Goal: Task Accomplishment & Management: Manage account settings

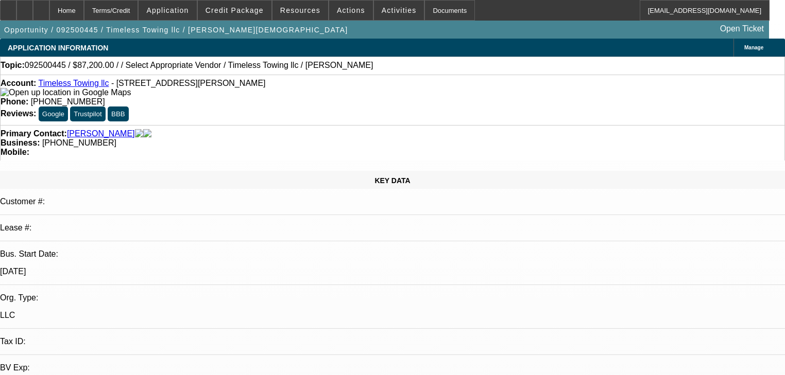
select select "0"
select select "2"
select select "0"
select select "6"
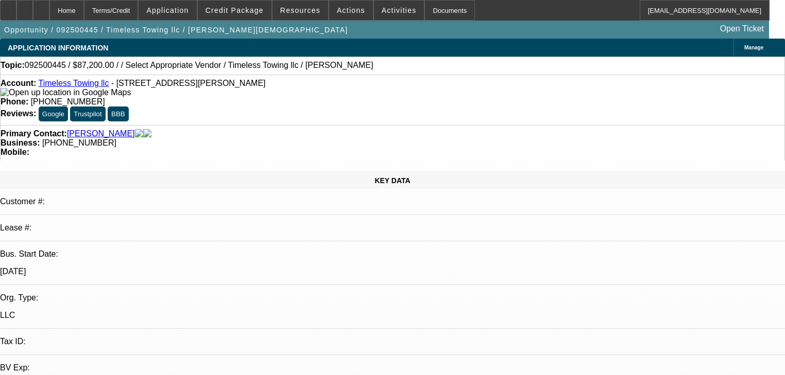
select select "0.2"
select select "2"
select select "0"
select select "6"
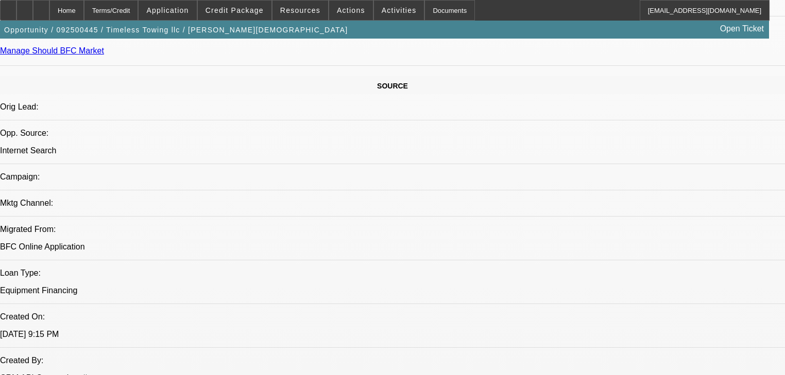
scroll to position [577, 0]
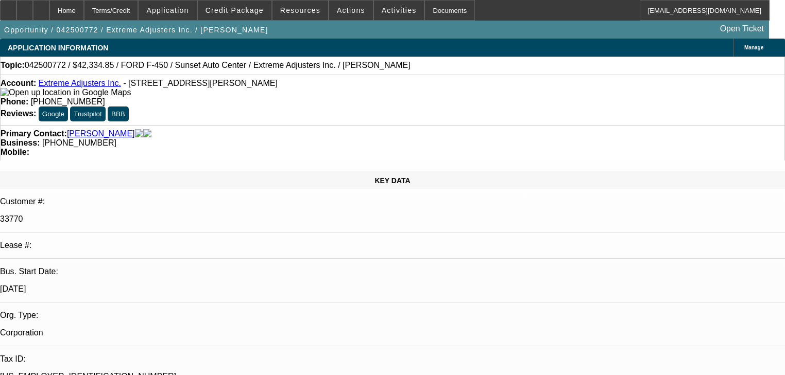
select select "0"
select select "2"
select select "0.1"
select select "4"
select select "0"
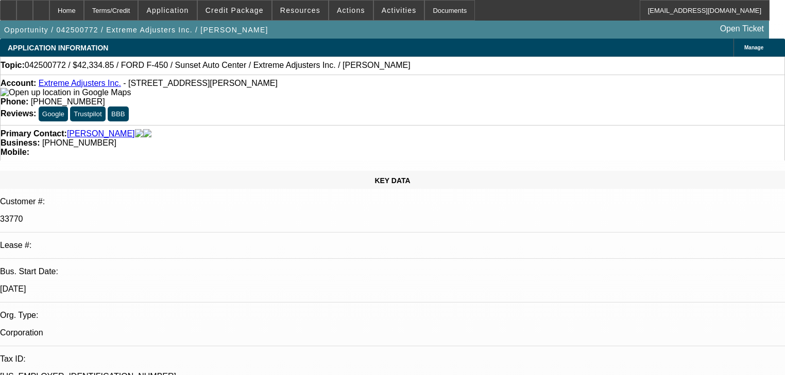
select select "2"
select select "0.1"
select select "4"
select select "0"
select select "2"
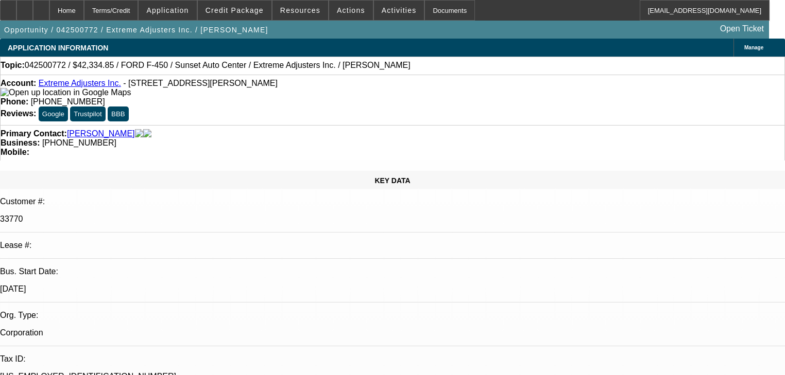
select select "0.1"
select select "4"
select select "0"
select select "2"
select select "0.1"
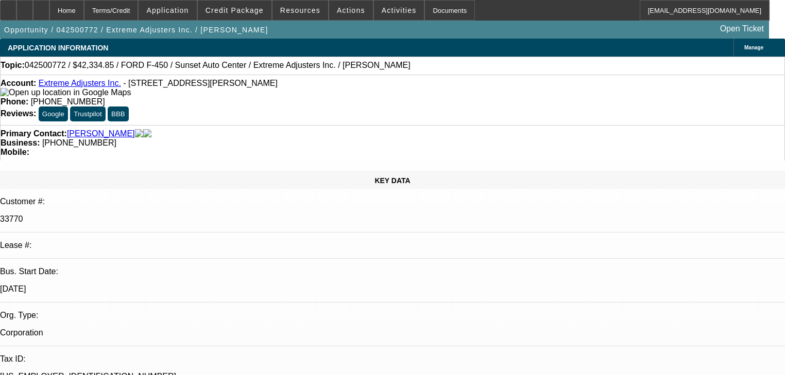
select select "4"
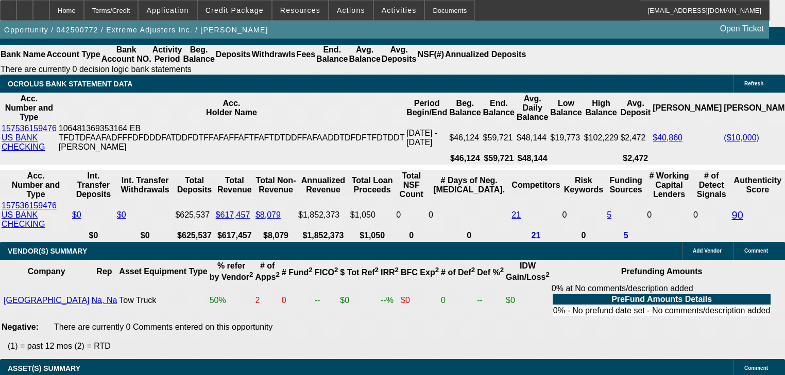
scroll to position [1813, 0]
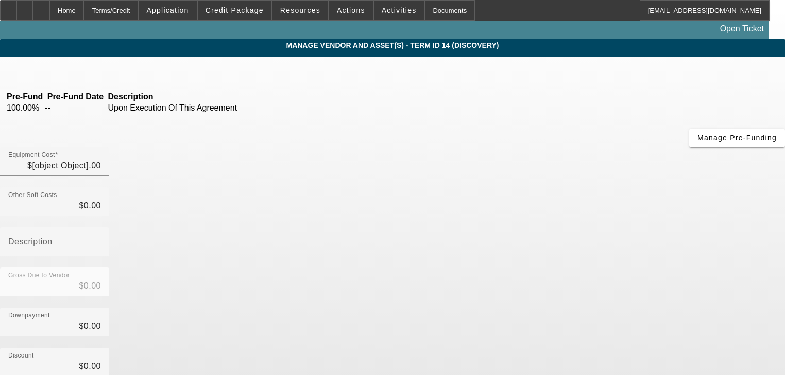
type input "$51,900.00"
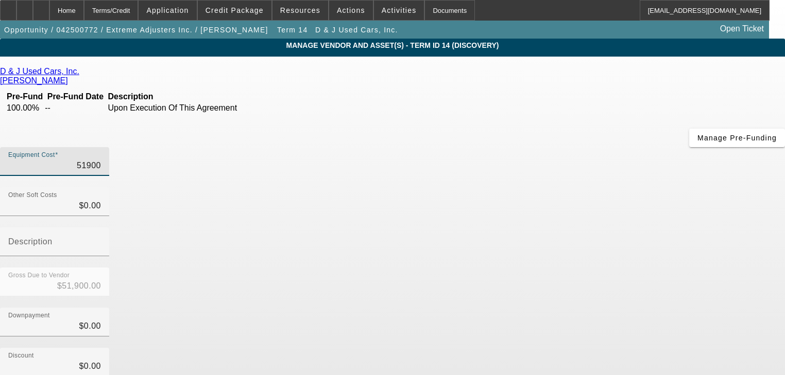
click at [101, 160] on input "51900" at bounding box center [54, 166] width 93 height 12
type input "6"
type input "$6.00"
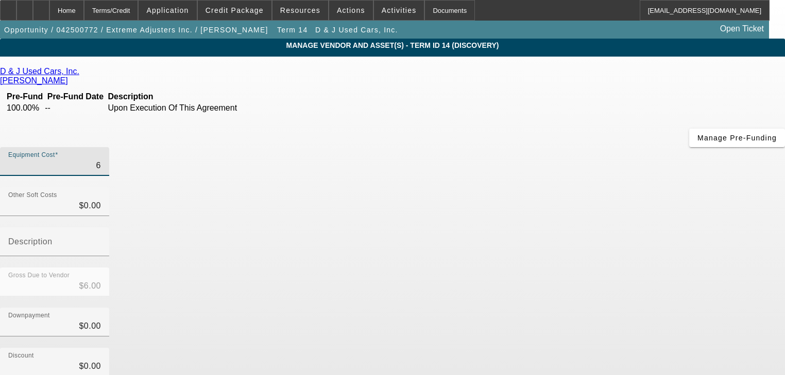
type input "64"
type input "$64.00"
type input "649"
type input "$649.00"
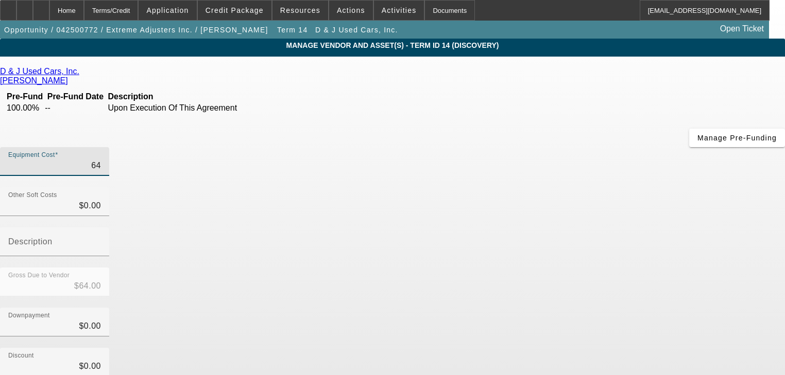
type input "$649.00"
type input "6499"
type input "$6,499.00"
type input "64999"
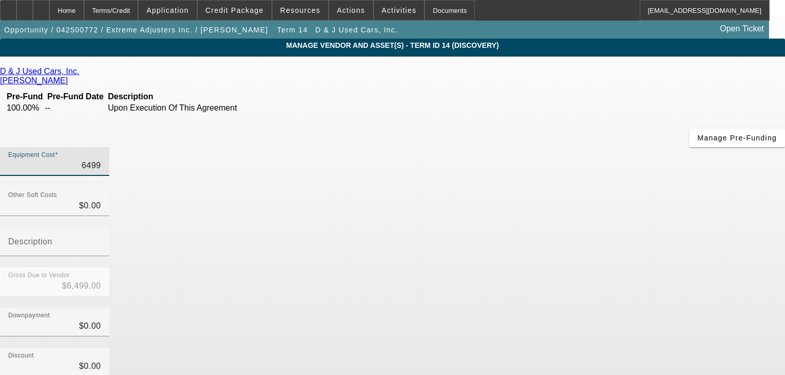
type input "$64,999.00"
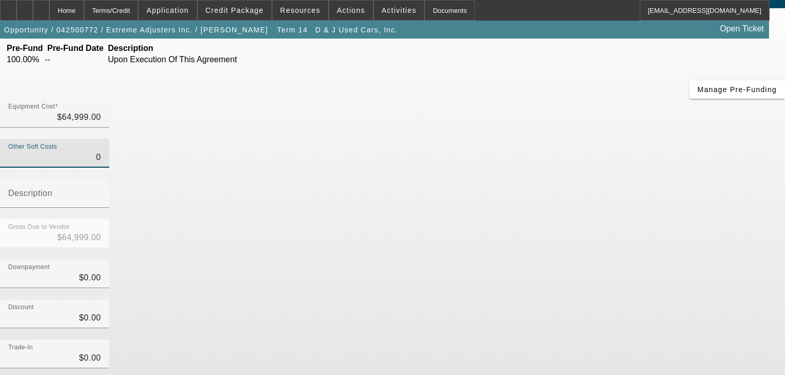
scroll to position [105, 0]
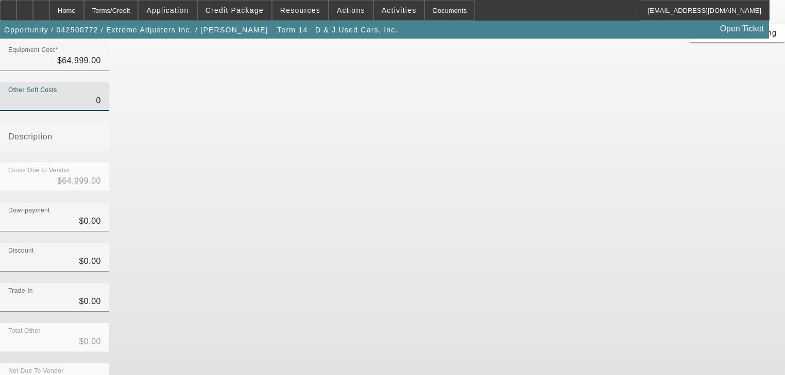
type input "$0.00"
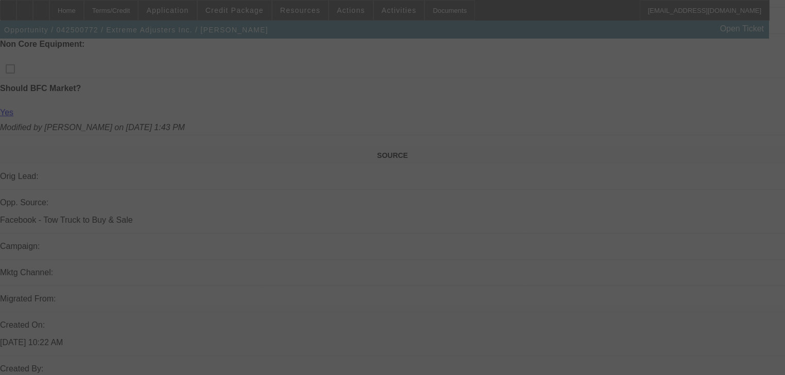
scroll to position [307, 0]
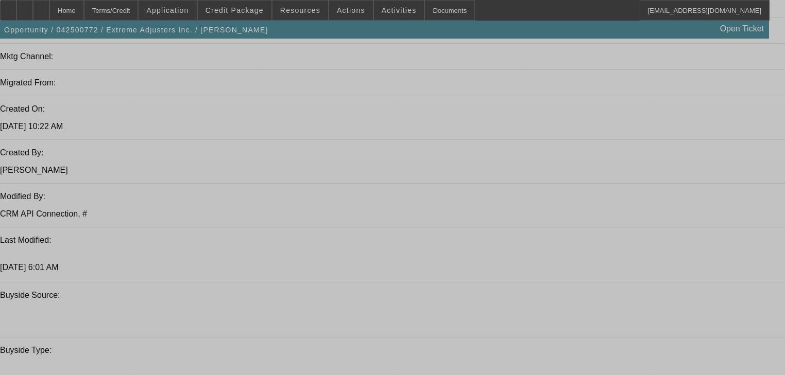
select select "0"
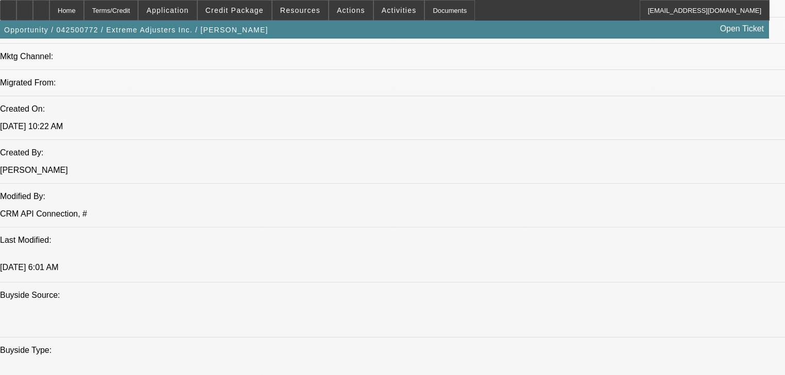
select select "2"
select select "0.1"
select select "4"
select select "0"
select select "2"
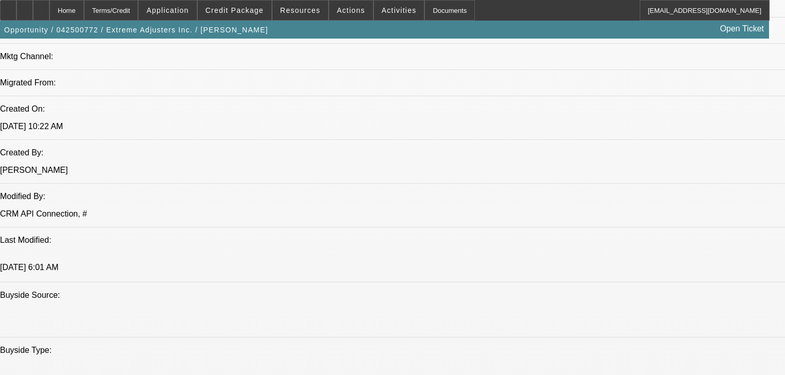
select select "0.1"
select select "4"
select select "0"
select select "2"
select select "0.1"
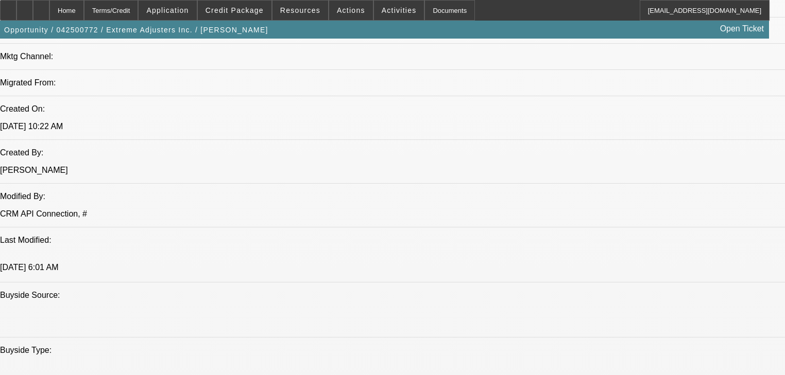
select select "4"
select select "0"
select select "2"
select select "0.1"
select select "4"
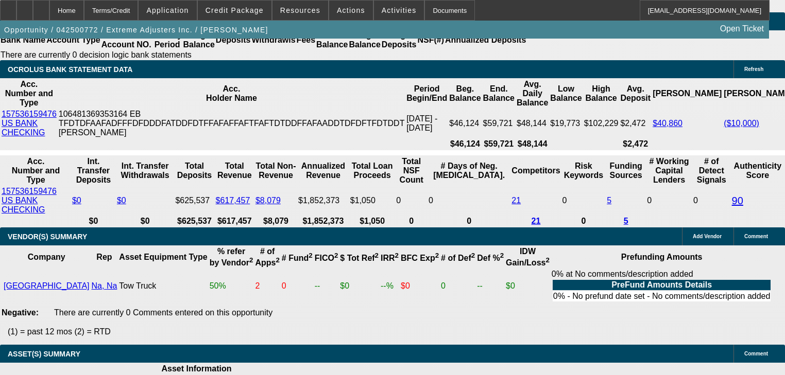
scroll to position [2033, 0]
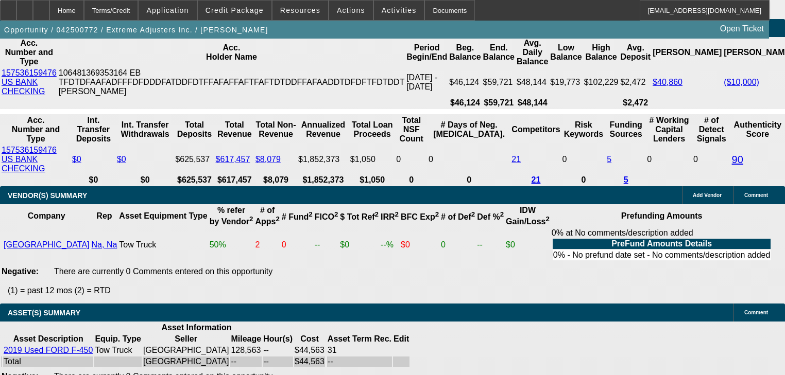
type input "6"
type input "UNKNOWN"
type input "60"
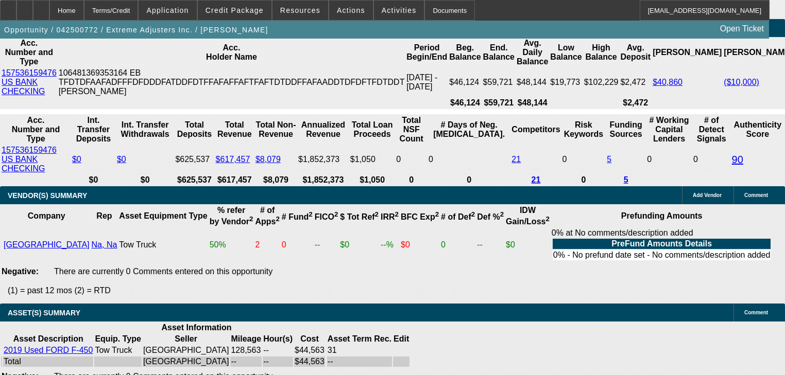
type input "$1,490.81"
type input "60"
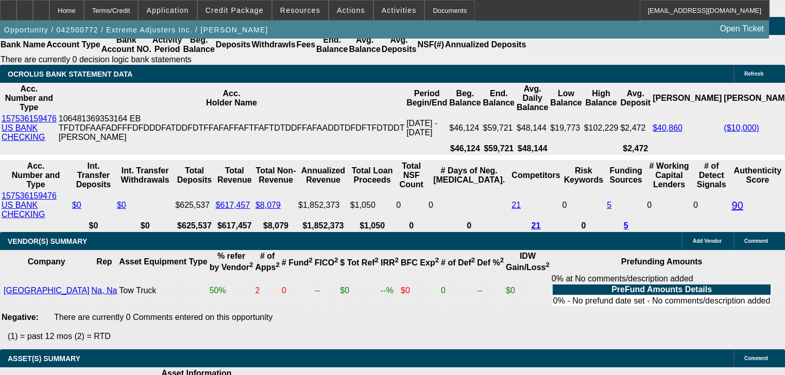
scroll to position [1992, 0]
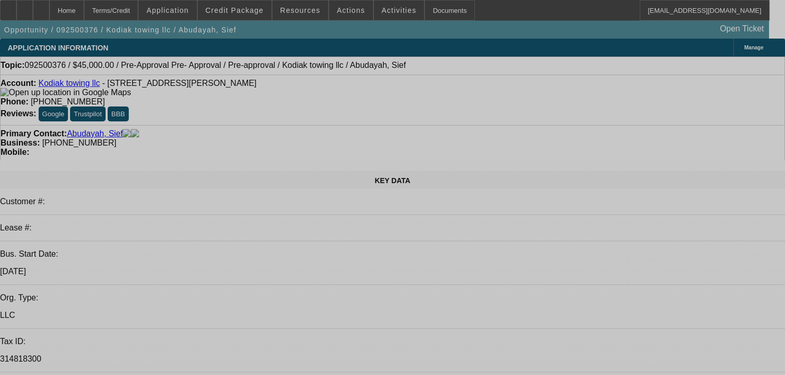
select select "0"
select select "2"
select select "0"
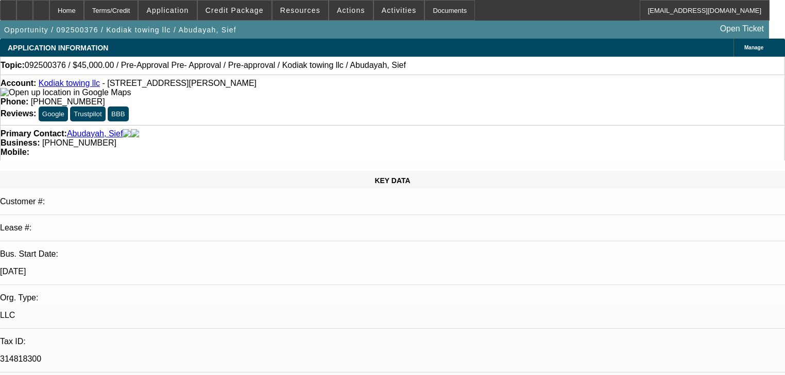
select select "6"
select select "0"
select select "2"
select select "0"
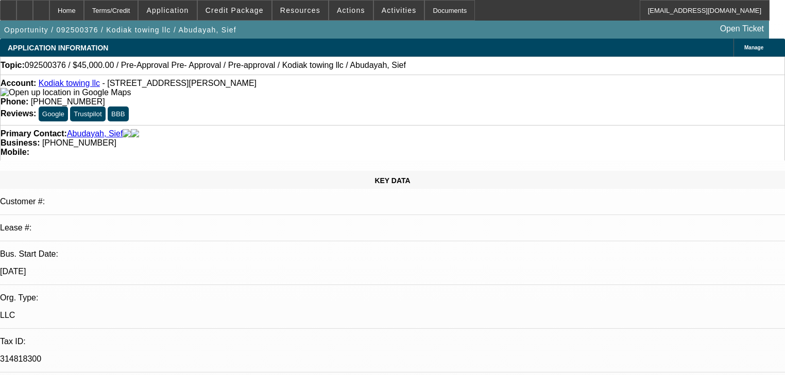
select select "6"
select select "0.15"
select select "2"
select select "0"
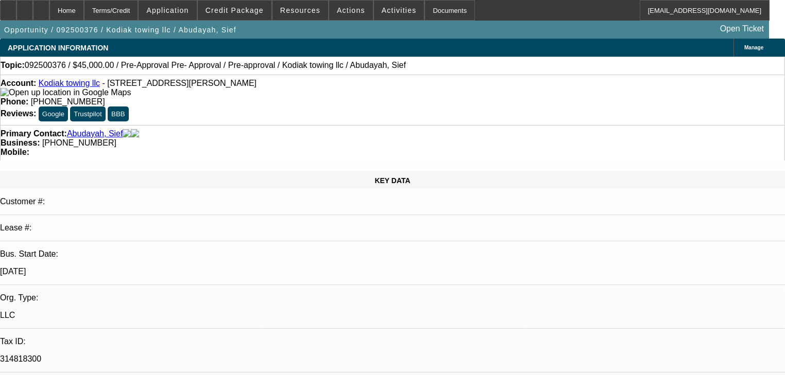
select select "6"
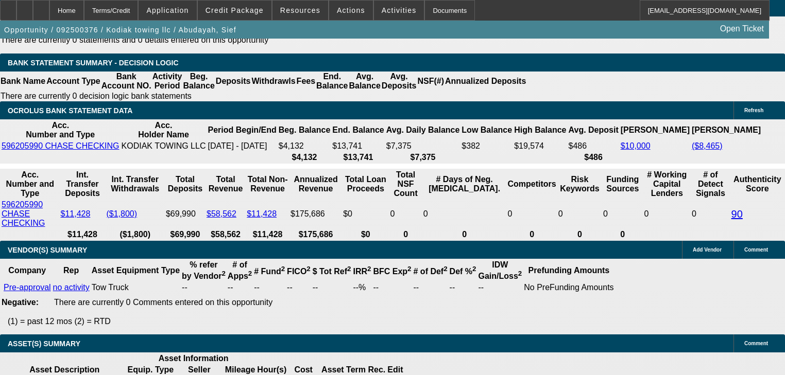
scroll to position [1689, 0]
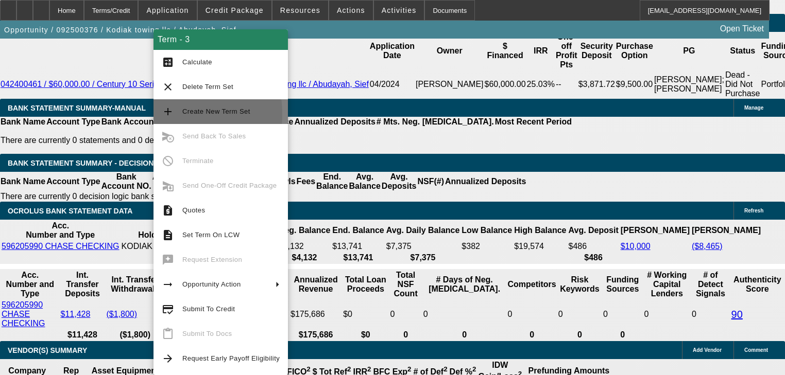
click at [159, 114] on button "add Create New Term Set" at bounding box center [220, 111] width 134 height 25
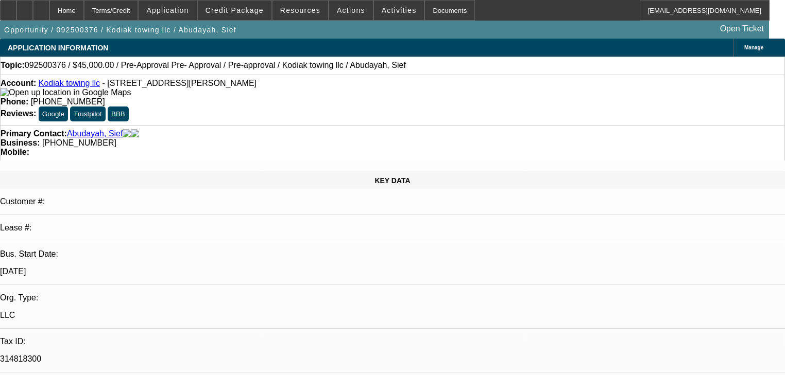
select select "0"
select select "2"
select select "0"
select select "6"
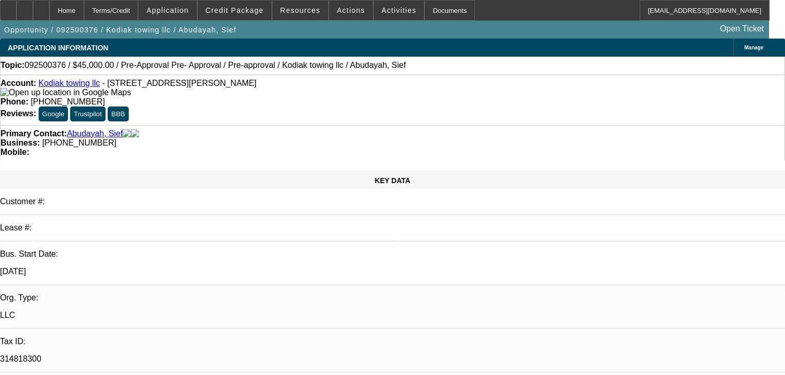
select select "0"
select select "2"
select select "0"
select select "6"
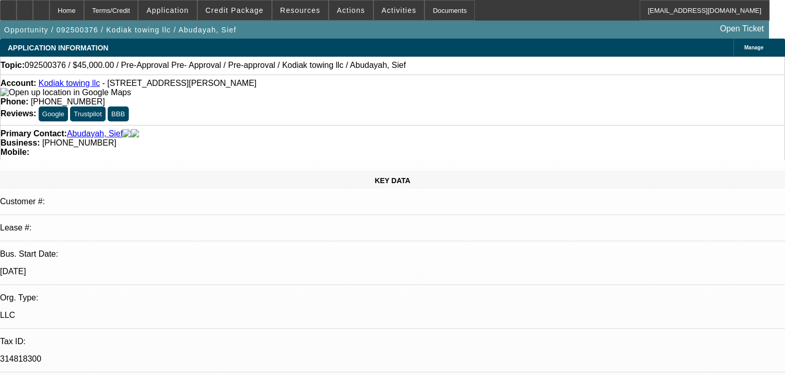
select select "0"
select select "2"
select select "0"
select select "6"
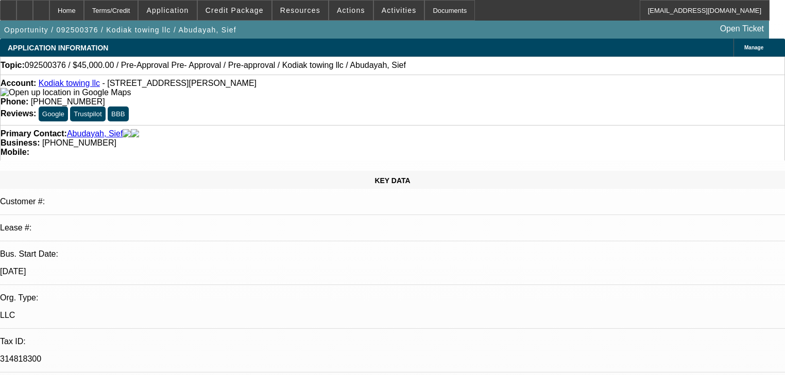
select select "0.15"
select select "2"
select select "0"
select select "6"
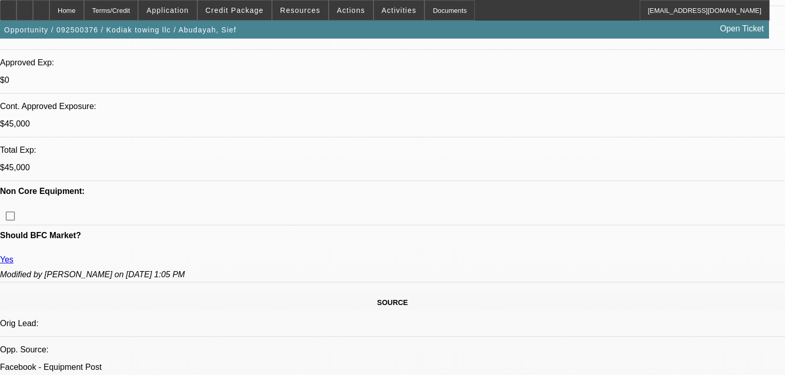
scroll to position [412, 0]
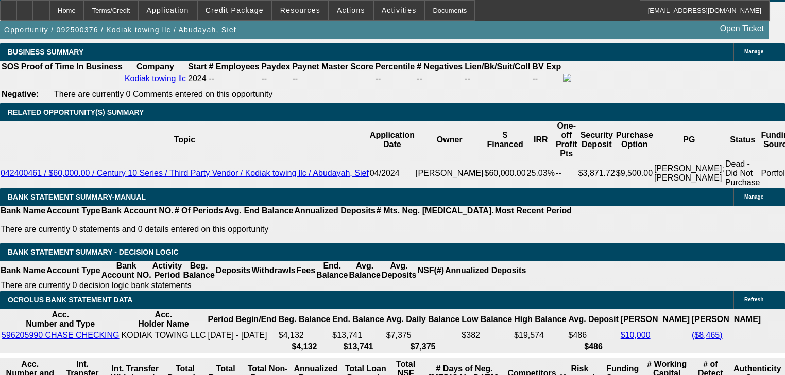
scroll to position [1607, 0]
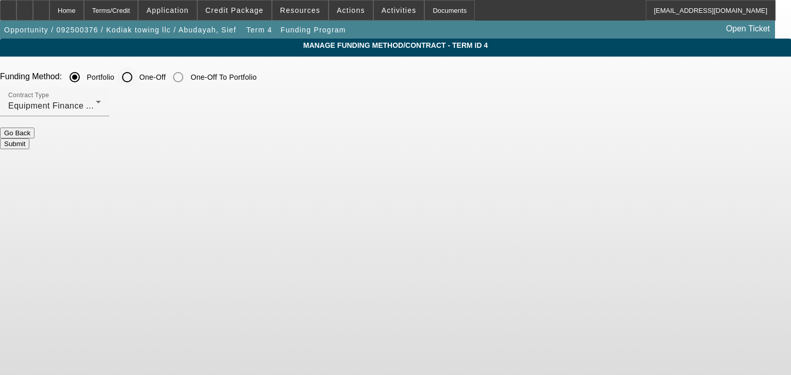
click at [138, 84] on input "One-Off" at bounding box center [127, 77] width 21 height 21
radio input "true"
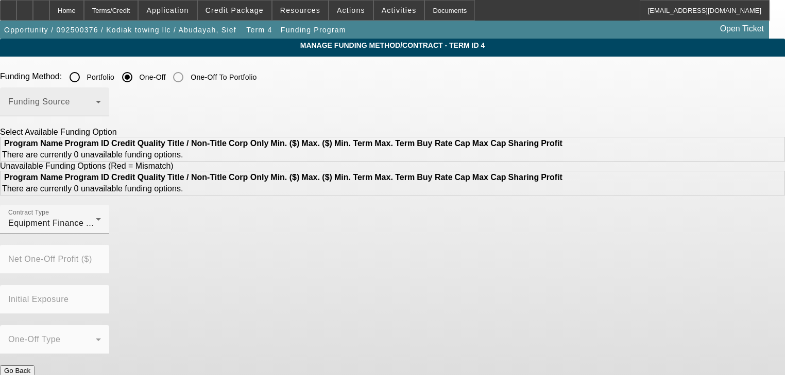
click at [96, 108] on span at bounding box center [52, 106] width 88 height 12
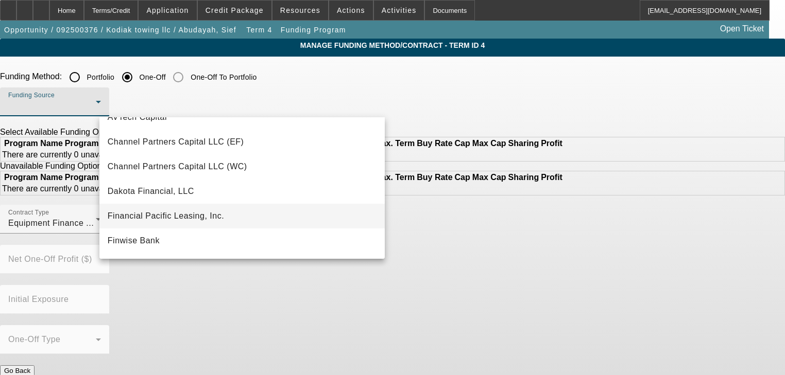
click at [237, 212] on div "- Select Appropriate Funding Source - AVTech Capital Channel Partners Capital L…" at bounding box center [241, 188] width 285 height 142
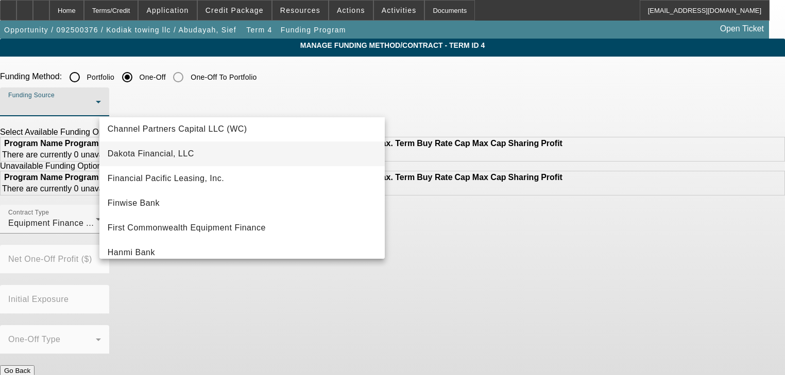
scroll to position [82, 0]
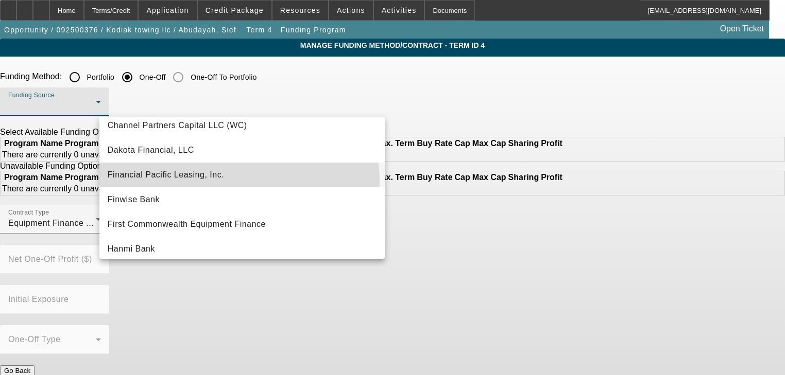
click at [222, 181] on mat-option "Financial Pacific Leasing, Inc." at bounding box center [241, 175] width 285 height 25
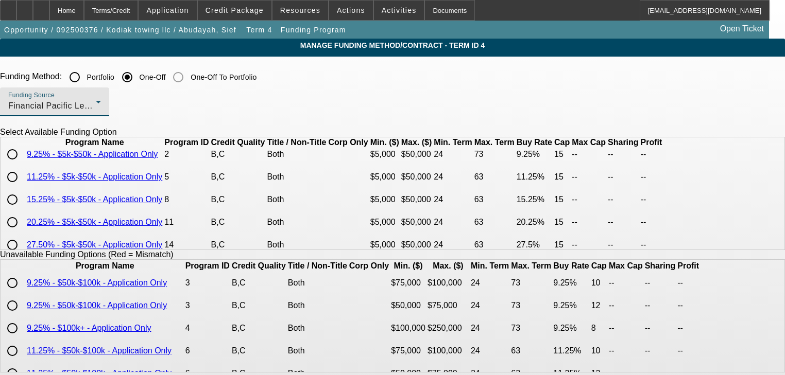
scroll to position [0, 0]
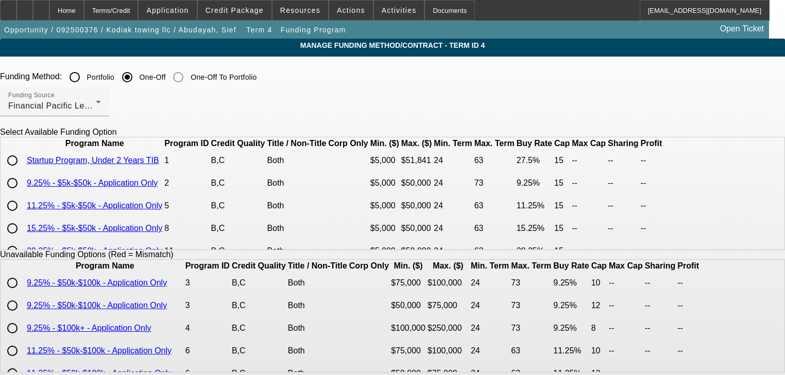
click at [23, 171] on input "radio" at bounding box center [12, 160] width 21 height 21
radio input "true"
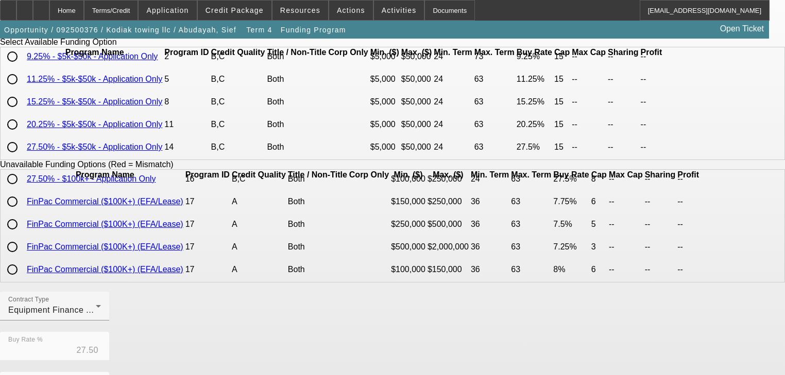
scroll to position [325, 0]
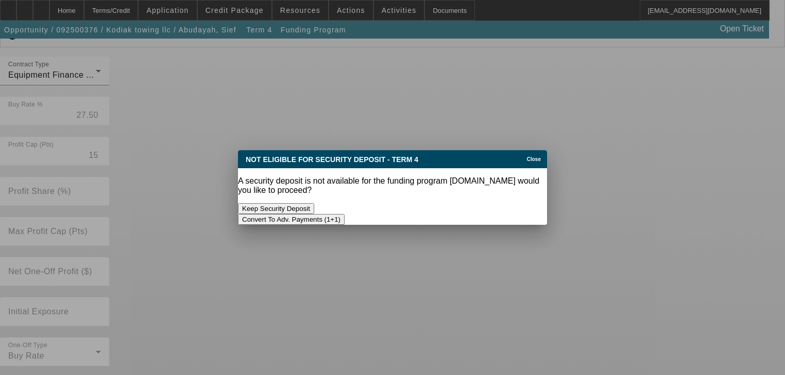
click at [345, 214] on button "Convert To Adv. Payments (1+1)" at bounding box center [291, 219] width 107 height 11
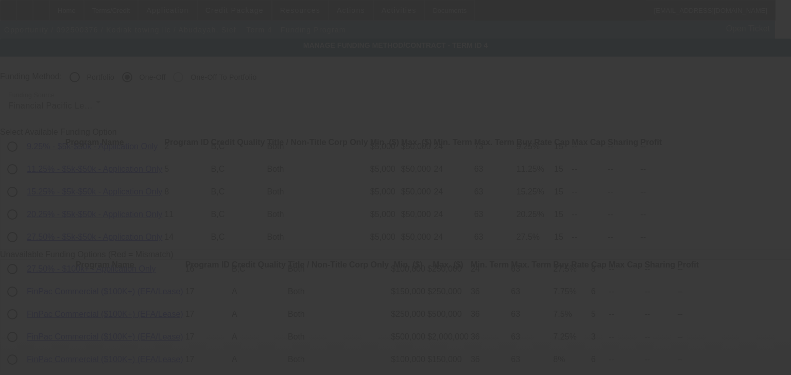
radio input "true"
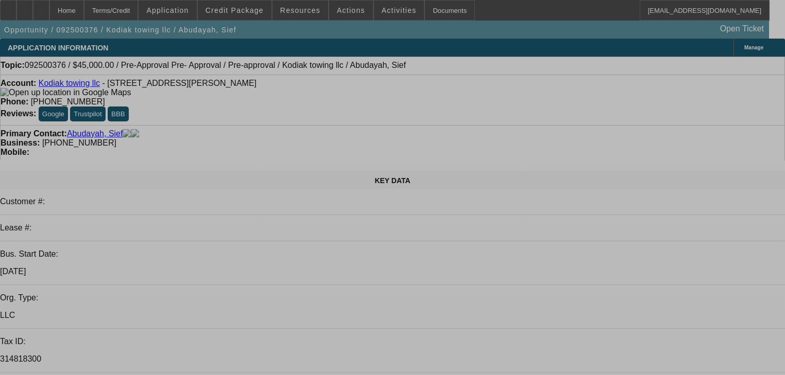
select select "0"
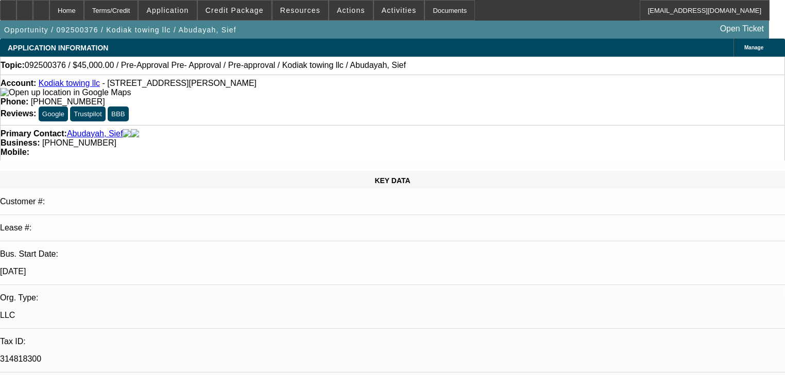
select select "0"
select select "6"
select select "0"
select select "2"
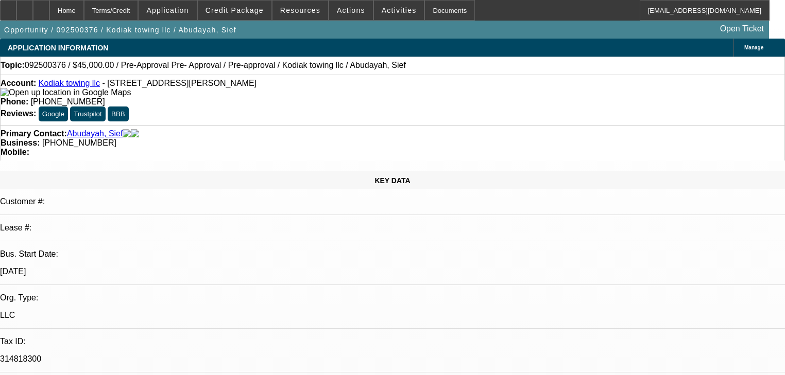
select select "2"
select select "0"
select select "6"
select select "0"
select select "2"
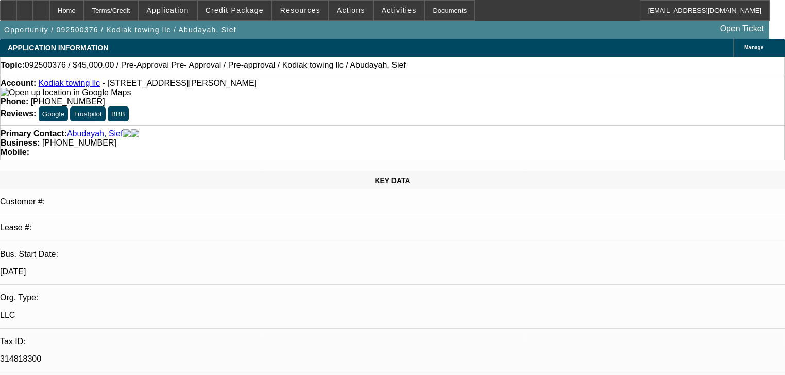
select select "2"
select select "0"
select select "6"
select select "0.15"
select select "2"
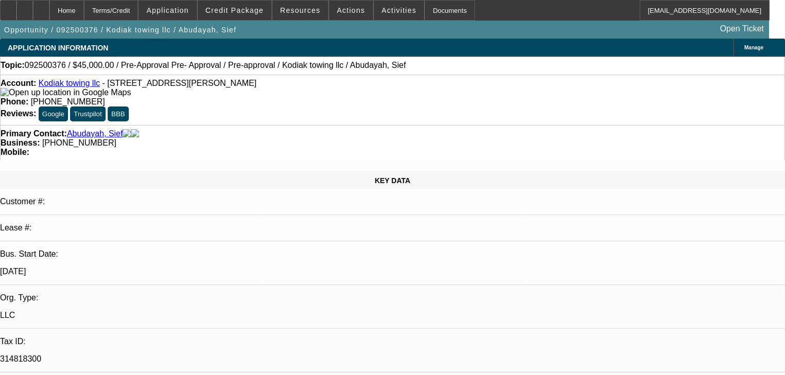
select select "2"
select select "0"
select select "6"
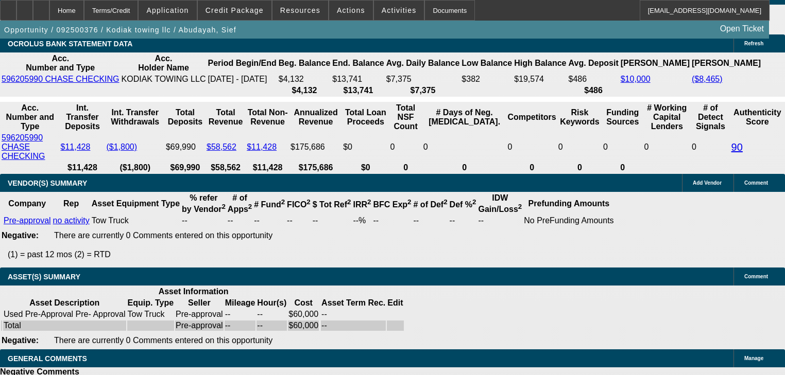
scroll to position [1813, 0]
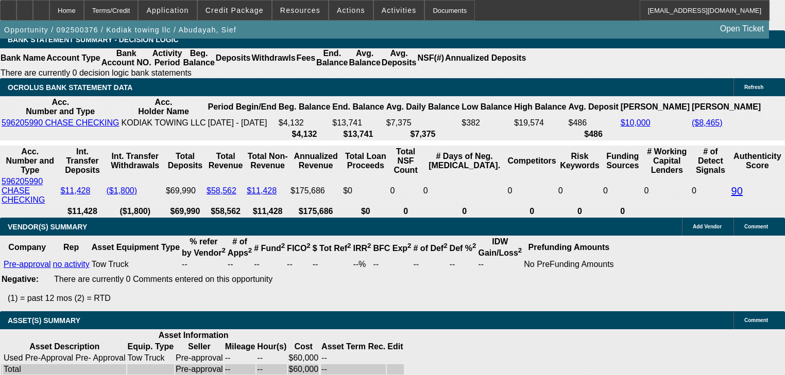
type input "3"
type input "UNKNOWN"
type input "$1,308.65"
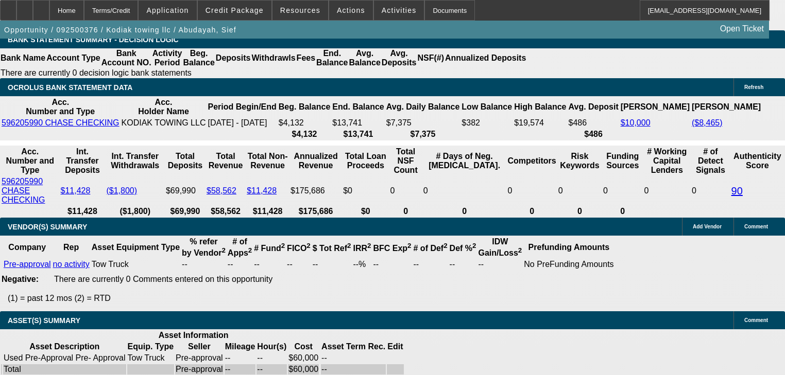
type input "34"
type input "$2,010.23"
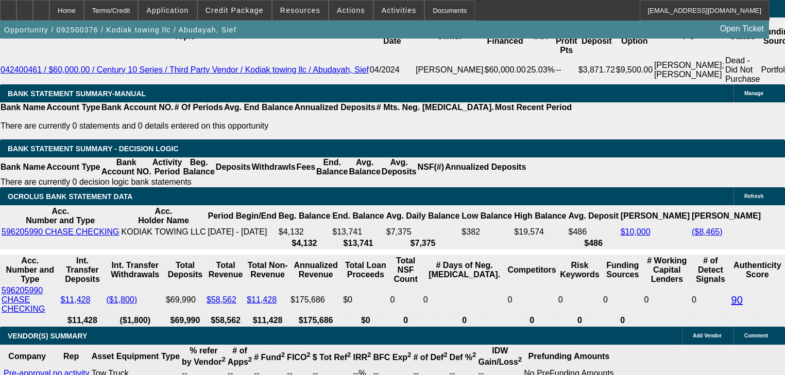
scroll to position [1689, 0]
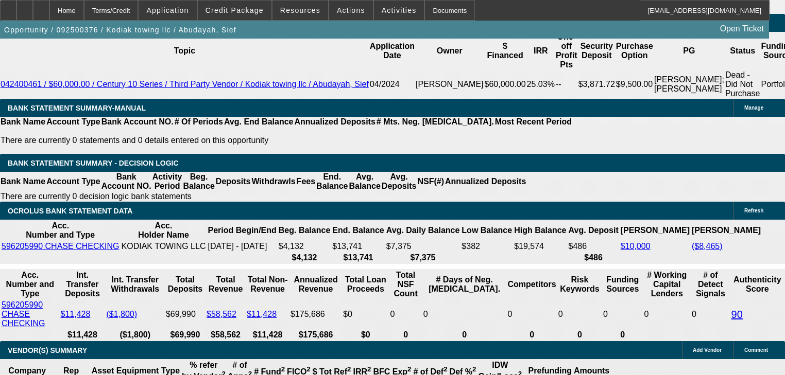
type input "34"
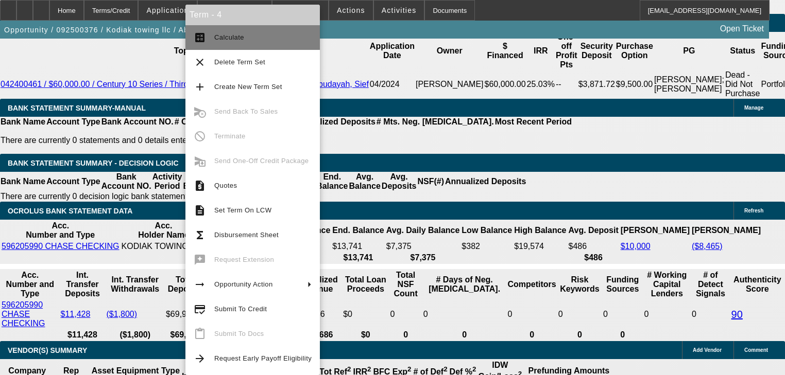
click at [210, 42] on button "calculate Calculate" at bounding box center [252, 37] width 134 height 25
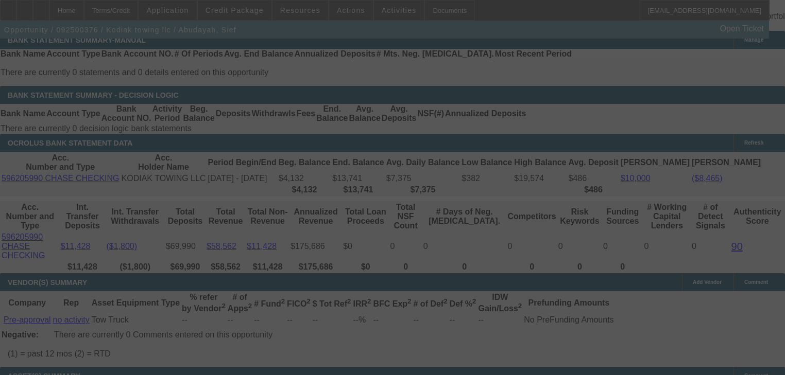
scroll to position [1772, 0]
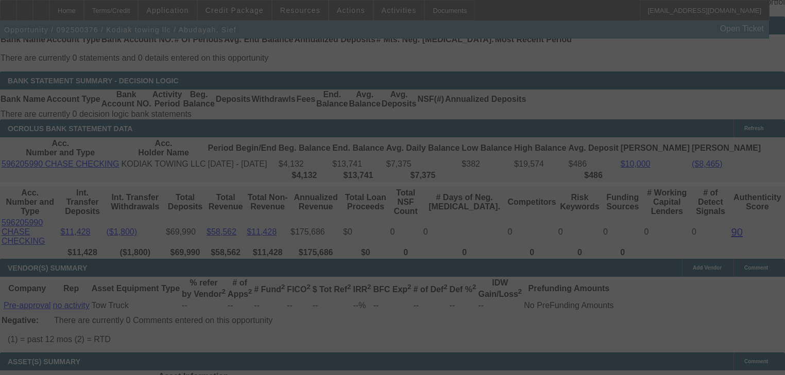
select select "0"
select select "6"
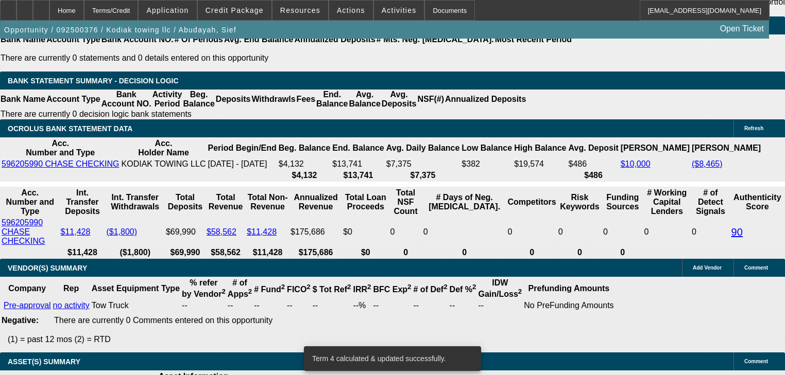
type input "$0.00"
type input "UNKNOWN"
type input "$2,680.31"
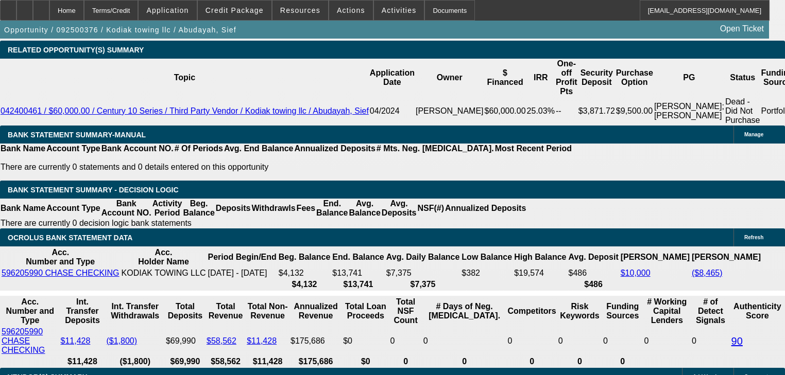
scroll to position [1648, 0]
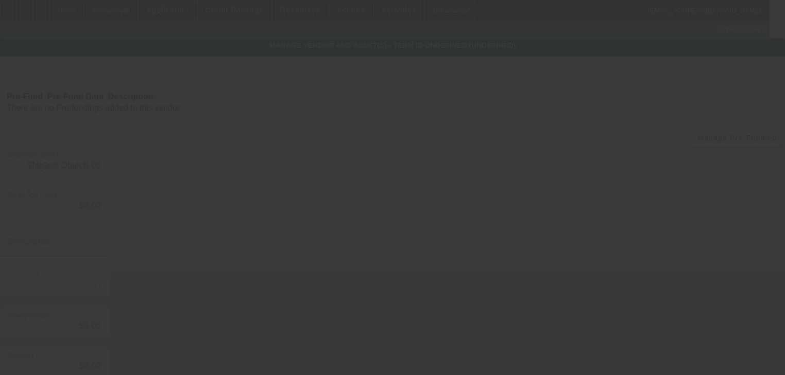
type input "$60,000.00"
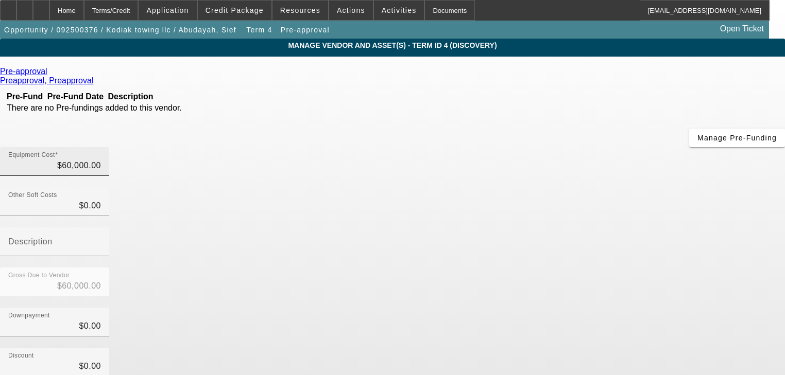
drag, startPoint x: 534, startPoint y: 84, endPoint x: 523, endPoint y: 84, distance: 10.3
click at [109, 147] on div "Equipment Cost $60,000.00" at bounding box center [54, 161] width 109 height 29
click at [101, 160] on input "60000" at bounding box center [54, 166] width 93 height 12
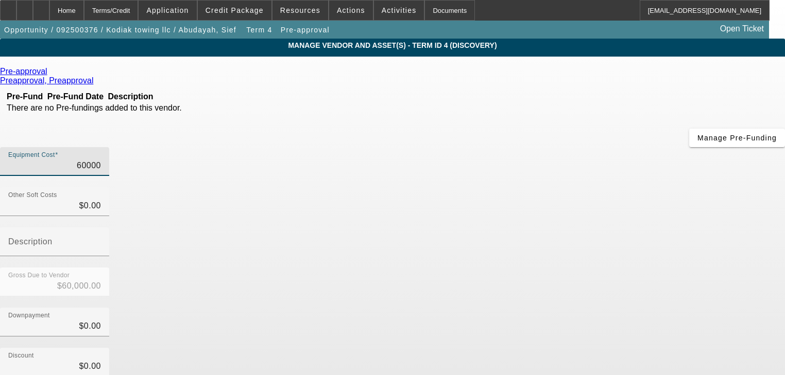
type input "4"
type input "$4.00"
type input "45"
type input "$45.00"
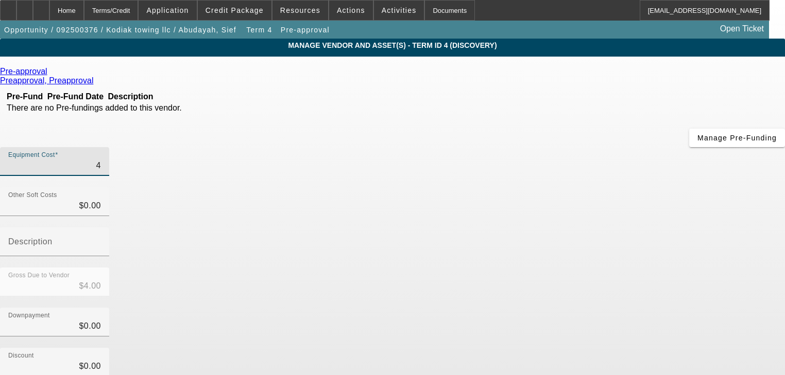
type input "$45.00"
type input "450"
type input "$450.00"
type input "4500"
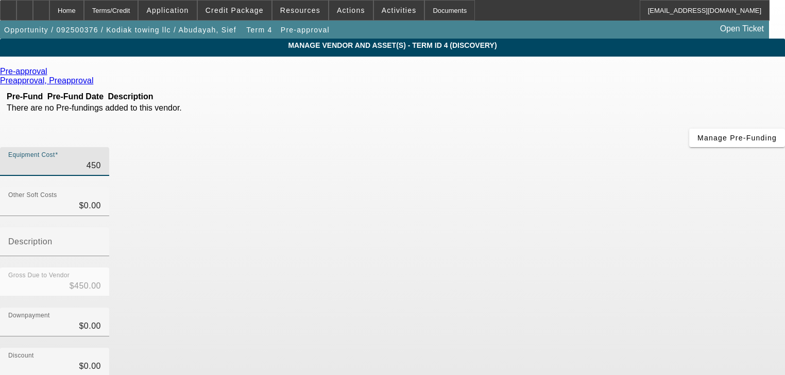
type input "$4,500.00"
type input "45000"
type input "$45,000.00"
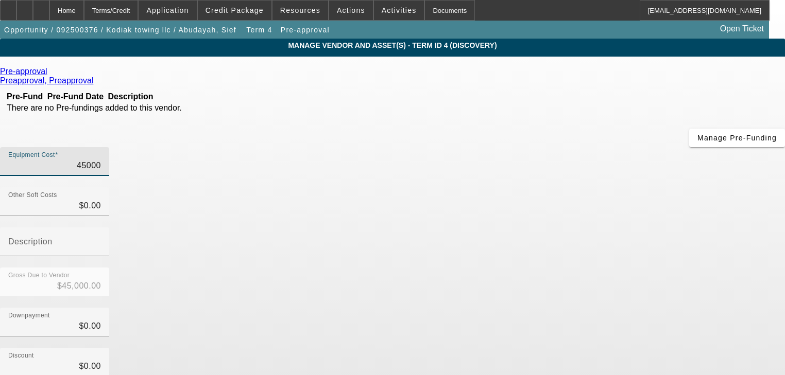
type input "$45,000.00"
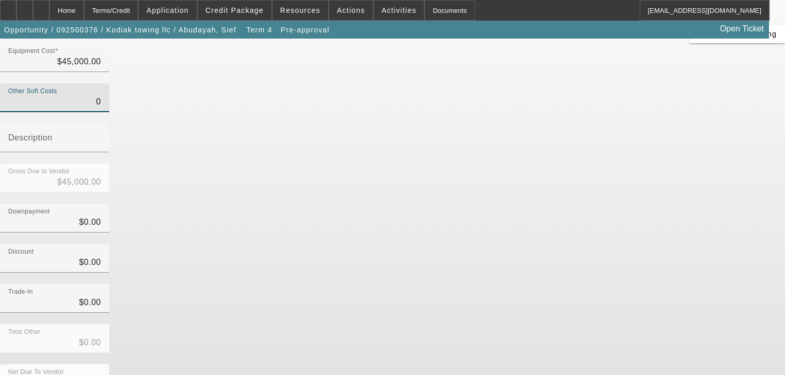
scroll to position [105, 0]
type input "$0.00"
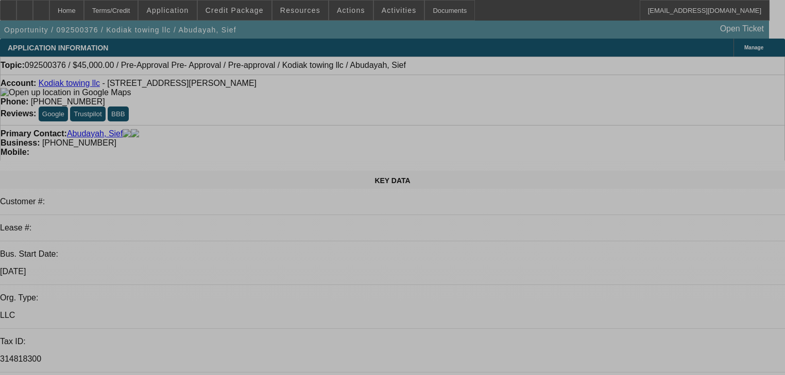
select select "0"
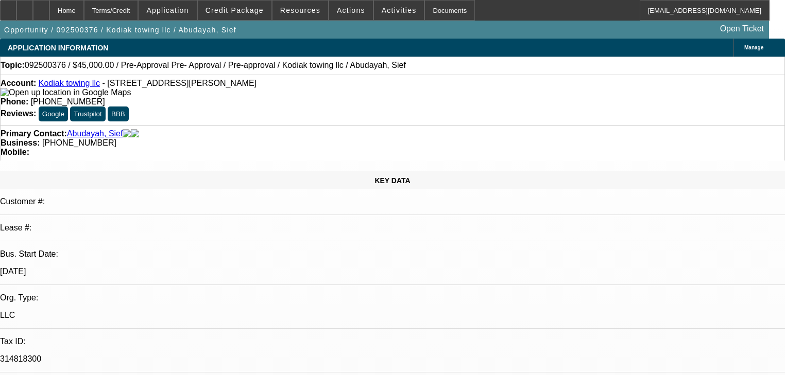
select select "0"
select select "6"
select select "0"
select select "2"
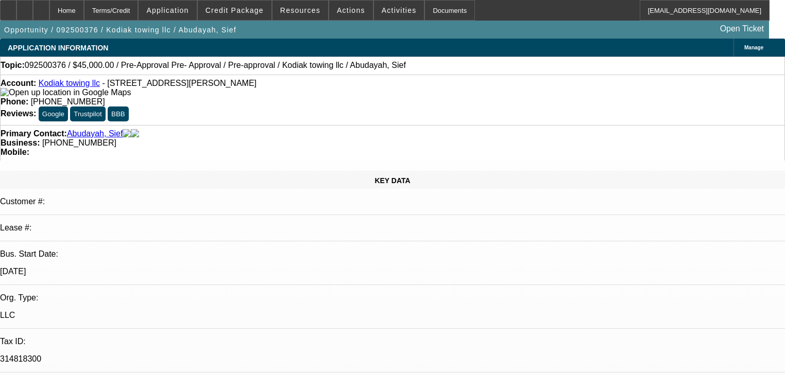
select select "0"
select select "6"
select select "0"
select select "2"
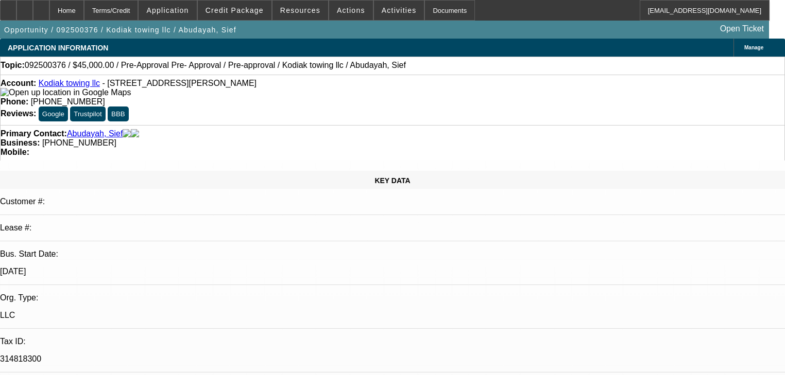
select select "0"
select select "6"
select select "0.15"
select select "2"
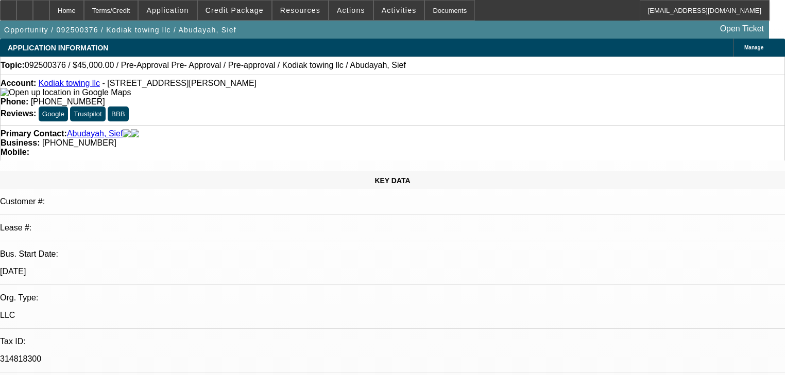
select select "0"
select select "6"
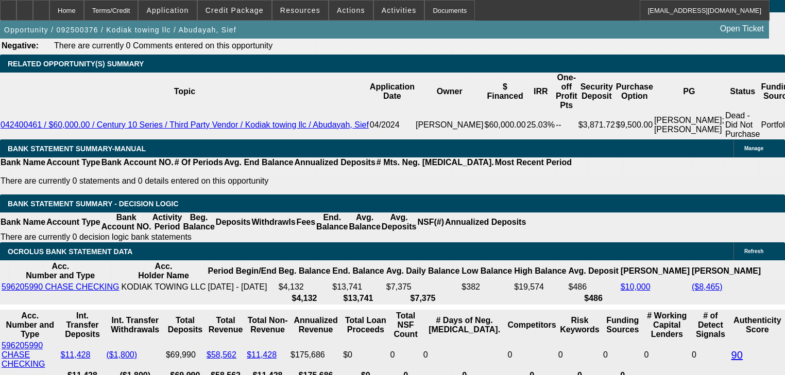
scroll to position [1648, 0]
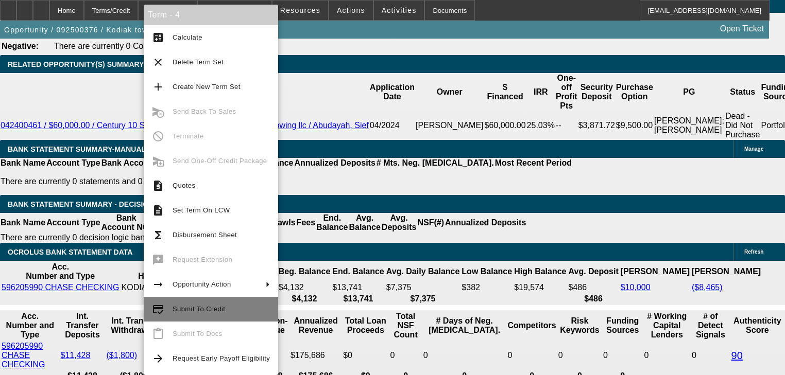
click at [198, 309] on span "Submit To Credit" at bounding box center [199, 309] width 53 height 8
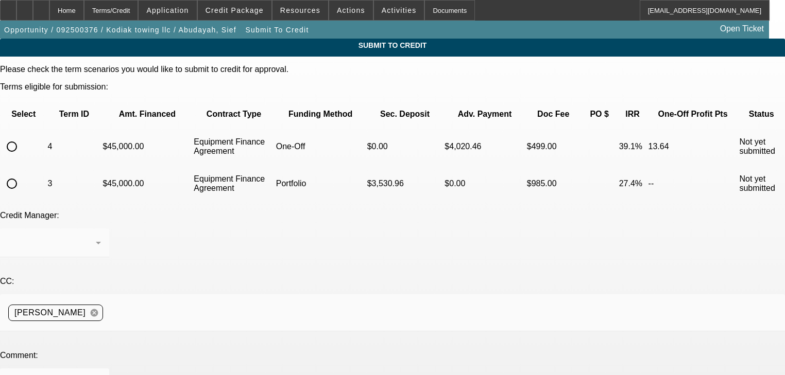
click at [22, 136] on input "radio" at bounding box center [12, 146] width 21 height 21
radio input "true"
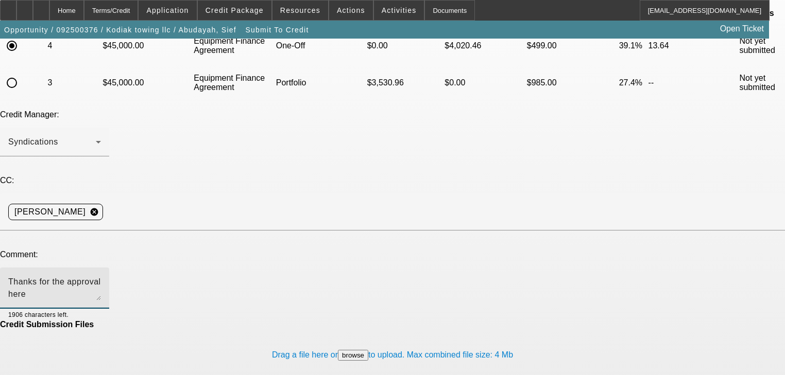
type textarea "Thanks for the approval here [PERSON_NAME]. Can we see if they qualify for finp…"
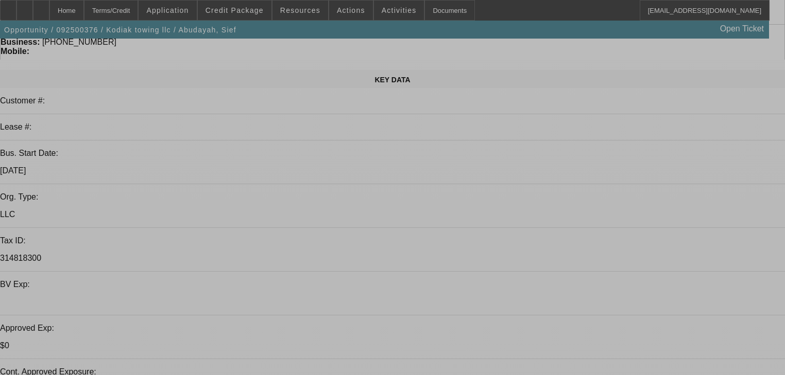
select select "0"
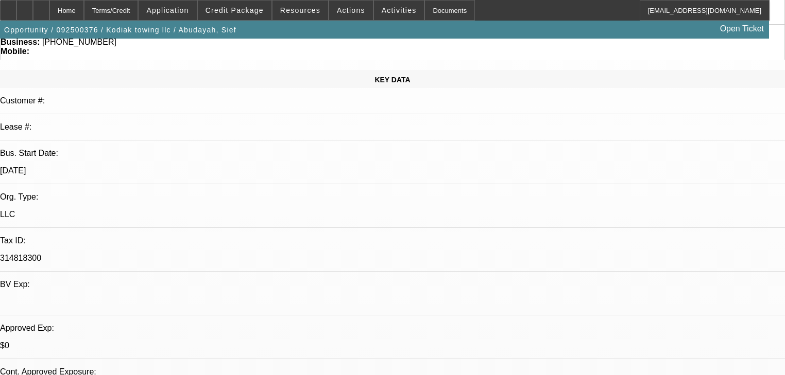
select select "0"
select select "6"
select select "0"
select select "2"
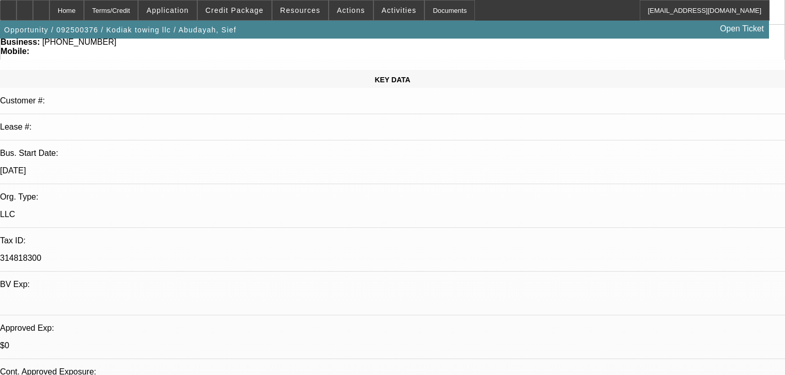
select select "2"
select select "0"
select select "6"
select select "0"
select select "2"
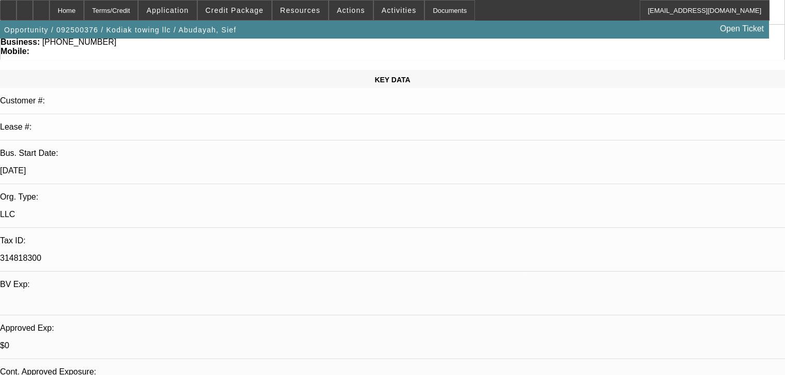
select select "2"
select select "0"
select select "6"
select select "0.15"
select select "2"
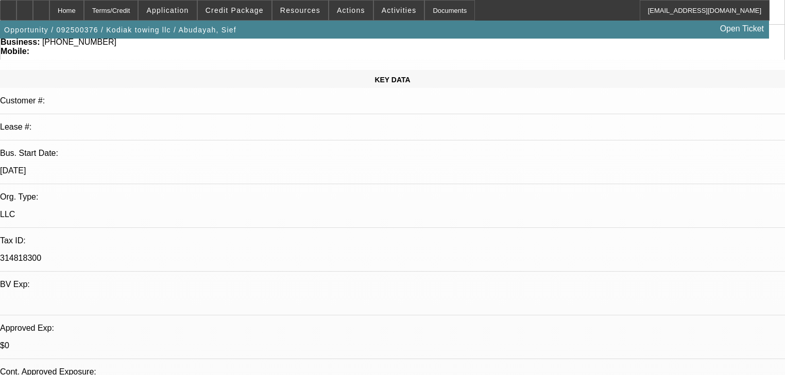
select select "2"
select select "0"
select select "6"
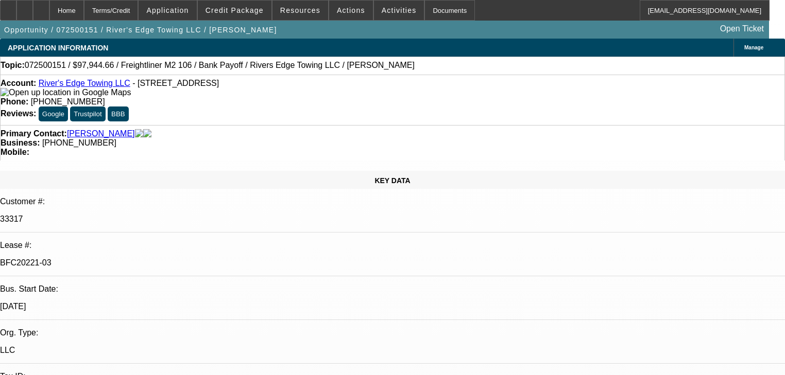
select select "0"
select select "2"
select select "0"
select select "6"
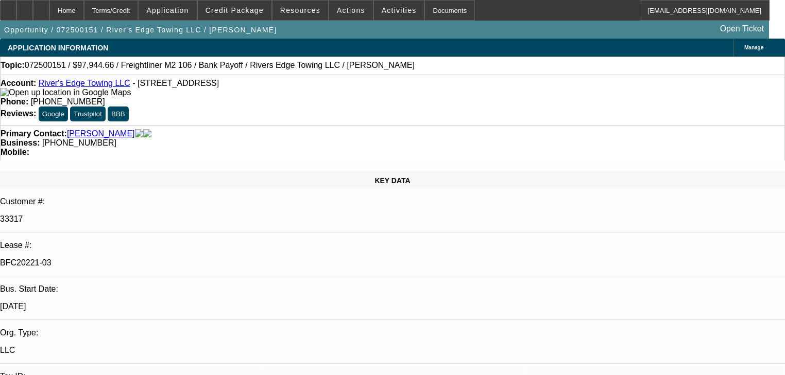
select select "0"
select select "2"
select select "0"
select select "6"
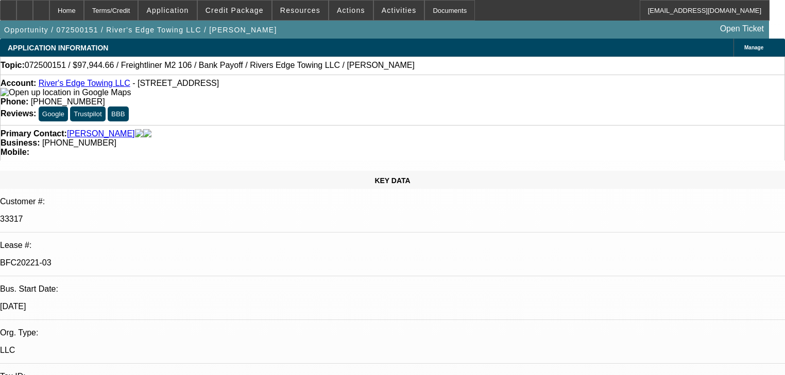
select select "0"
select select "2"
select select "0"
select select "6"
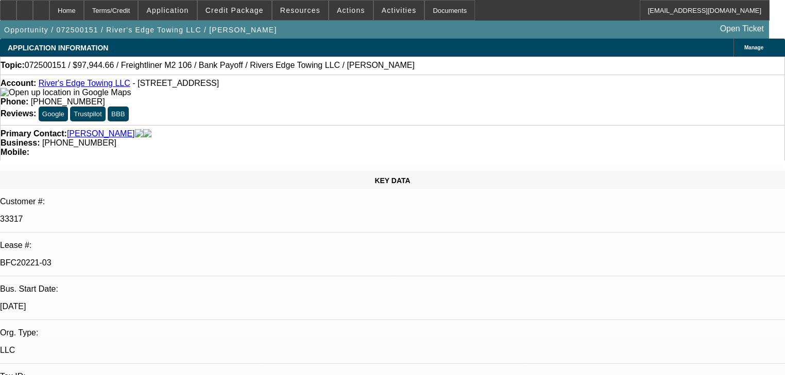
select select "0"
select select "6"
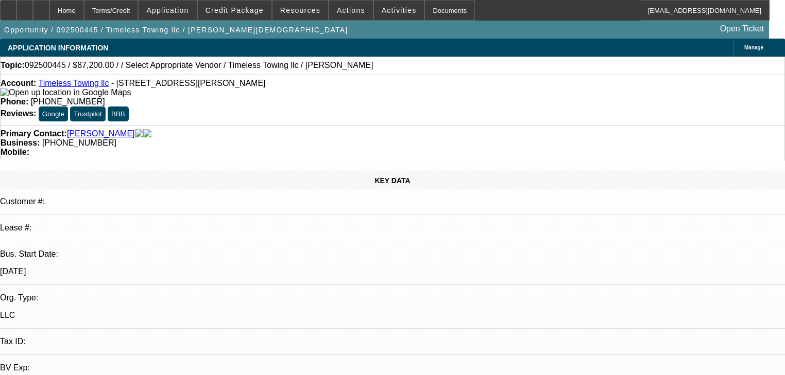
select select "0"
select select "2"
select select "0"
select select "6"
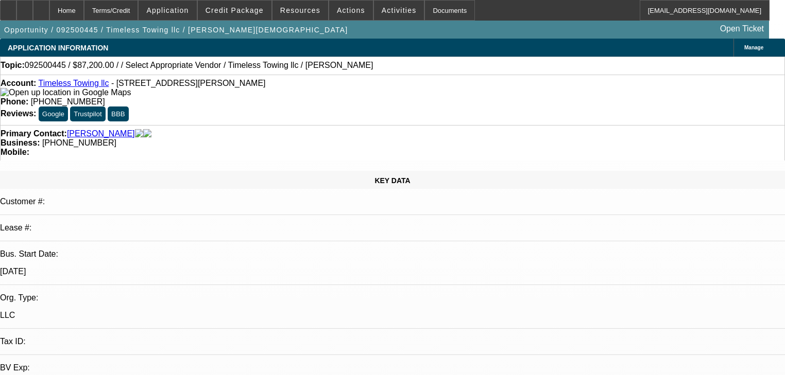
select select "0.2"
select select "2"
select select "0"
select select "6"
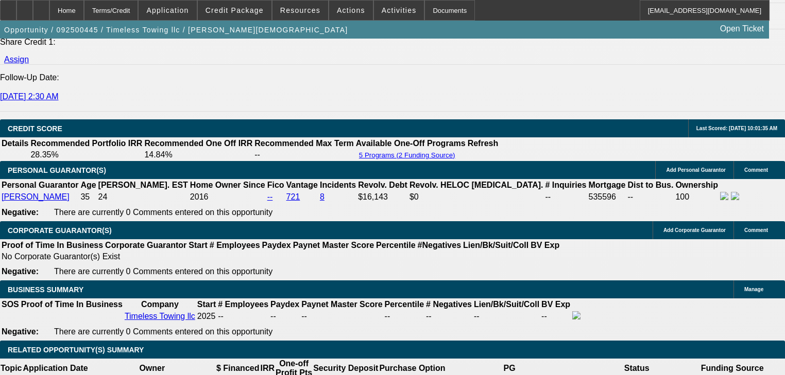
scroll to position [1401, 0]
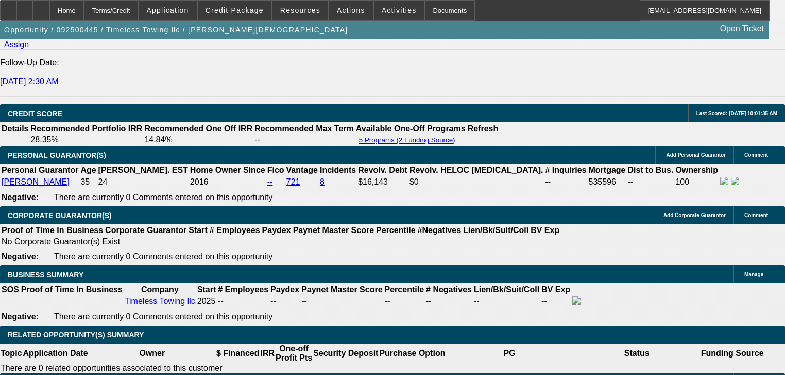
type textarea "50,000"
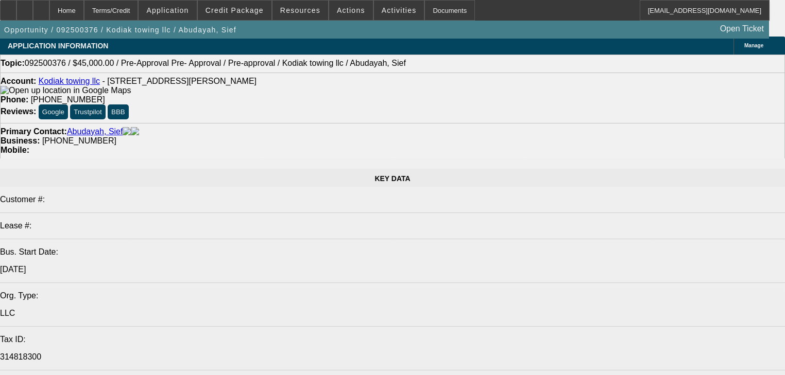
select select "0"
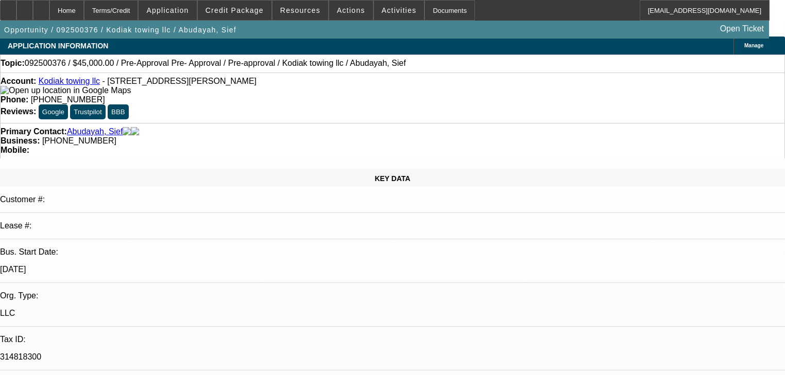
select select "0"
select select "6"
select select "0"
select select "2"
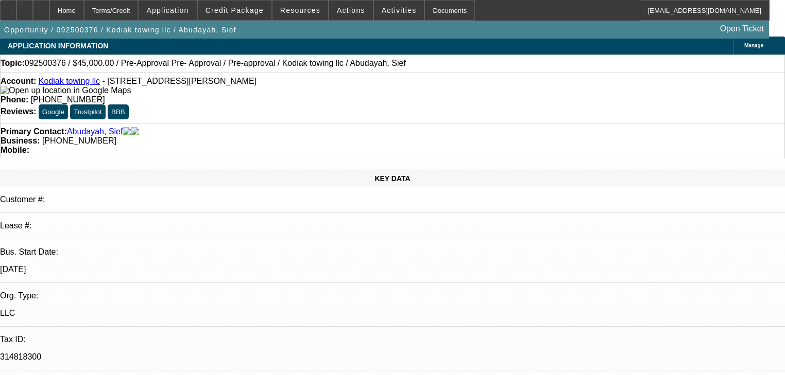
select select "2"
select select "0"
select select "6"
select select "0"
select select "2"
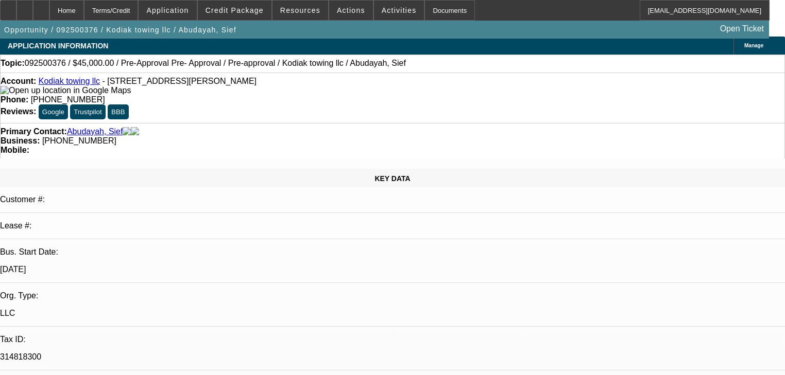
select select "2"
select select "0"
select select "6"
select select "0.15"
select select "2"
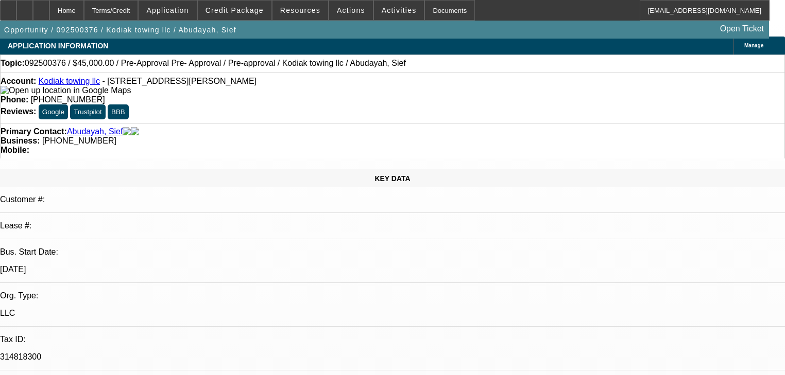
select select "2"
select select "0"
select select "6"
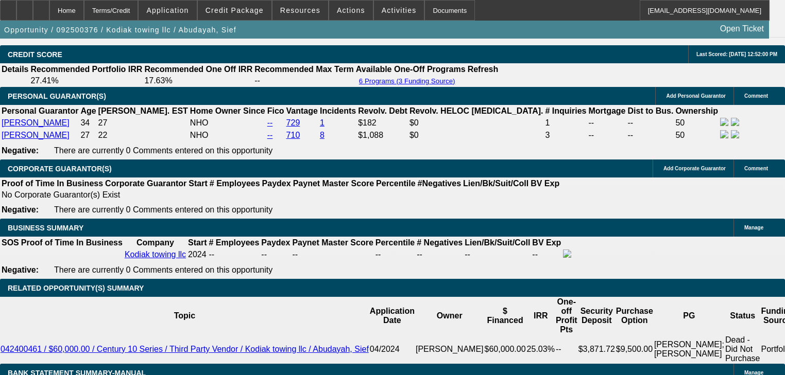
scroll to position [1384, 0]
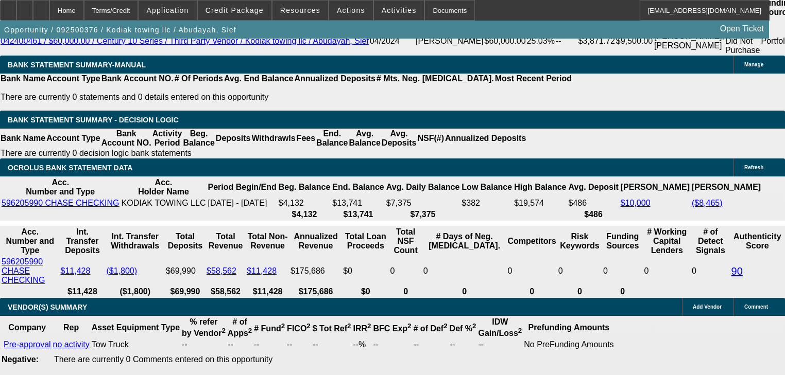
scroll to position [1730, 0]
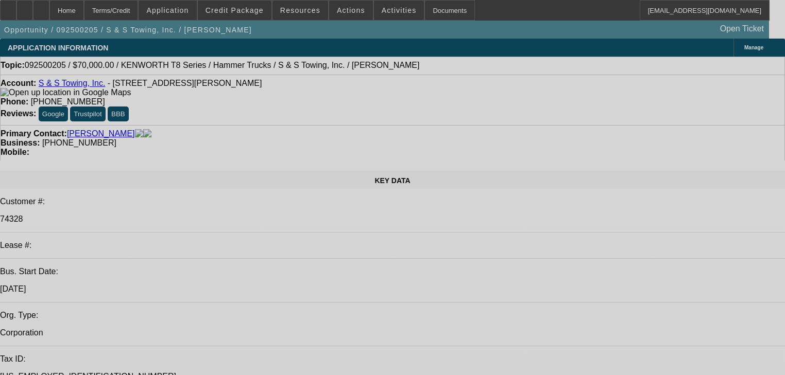
select select "0"
select select "2"
select select "0"
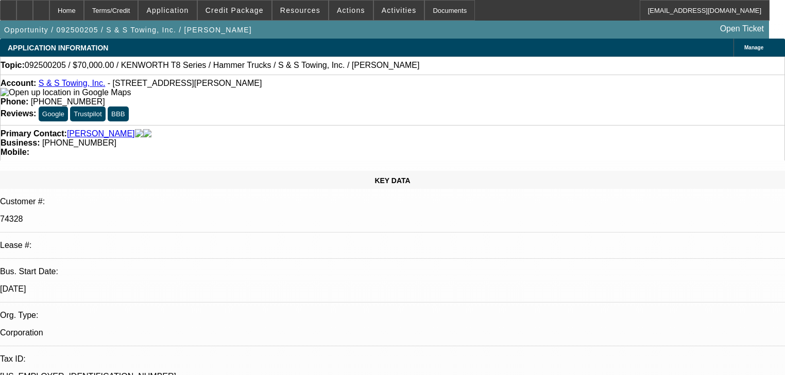
select select "6"
select select "0"
select select "6"
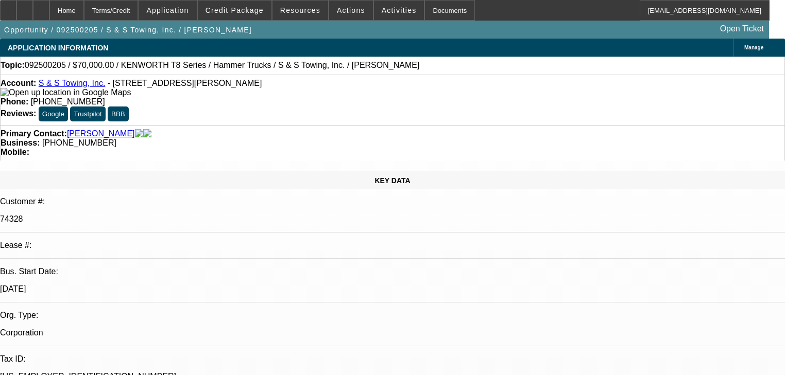
select select "0"
select select "2"
select select "0"
select select "6"
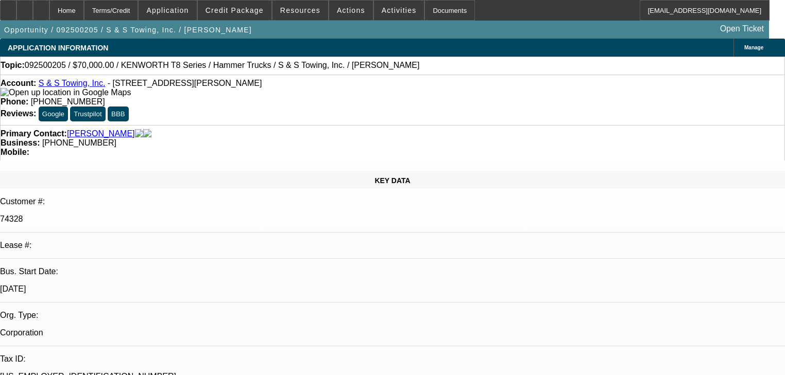
select select "0"
select select "2"
select select "0"
select select "6"
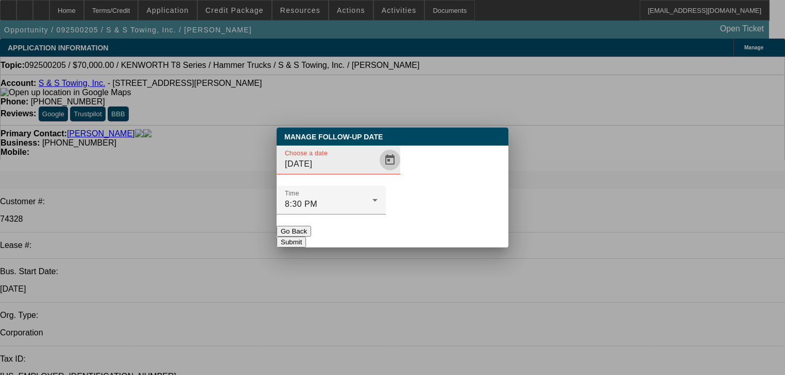
click at [377, 173] on span "Open calendar" at bounding box center [389, 160] width 25 height 25
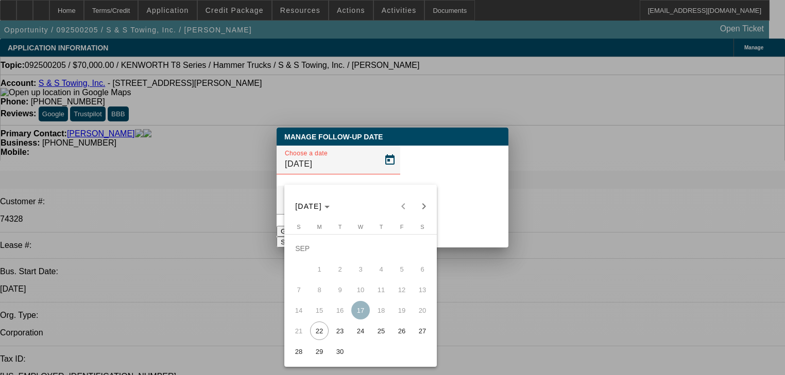
click at [385, 337] on span "25" at bounding box center [381, 331] width 19 height 19
type input "[DATE]"
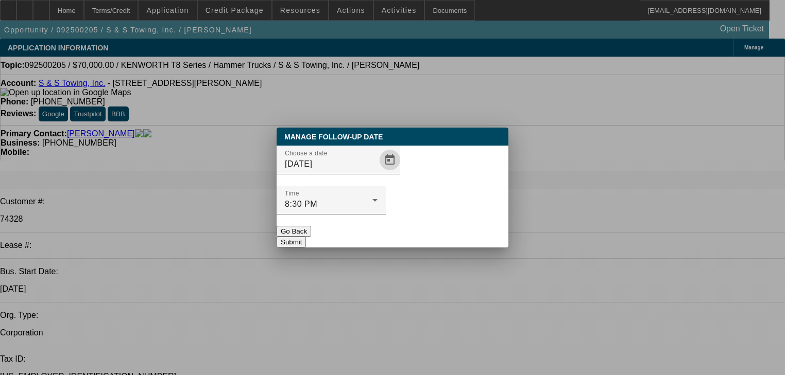
click at [306, 237] on button "Submit" at bounding box center [291, 242] width 29 height 11
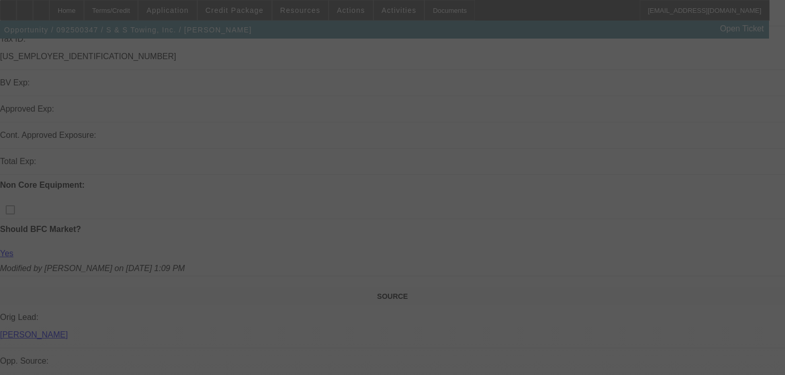
scroll to position [165, 0]
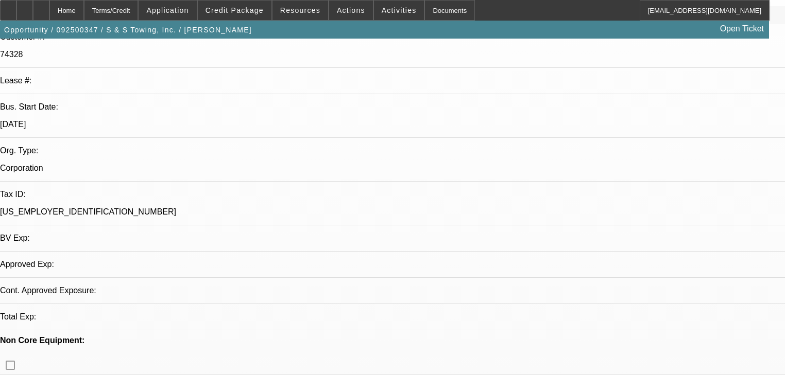
select select "0"
select select "2"
select select "0"
select select "6"
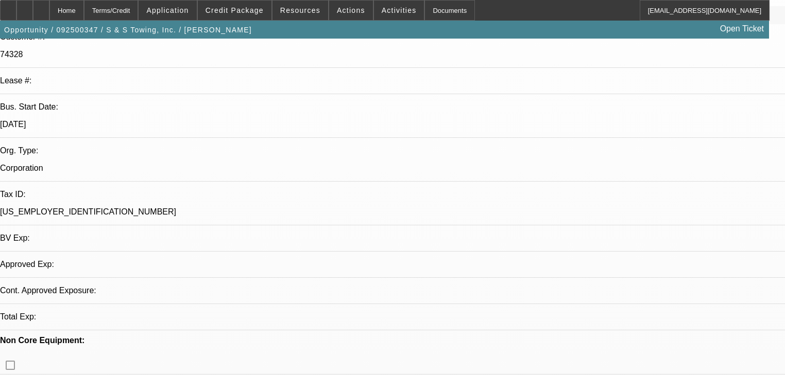
select select "0"
select select "2"
select select "0"
select select "6"
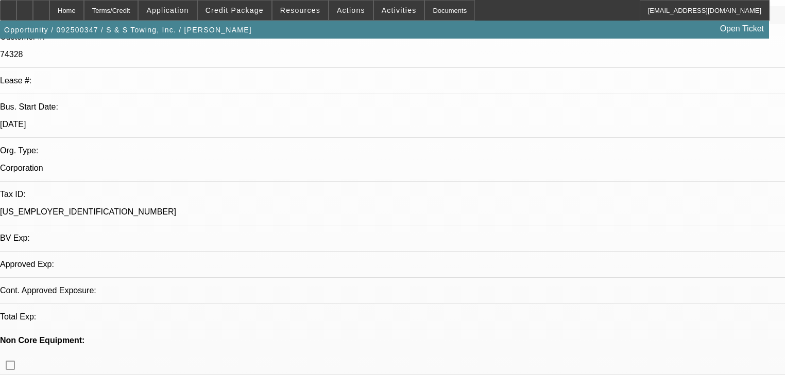
select select "0"
select select "2"
select select "0"
select select "6"
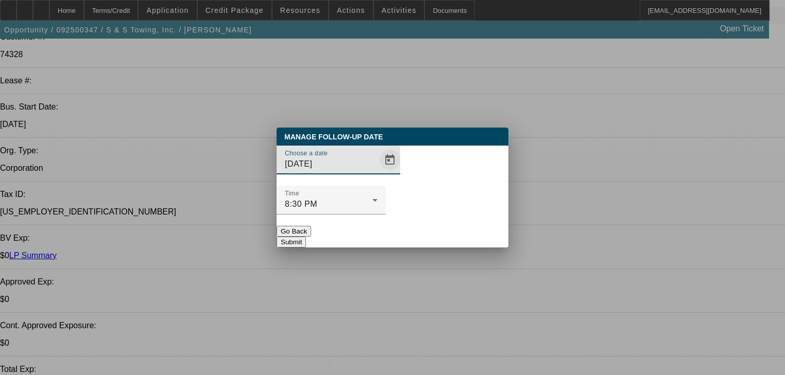
click at [380, 173] on span "Open calendar" at bounding box center [389, 160] width 25 height 25
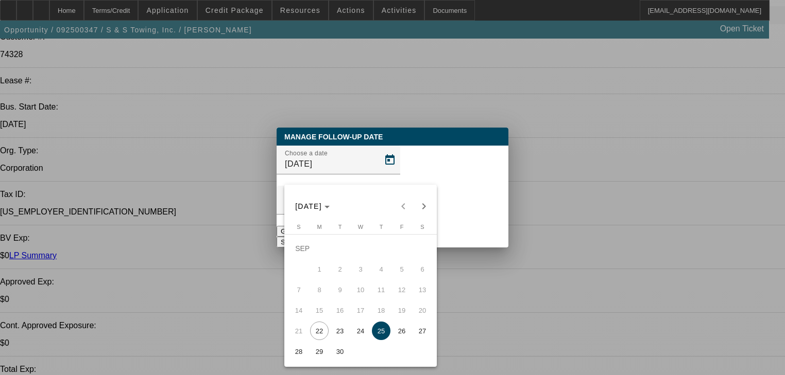
click at [381, 335] on span "25" at bounding box center [381, 331] width 19 height 19
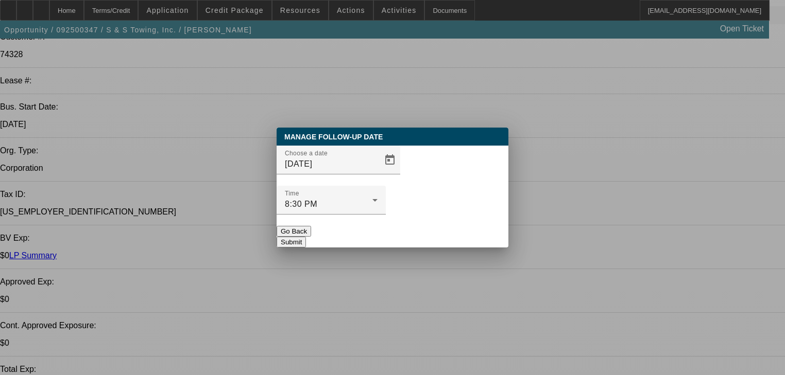
click at [306, 237] on button "Submit" at bounding box center [291, 242] width 29 height 11
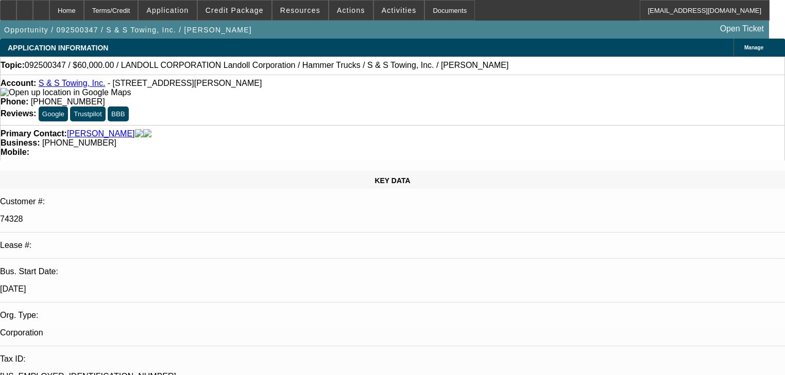
scroll to position [165, 0]
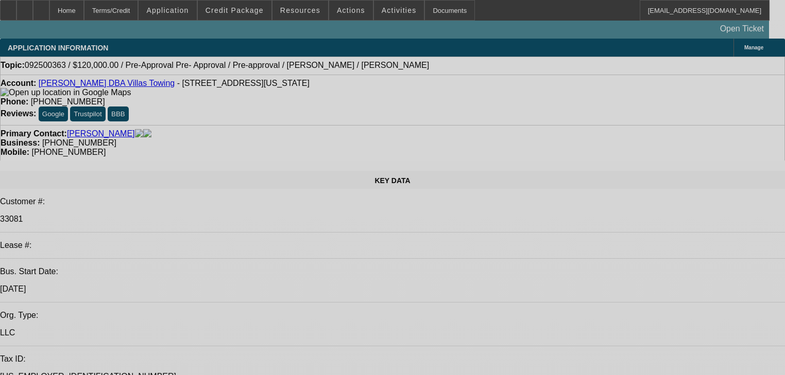
select select "0"
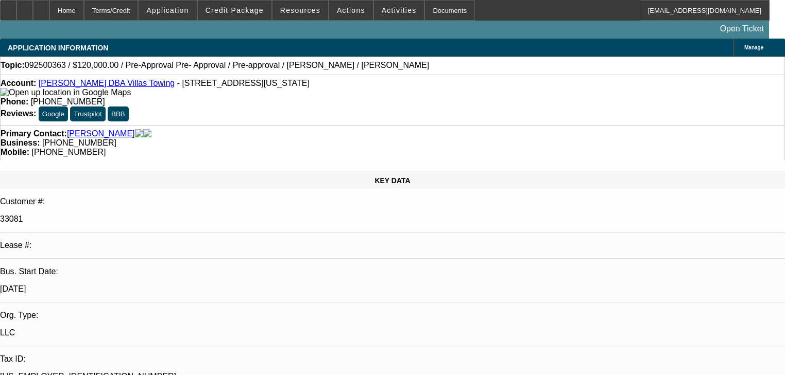
select select "0"
select select "2"
select select "0.1"
select select "4"
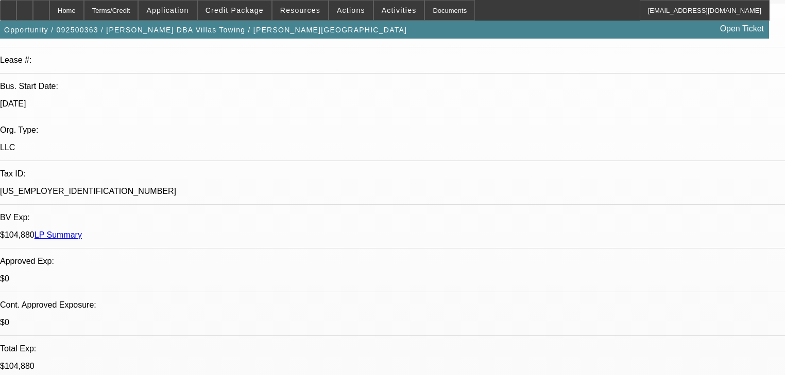
scroll to position [206, 0]
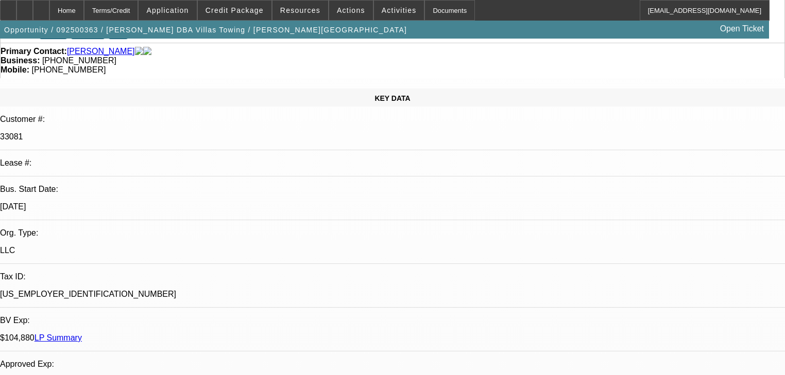
scroll to position [41, 0]
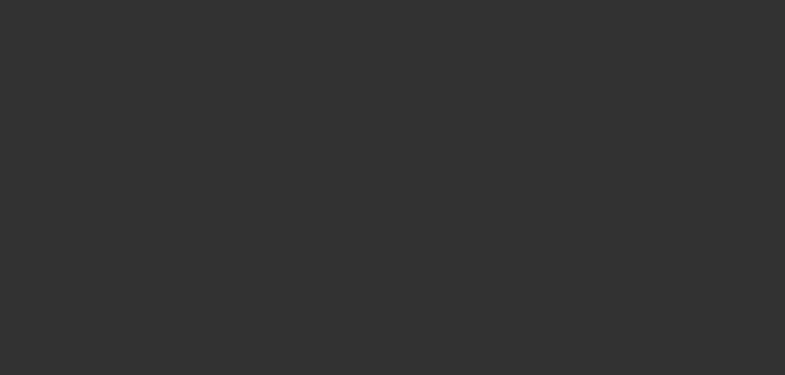
scroll to position [0, 0]
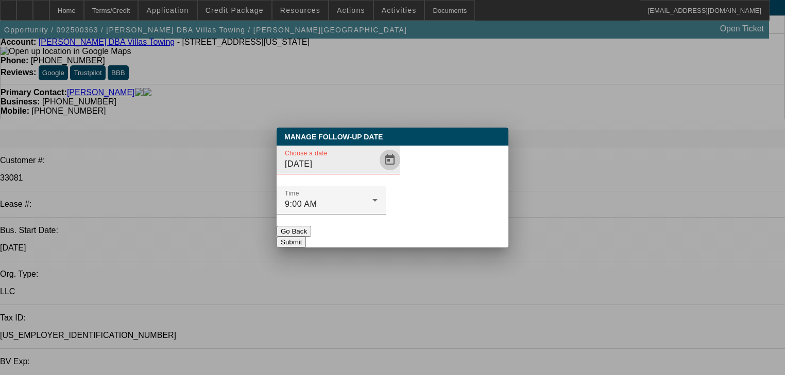
drag, startPoint x: 369, startPoint y: 190, endPoint x: 363, endPoint y: 190, distance: 6.2
click at [377, 173] on span "Open calendar" at bounding box center [389, 160] width 25 height 25
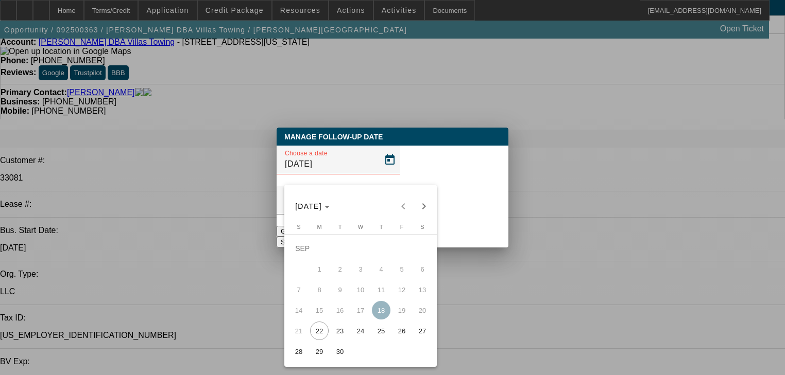
drag, startPoint x: 161, startPoint y: 131, endPoint x: 328, endPoint y: 235, distance: 196.6
click at [313, 225] on div "Manage Follow-Up Date Choose a date 9/18/2025 Time 9:00 AM Go Back Submit SEP 2…" at bounding box center [392, 187] width 785 height 375
click at [334, 349] on span "30" at bounding box center [340, 351] width 19 height 19
type input "9/30/2025"
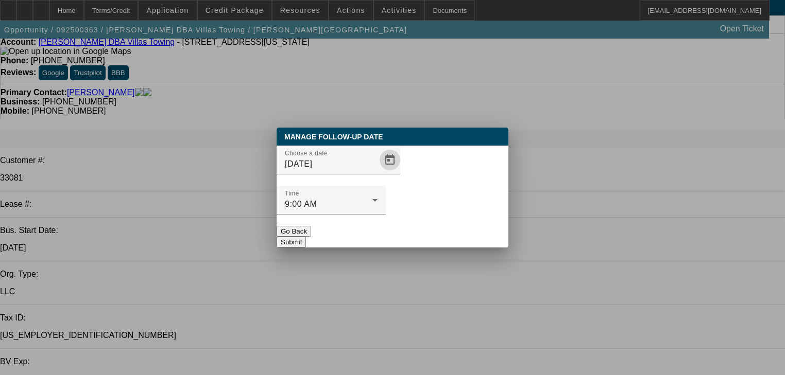
click at [306, 237] on button "Submit" at bounding box center [291, 242] width 29 height 11
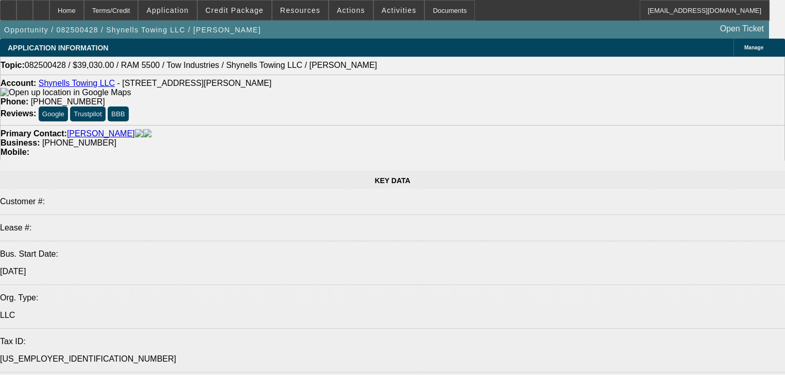
select select "0"
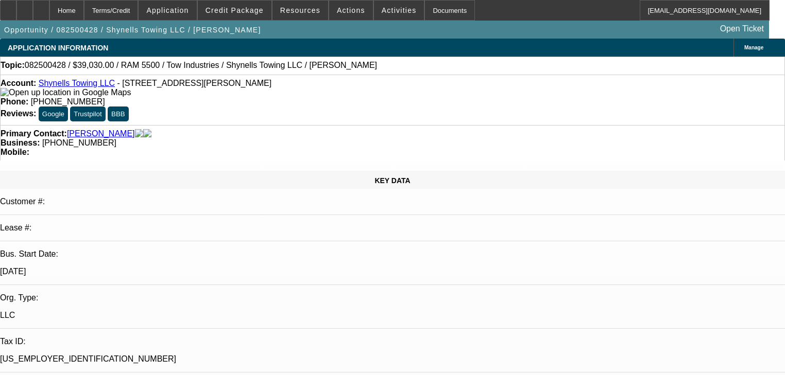
select select "0"
select select "2"
select select "0"
select select "21"
select select "0"
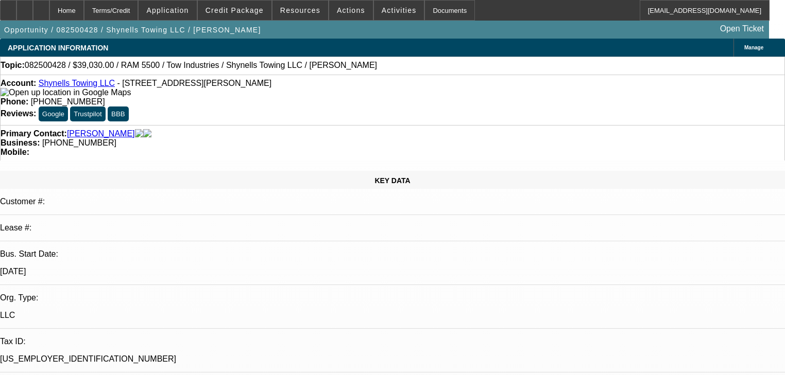
select select "0"
select select "2"
select select "0"
select select "21"
select select "0"
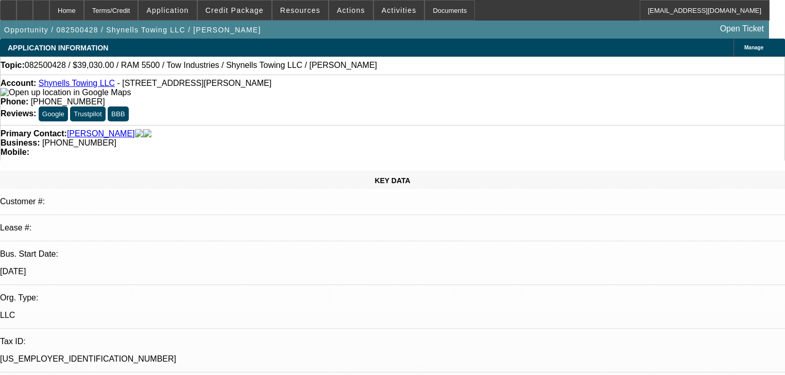
select select "0"
select select "2"
select select "0"
select select "1"
select select "0"
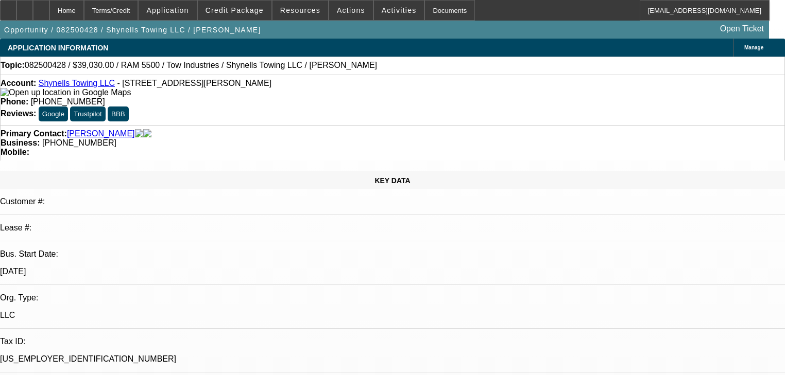
select select "0"
select select "2"
select select "0"
select select "1"
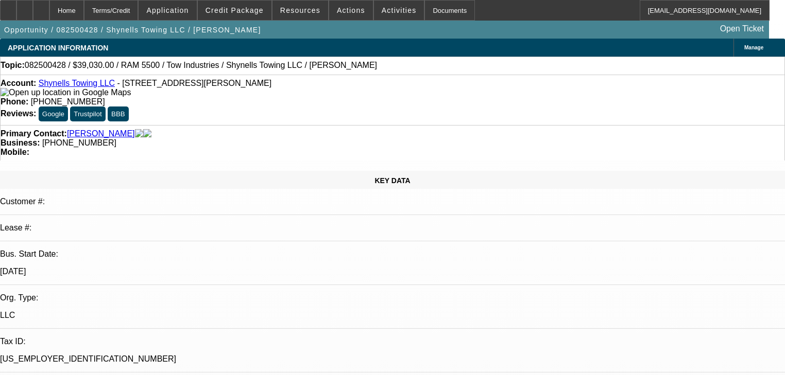
radio input "true"
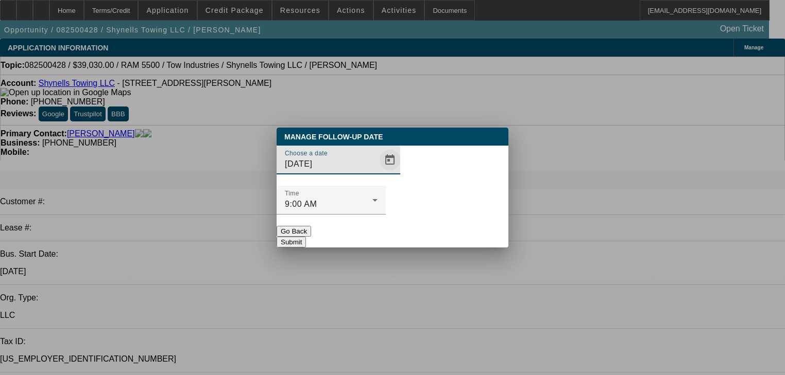
click at [380, 173] on span "Open calendar" at bounding box center [389, 160] width 25 height 25
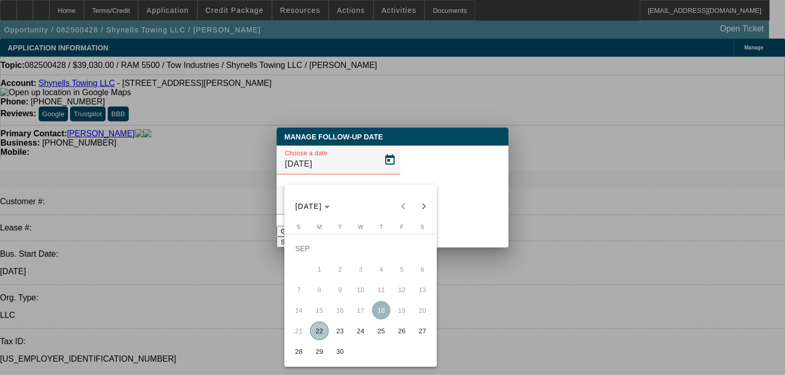
click at [388, 332] on span "25" at bounding box center [381, 331] width 19 height 19
type input "9/25/2025"
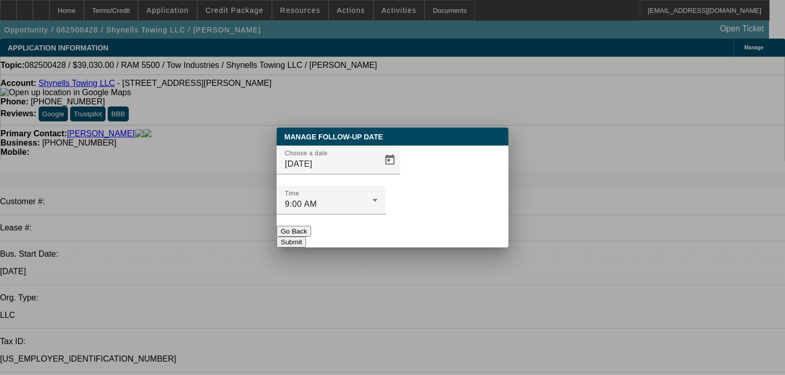
click at [306, 237] on button "Submit" at bounding box center [291, 242] width 29 height 11
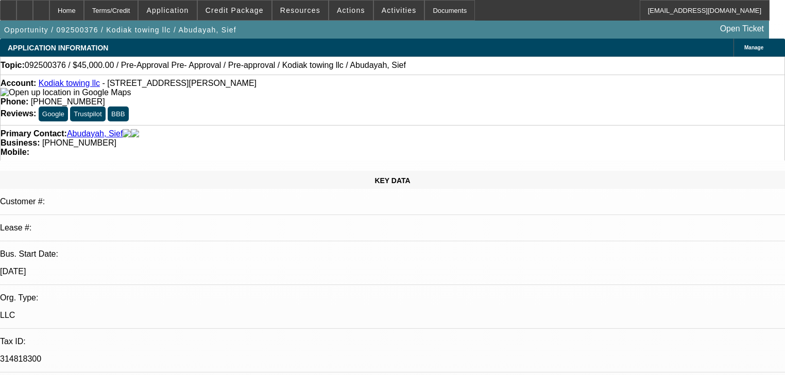
select select "0"
select select "6"
select select "0"
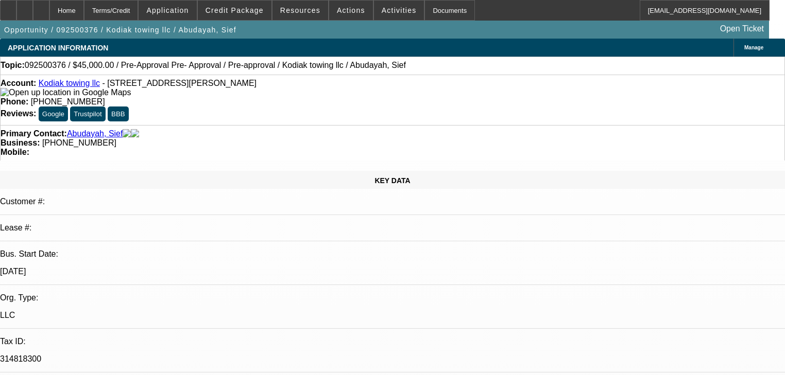
select select "0"
select select "6"
select select "0"
select select "2"
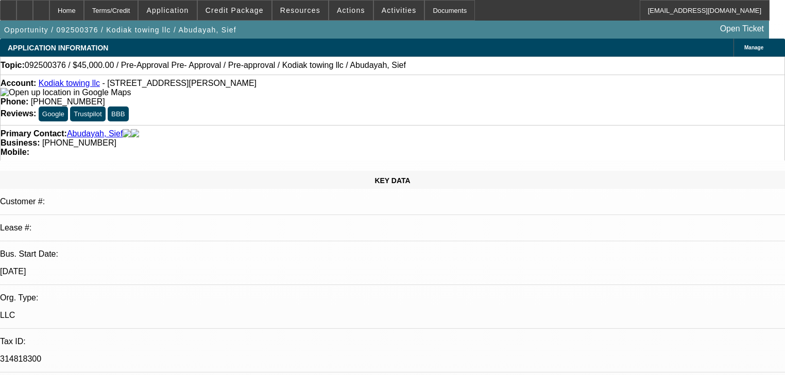
select select "2"
select select "0"
select select "6"
select select "0"
select select "2"
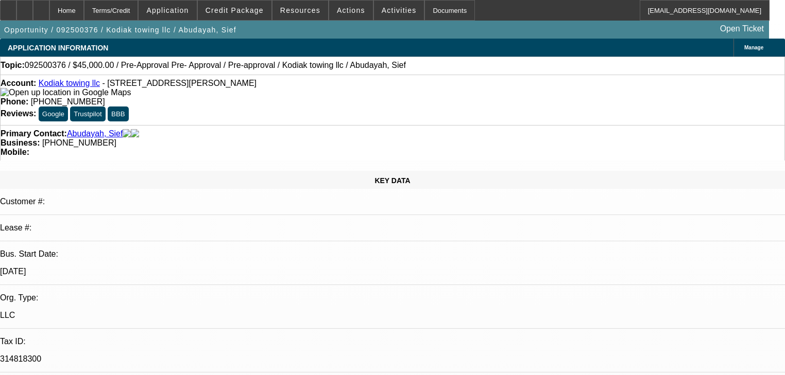
select select "2"
select select "0"
select select "6"
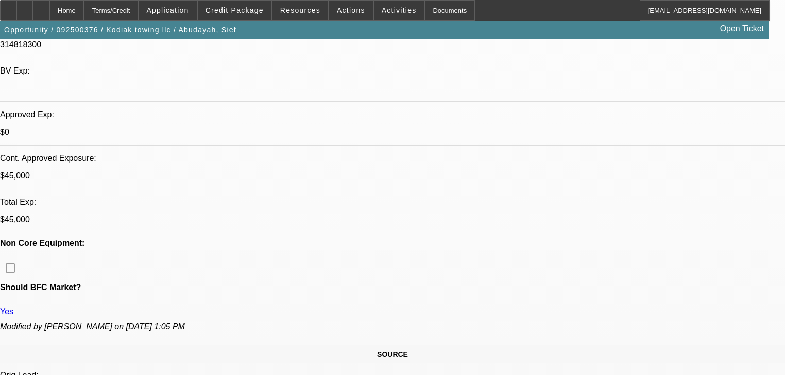
scroll to position [288, 0]
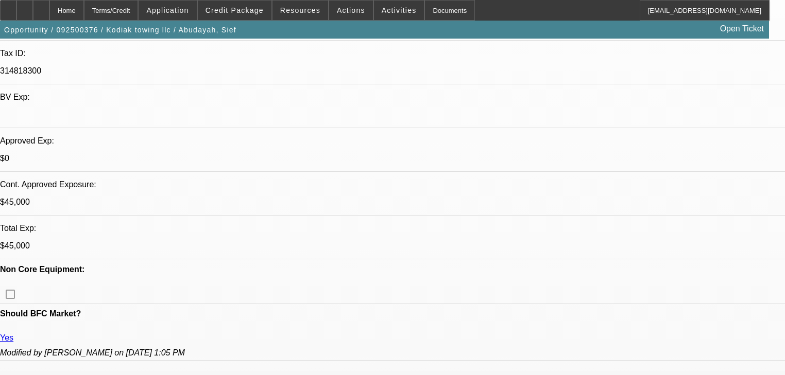
scroll to position [41, 0]
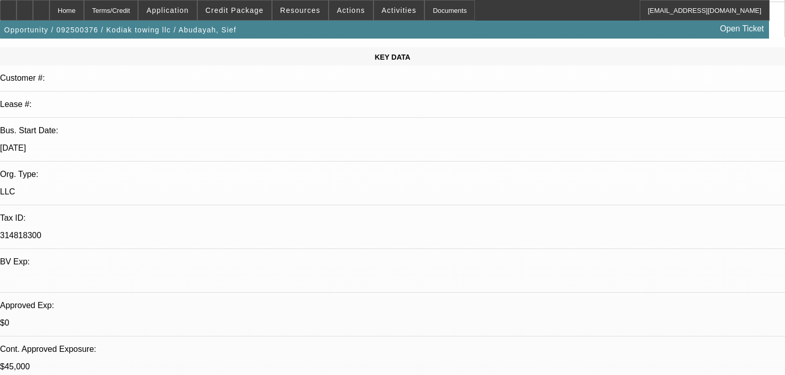
scroll to position [305, 0]
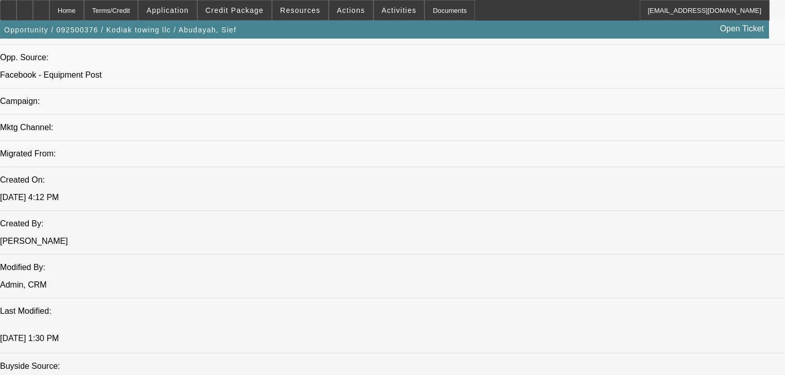
scroll to position [0, 0]
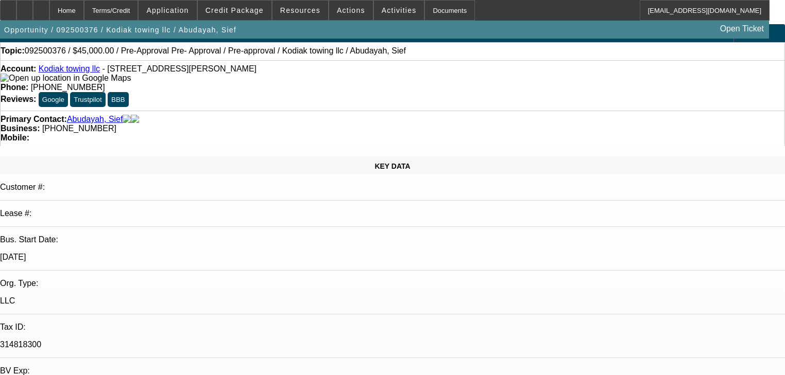
scroll to position [0, 0]
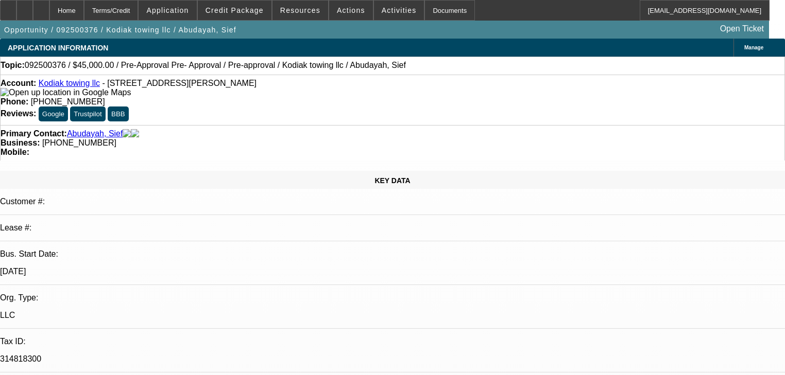
radio input "true"
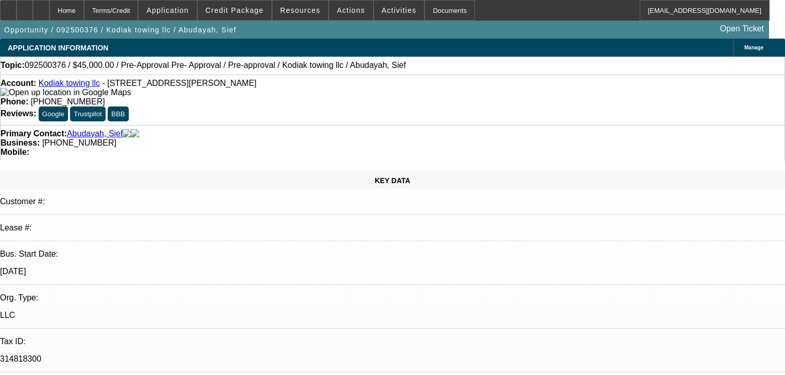
type textarea "His brother is no longer a part of the company, Need paper work for that. His u…"
drag, startPoint x: 750, startPoint y: 256, endPoint x: 736, endPoint y: 259, distance: 13.6
radio input "true"
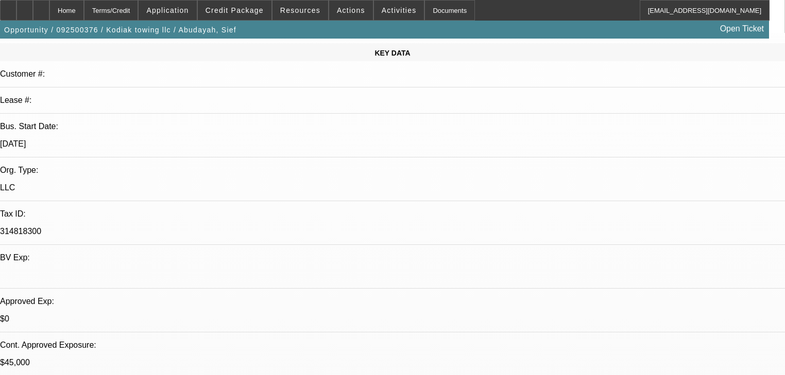
scroll to position [124, 0]
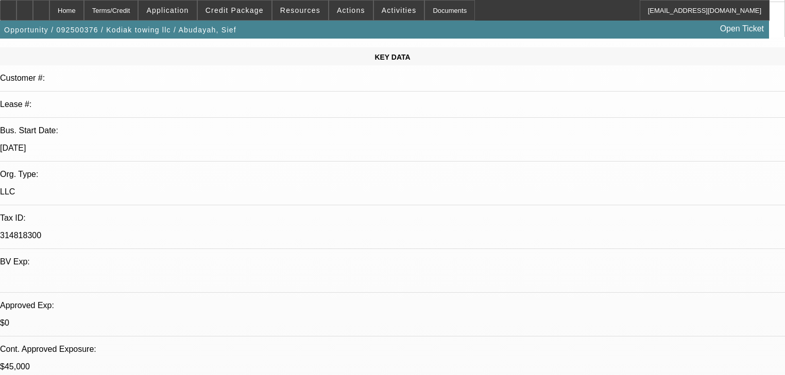
click at [123, 231] on p "314818300" at bounding box center [392, 235] width 785 height 9
copy div "314818300"
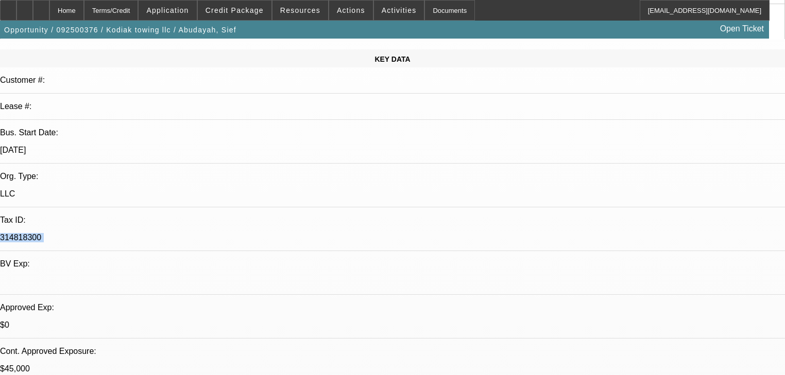
scroll to position [82, 0]
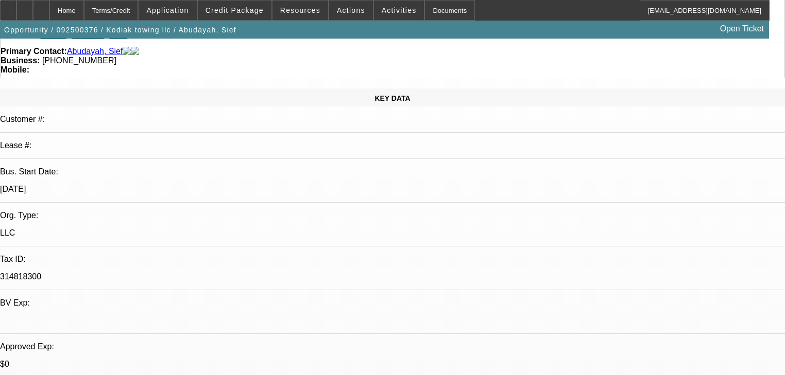
type textarea "Need federal tax ID confirmed.."
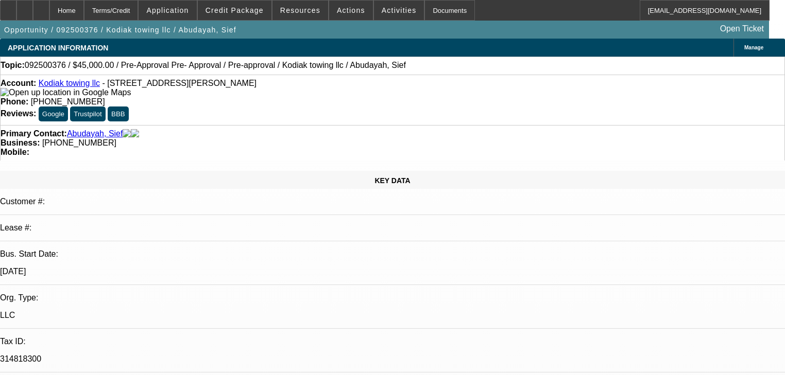
scroll to position [0, 0]
click at [589, 36] on div "Opportunity / 092500376 / Kodiak towing llc / Abudayah, Sief Open Ticket" at bounding box center [384, 30] width 769 height 18
radio input "true"
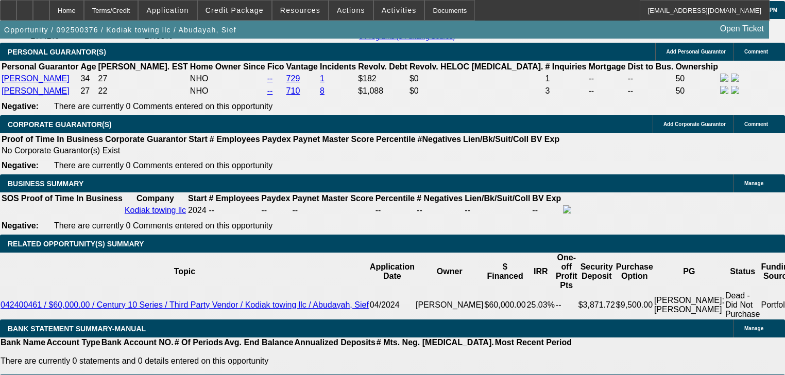
scroll to position [1524, 0]
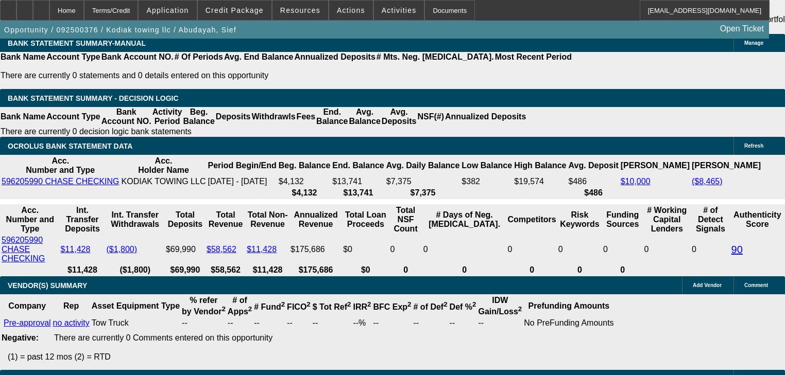
scroll to position [1566, 0]
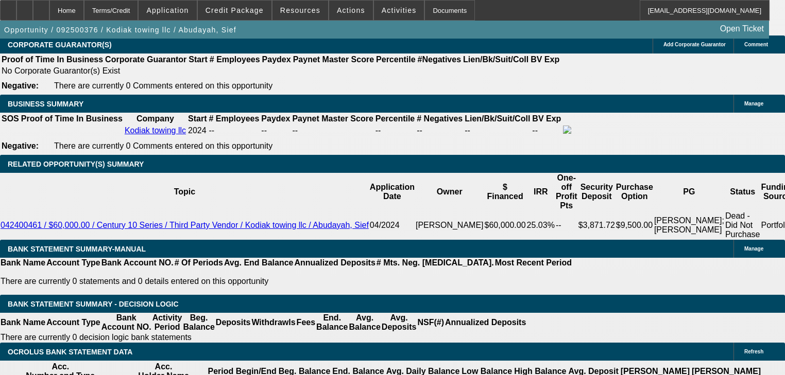
radio input "true"
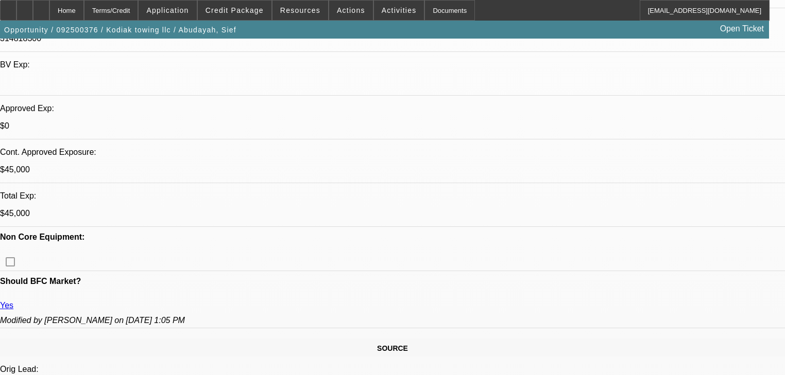
scroll to position [165, 0]
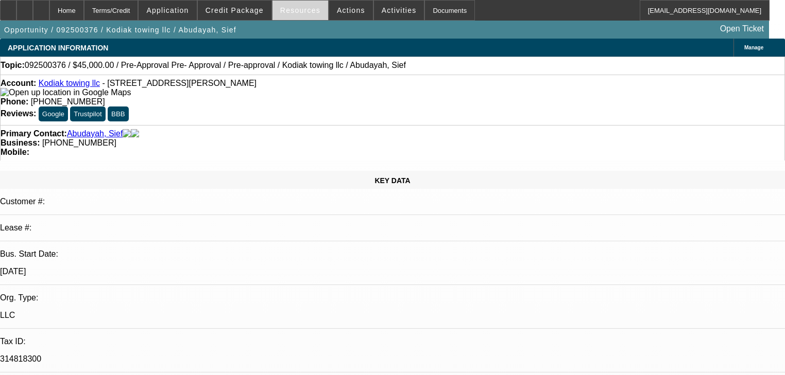
scroll to position [0, 0]
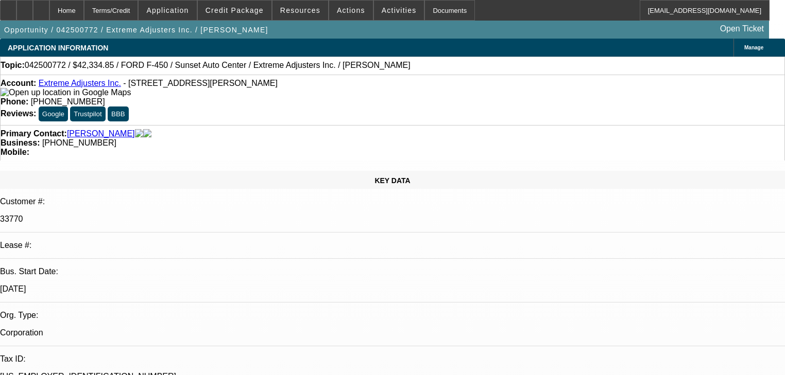
select select "0"
select select "2"
select select "0.1"
select select "4"
select select "0"
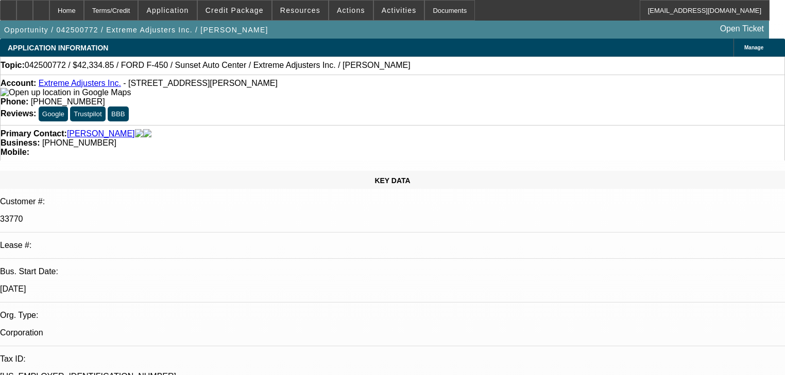
select select "2"
select select "0.1"
select select "4"
select select "0"
select select "2"
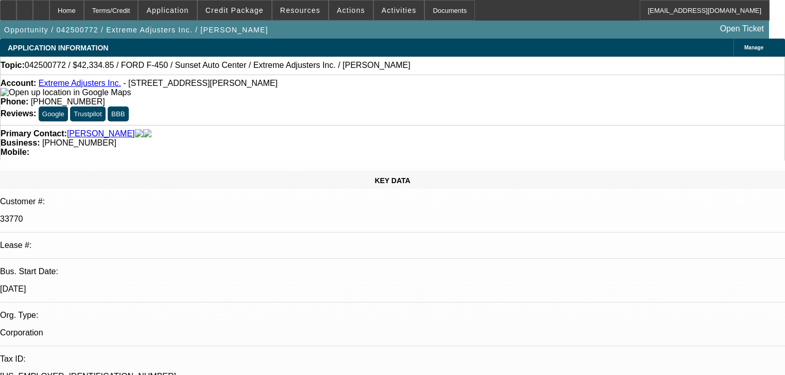
select select "0.1"
select select "4"
select select "0"
select select "2"
select select "0.1"
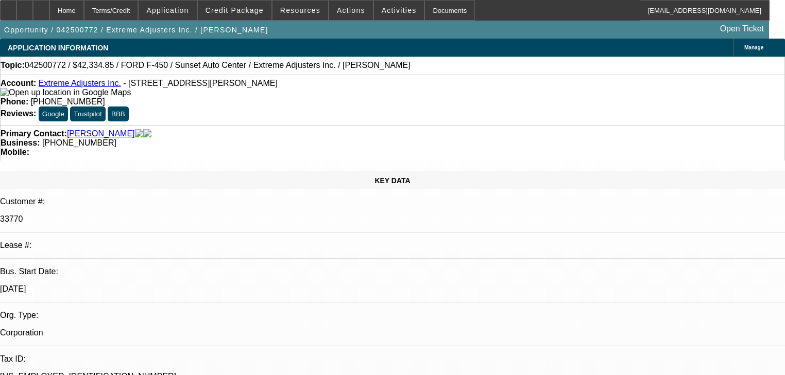
select select "4"
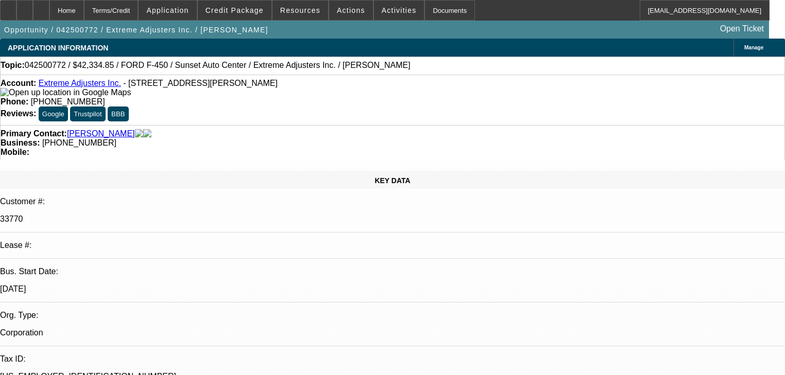
scroll to position [824, 0]
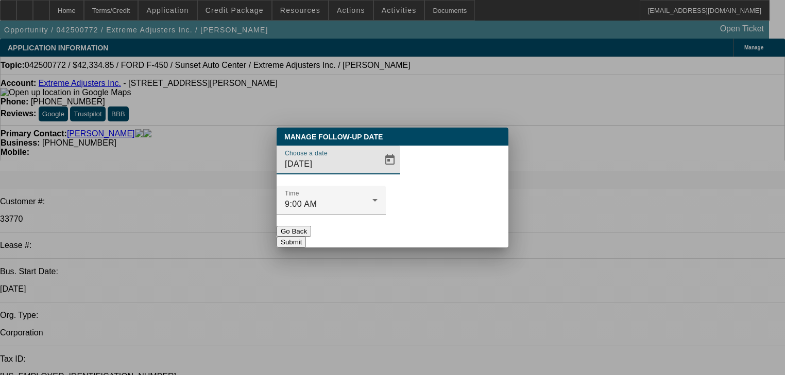
click at [311, 226] on button "Go Back" at bounding box center [294, 231] width 35 height 11
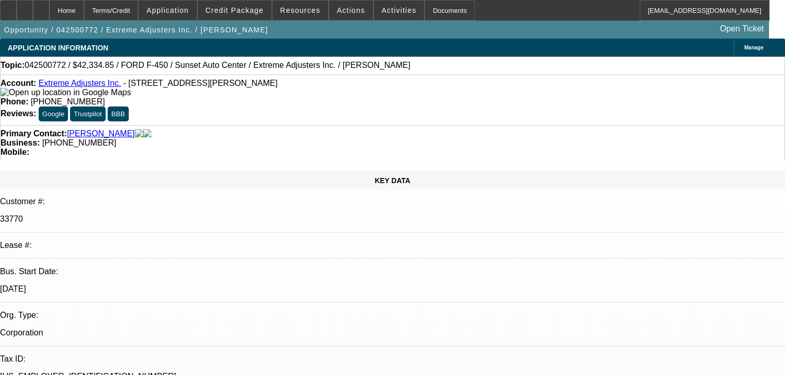
radio input "true"
type textarea "Going to get a bed from dynamic and a new truck, build one out, two seperate in…"
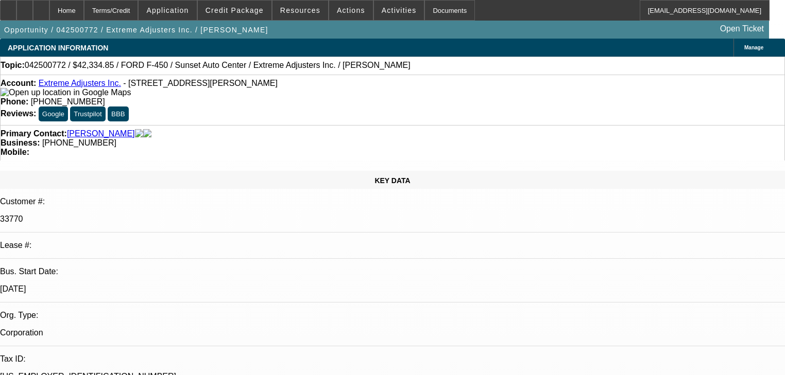
radio input "true"
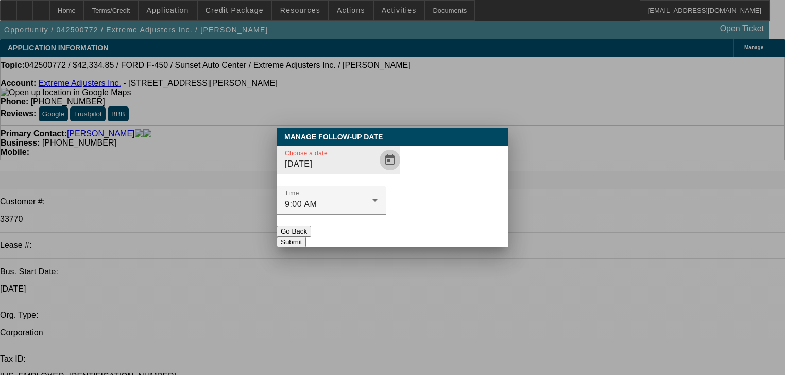
click at [377, 173] on span "Open calendar" at bounding box center [389, 160] width 25 height 25
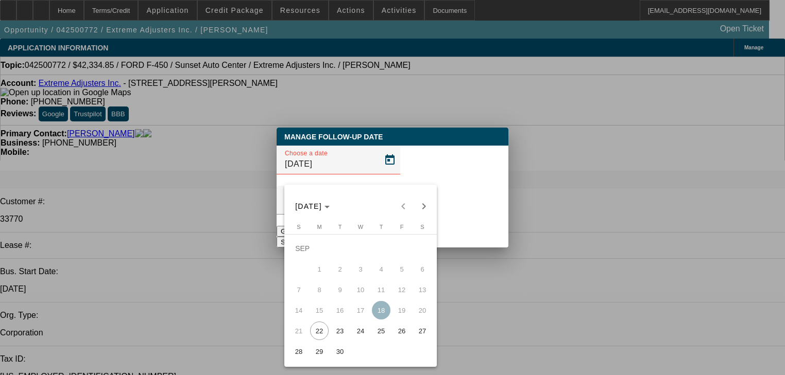
click at [378, 334] on span "25" at bounding box center [381, 331] width 19 height 19
type input "9/25/2025"
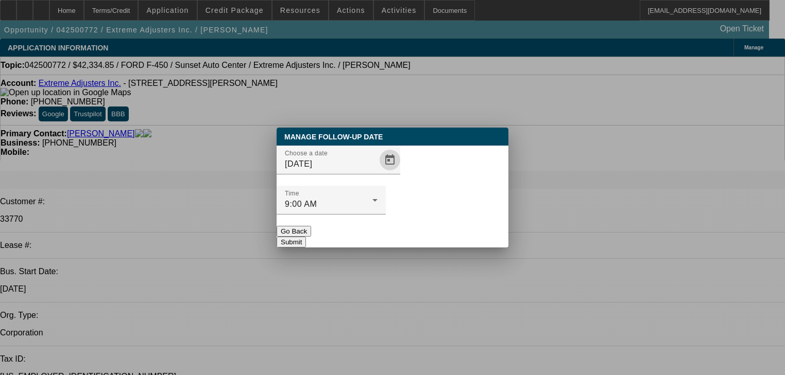
click at [306, 237] on button "Submit" at bounding box center [291, 242] width 29 height 11
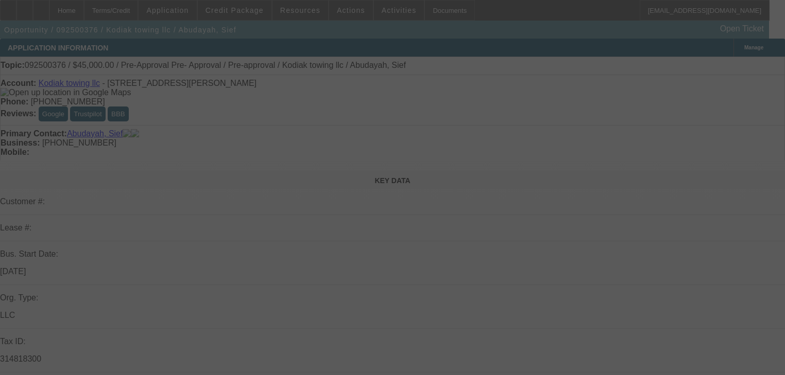
select select "0"
select select "6"
select select "0"
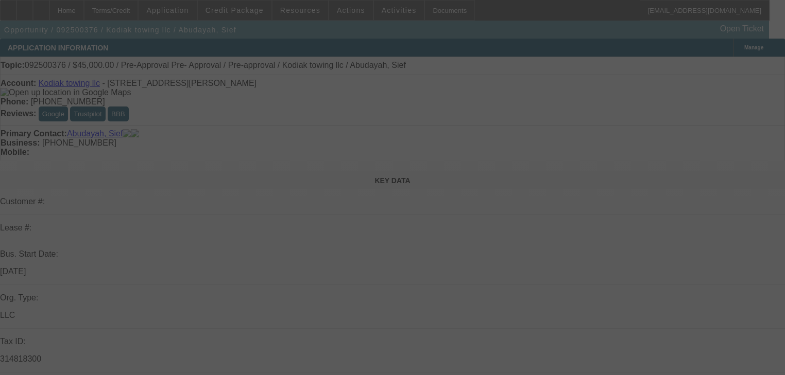
select select "0"
select select "6"
select select "0"
select select "2"
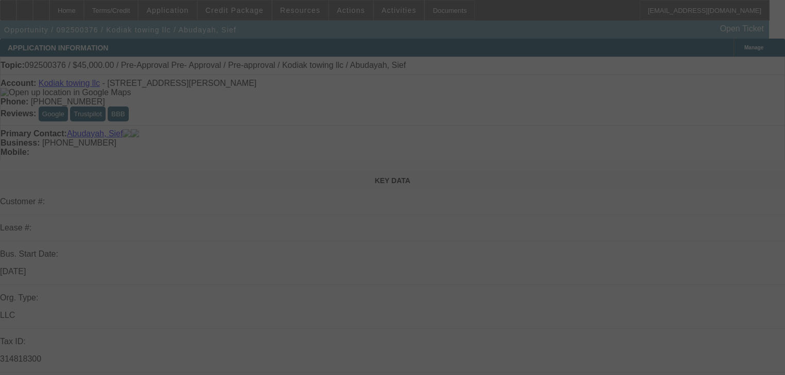
select select "2"
select select "0"
select select "6"
select select "0"
select select "2"
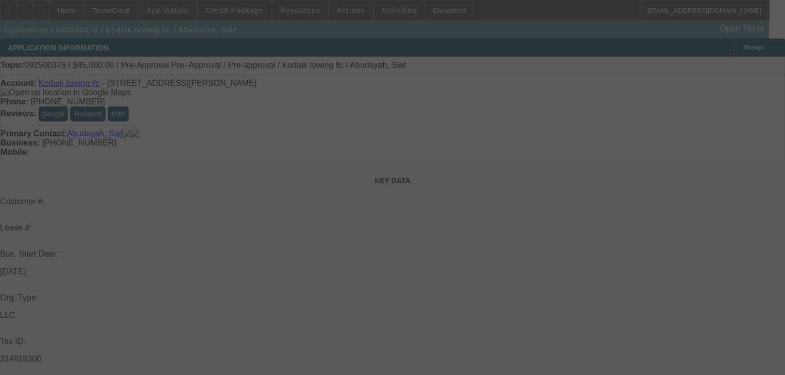
select select "2"
select select "0"
select select "6"
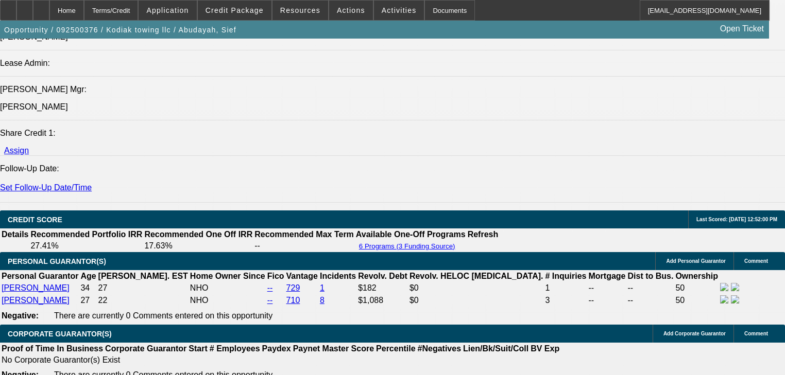
scroll to position [1277, 0]
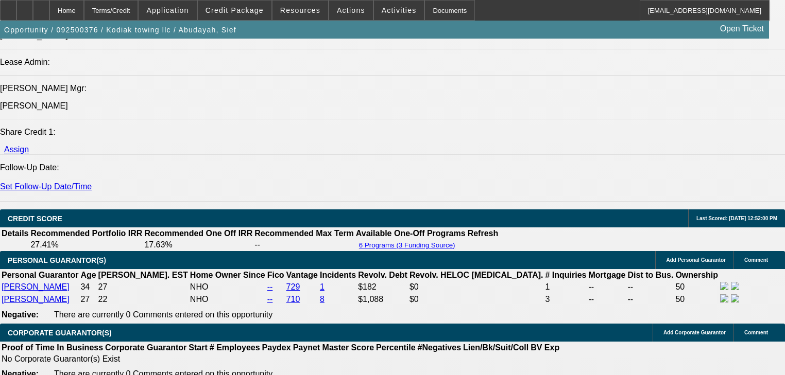
type textarea "S"
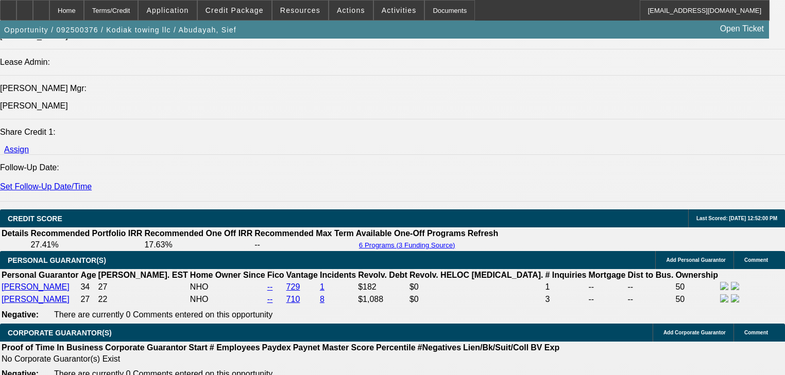
type textarea "[PERSON_NAME] says his brother is no longer apart of the company. Says backroad…"
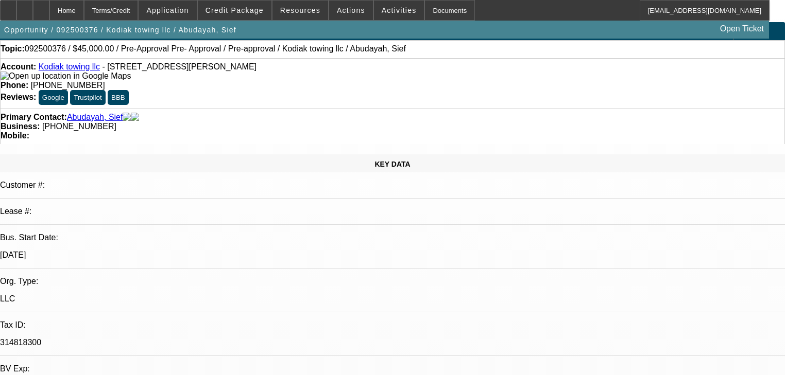
scroll to position [0, 0]
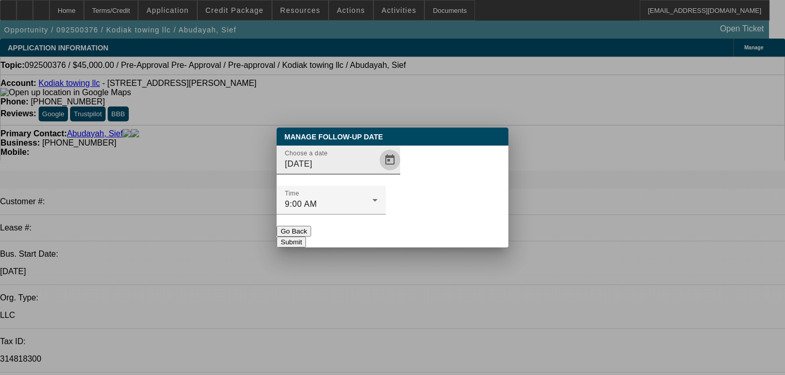
click at [377, 173] on span "Open calendar" at bounding box center [389, 160] width 25 height 25
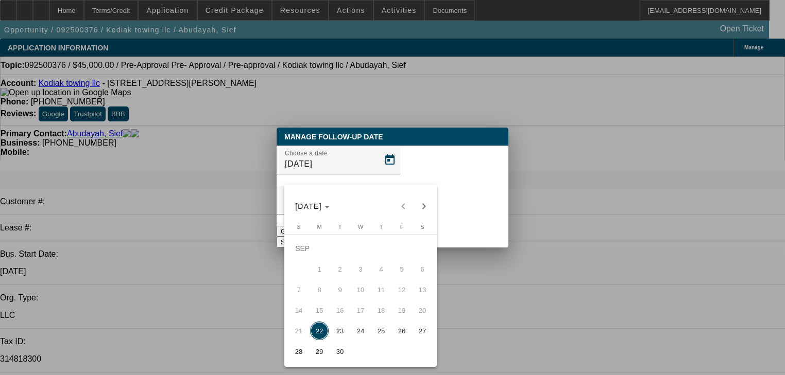
click at [336, 332] on span "23" at bounding box center [340, 331] width 19 height 19
type input "9/23/2025"
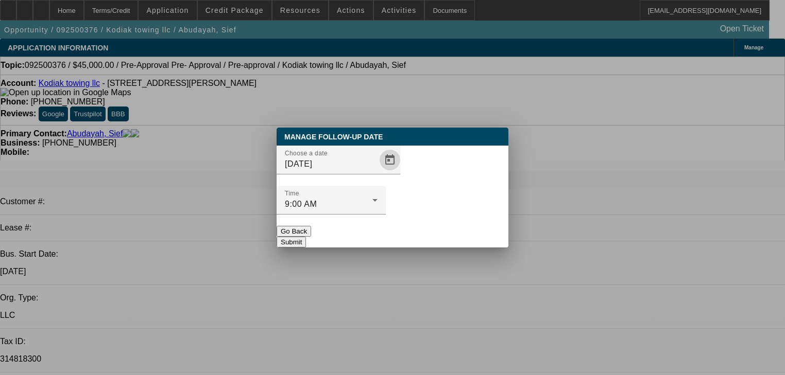
click at [306, 237] on button "Submit" at bounding box center [291, 242] width 29 height 11
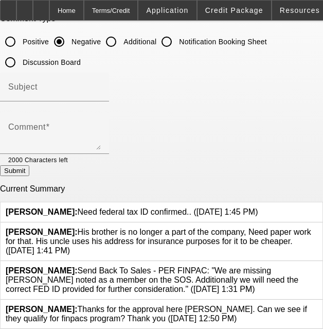
scroll to position [206, 0]
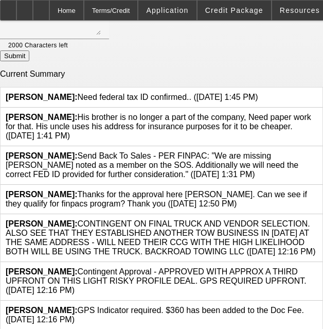
click at [318, 113] on icon at bounding box center [318, 113] width 0 height 0
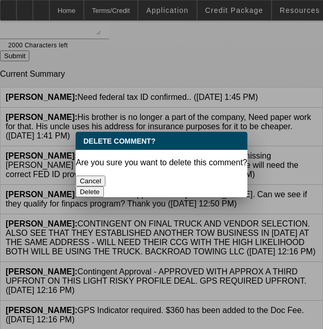
click at [104, 186] on button "Delete" at bounding box center [90, 191] width 28 height 11
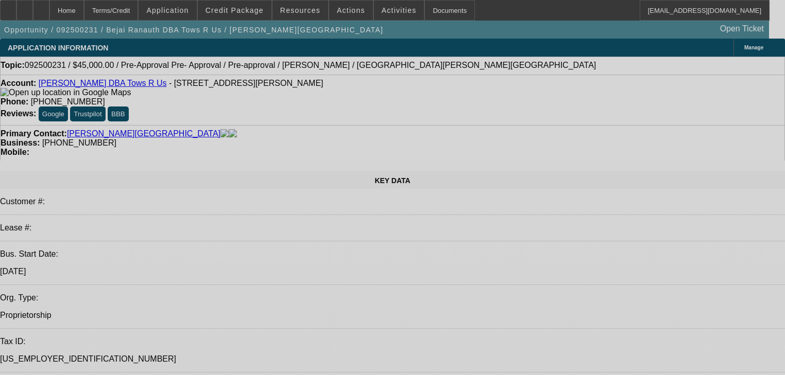
select select "0"
select select "0.1"
select select "4"
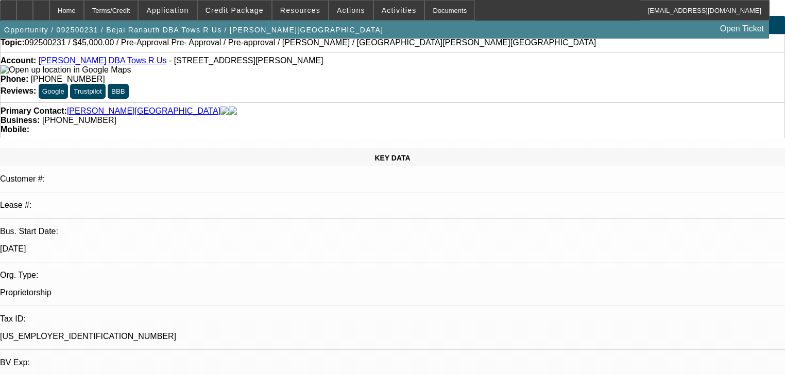
scroll to position [41, 0]
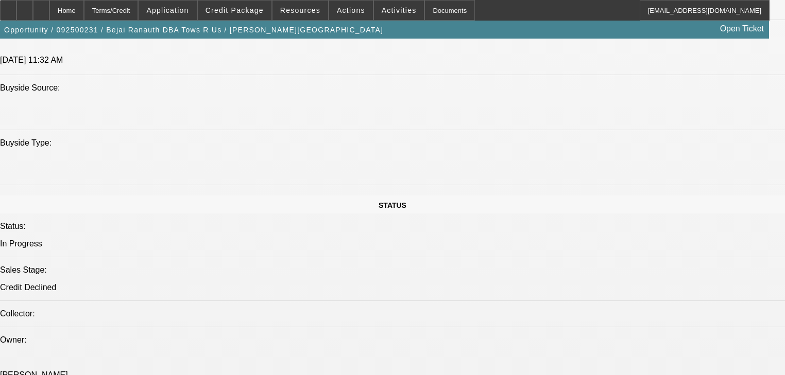
scroll to position [136, 0]
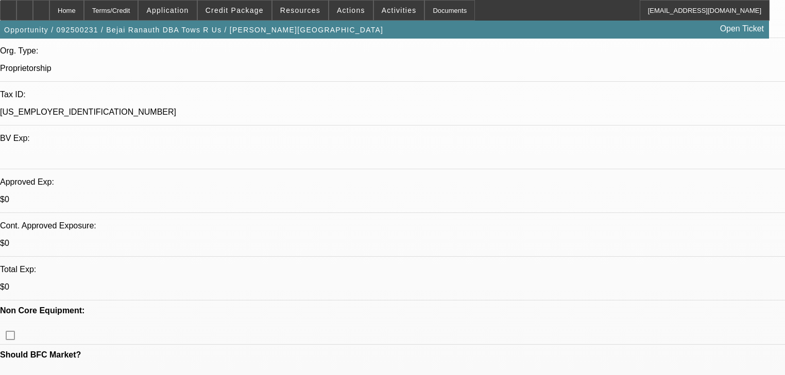
scroll to position [0, 0]
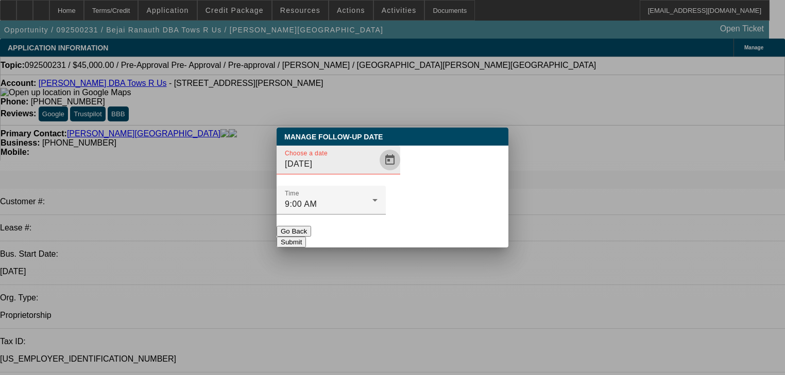
click at [377, 173] on span "Open calendar" at bounding box center [389, 160] width 25 height 25
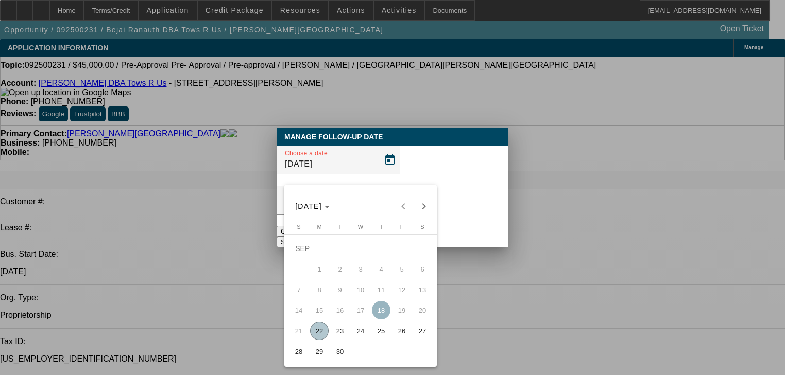
click at [359, 333] on span "24" at bounding box center [360, 331] width 19 height 19
type input "9/24/2025"
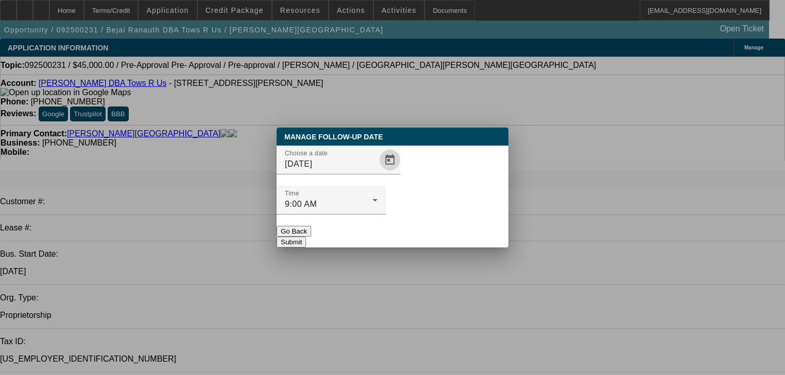
click at [306, 237] on button "Submit" at bounding box center [291, 242] width 29 height 11
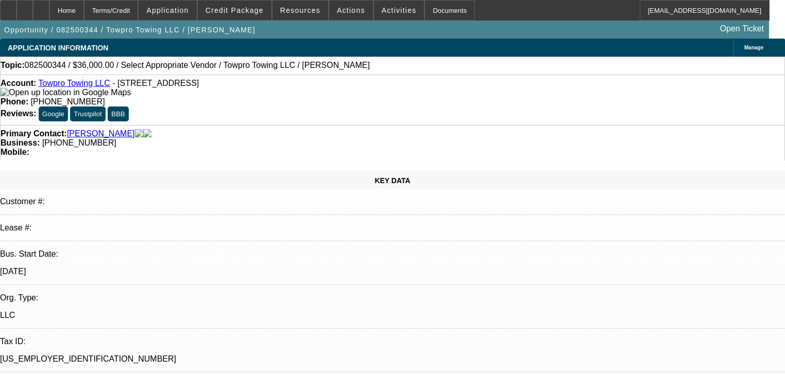
select select "0.2"
select select "0"
select select "0.1"
select select "4"
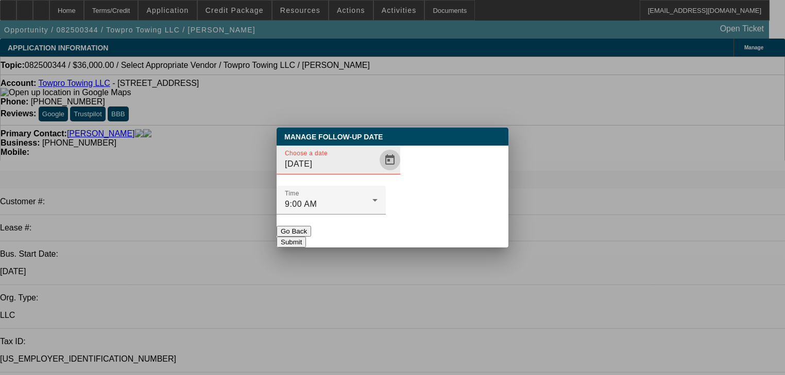
click at [377, 173] on span "Open calendar" at bounding box center [389, 160] width 25 height 25
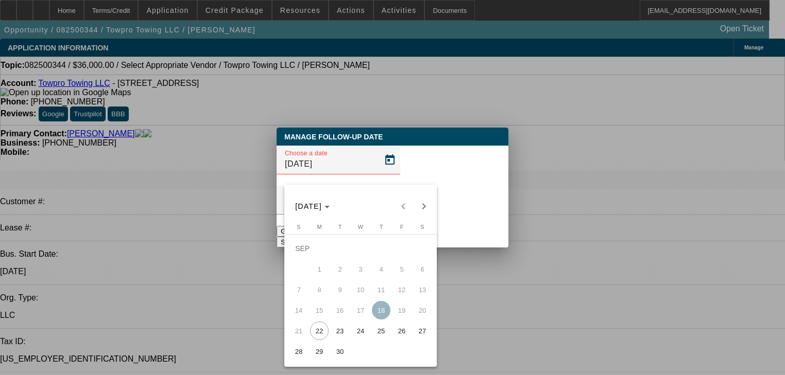
click at [328, 356] on span "29" at bounding box center [319, 351] width 19 height 19
type input "9/29/2025"
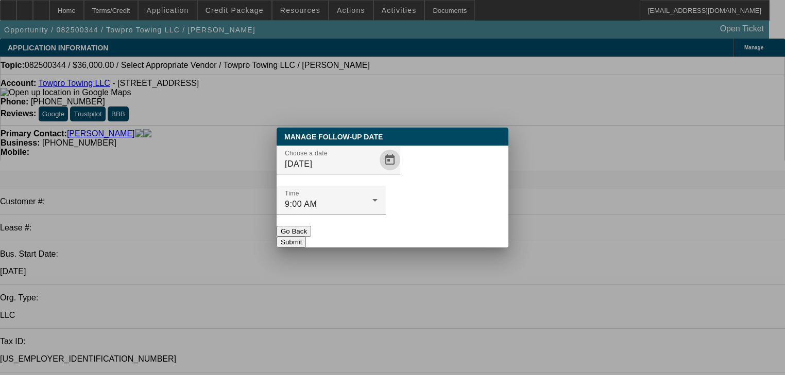
click at [306, 237] on button "Submit" at bounding box center [291, 242] width 29 height 11
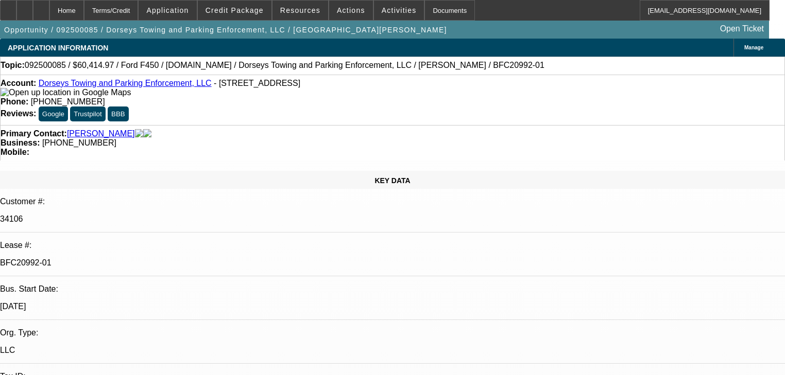
select select "0"
select select "2"
select select "0"
select select "6"
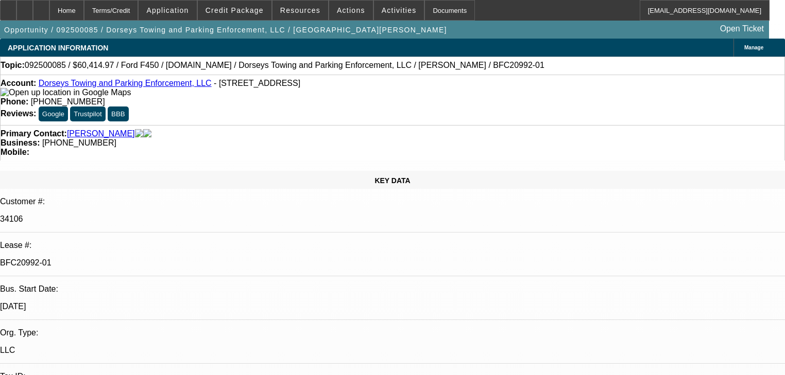
select select "2"
select select "0"
select select "6"
select select "2"
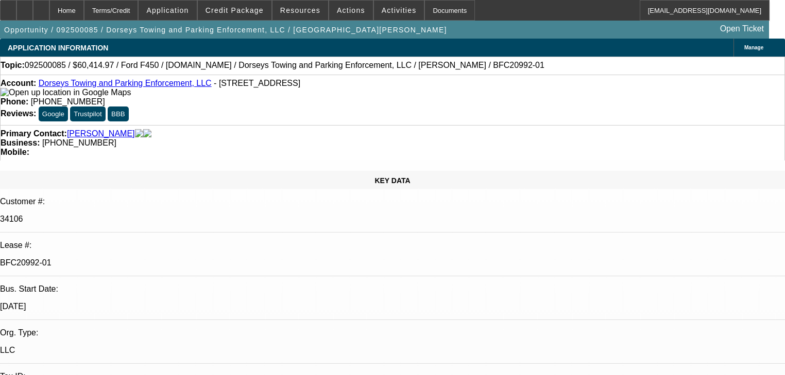
select select "2"
select select "0"
select select "6"
select select "0"
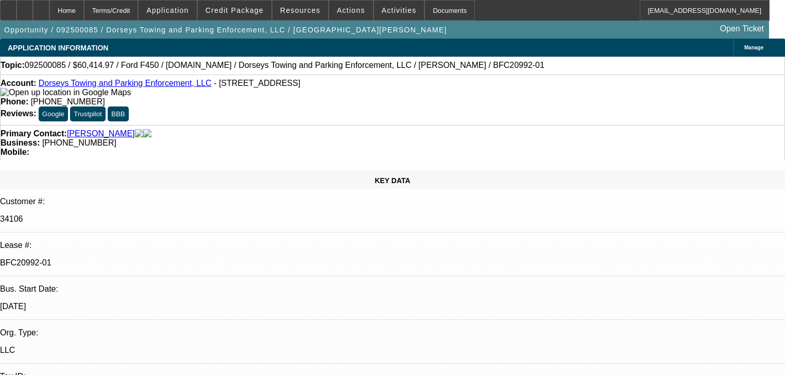
select select "2"
select select "0"
select select "6"
click at [329, 16] on span at bounding box center [351, 10] width 44 height 25
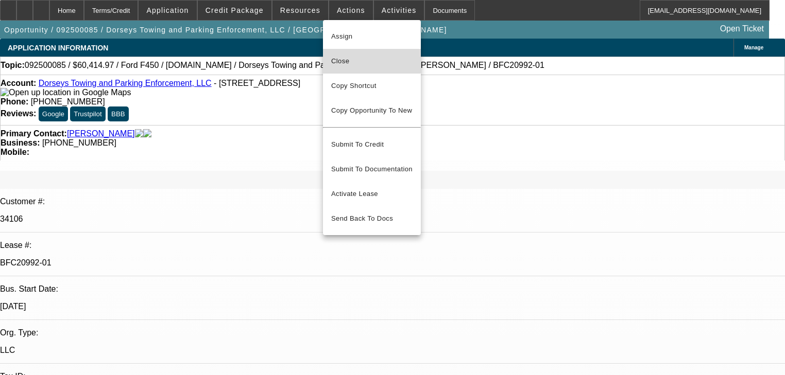
click at [351, 60] on span "Close" at bounding box center [371, 61] width 81 height 12
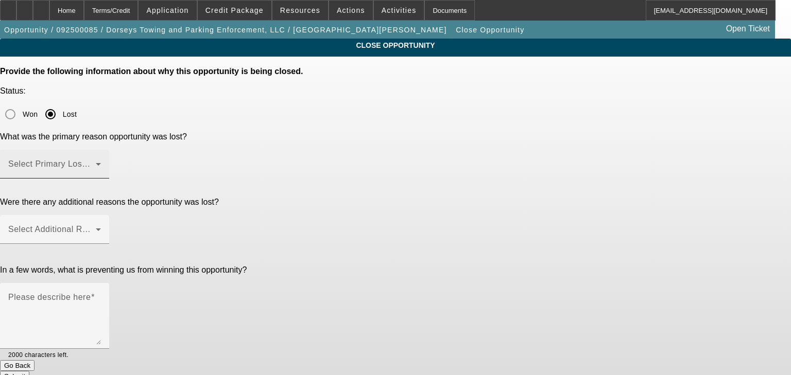
click at [96, 162] on span at bounding box center [52, 168] width 88 height 12
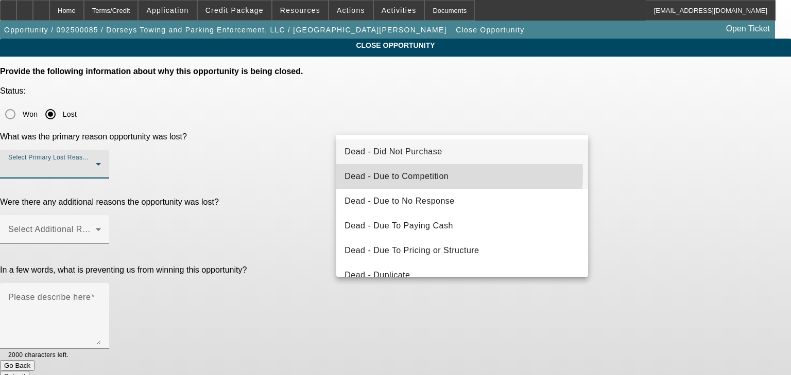
click at [400, 173] on span "Dead - Due to Competition" at bounding box center [397, 176] width 104 height 12
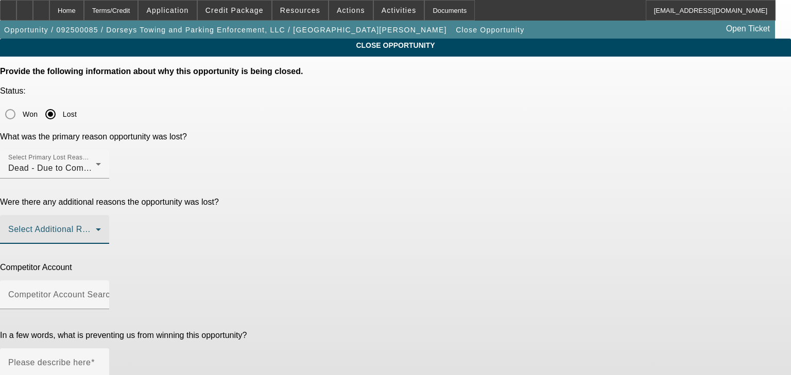
click at [96, 228] on span at bounding box center [52, 234] width 88 height 12
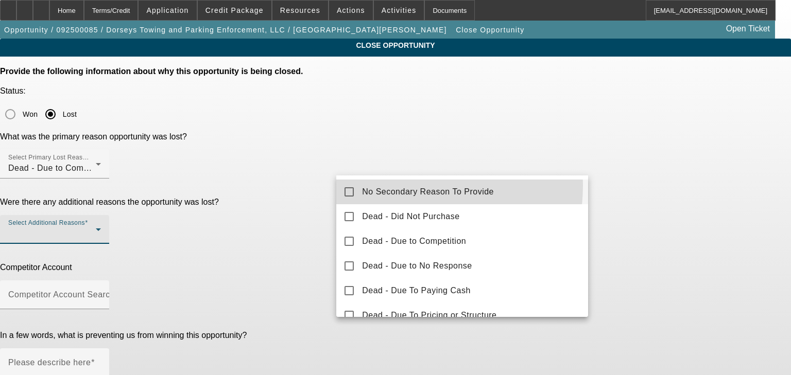
click at [388, 186] on span "No Secondary Reason To Provide" at bounding box center [428, 192] width 132 height 12
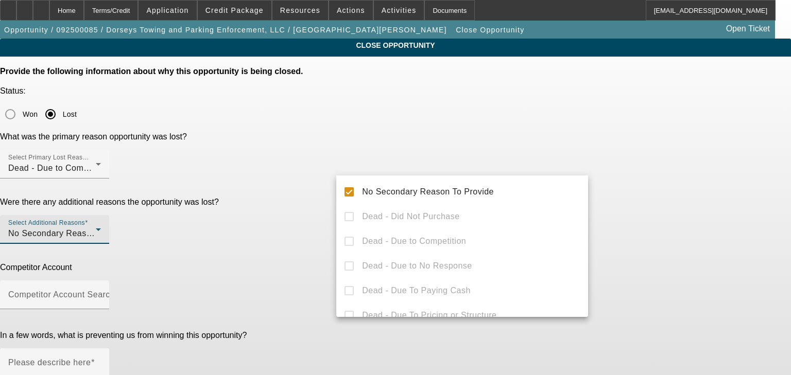
click at [301, 215] on div at bounding box center [395, 187] width 791 height 375
click at [109, 310] on div at bounding box center [54, 315] width 109 height 11
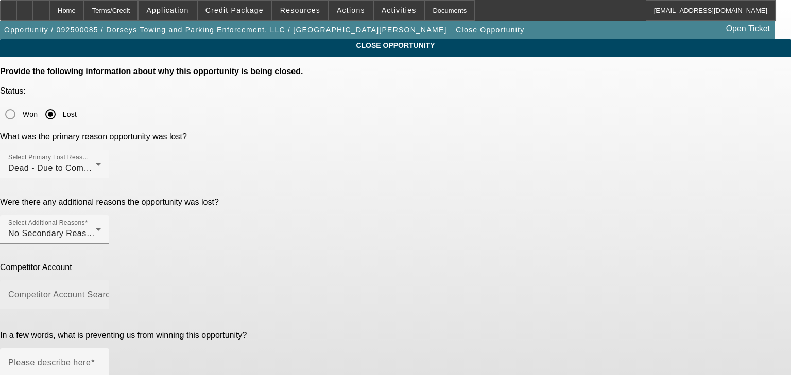
click at [101, 293] on input "Competitor Account Search" at bounding box center [54, 299] width 93 height 12
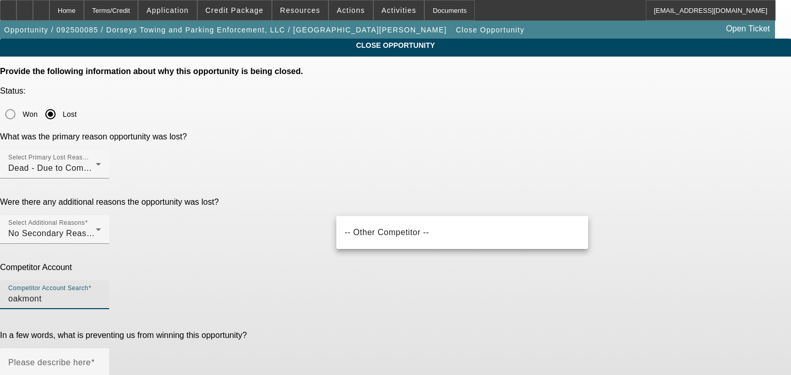
click at [101, 293] on input "oakmont" at bounding box center [54, 299] width 93 height 12
click at [431, 245] on div "-- Other Competitor --" at bounding box center [462, 232] width 252 height 33
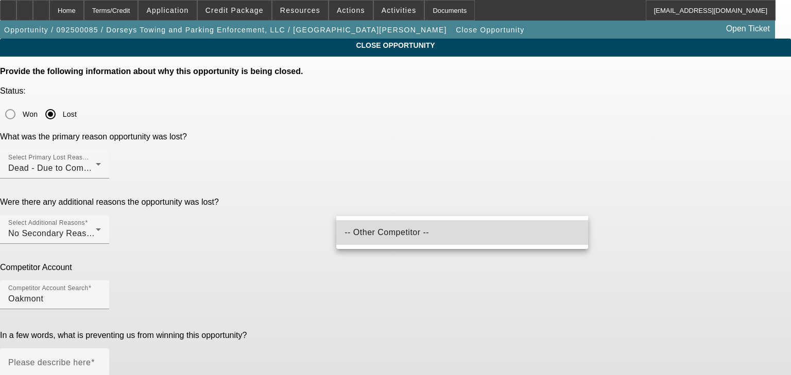
click at [431, 239] on mat-option "-- Other Competitor --" at bounding box center [462, 232] width 252 height 25
type input "-- Other Competitor --"
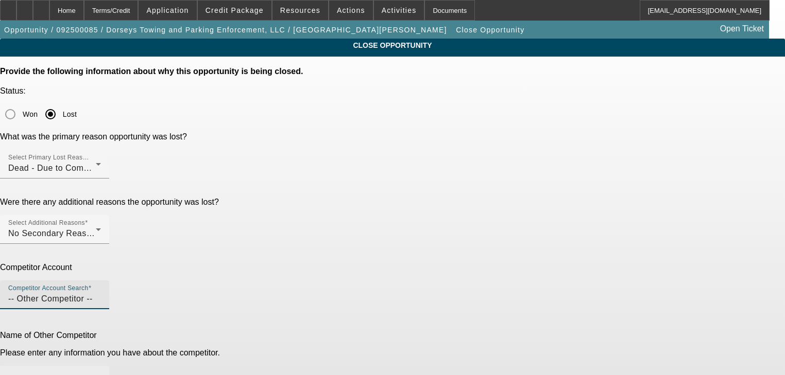
click at [98, 375] on mat-label "Competitor Information" at bounding box center [53, 380] width 90 height 9
type input "Oakmont"
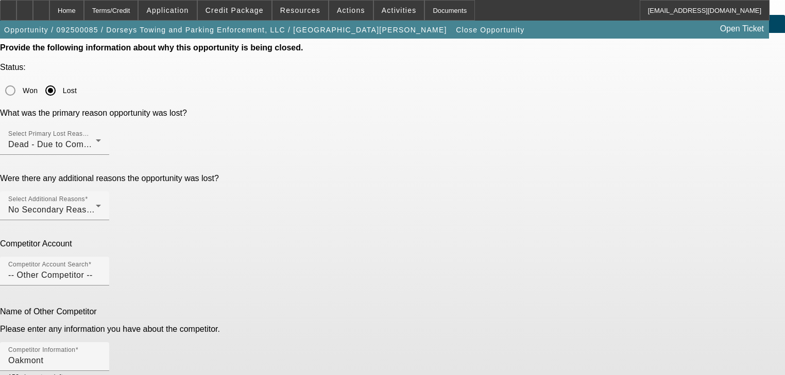
drag, startPoint x: 486, startPoint y: 340, endPoint x: 455, endPoint y: 289, distance: 60.1
click at [455, 289] on form "Provide the following information about why this opportunity is being closed. S…" at bounding box center [392, 276] width 785 height 466
type textarea "Did not look like a one off deal to UW. Customer would not meet channels contin…"
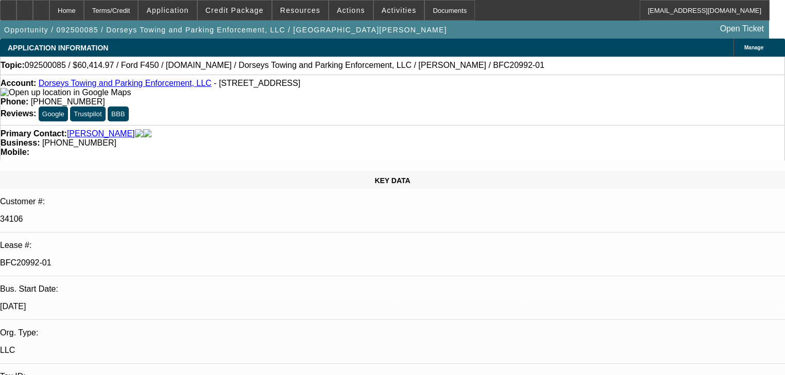
select select "0"
select select "2"
select select "0"
select select "6"
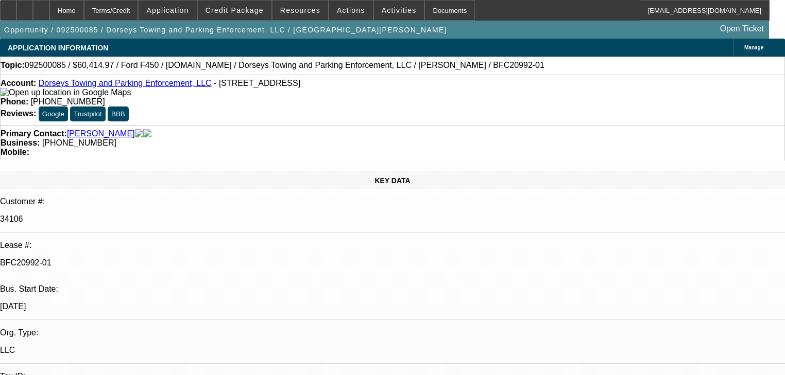
select select "2"
select select "0"
select select "6"
select select "2"
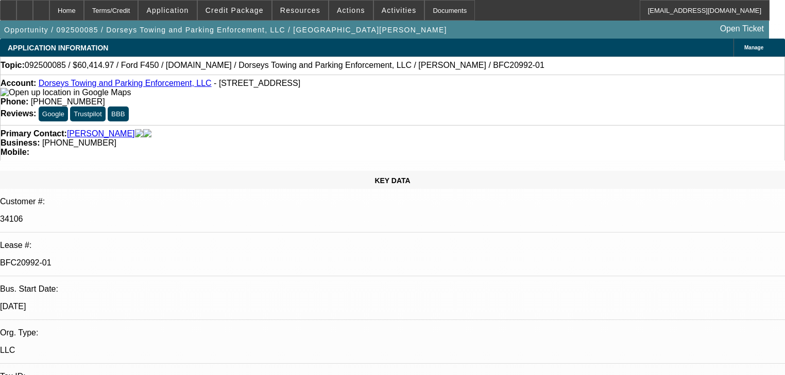
select select "2"
select select "0"
select select "6"
select select "0"
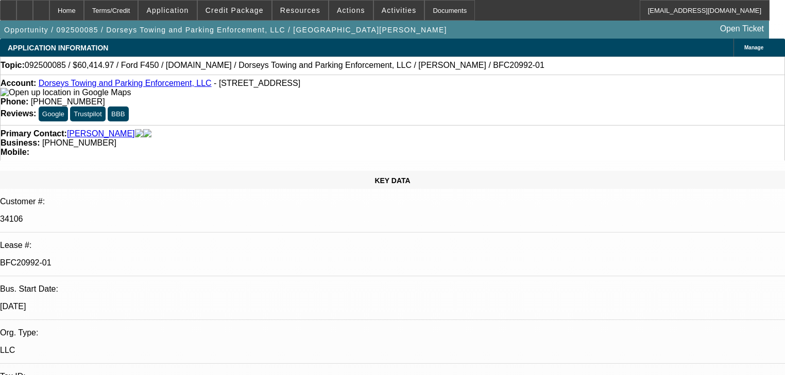
select select "2"
select select "0"
select select "6"
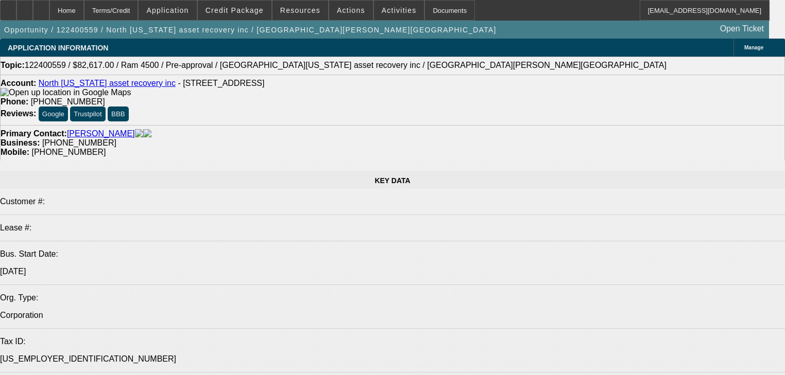
select select "0"
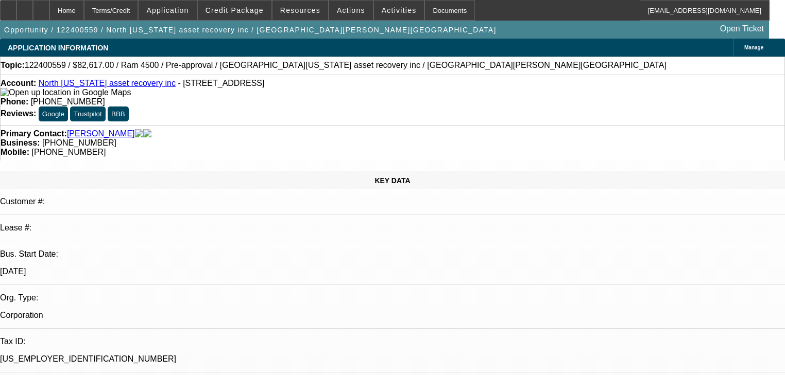
select select "0"
select select "6"
select select "0"
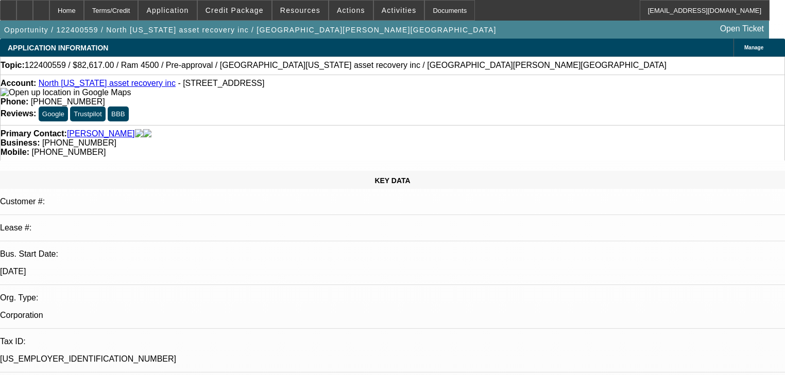
select select "0.1"
select select "4"
select select "0"
select select "3"
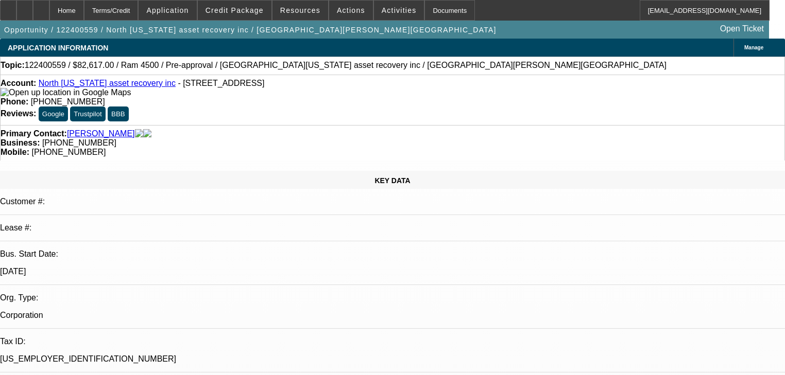
select select "0"
select select "6"
select select "0.1"
select select "0"
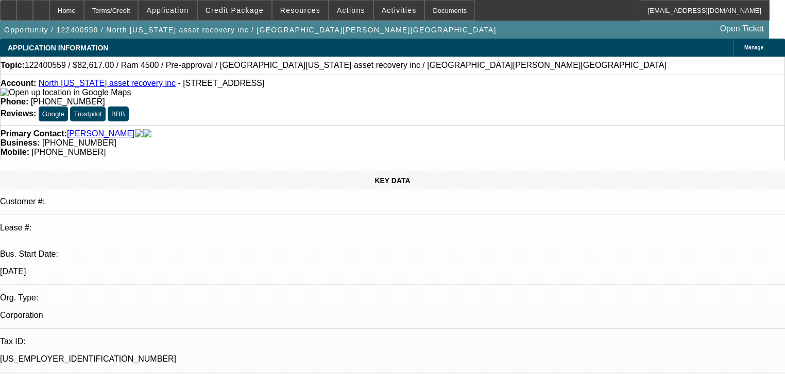
select select "6"
click at [342, 15] on span at bounding box center [351, 10] width 44 height 25
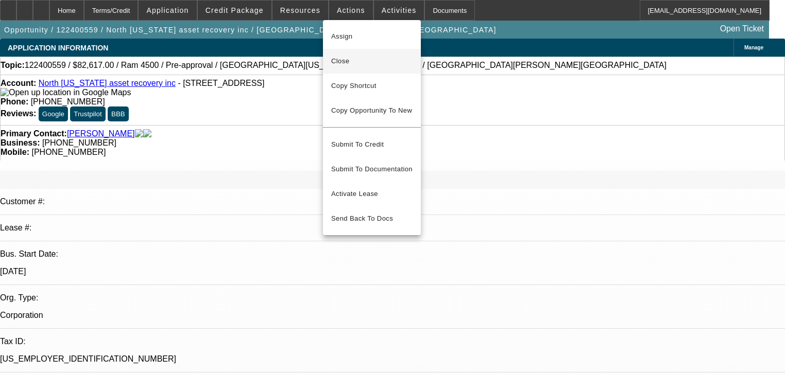
click at [348, 60] on span "Close" at bounding box center [371, 61] width 81 height 12
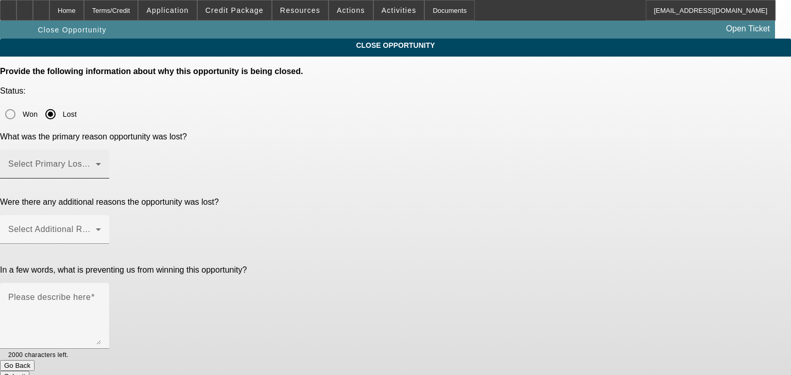
click at [117, 160] on mat-label "Select Primary Lost Reason" at bounding box center [62, 164] width 109 height 9
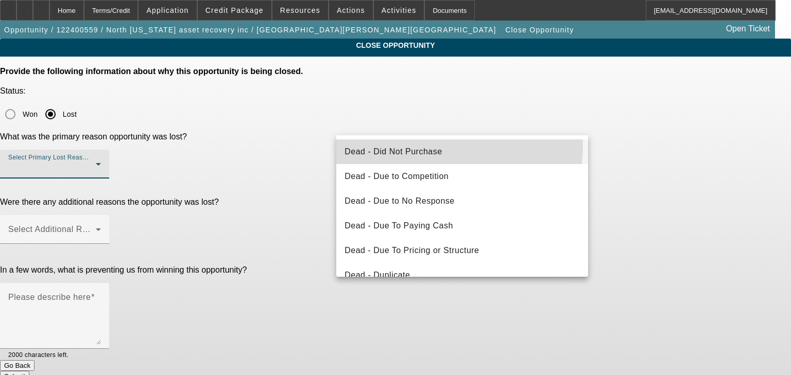
click at [406, 144] on mat-option "Dead - Did Not Purchase" at bounding box center [462, 152] width 252 height 25
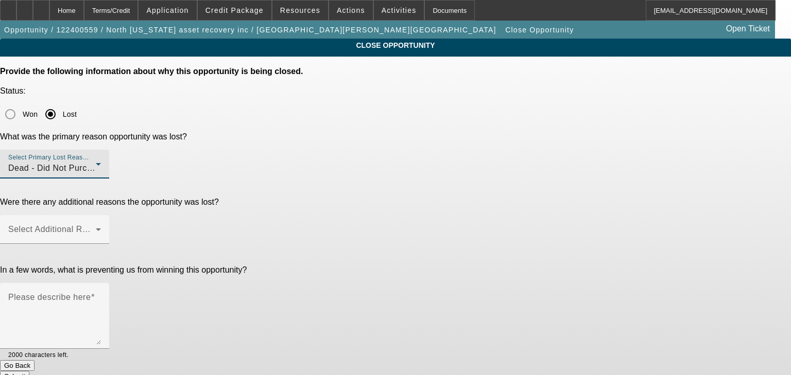
click at [109, 244] on div at bounding box center [54, 249] width 109 height 11
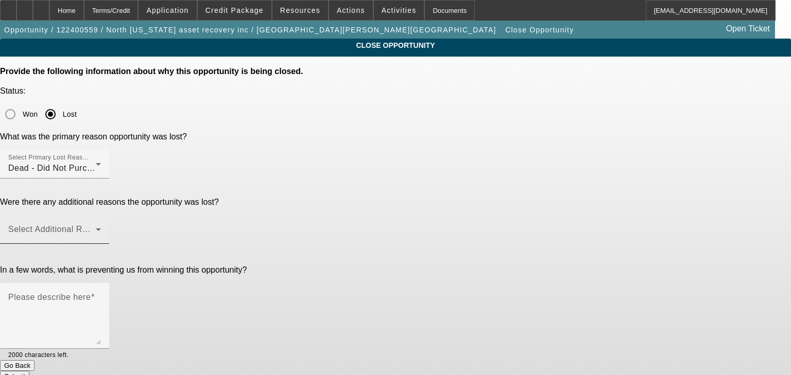
click at [96, 228] on span at bounding box center [52, 234] width 88 height 12
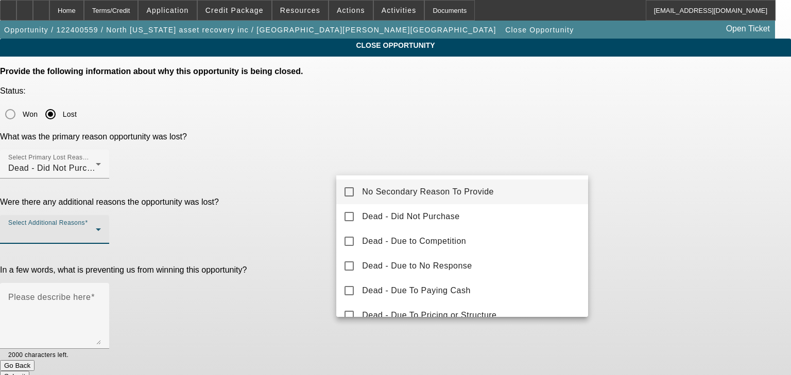
click at [412, 186] on span "No Secondary Reason To Provide" at bounding box center [428, 192] width 132 height 12
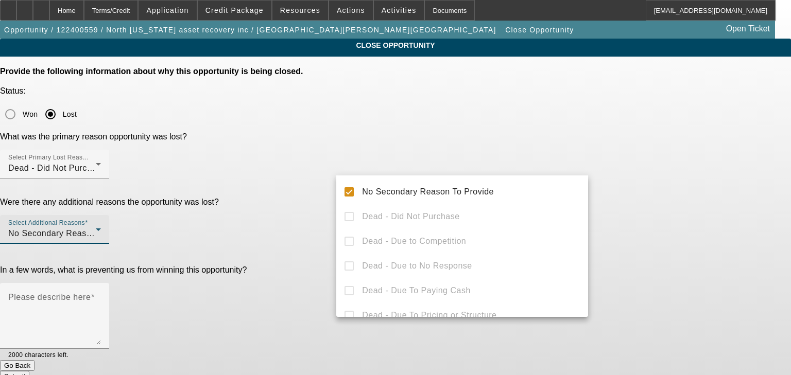
drag, startPoint x: 281, startPoint y: 229, endPoint x: 397, endPoint y: 242, distance: 116.5
click at [284, 229] on div at bounding box center [395, 187] width 791 height 375
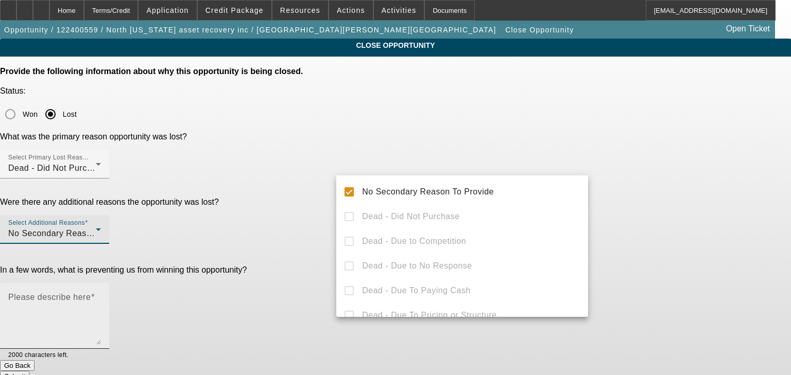
click at [101, 296] on textarea "Please describe here" at bounding box center [54, 320] width 93 height 49
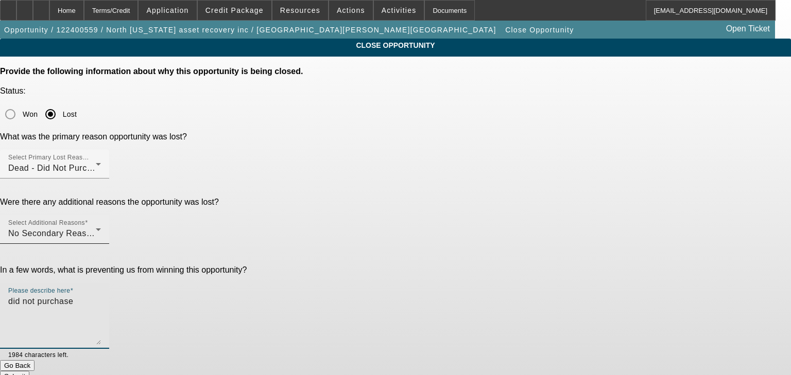
type textarea "did not purchase"
click at [96, 228] on div "No Secondary Reason To Provide" at bounding box center [52, 234] width 88 height 12
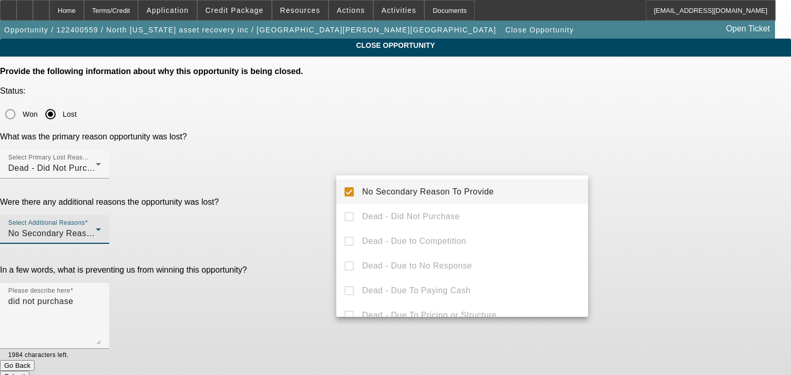
click at [536, 183] on mat-option "No Secondary Reason To Provide" at bounding box center [462, 192] width 252 height 25
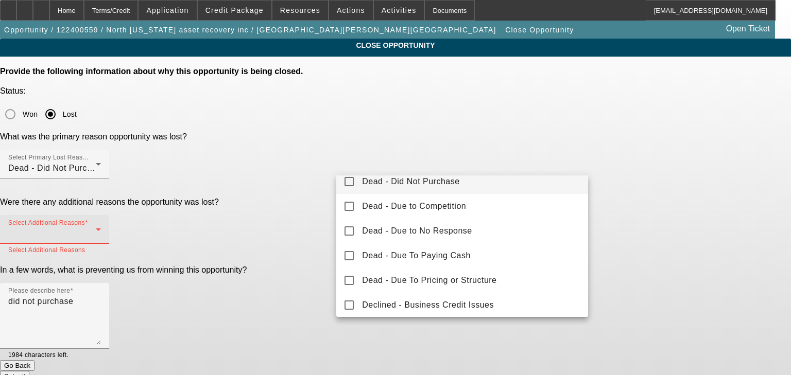
scroll to position [82, 0]
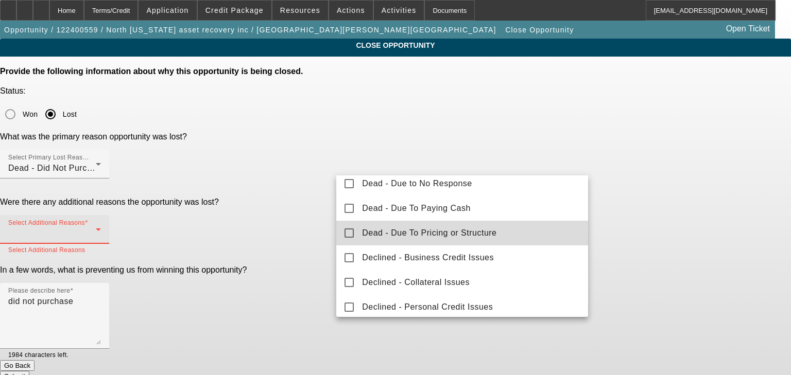
click at [521, 232] on mat-option "Dead - Due To Pricing or Structure" at bounding box center [462, 233] width 252 height 25
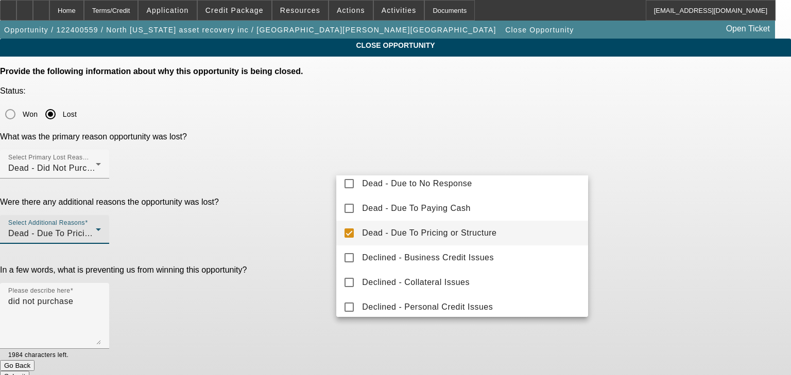
click at [196, 220] on div at bounding box center [395, 187] width 791 height 375
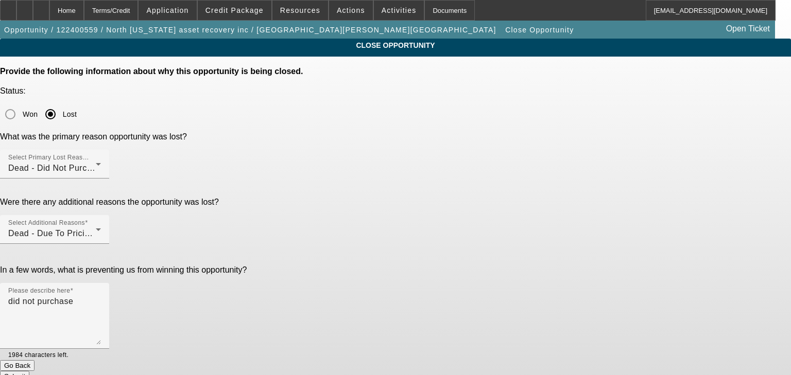
click at [29, 371] on button "Submit" at bounding box center [14, 376] width 29 height 11
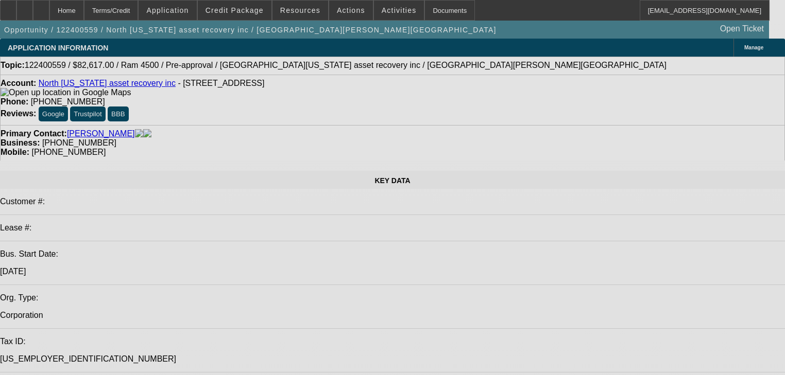
select select "0"
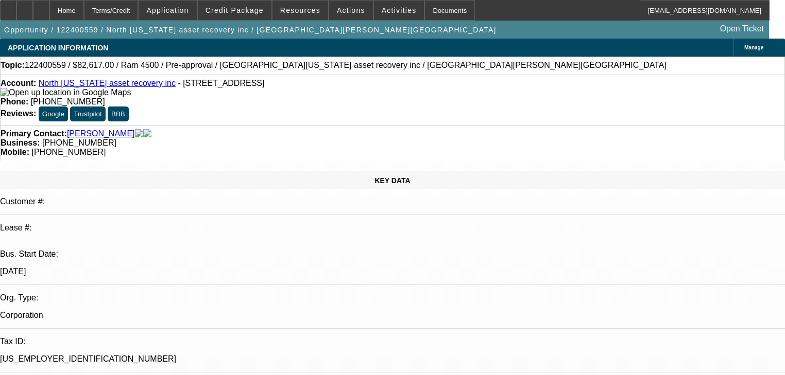
select select "0"
select select "6"
select select "0"
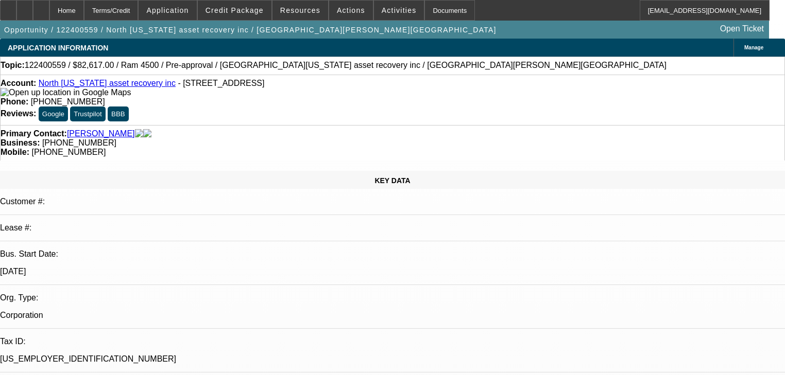
select select "0.1"
select select "4"
select select "0"
select select "3"
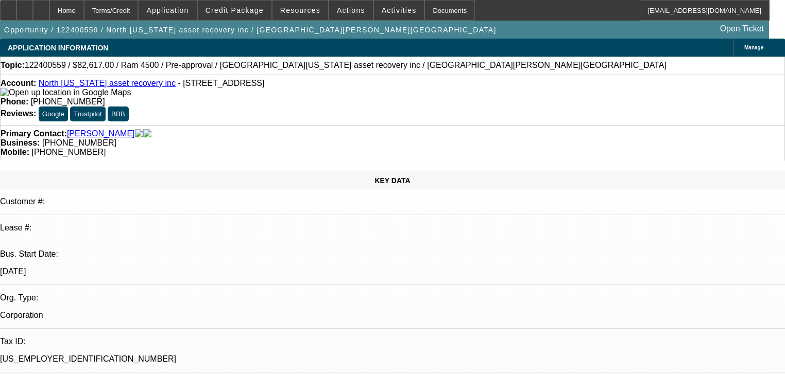
select select "0"
select select "6"
select select "0.1"
select select "0"
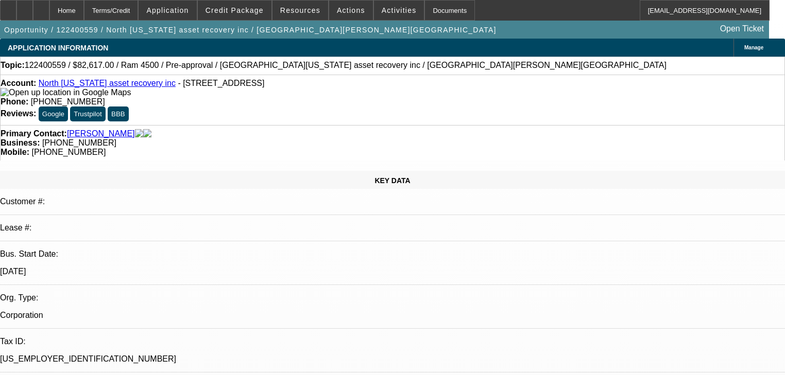
select select "6"
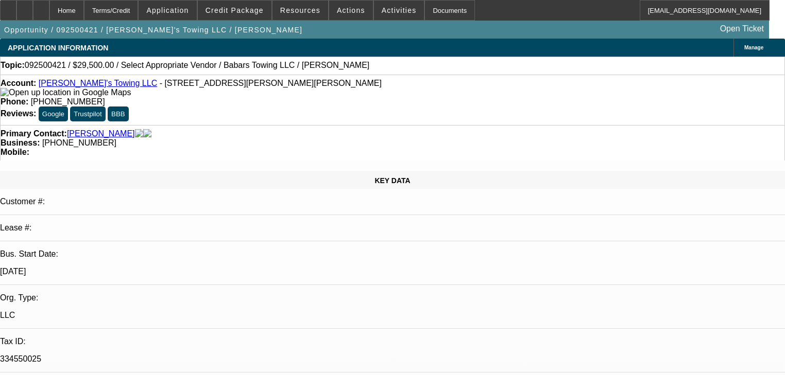
select select "0"
select select "2"
select select "0"
select select "6"
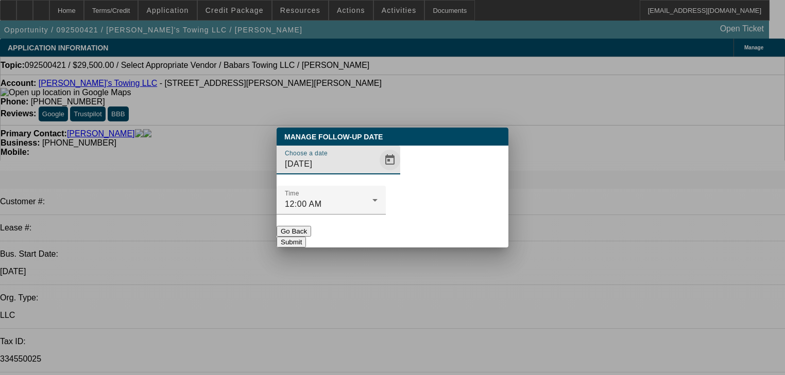
click at [377, 173] on span "Open calendar" at bounding box center [389, 160] width 25 height 25
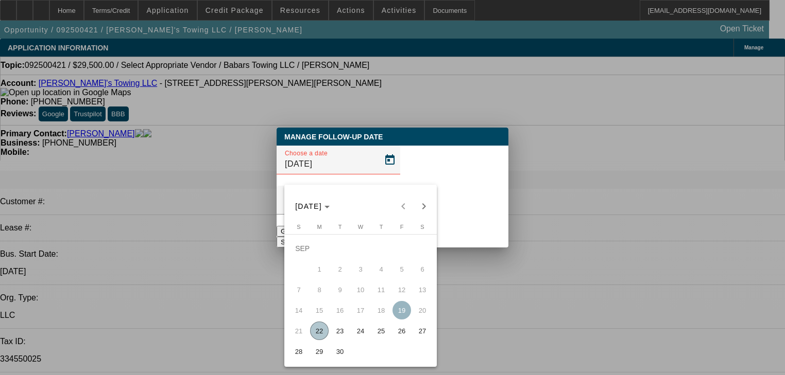
click at [321, 354] on span "29" at bounding box center [319, 351] width 19 height 19
type input "[DATE]"
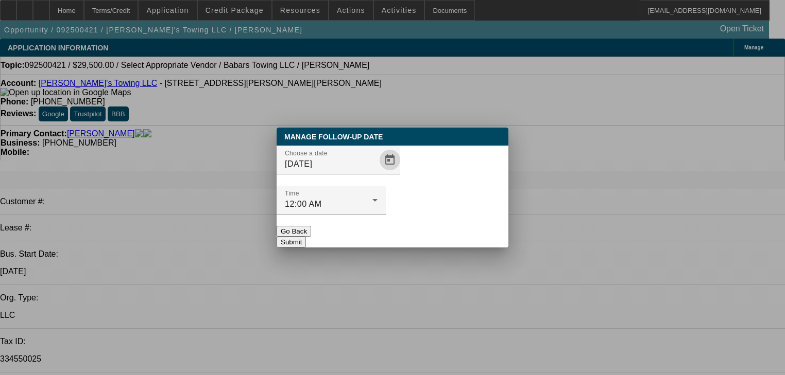
click at [306, 237] on button "Submit" at bounding box center [291, 242] width 29 height 11
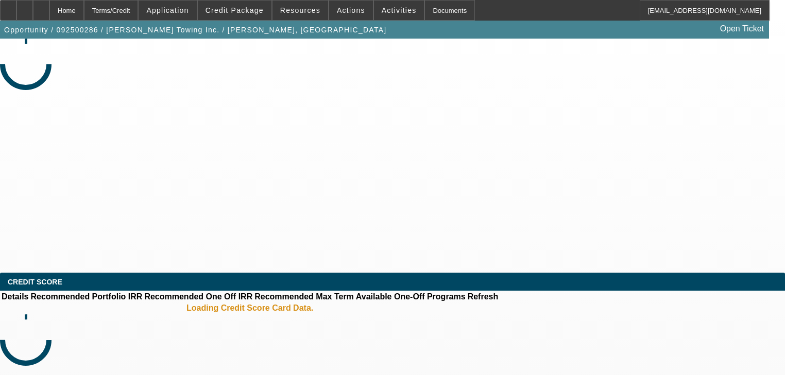
select select "0"
select select "2"
select select "0.1"
select select "4"
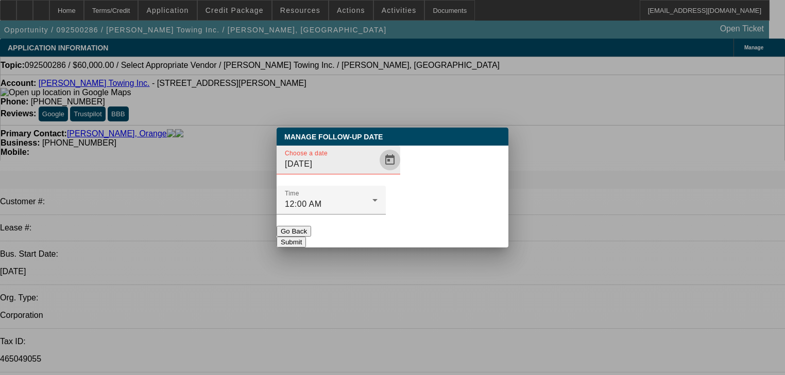
click at [377, 173] on span "Open calendar" at bounding box center [389, 160] width 25 height 25
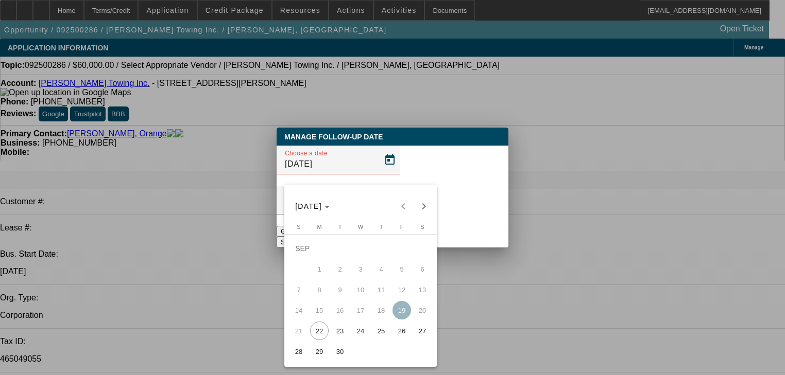
click at [318, 359] on span "29" at bounding box center [319, 351] width 19 height 19
type input "[DATE]"
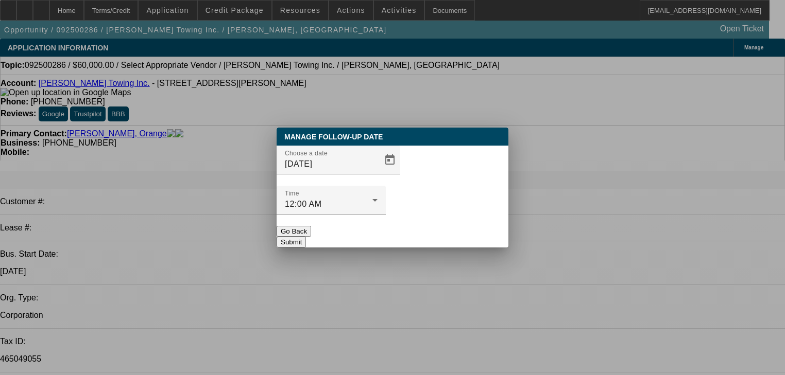
click at [306, 237] on button "Submit" at bounding box center [291, 242] width 29 height 11
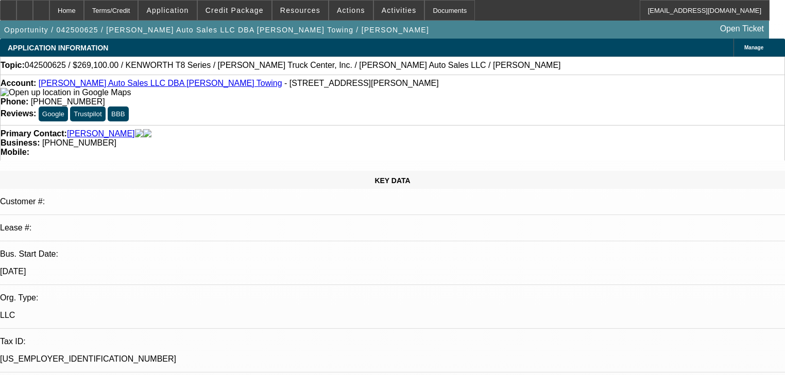
select select "0.2"
select select "2"
select select "0"
select select "6"
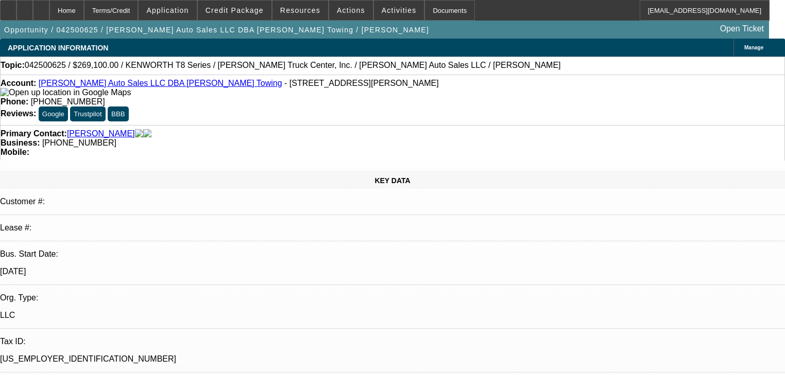
select select "0.1"
select select "2"
select select "0"
select select "6"
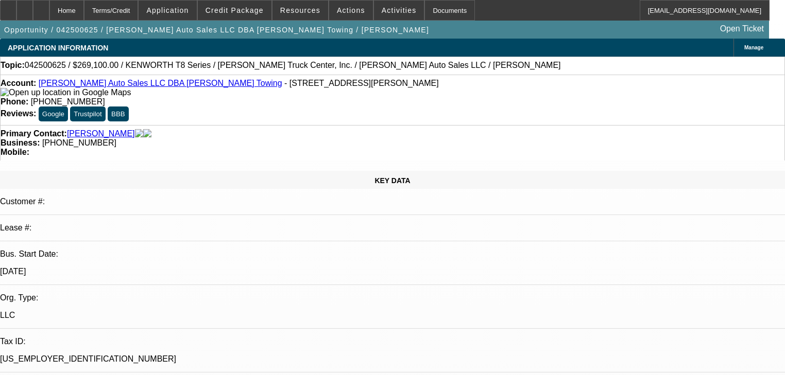
select select "0.1"
select select "2"
select select "0"
select select "6"
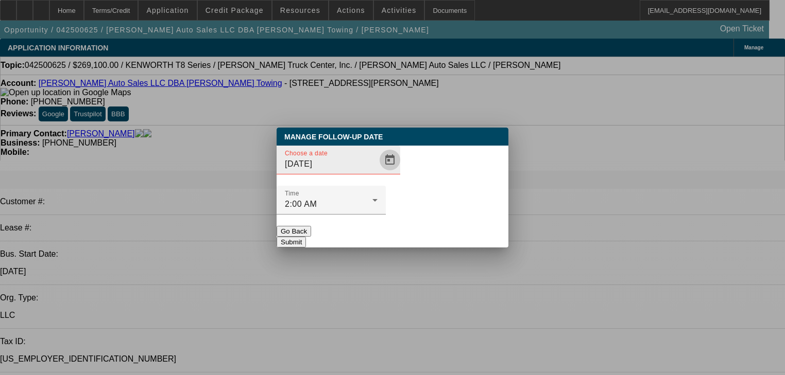
click at [377, 173] on span "Open calendar" at bounding box center [389, 160] width 25 height 25
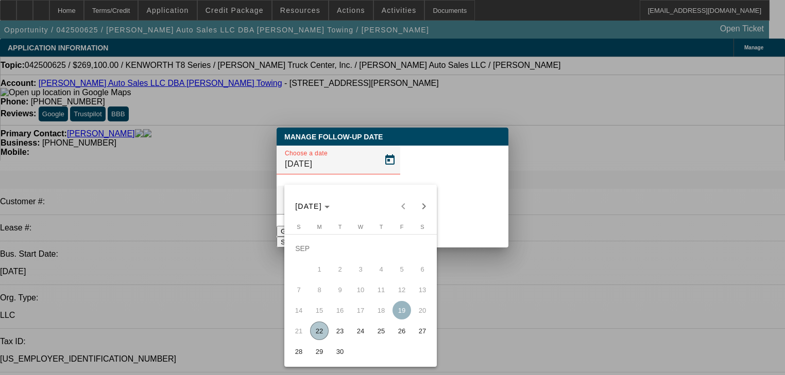
click at [388, 336] on span "25" at bounding box center [381, 331] width 19 height 19
type input "[DATE]"
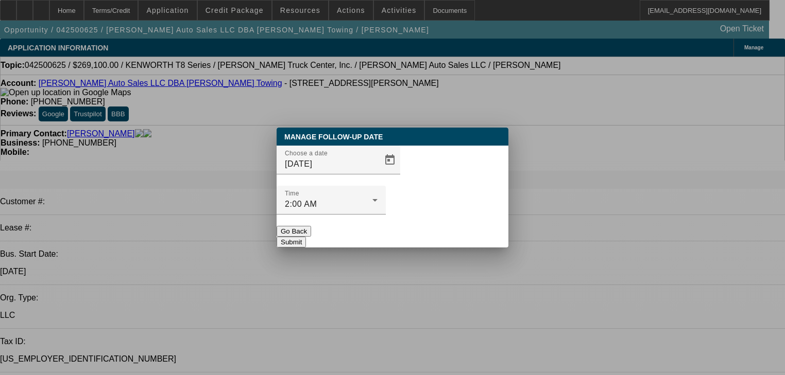
click at [306, 237] on button "Submit" at bounding box center [291, 242] width 29 height 11
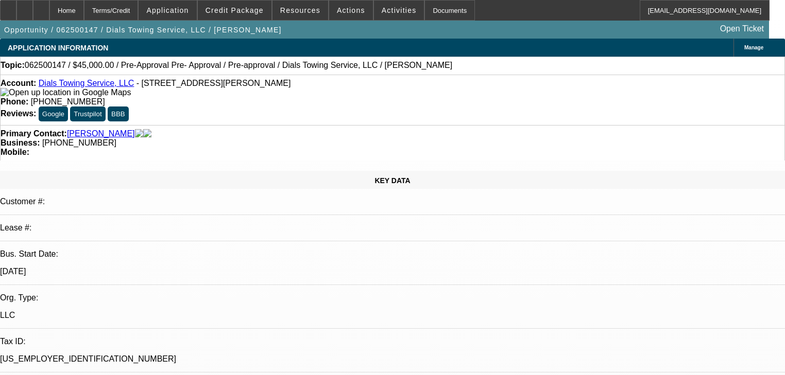
select select "0.1"
select select "2"
select select "0.1"
select select "4"
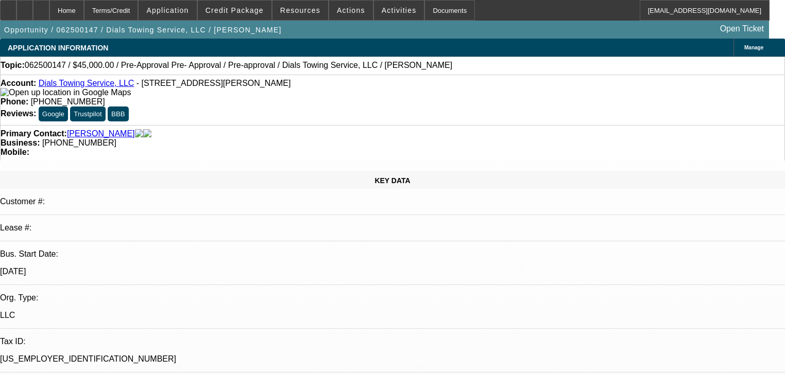
select select "0"
select select "0.1"
select select "4"
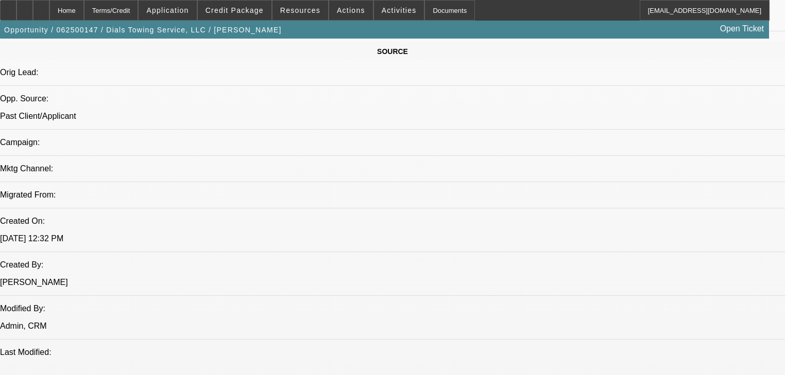
scroll to position [906, 0]
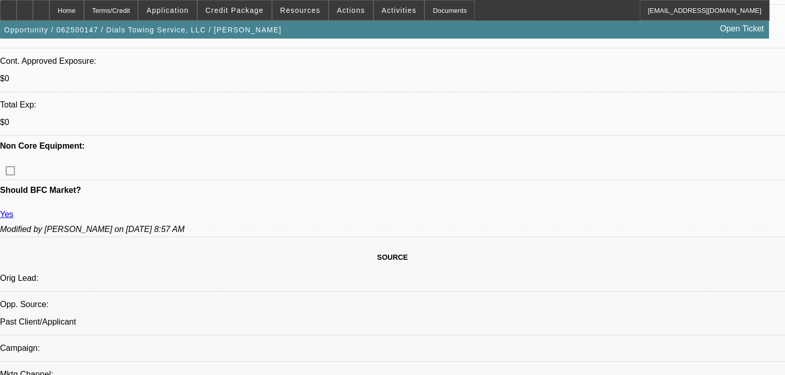
scroll to position [206, 0]
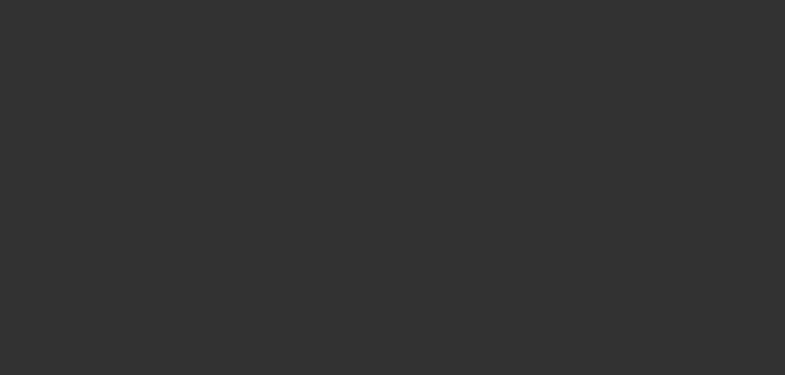
scroll to position [0, 0]
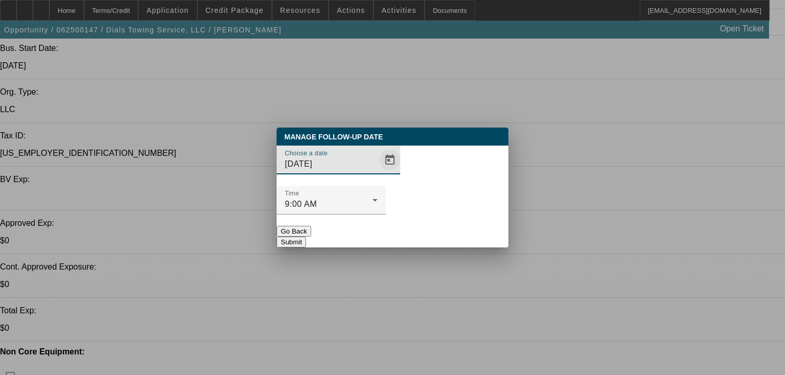
click at [377, 173] on span "Open calendar" at bounding box center [389, 160] width 25 height 25
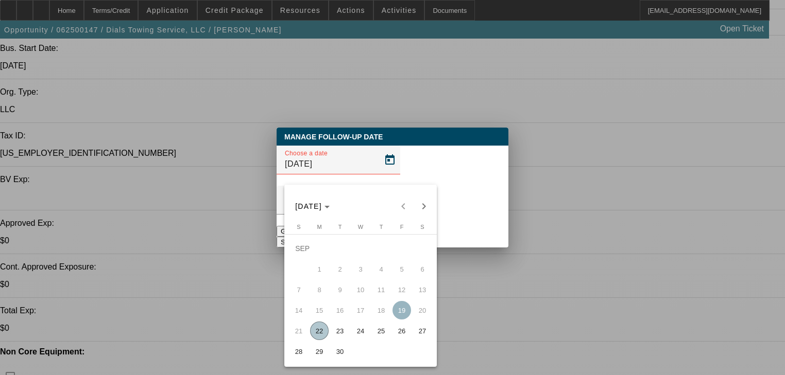
click at [344, 354] on span "30" at bounding box center [340, 351] width 19 height 19
type input "9/30/2025"
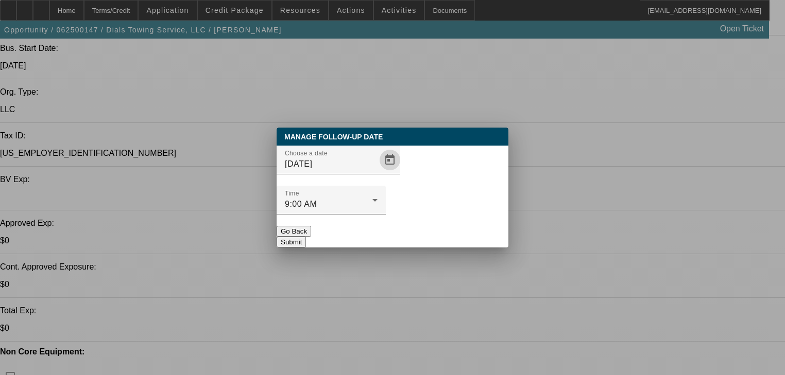
click at [306, 237] on button "Submit" at bounding box center [291, 242] width 29 height 11
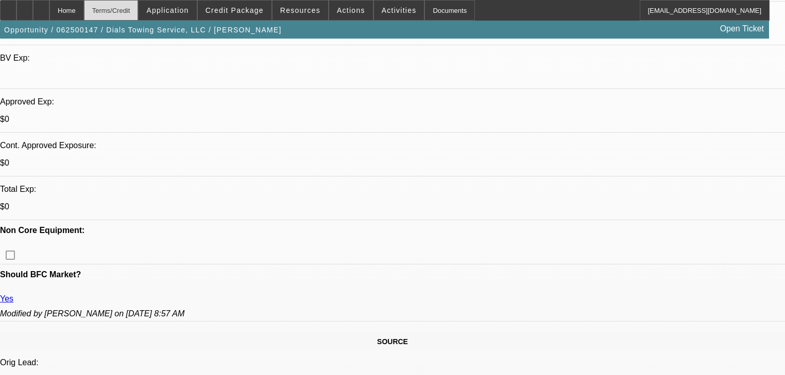
scroll to position [206, 0]
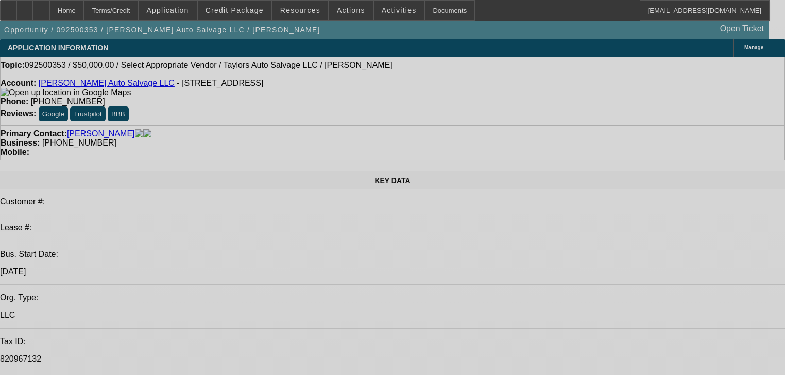
select select "0"
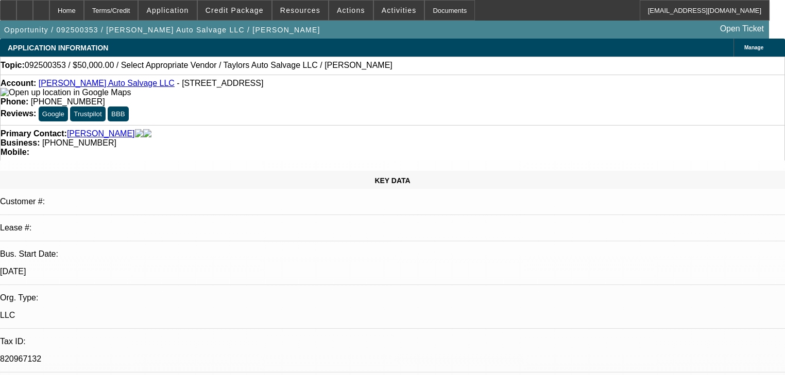
select select "2"
select select "0.1"
select select "4"
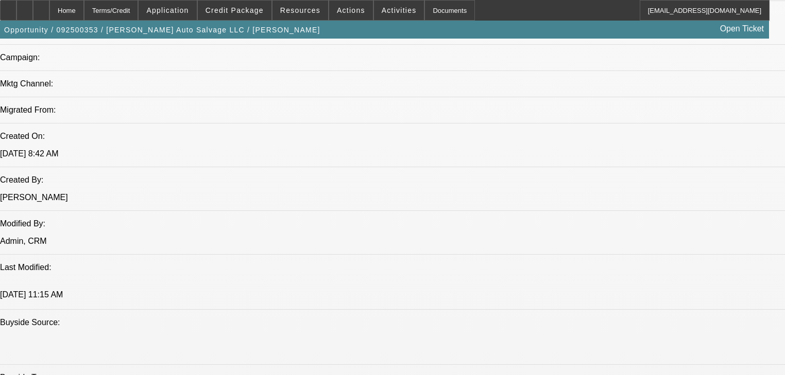
scroll to position [700, 0]
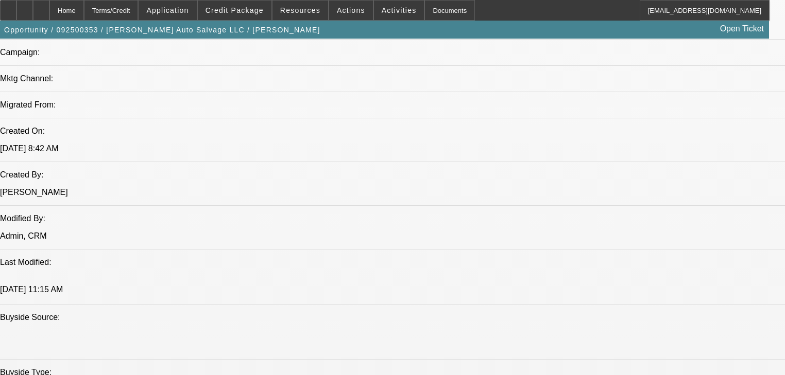
radio input "true"
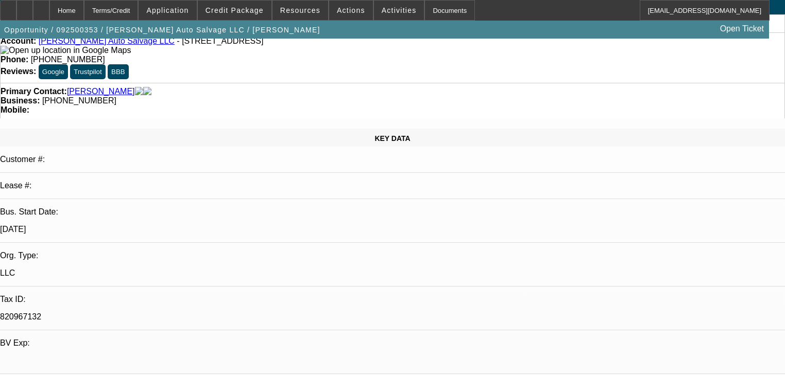
scroll to position [41, 0]
type textarea "That truck sold. I am going to just keep this guy in retention unless he shows …"
radio input "true"
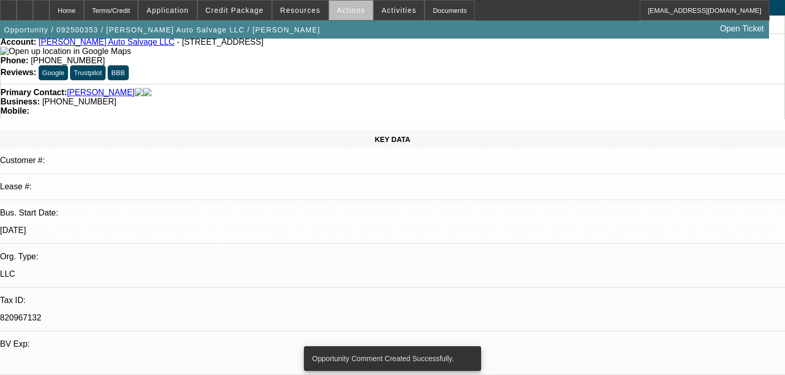
click at [348, 14] on span "Actions" at bounding box center [351, 10] width 28 height 8
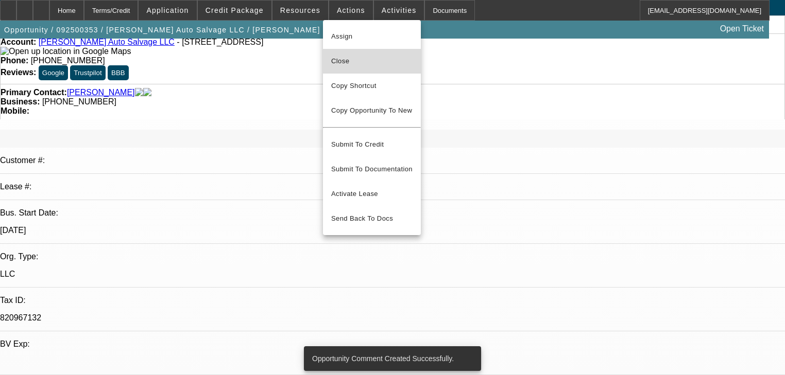
click at [378, 70] on button "Close" at bounding box center [372, 61] width 98 height 25
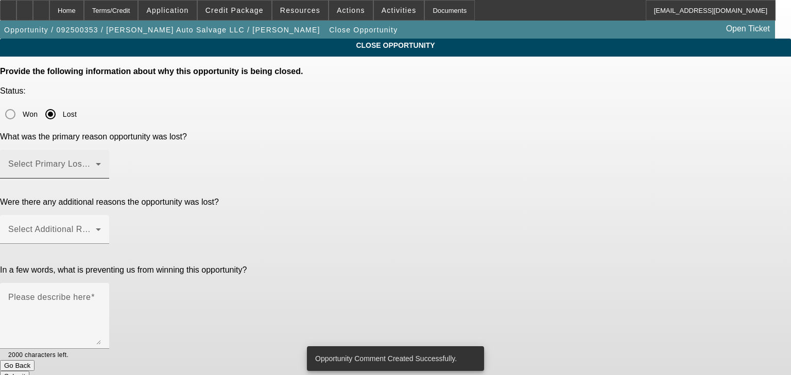
click at [101, 150] on div "Select Primary Lost Reason" at bounding box center [54, 164] width 93 height 29
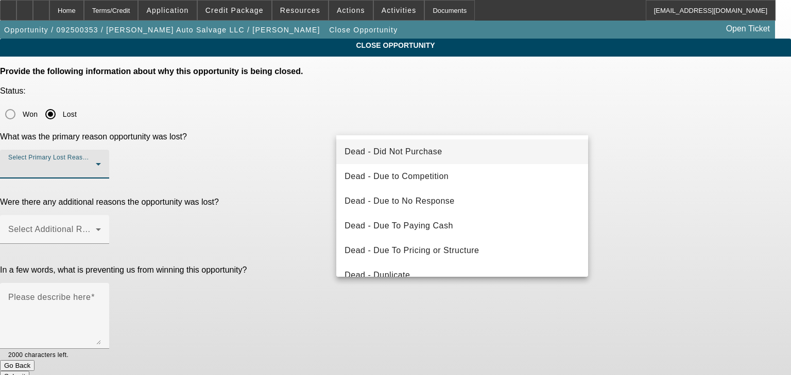
click at [404, 159] on mat-option "Dead - Did Not Purchase" at bounding box center [462, 152] width 252 height 25
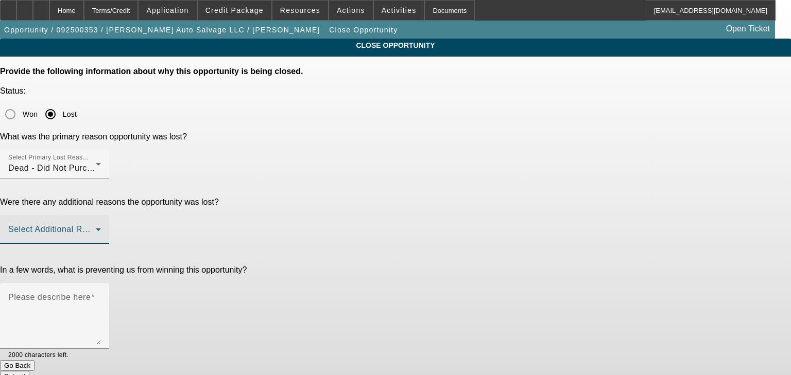
click at [96, 228] on span at bounding box center [52, 234] width 88 height 12
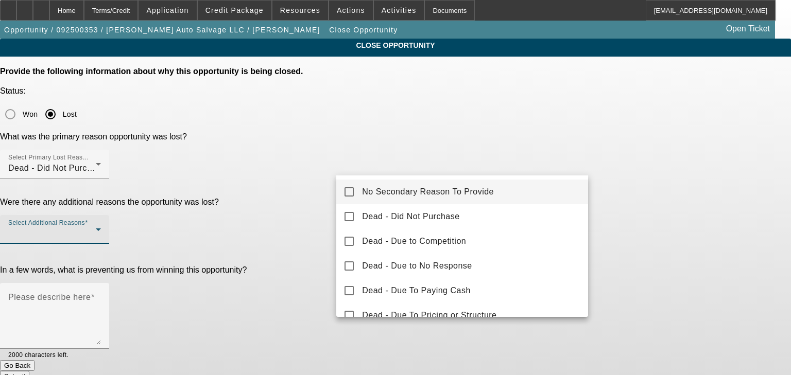
click at [391, 188] on span "No Secondary Reason To Provide" at bounding box center [428, 192] width 132 height 12
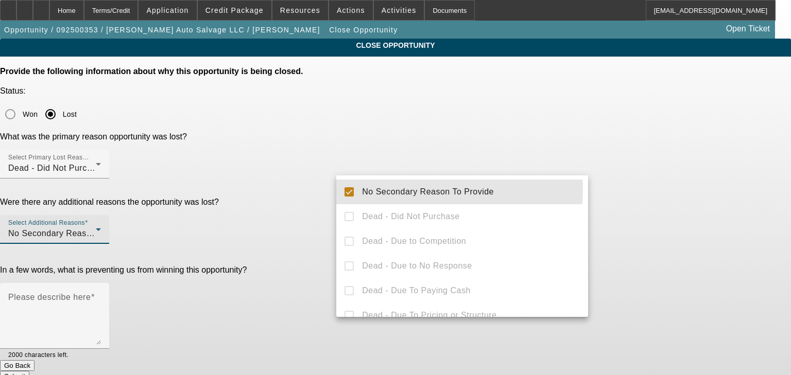
drag, startPoint x: 309, startPoint y: 211, endPoint x: 348, endPoint y: 210, distance: 39.2
click at [311, 211] on div at bounding box center [395, 187] width 791 height 375
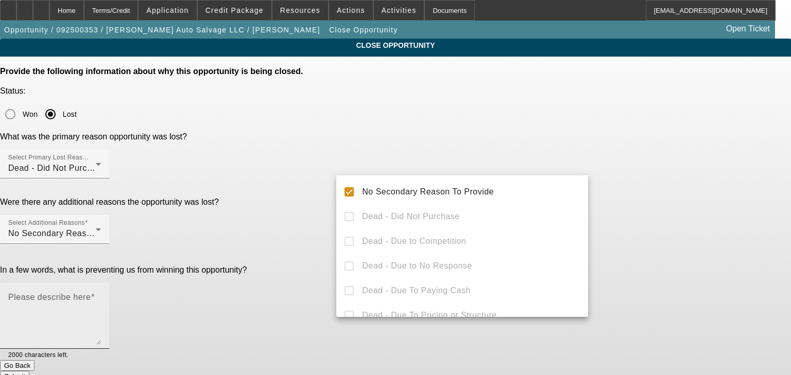
click at [101, 296] on textarea "Please describe here" at bounding box center [54, 320] width 93 height 49
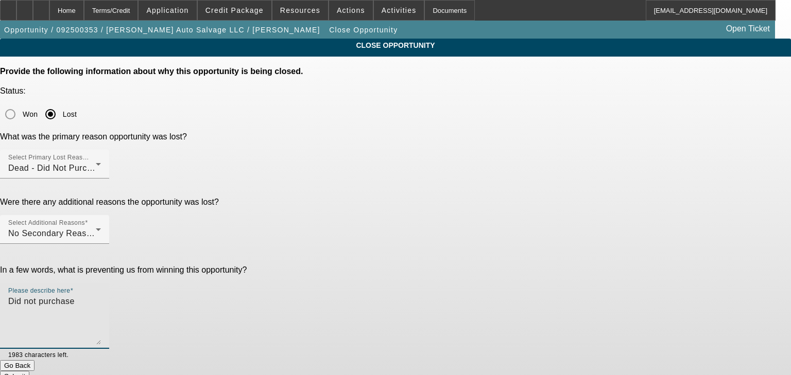
type textarea "Did not purchase"
click at [29, 371] on button "Submit" at bounding box center [14, 376] width 29 height 11
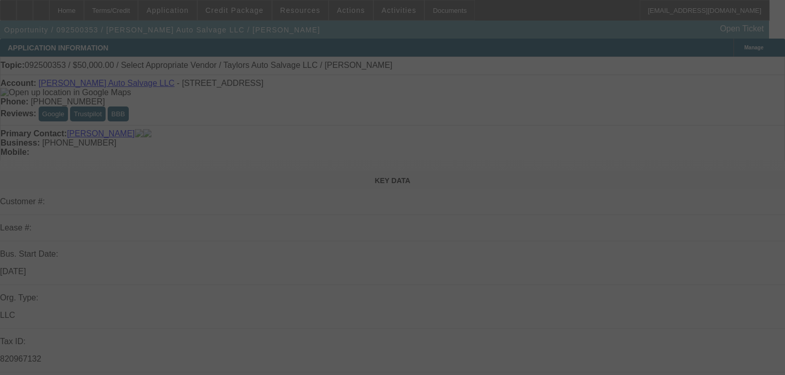
select select "0"
select select "2"
select select "0.1"
select select "4"
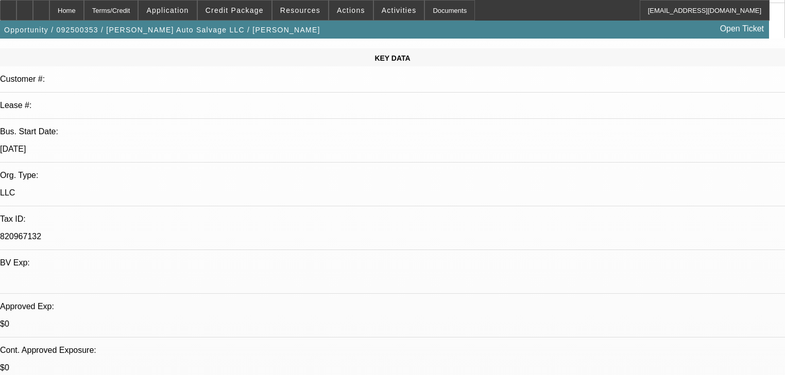
scroll to position [124, 0]
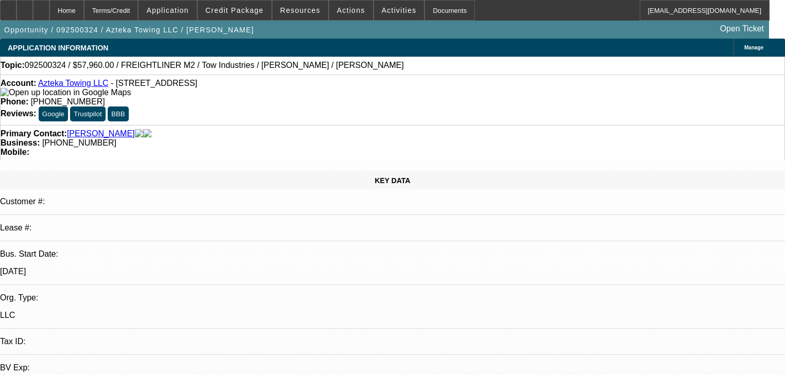
select select "0"
select select "2"
select select "0.1"
select select "4"
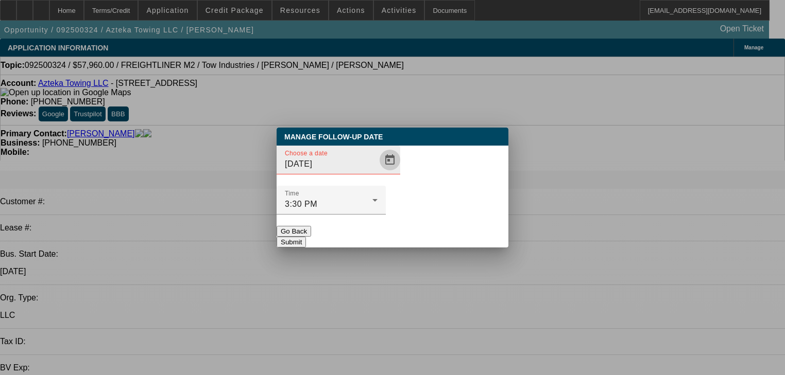
click at [377, 173] on span "Open calendar" at bounding box center [389, 160] width 25 height 25
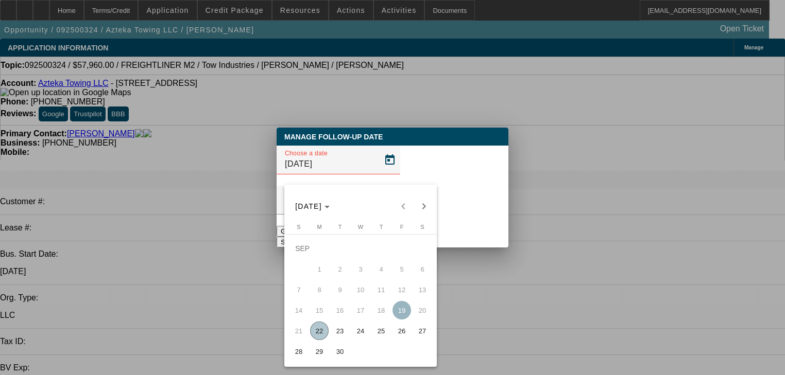
click at [317, 349] on span "29" at bounding box center [319, 351] width 19 height 19
type input "[DATE]"
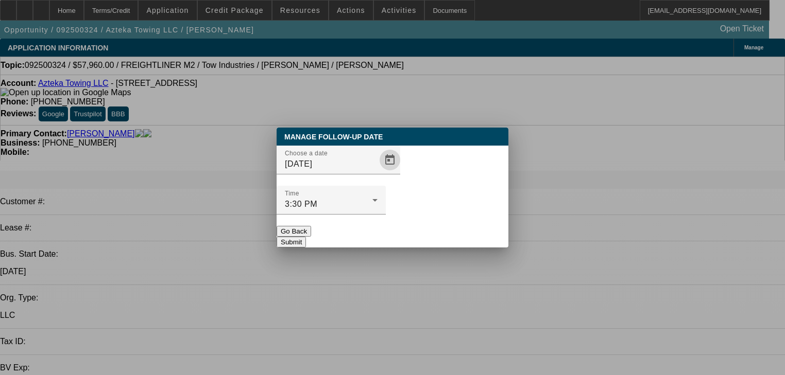
click at [306, 237] on button "Submit" at bounding box center [291, 242] width 29 height 11
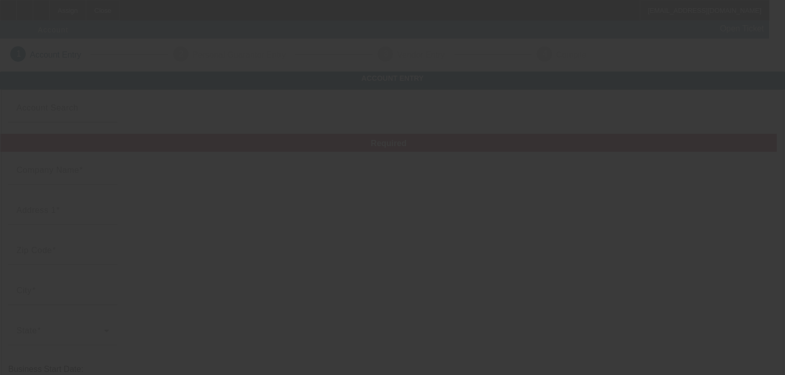
type input "[DATE]"
type input "[PERSON_NAME] Consulting group LLC"
type input "[STREET_ADDRESS]"
type input "39773"
type input "[GEOGRAPHIC_DATA]"
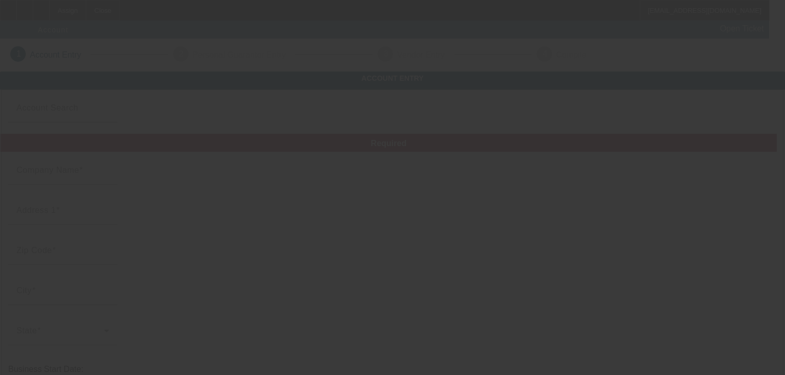
type input "[PHONE_NUMBER]"
type input "[PERSON_NAME] Consulting Group"
type input "Apt 2"
type input "[EMAIL_ADDRESS][DOMAIN_NAME]"
type input "[US_EMPLOYER_IDENTIFICATION_NUMBER]"
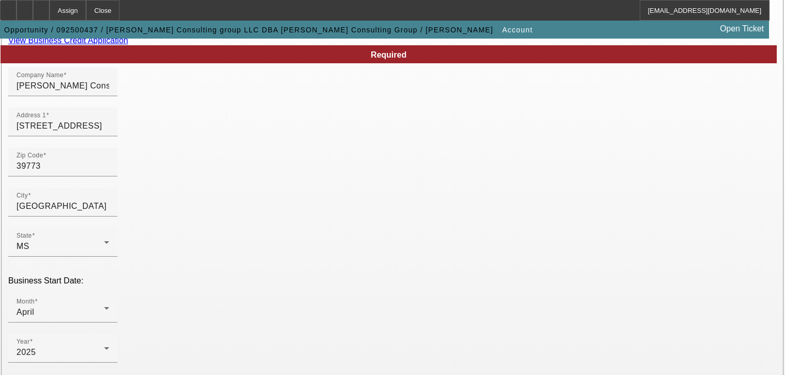
scroll to position [50, 0]
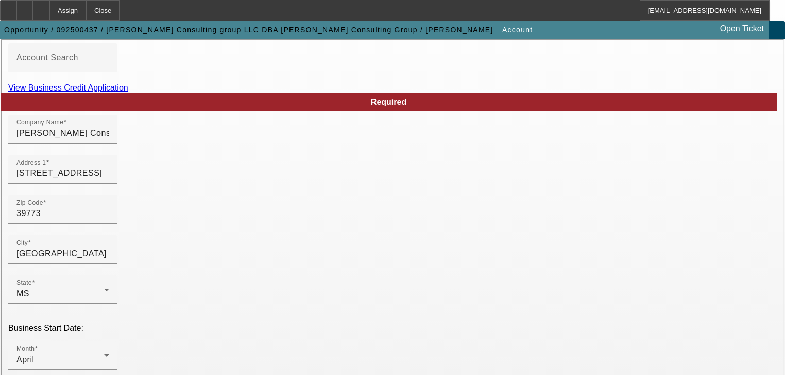
click at [128, 92] on link "View Business Credit Application" at bounding box center [68, 87] width 120 height 9
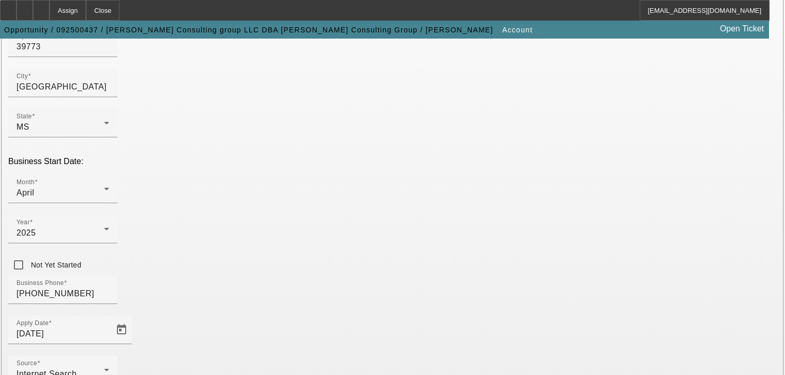
scroll to position [280, 0]
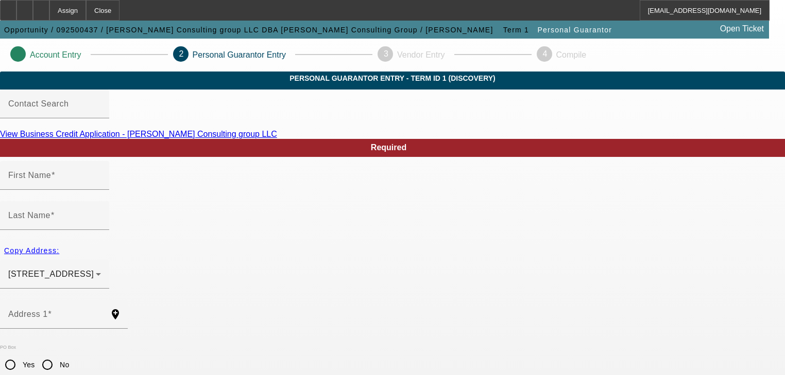
type input "[PERSON_NAME]"
type input "[STREET_ADDRESS]"
radio input "true"
type input "39773"
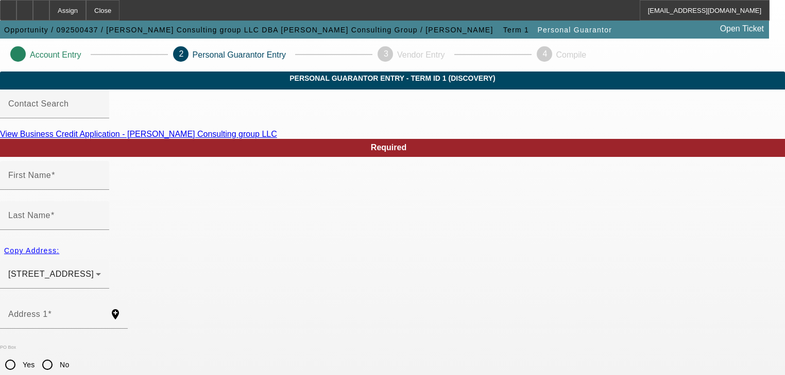
type input "[GEOGRAPHIC_DATA]"
type input "[PHONE_NUMBER]"
type input "100"
type input "425-65-7226"
type input "[EMAIL_ADDRESS][DOMAIN_NAME]"
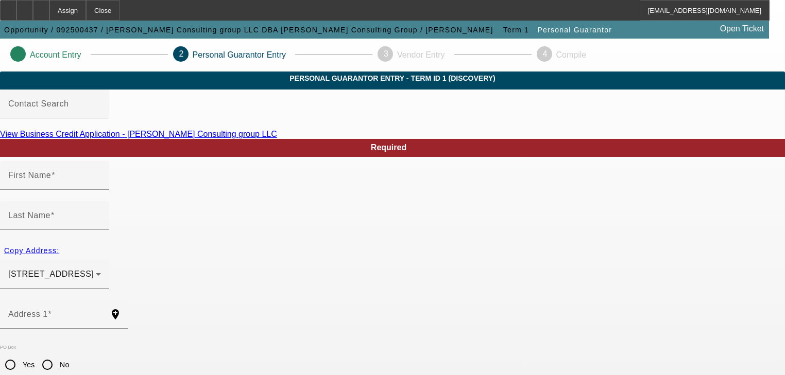
type input "apt 2"
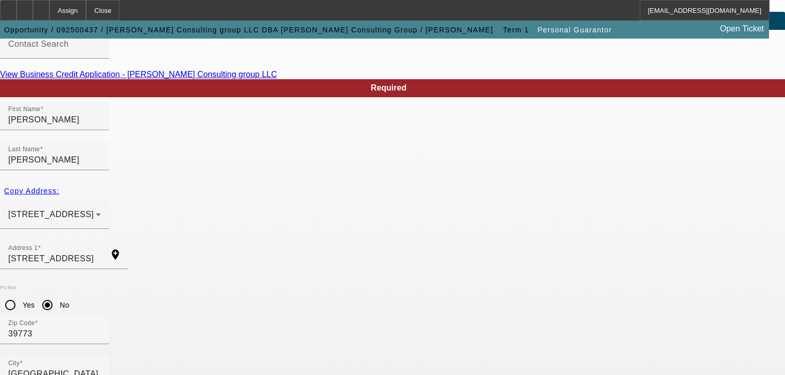
scroll to position [126, 0]
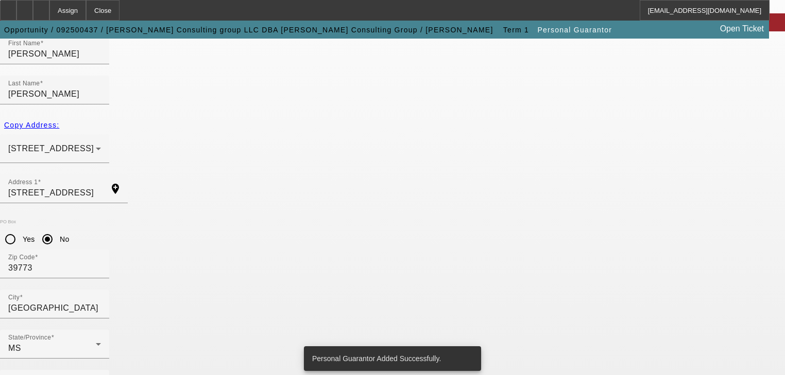
scroll to position [0, 0]
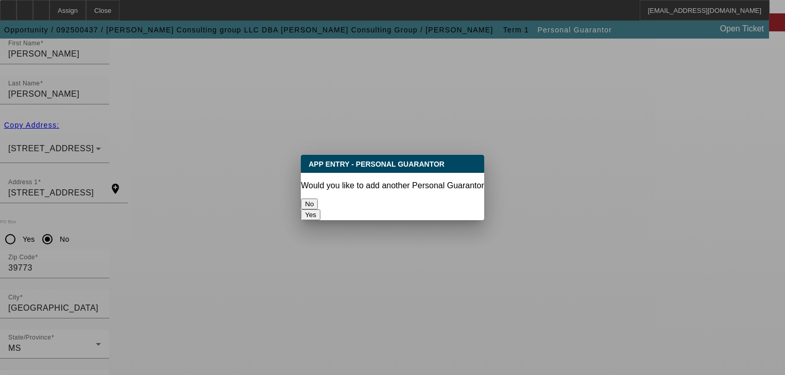
click at [318, 207] on button "No" at bounding box center [309, 204] width 17 height 11
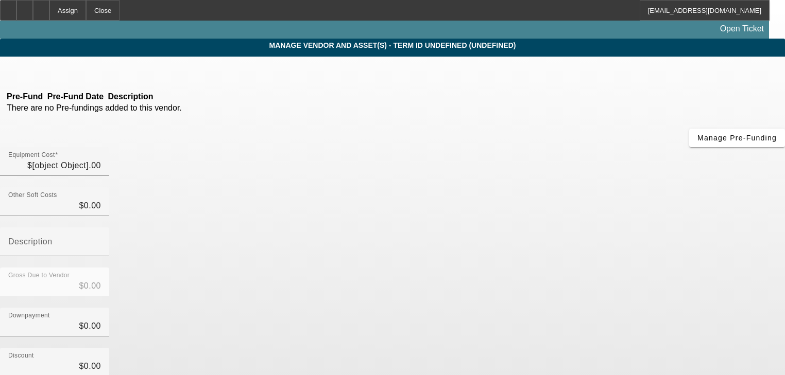
type input "$60,390.00"
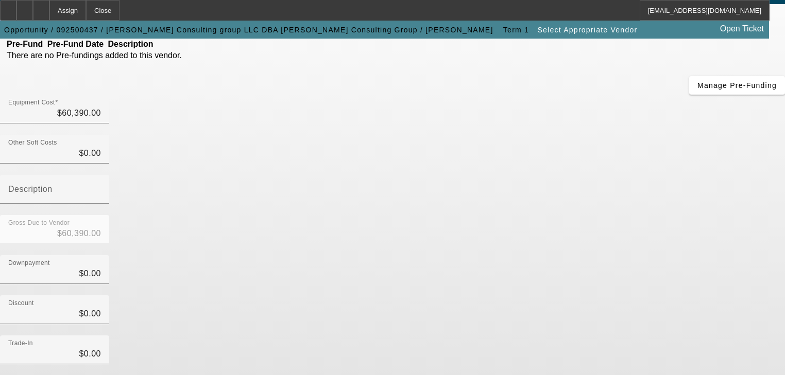
scroll to position [147, 0]
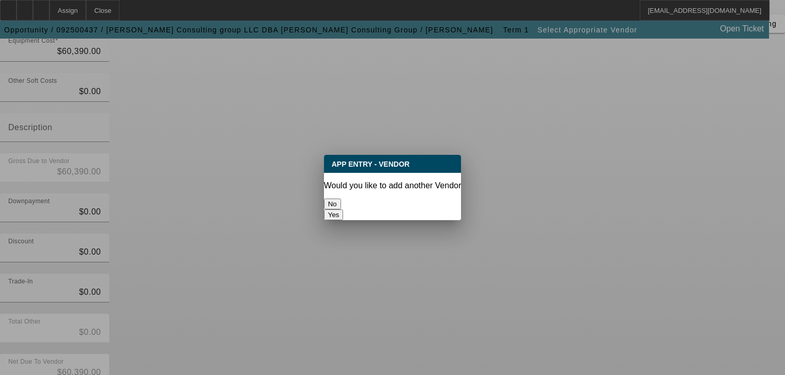
click at [341, 204] on button "No" at bounding box center [332, 204] width 17 height 11
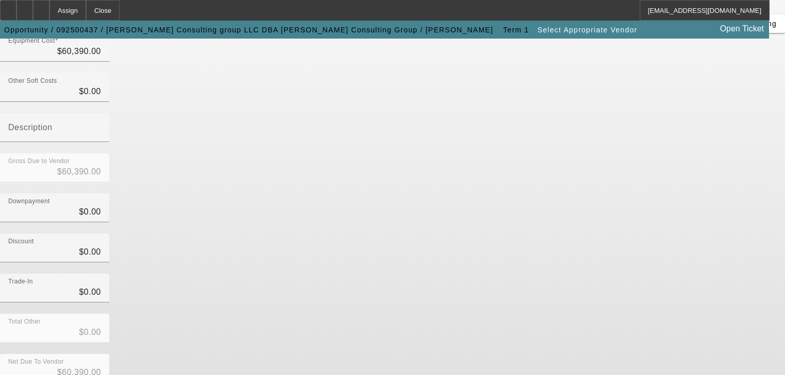
scroll to position [147, 0]
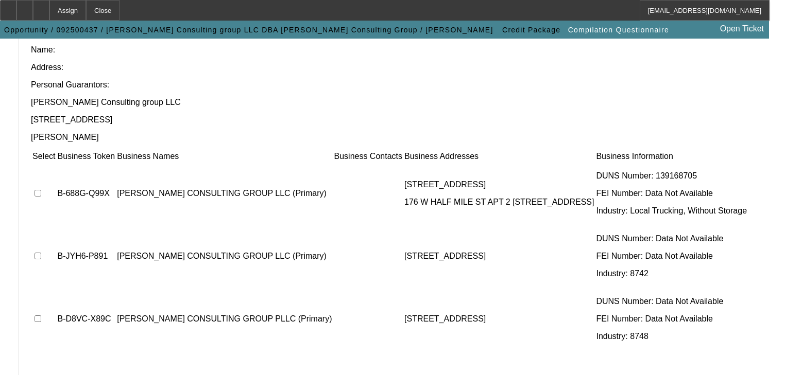
scroll to position [124, 0]
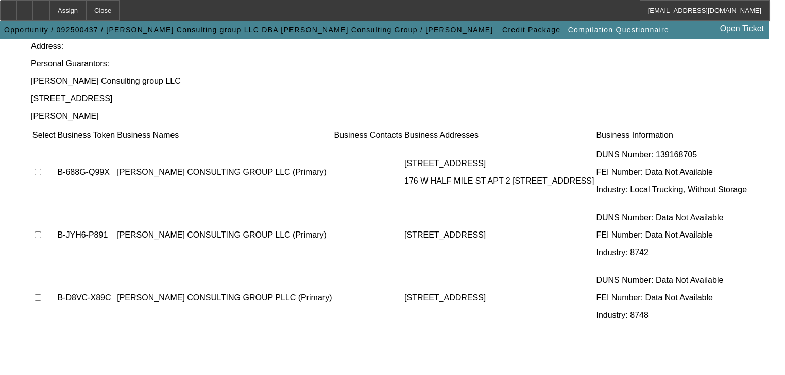
click at [41, 169] on input "checkbox" at bounding box center [38, 172] width 7 height 7
checkbox input "true"
click at [41, 232] on input "checkbox" at bounding box center [38, 235] width 7 height 7
checkbox input "true"
click at [56, 267] on td at bounding box center [44, 298] width 24 height 62
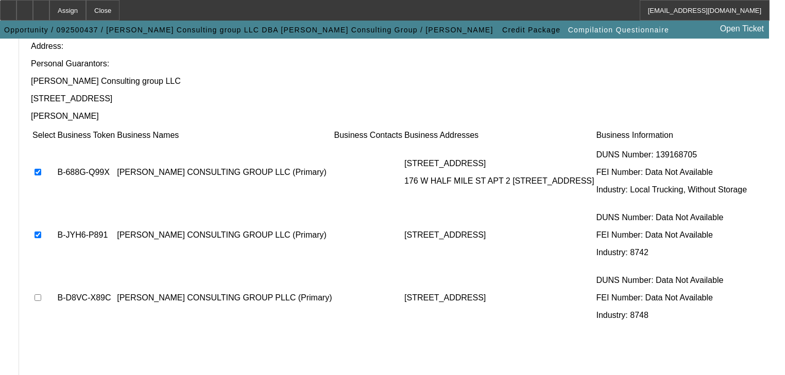
click at [41, 295] on input "checkbox" at bounding box center [38, 298] width 7 height 7
checkbox input "true"
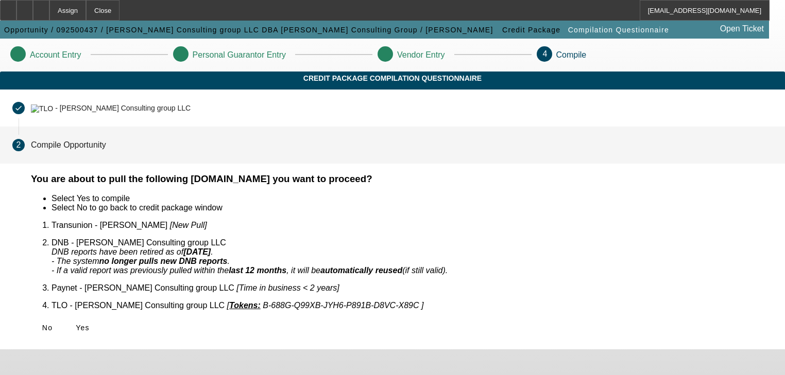
scroll to position [0, 0]
click at [90, 324] on span "Yes" at bounding box center [83, 328] width 14 height 8
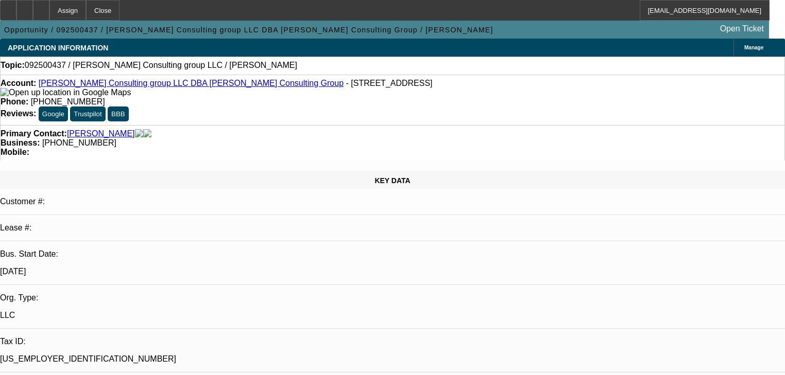
select select "0"
select select "2"
select select "0.1"
select select "4"
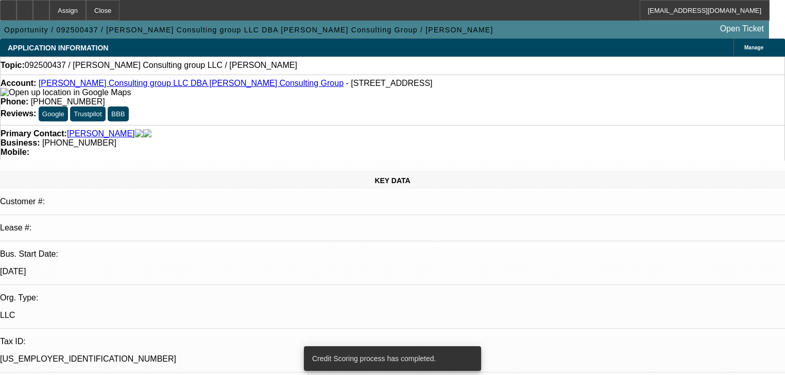
click at [162, 88] on link "[PERSON_NAME] Consulting group LLC DBA [PERSON_NAME] Consulting Group" at bounding box center [191, 83] width 305 height 9
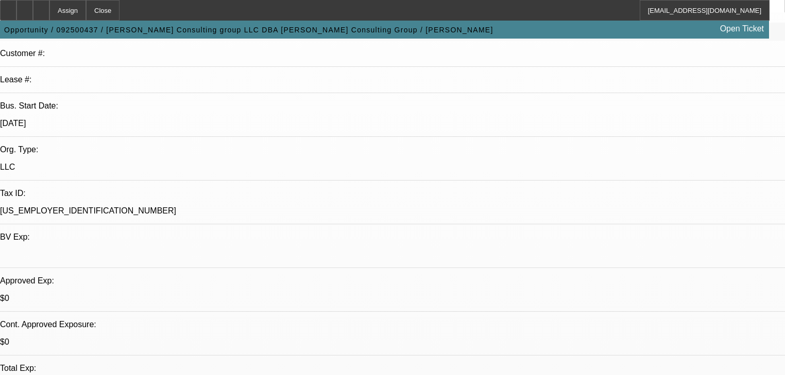
scroll to position [288, 0]
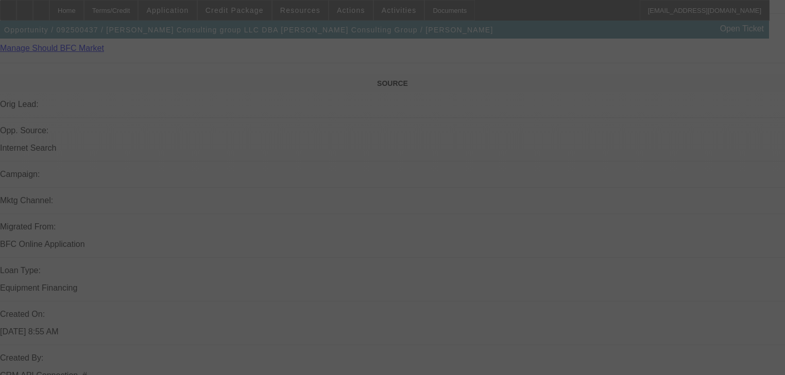
scroll to position [354, 0]
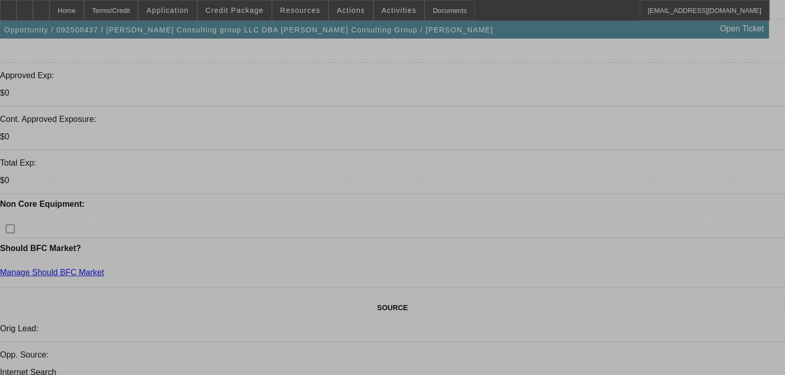
select select "0"
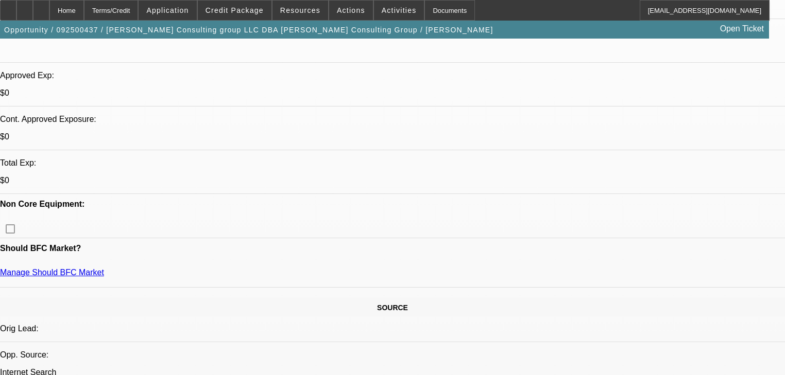
select select "2"
select select "0.1"
select select "4"
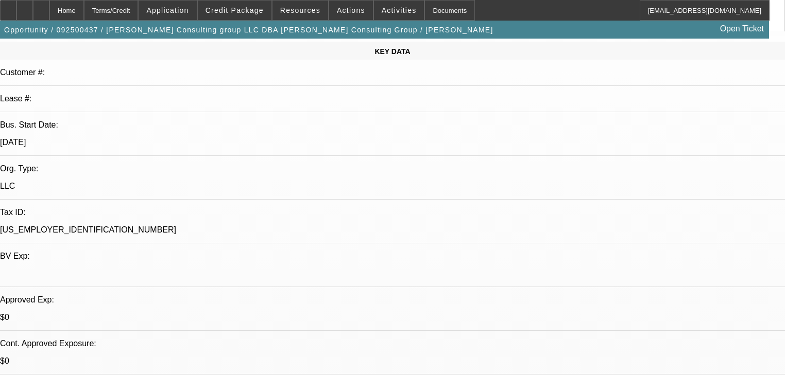
scroll to position [0, 0]
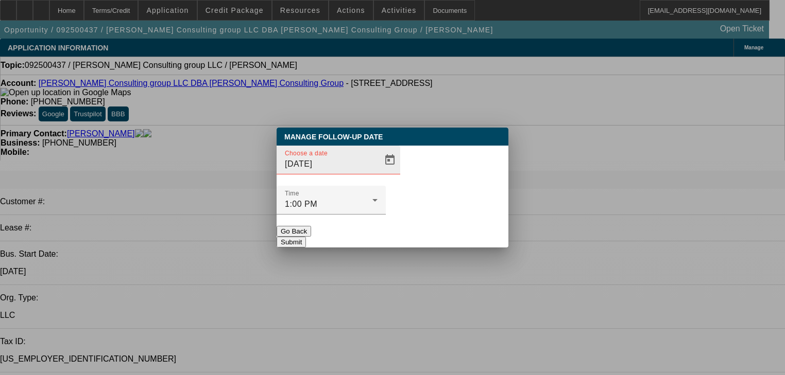
click at [377, 170] on div at bounding box center [388, 160] width 23 height 21
click at [377, 173] on span "Open calendar" at bounding box center [389, 160] width 25 height 25
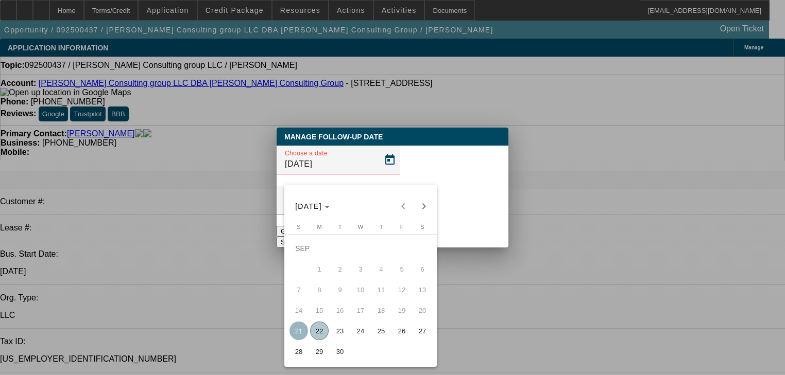
click at [320, 353] on span "29" at bounding box center [319, 351] width 19 height 19
type input "9/29/2025"
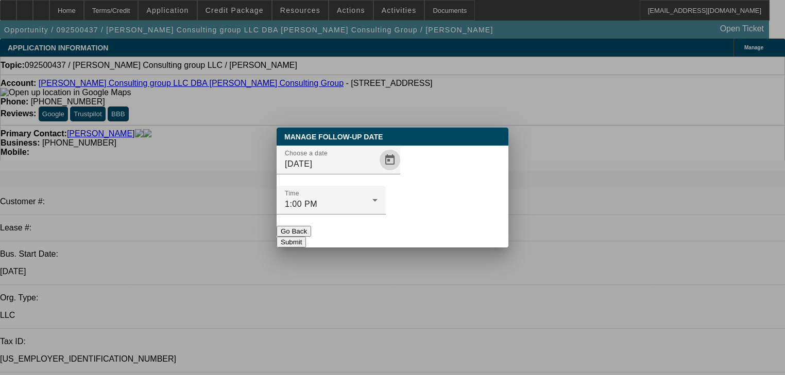
click at [306, 237] on button "Submit" at bounding box center [291, 242] width 29 height 11
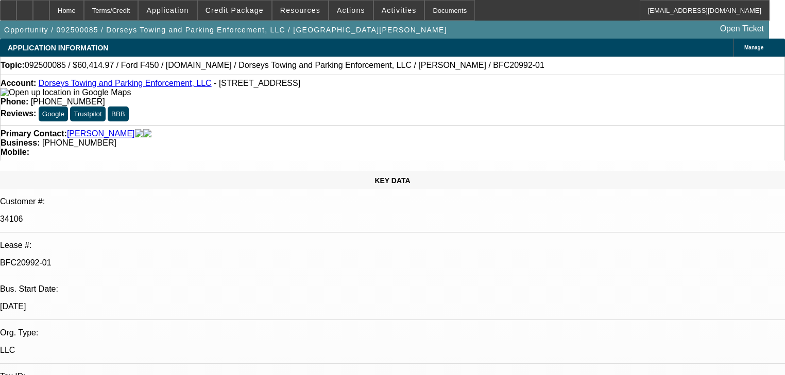
select select "0"
select select "2"
select select "0"
select select "6"
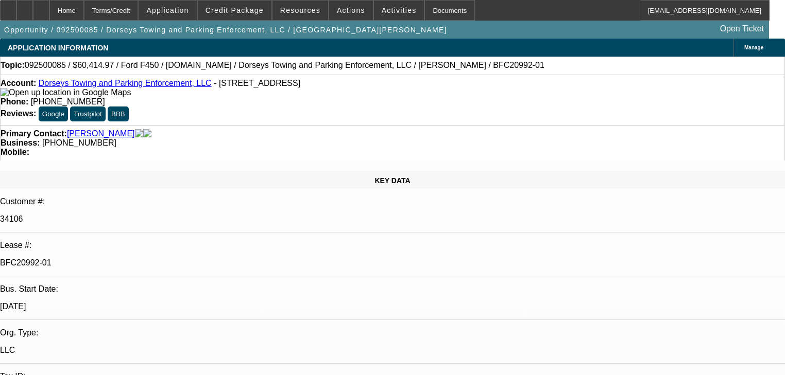
select select "2"
select select "0"
select select "6"
select select "2"
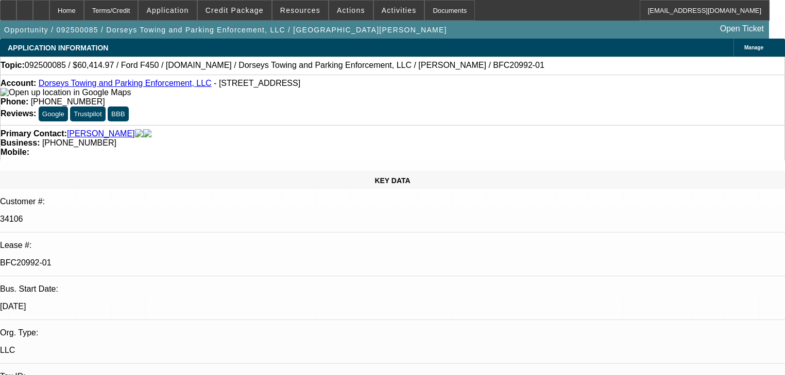
select select "2"
select select "0"
select select "6"
select select "0"
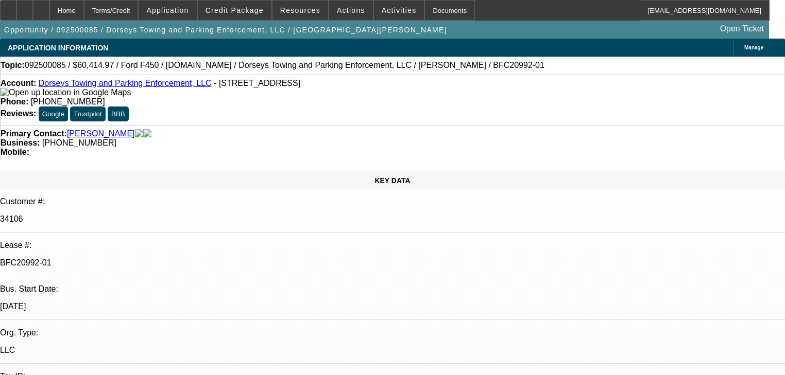
select select "2"
select select "0"
select select "6"
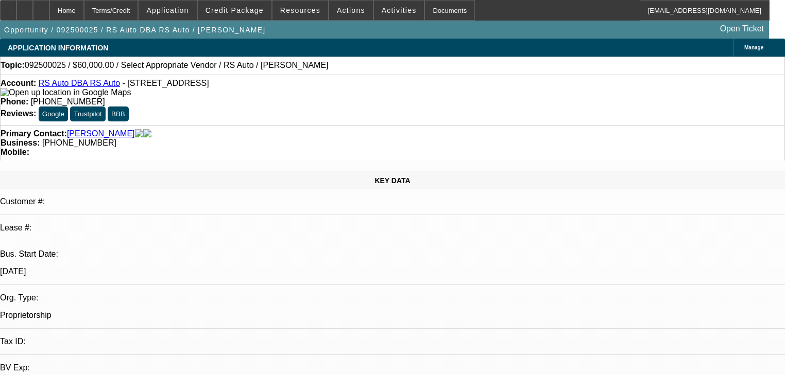
select select "0"
select select "2"
select select "0.1"
select select "4"
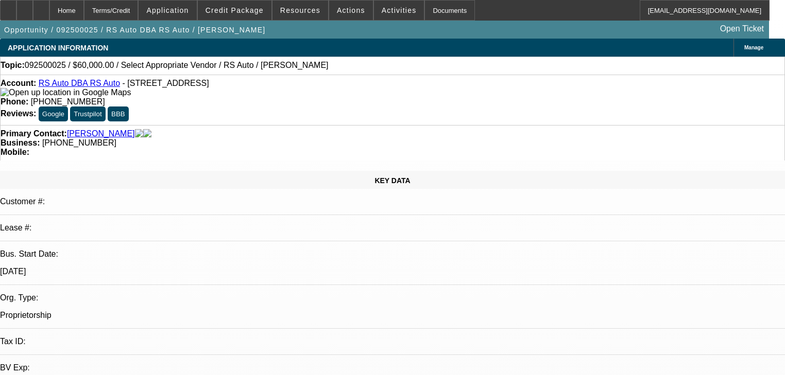
select select "0"
select select "2"
select select "0.1"
select select "4"
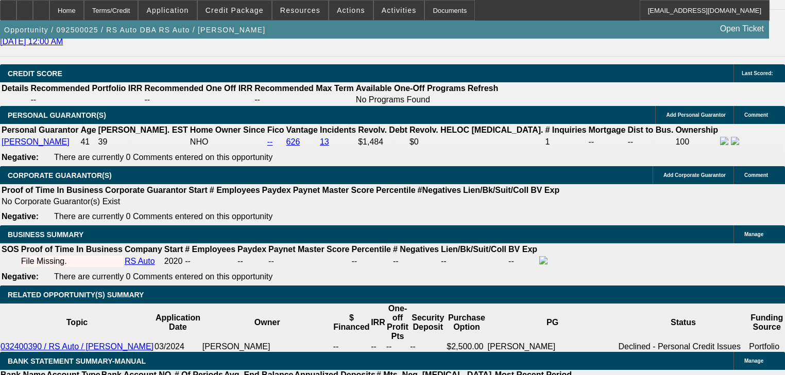
scroll to position [1376, 0]
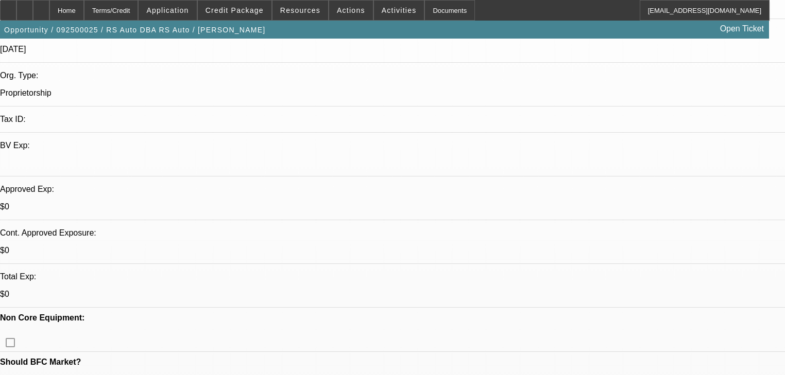
scroll to position [3, 0]
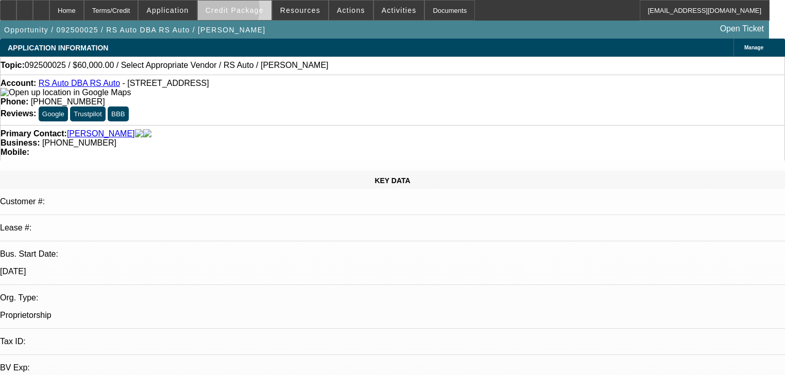
click at [233, 11] on span "Credit Package" at bounding box center [234, 10] width 58 height 8
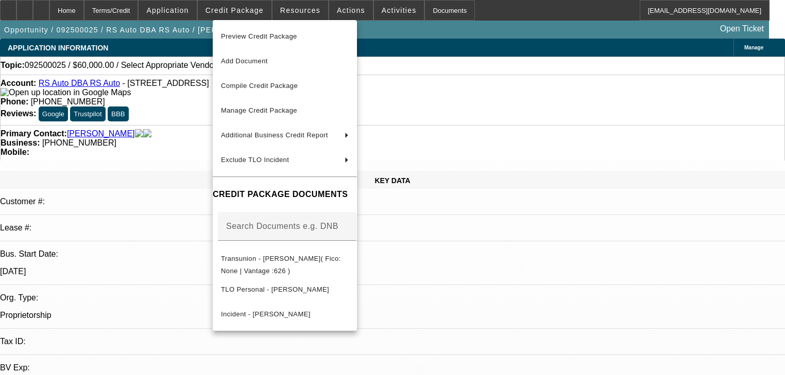
click at [190, 14] on div at bounding box center [392, 187] width 785 height 375
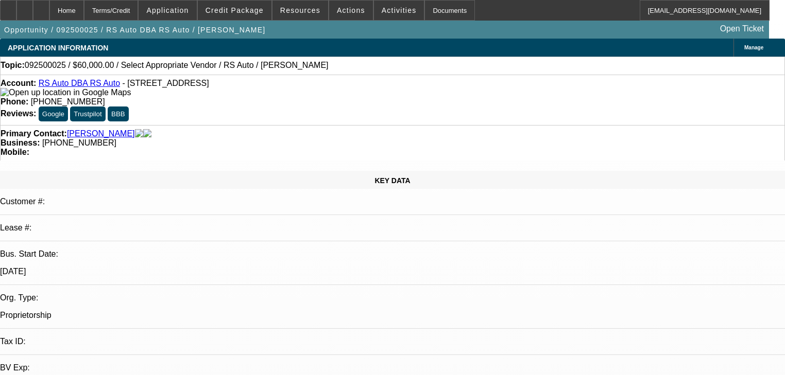
click at [190, 14] on span at bounding box center [168, 10] width 58 height 25
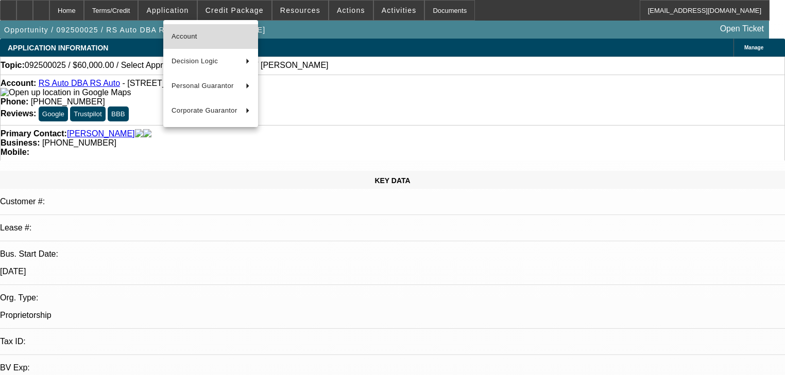
click at [198, 33] on span "Account" at bounding box center [210, 36] width 78 height 12
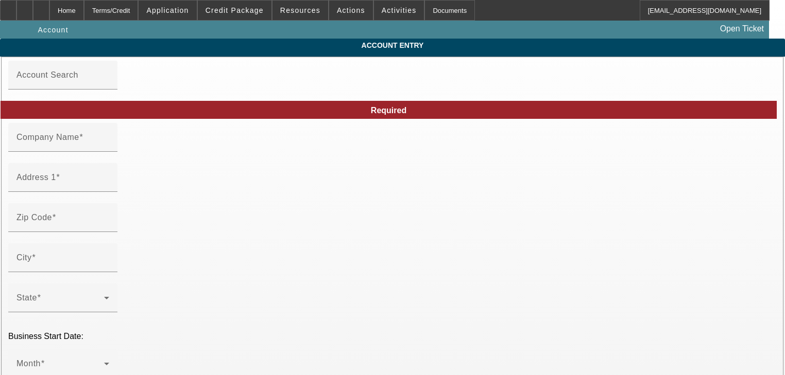
type input "RS Auto"
type input "15 Commercial Ave"
type input "14527"
type input "Penn Yan"
type input "(607) 542-2647"
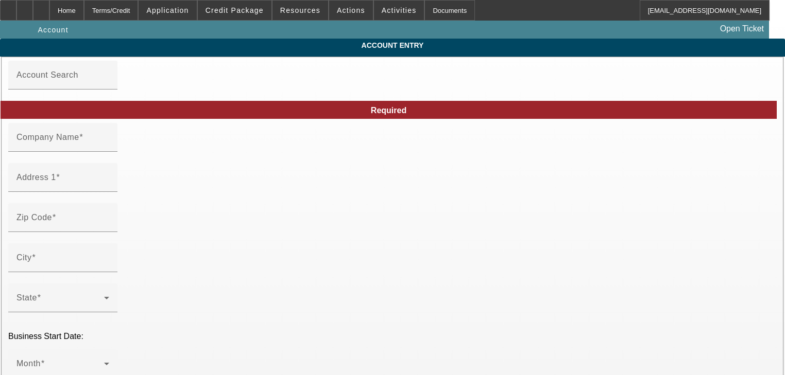
type input "RS Auto"
type input "rsauto2647@gmail.com"
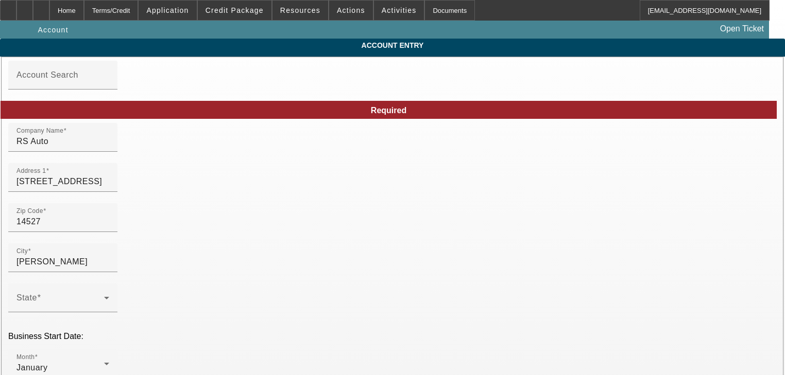
type input "9/2/2025"
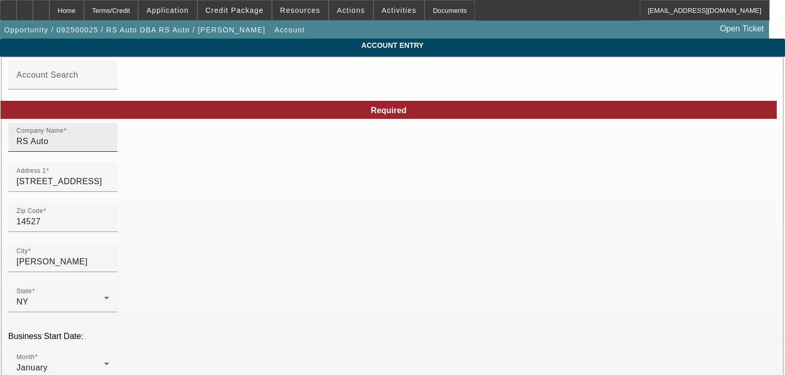
click at [109, 152] on div "Company Name RS Auto" at bounding box center [62, 137] width 93 height 29
click at [109, 148] on input "RS Auto" at bounding box center [62, 141] width 93 height 12
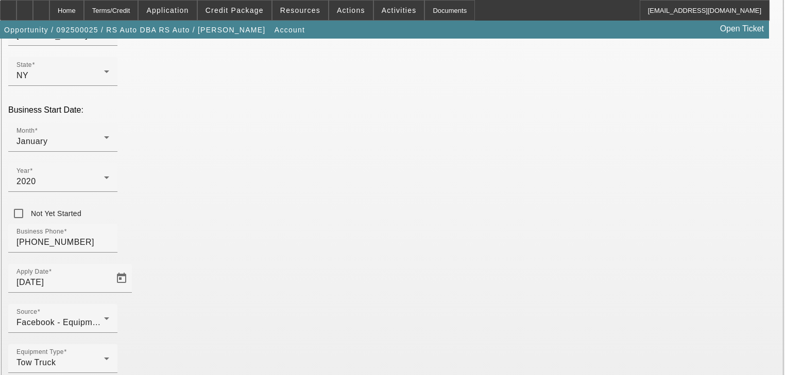
scroll to position [229, 0]
type input "Rick Young"
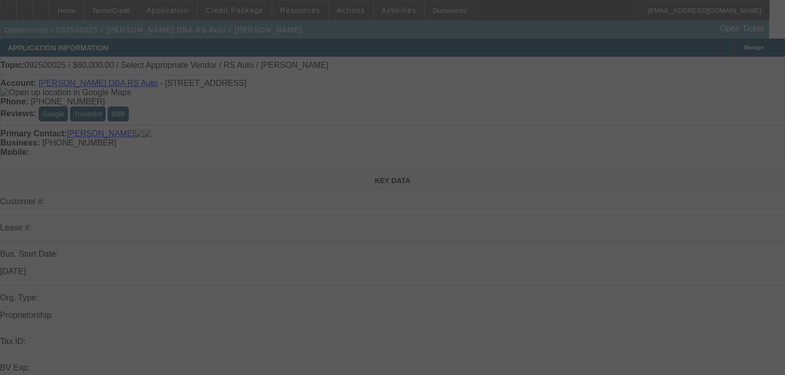
select select "0"
select select "2"
select select "0.1"
select select "4"
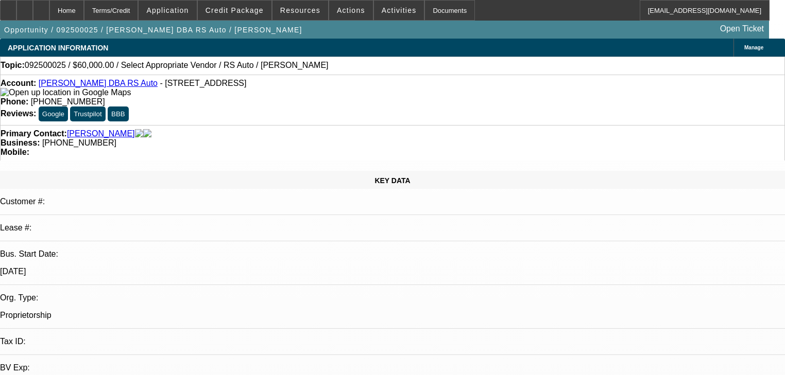
radio input "true"
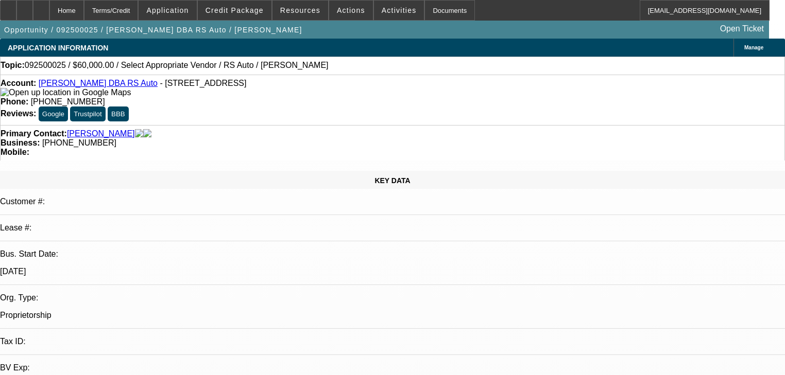
type textarea "S"
type textarea "L"
type textarea "l"
type textarea "s"
type textarea "checking out the f650 eu as that is what he is looking for"
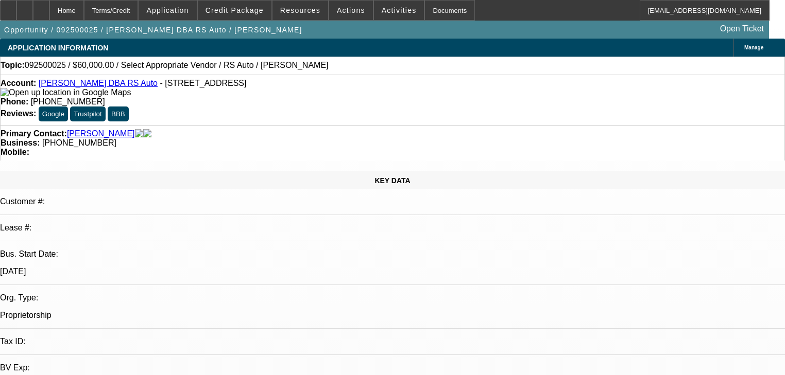
radio input "true"
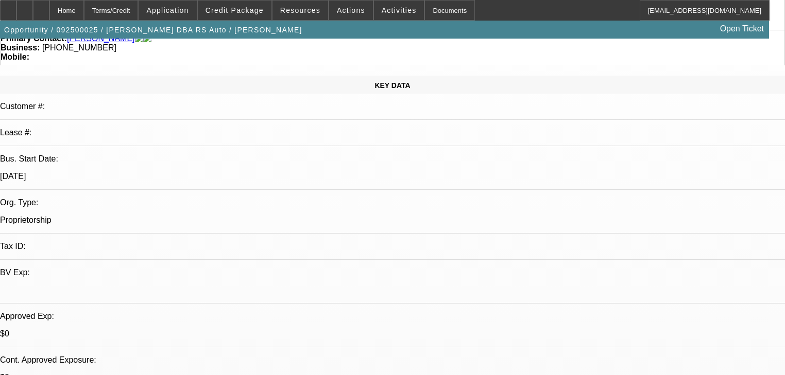
scroll to position [330, 0]
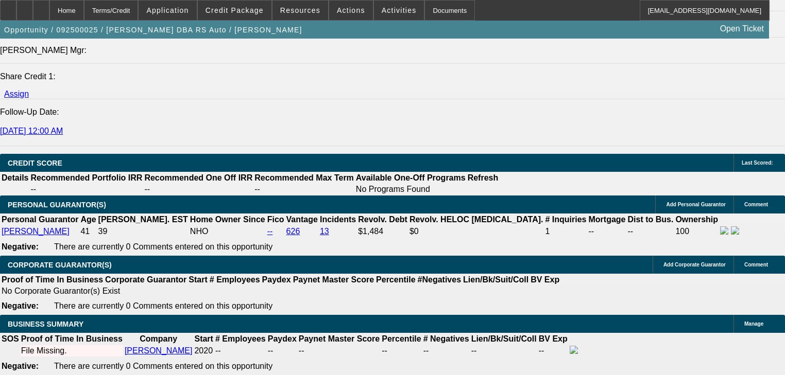
scroll to position [1318, 0]
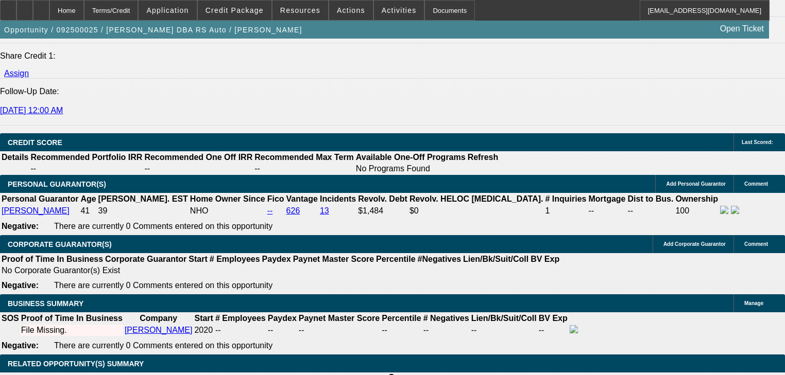
type input "$25,000.00"
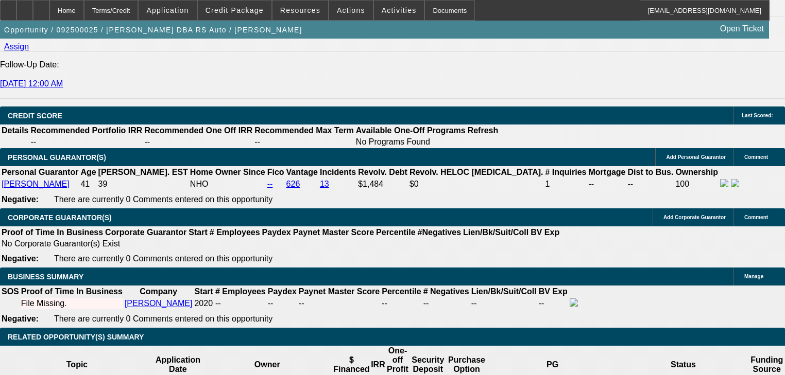
scroll to position [1360, 0]
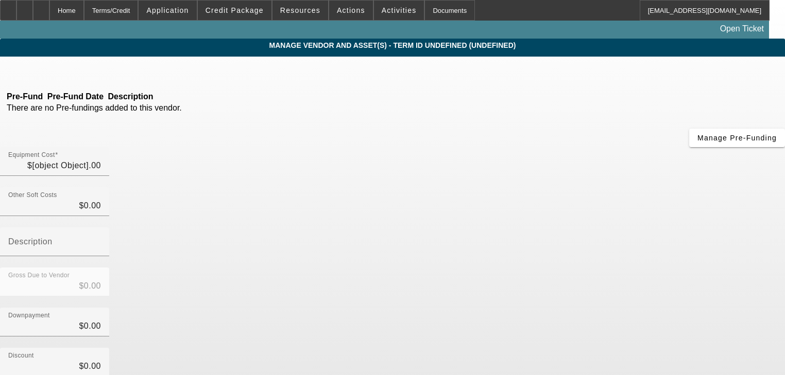
type input "$60,000.00"
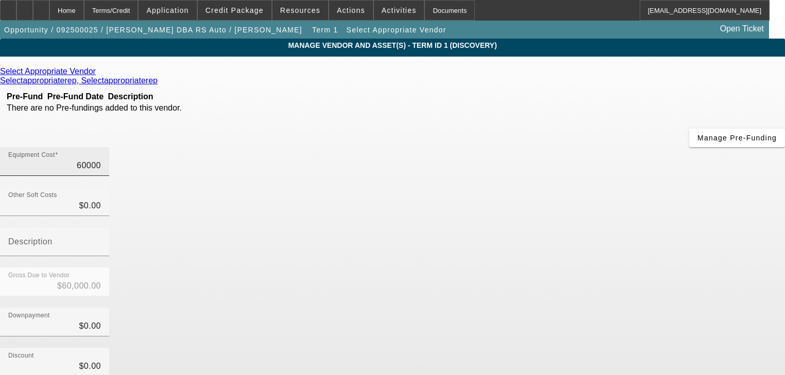
click at [101, 160] on input "60000" at bounding box center [54, 166] width 93 height 12
type input "5"
type input "$5.00"
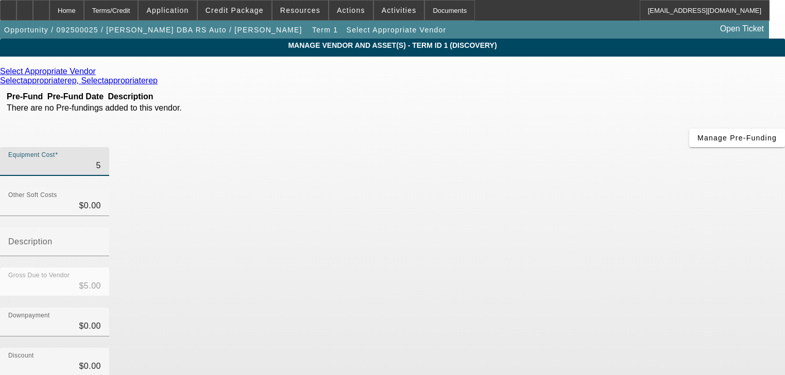
type input "55"
type input "$55.00"
type input "550"
type input "$550.00"
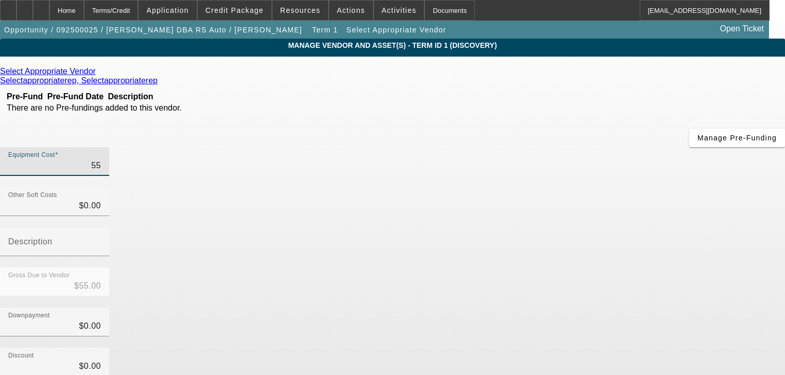
type input "$550.00"
type input "5500"
type input "$5,500.00"
type input "55000"
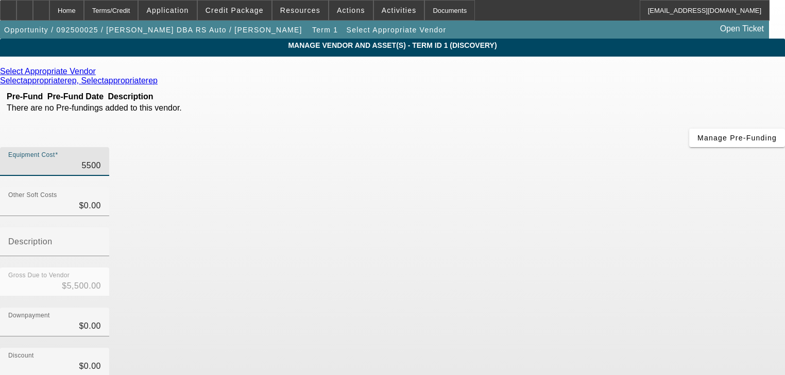
type input "$55,000.00"
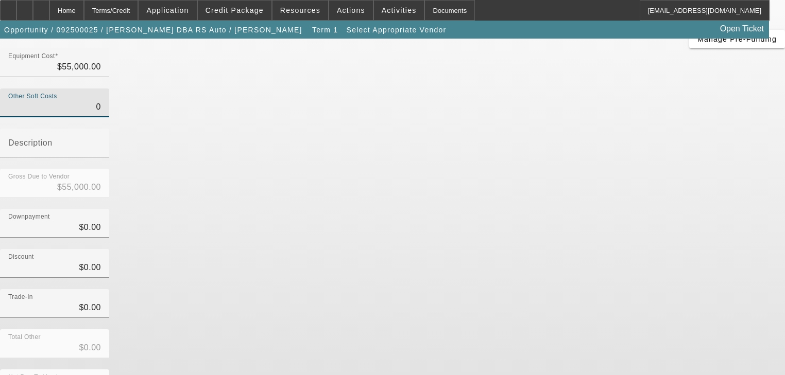
scroll to position [101, 0]
type input "$0.00"
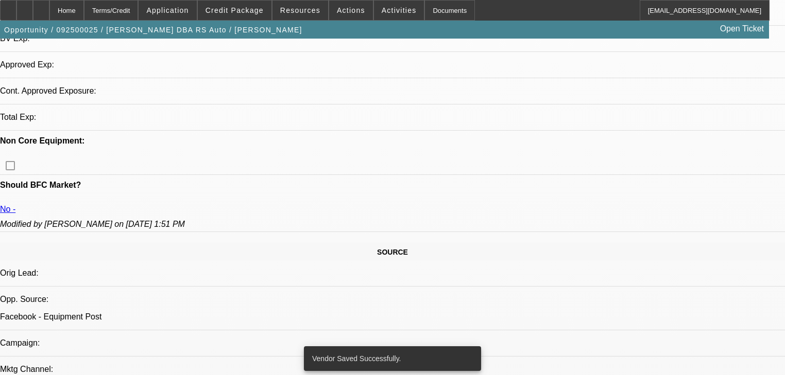
select select "0"
select select "2"
select select "0.1"
select select "4"
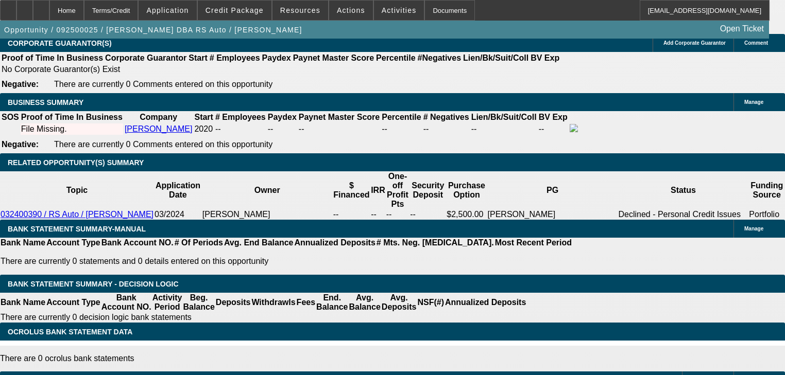
scroll to position [1535, 0]
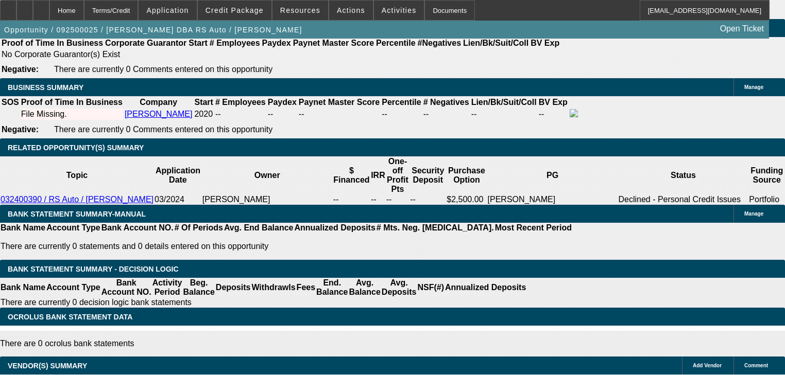
type input "36"
type input "4"
type input "$1,771.44"
type input "$885.72"
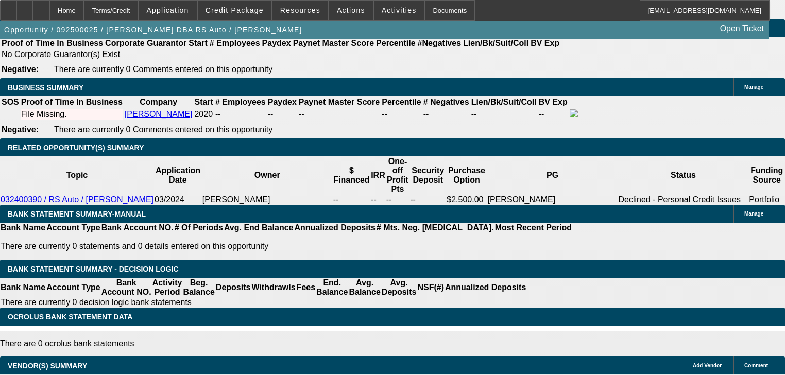
type input "40"
type input "$2,886.60"
type input "$1,443.30"
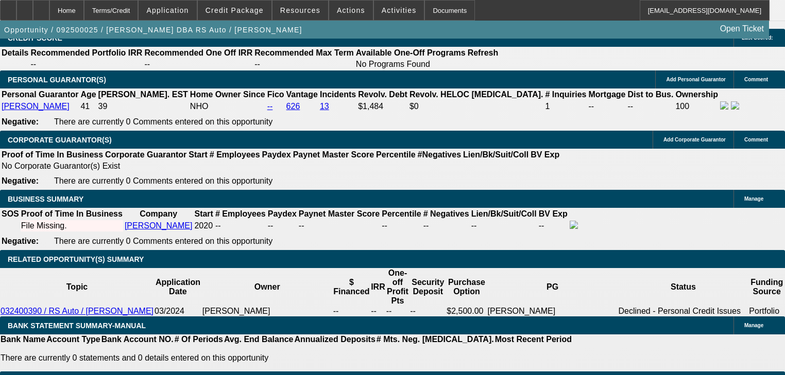
scroll to position [1411, 0]
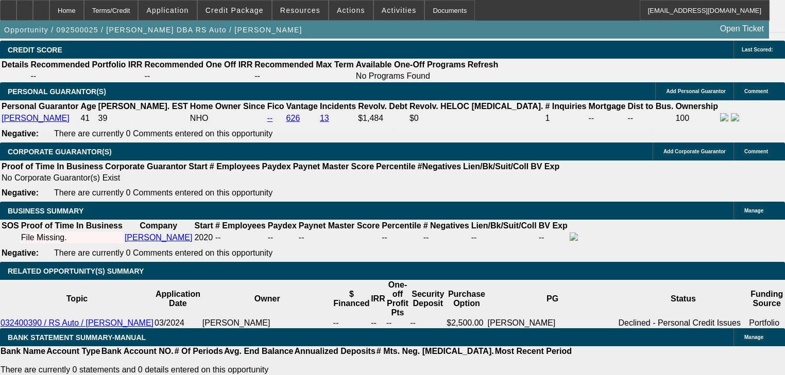
type input "40"
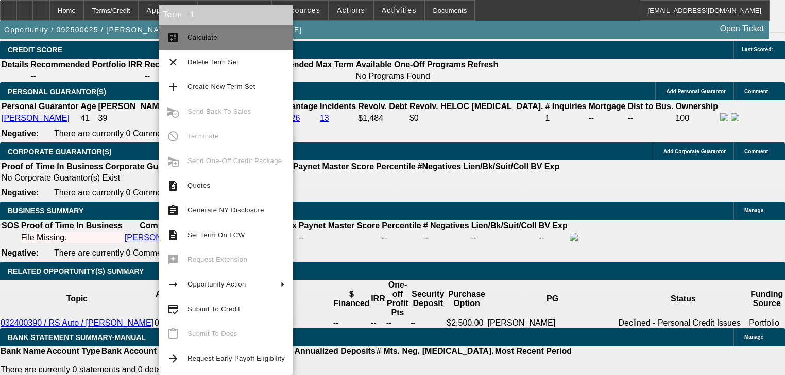
click at [202, 38] on span "Calculate" at bounding box center [202, 37] width 30 height 8
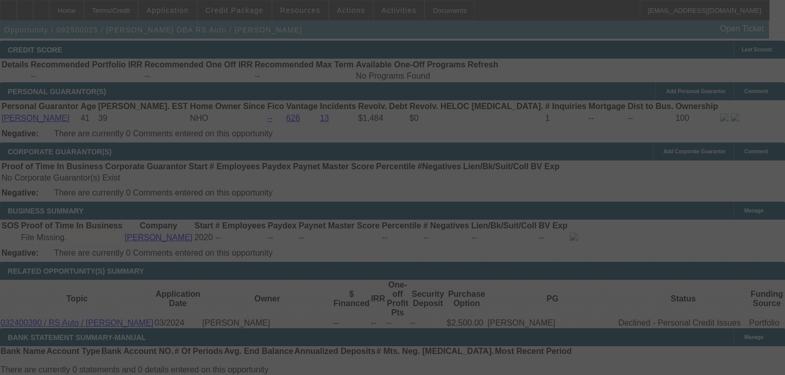
select select "0"
select select "2"
select select "0.1"
select select "4"
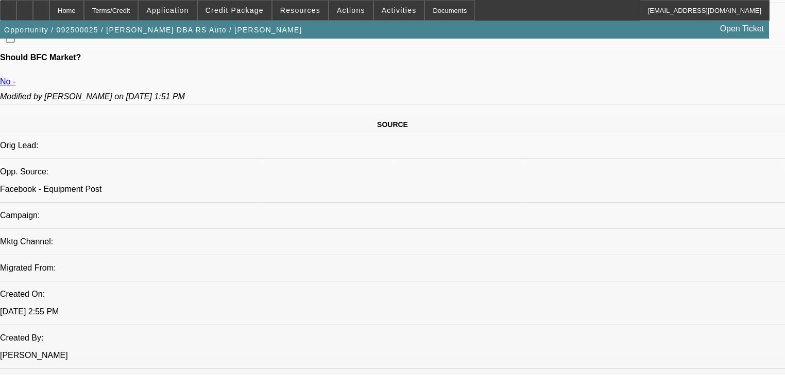
scroll to position [0, 0]
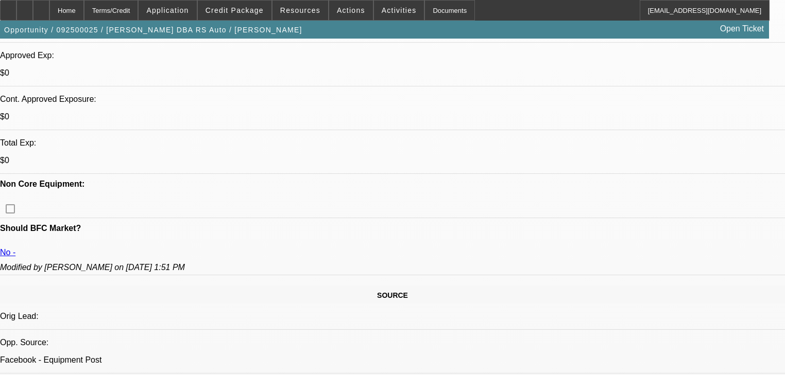
scroll to position [371, 0]
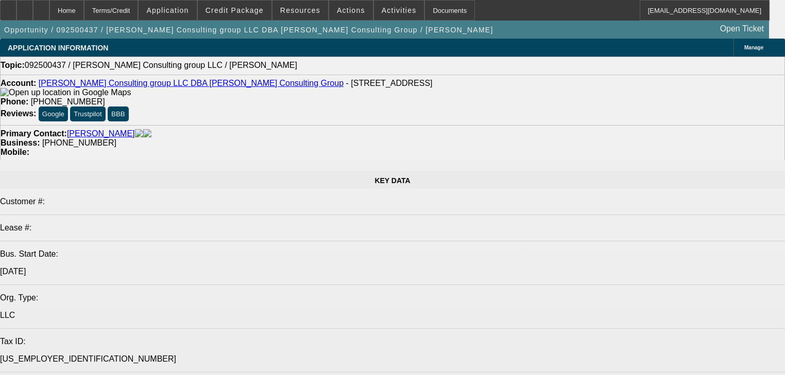
select select "0"
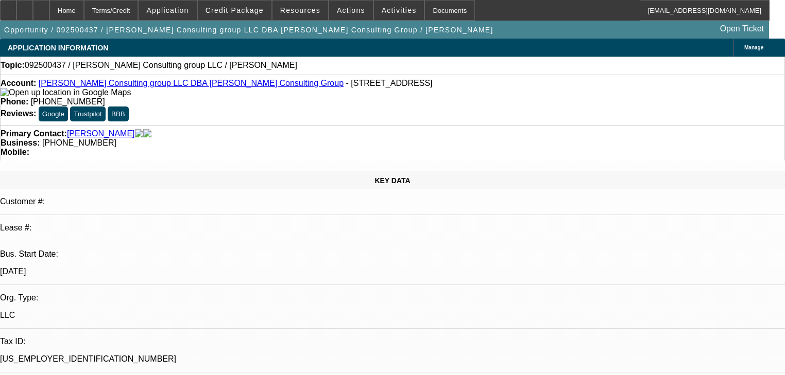
select select "2"
select select "0.1"
select select "4"
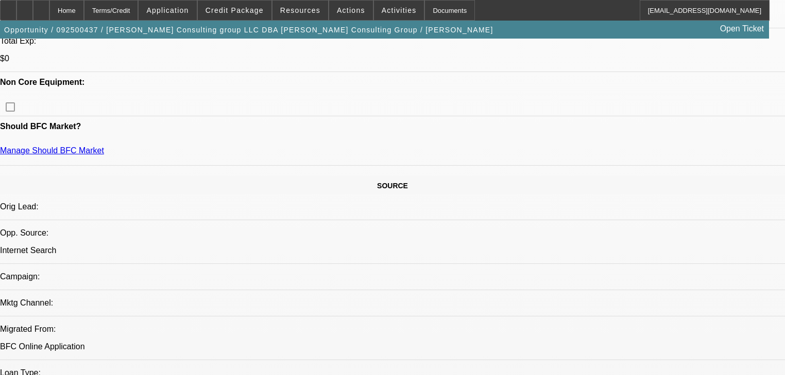
scroll to position [494, 0]
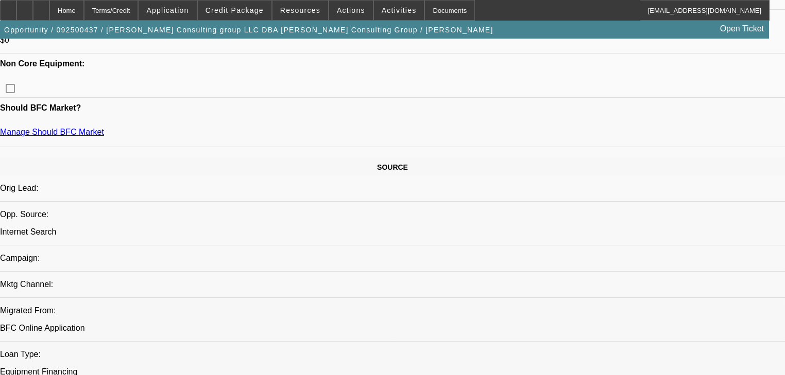
radio input "true"
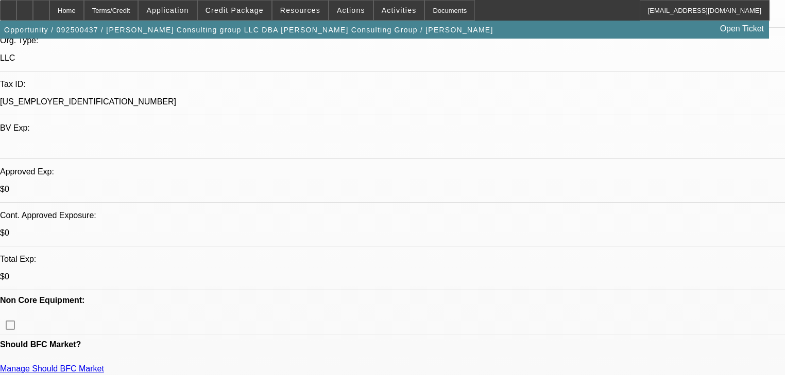
scroll to position [247, 0]
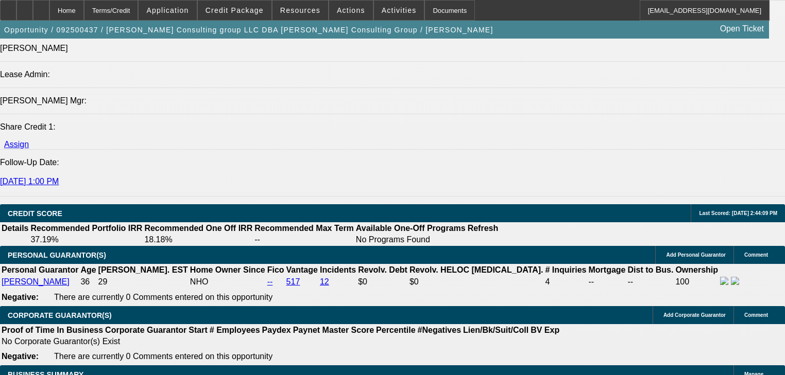
scroll to position [1318, 0]
type textarea "Landscaping & towing, brand new business,"
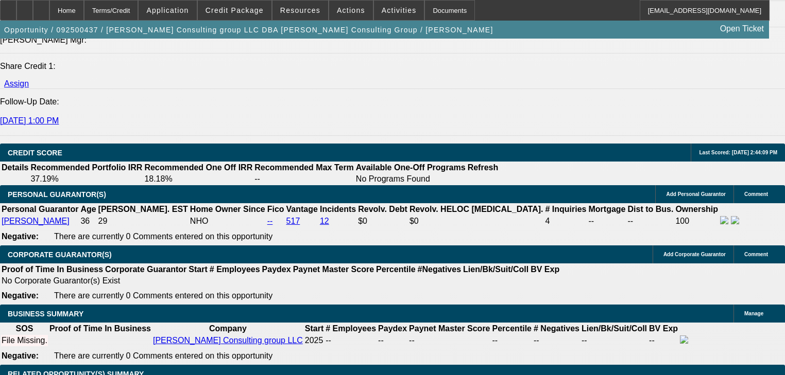
scroll to position [1401, 0]
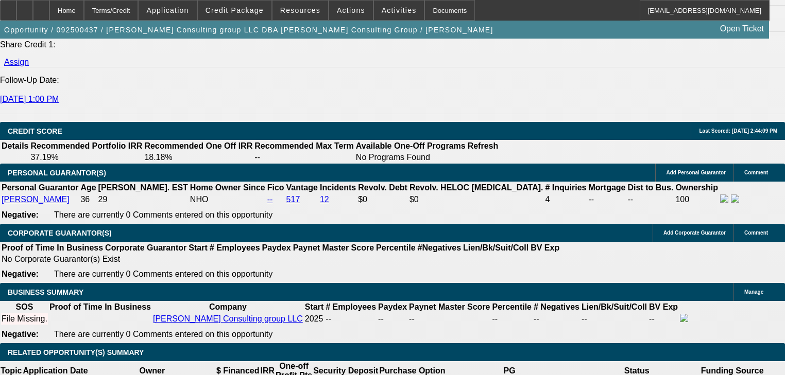
type input "UNKNOWN"
type input "6"
type input "5"
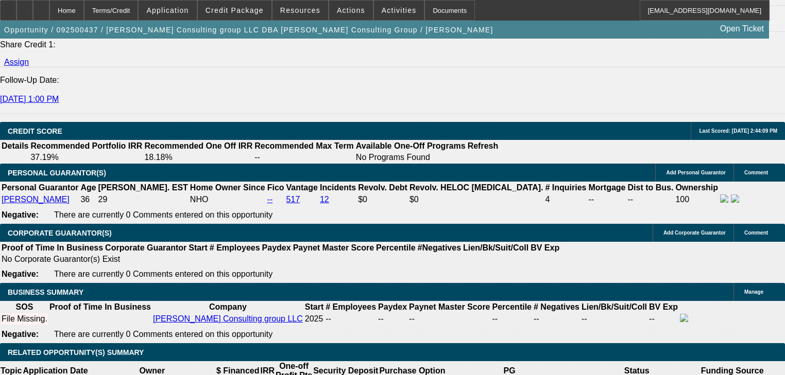
type input "48"
type input "40"
type input "$5,078.42"
type input "$2,539.21"
type input "$2,727.10"
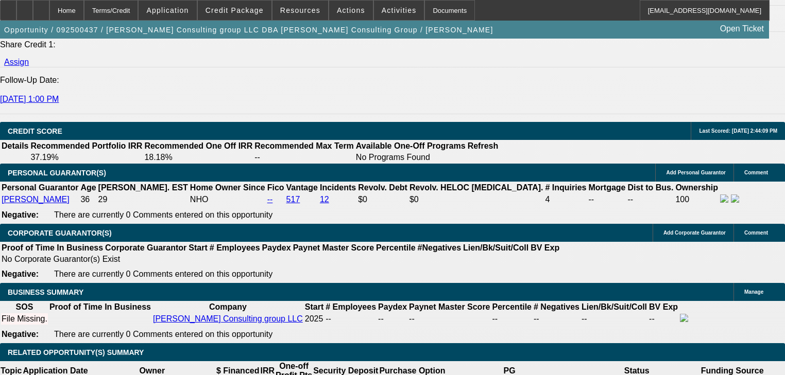
type input "$1,363.55"
type input "40"
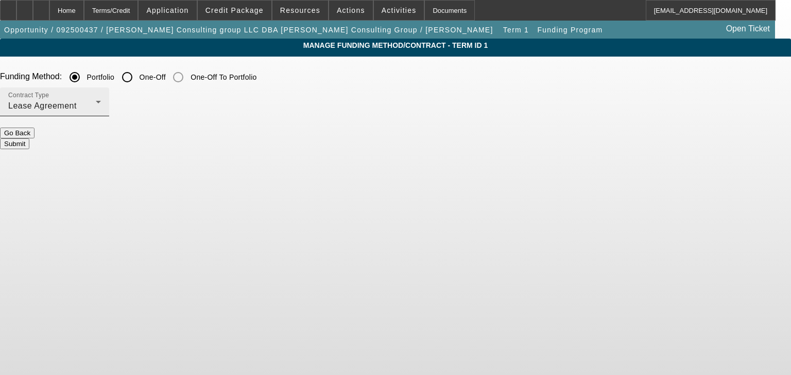
click at [96, 109] on div "Lease Agreement" at bounding box center [52, 106] width 88 height 12
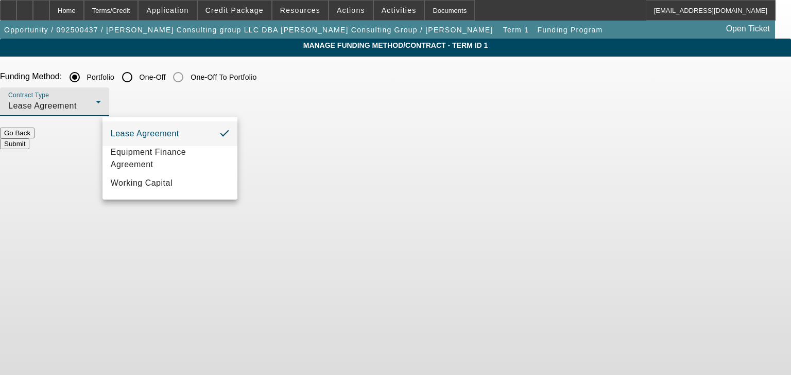
click at [217, 103] on div at bounding box center [395, 187] width 791 height 375
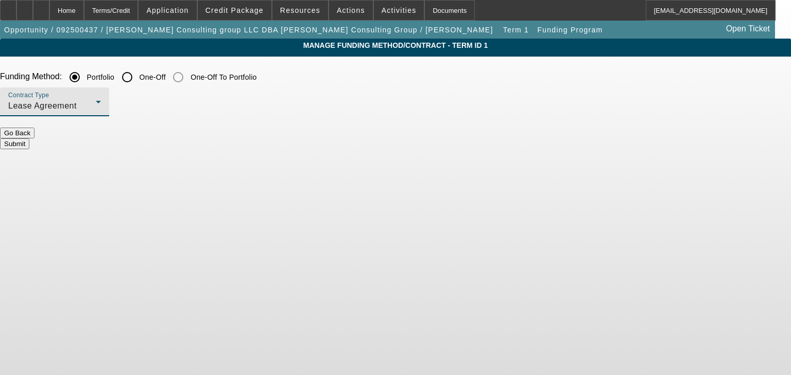
click at [96, 103] on div "Lease Agreement" at bounding box center [52, 106] width 88 height 12
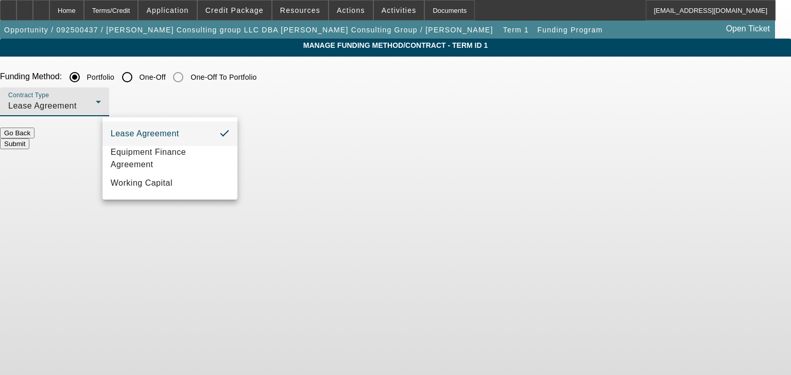
click at [99, 14] on div at bounding box center [395, 187] width 791 height 375
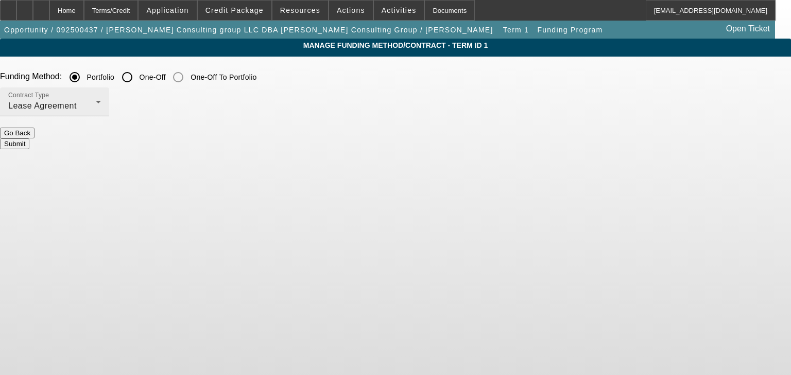
drag, startPoint x: 99, startPoint y: 14, endPoint x: 163, endPoint y: 114, distance: 118.4
click at [163, 114] on app-root "Home Terms/Credit Application Credit Package Resources Actions Activities Docum…" at bounding box center [395, 96] width 791 height 193
click at [261, 115] on div "Contract Type Lease Agreement" at bounding box center [395, 108] width 791 height 40
click at [84, 12] on div "Home" at bounding box center [66, 10] width 35 height 21
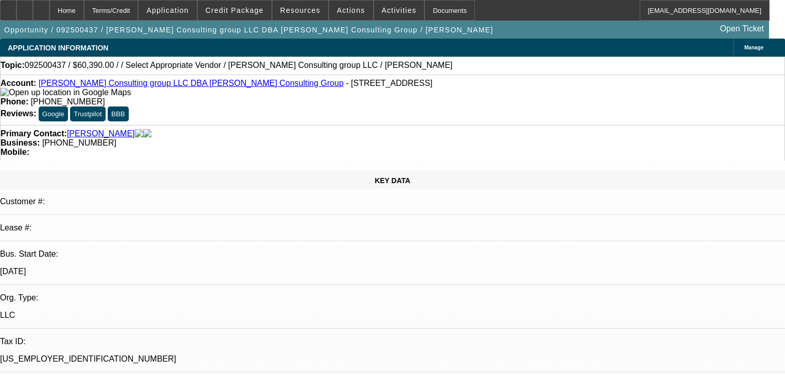
select select "0"
select select "2"
select select "0.1"
select select "4"
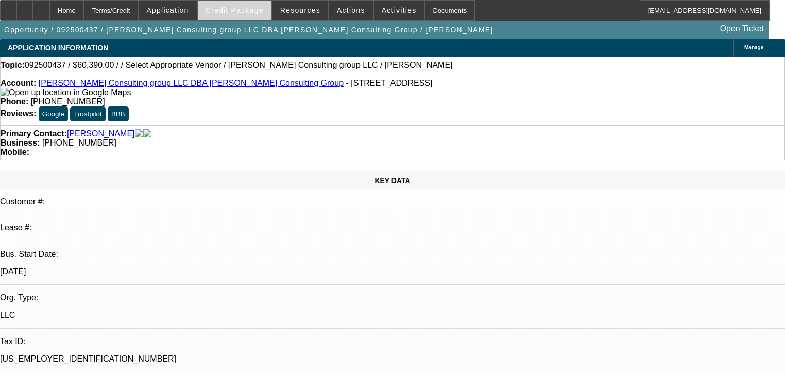
click at [220, 11] on span "Credit Package" at bounding box center [234, 10] width 58 height 8
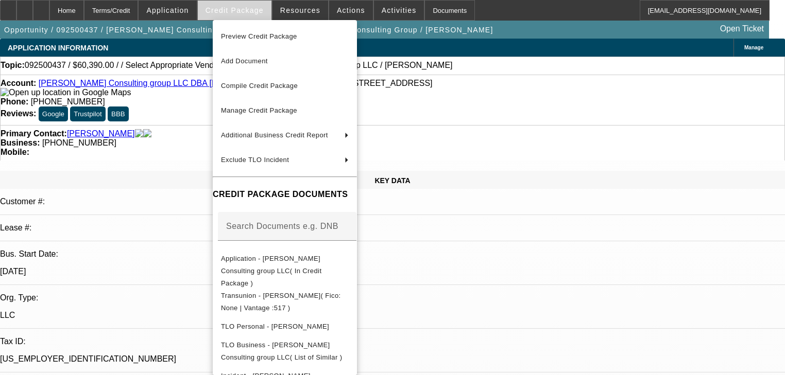
click at [220, 11] on div at bounding box center [392, 187] width 785 height 375
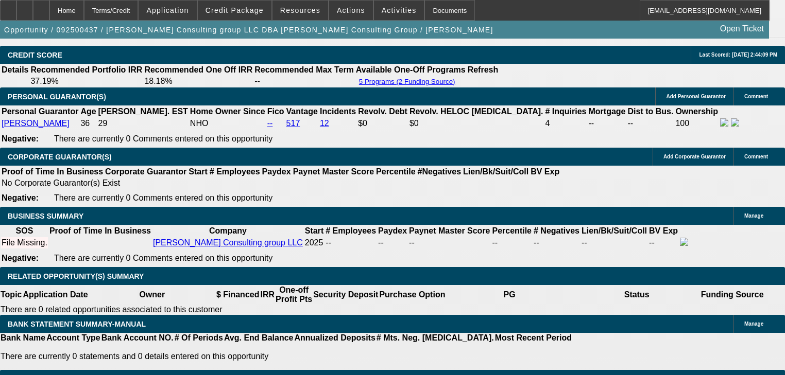
scroll to position [1483, 0]
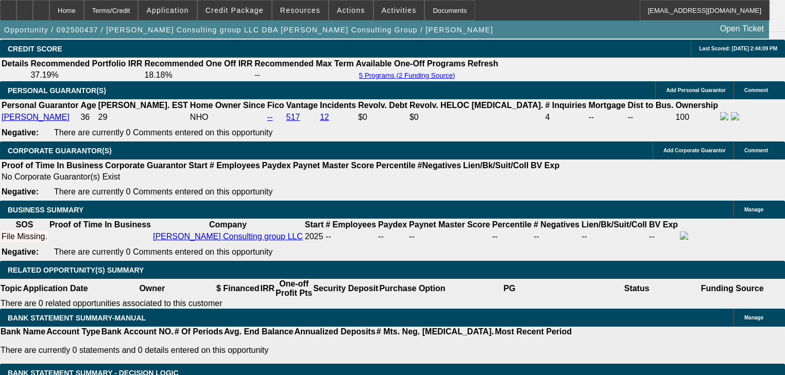
type input "$24,159.00"
type input "$3,046.80"
type input "$1,523.40"
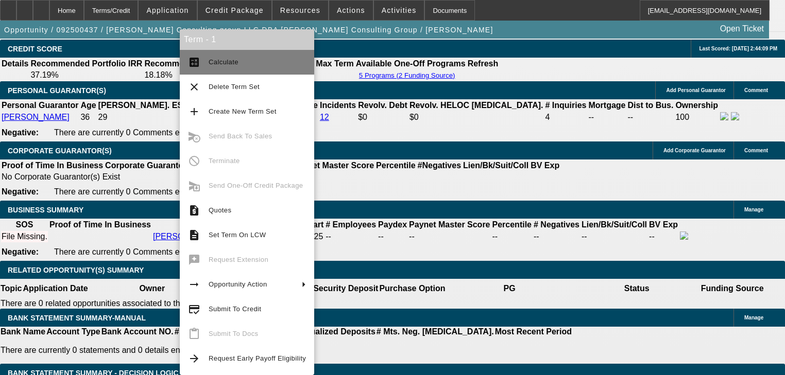
click at [206, 64] on button "calculate Calculate" at bounding box center [247, 62] width 134 height 25
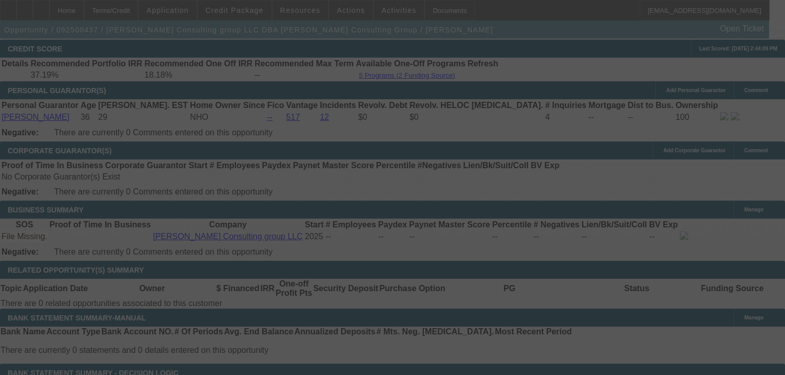
select select "0"
select select "2"
select select "0.1"
select select "4"
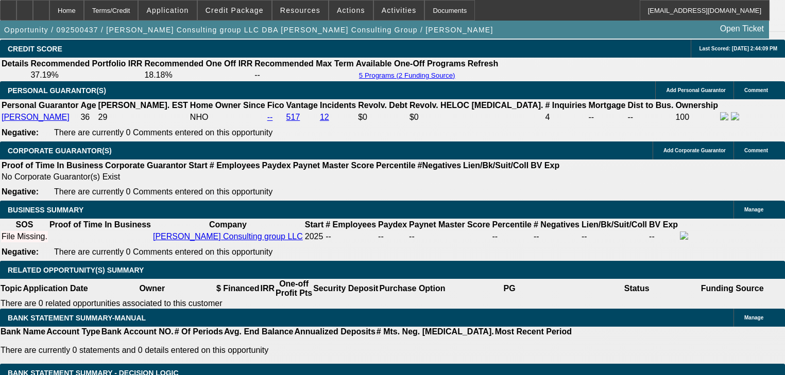
radio input "true"
click at [257, 23] on span "button" at bounding box center [248, 30] width 497 height 25
click at [258, 14] on span at bounding box center [235, 10] width 74 height 25
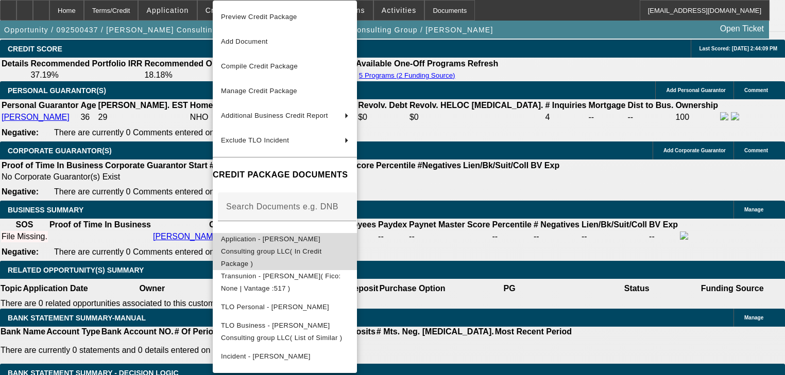
click at [321, 238] on span "Application - [PERSON_NAME] Consulting group LLC( In Credit Package )" at bounding box center [271, 251] width 100 height 32
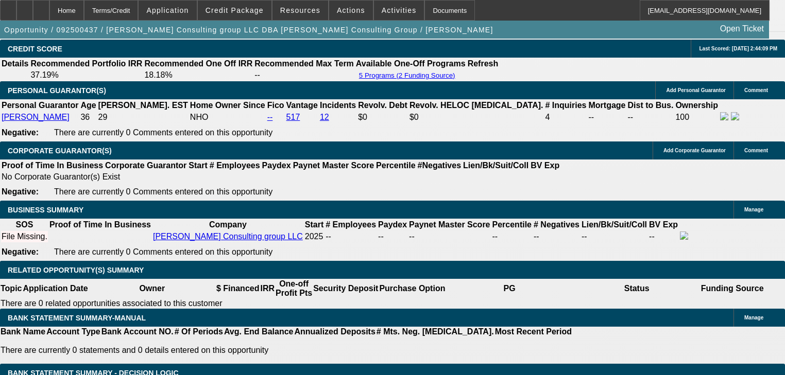
paste textarea "Andersonconsultinggrouppllc@gmail.com"
type textarea "Application For Brooks Towing and Recovery LLC. Andersonconsultinggrouppllc@gma…"
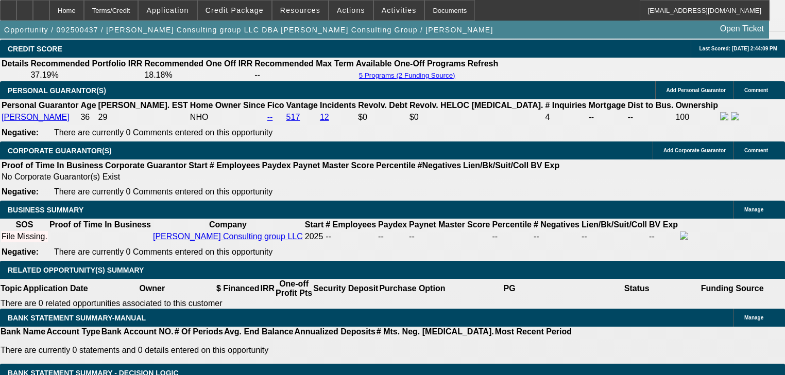
radio input "true"
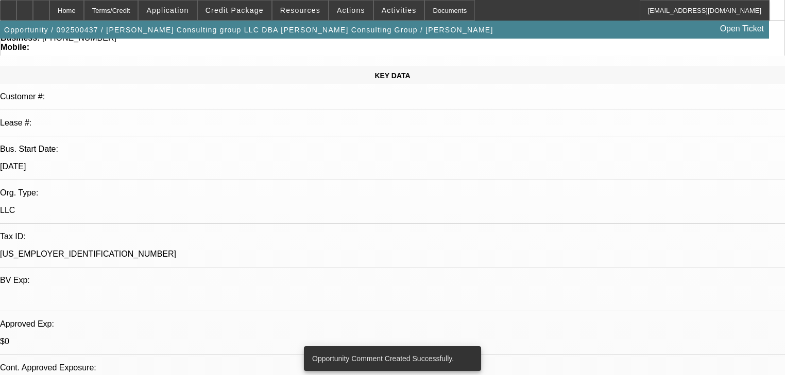
scroll to position [0, 0]
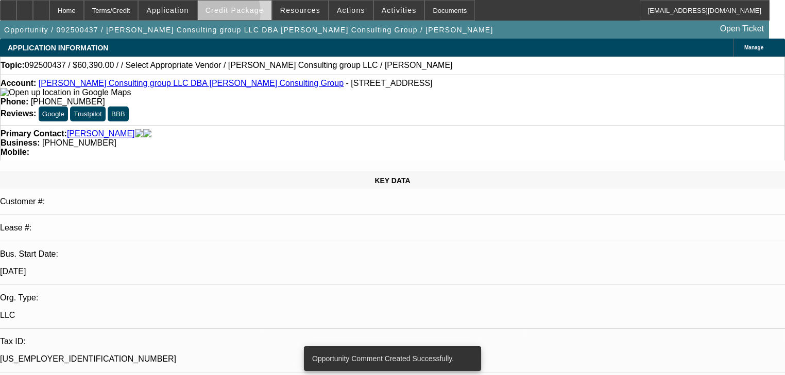
click at [232, 14] on span at bounding box center [235, 10] width 74 height 25
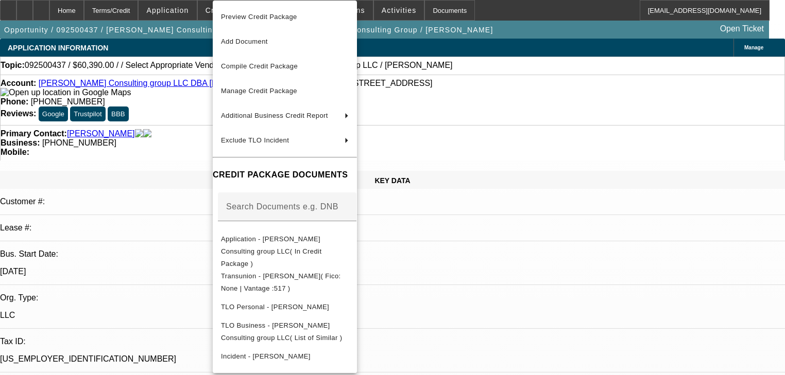
click at [205, 13] on div at bounding box center [392, 187] width 785 height 375
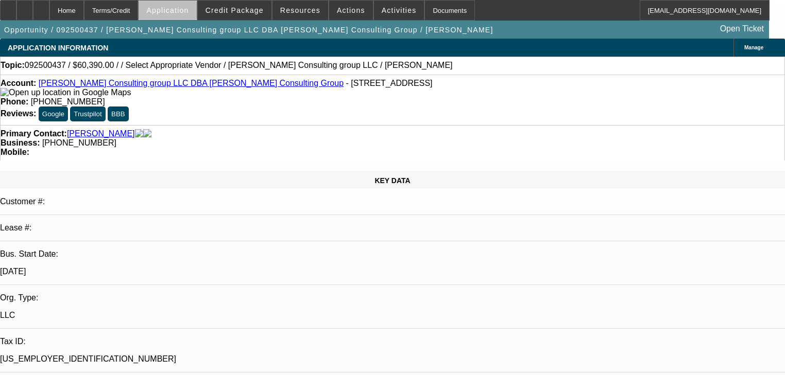
click at [188, 13] on span "Application" at bounding box center [167, 10] width 42 height 8
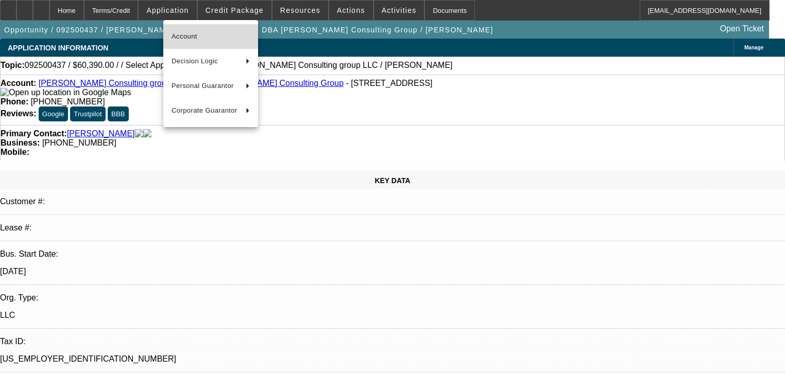
click at [208, 33] on span "Account" at bounding box center [210, 36] width 78 height 12
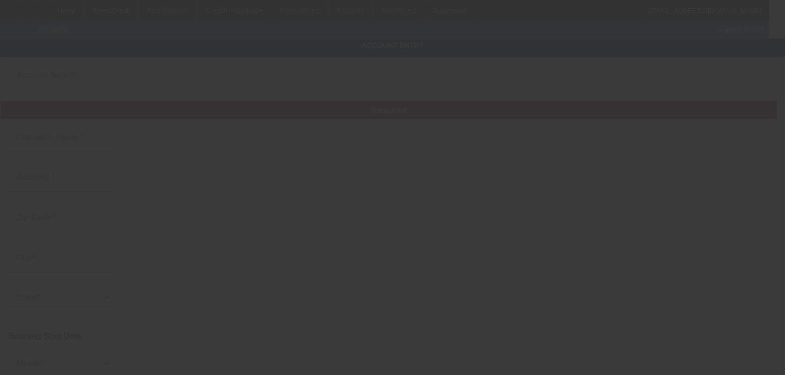
type input "Anderson Consulting group LLC"
type input "176 W Half Mile St"
type input "39773"
type input "West Point"
type input "(662) 549-3648"
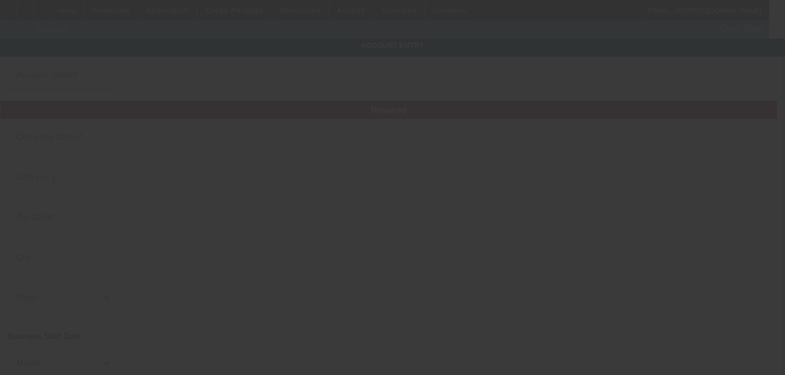
type input "Anderson Consulting Group"
type input "Apt 2"
type input "andersonconsultinggrouppllc@gmail.com"
type input "39-2280603"
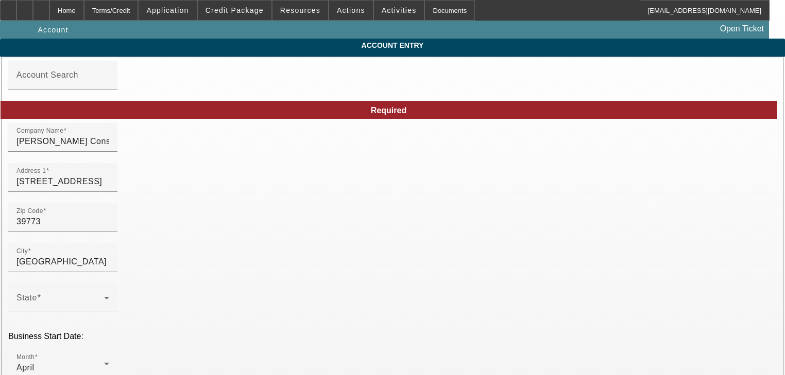
type input "9/20/2025"
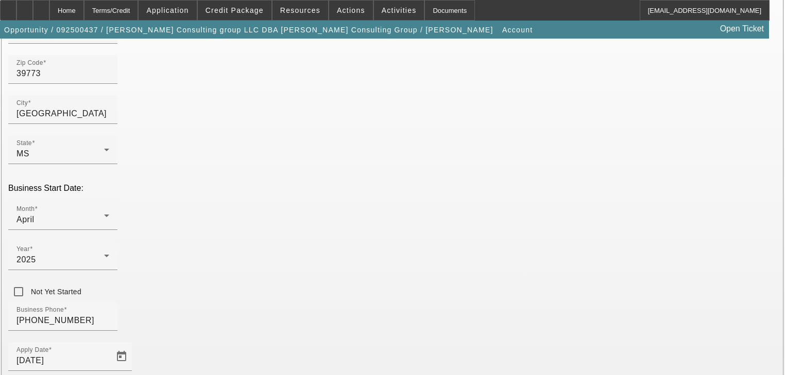
scroll to position [229, 0]
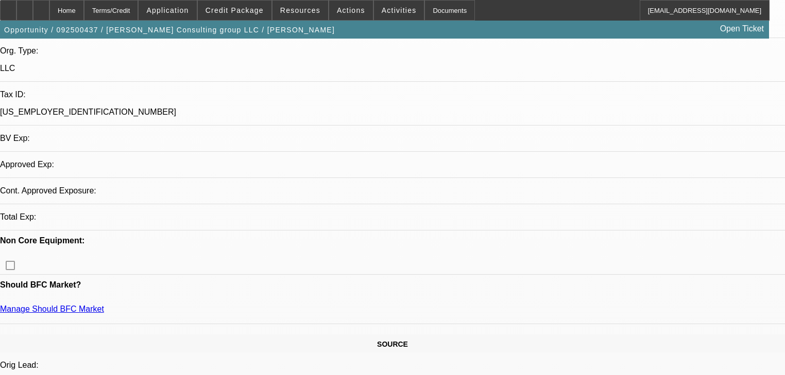
select select "0"
select select "2"
select select "0.1"
select select "4"
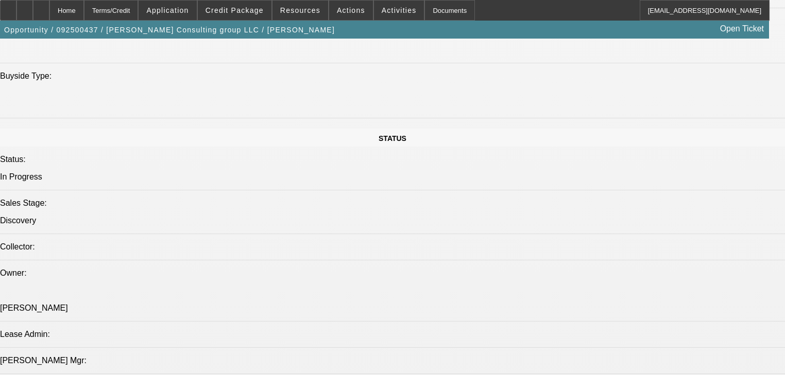
scroll to position [1067, 0]
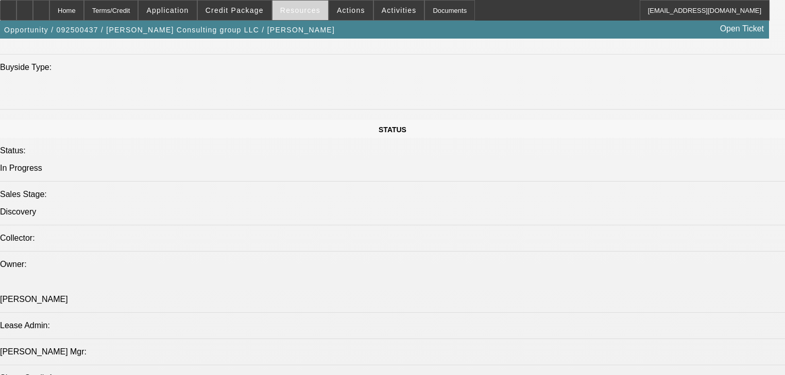
click at [293, 19] on span at bounding box center [300, 10] width 56 height 25
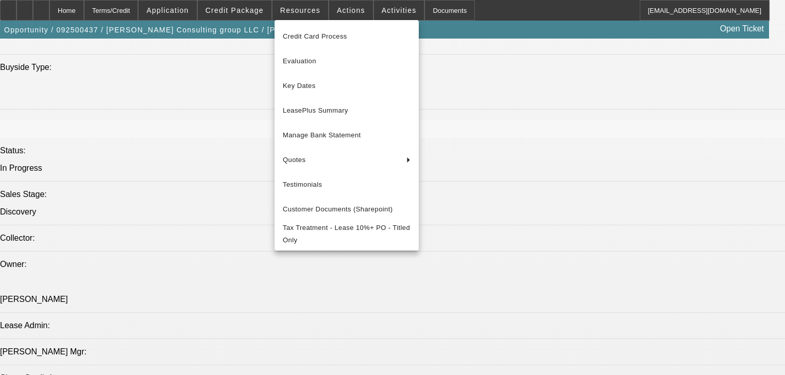
click at [257, 17] on div at bounding box center [392, 187] width 785 height 375
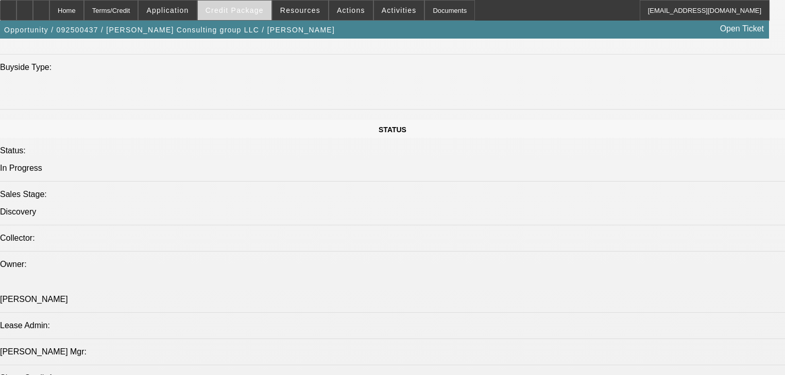
click at [257, 16] on span at bounding box center [235, 10] width 74 height 25
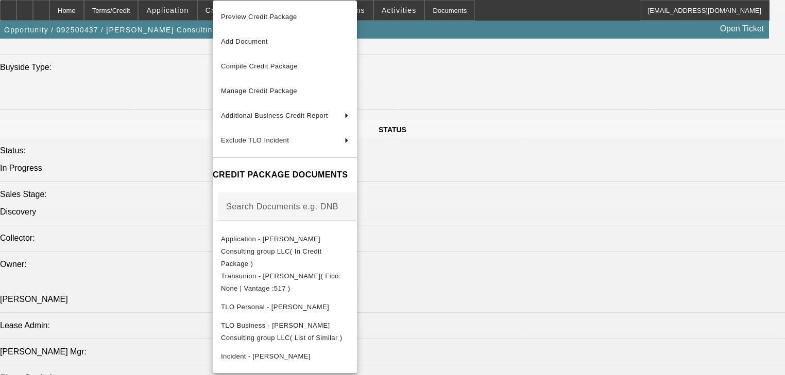
click at [198, 13] on div at bounding box center [392, 187] width 785 height 375
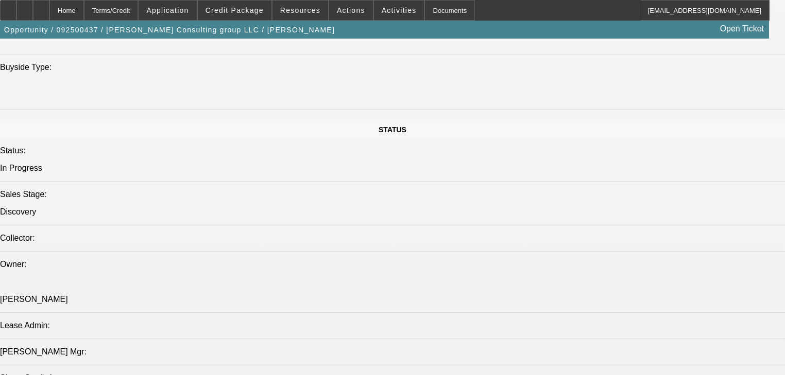
click at [188, 13] on span "Application" at bounding box center [167, 10] width 42 height 8
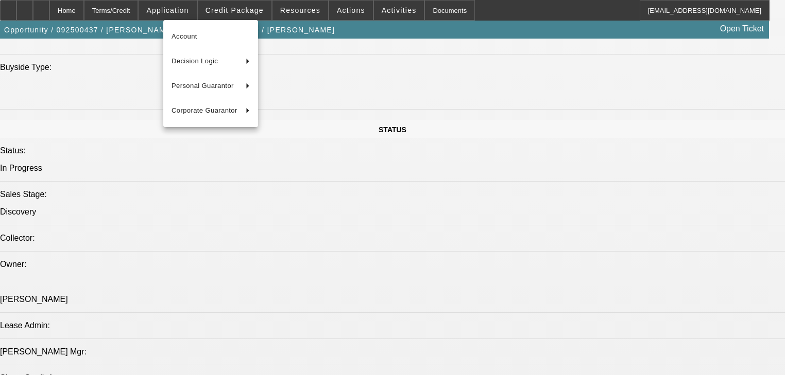
click at [306, 11] on div at bounding box center [392, 187] width 785 height 375
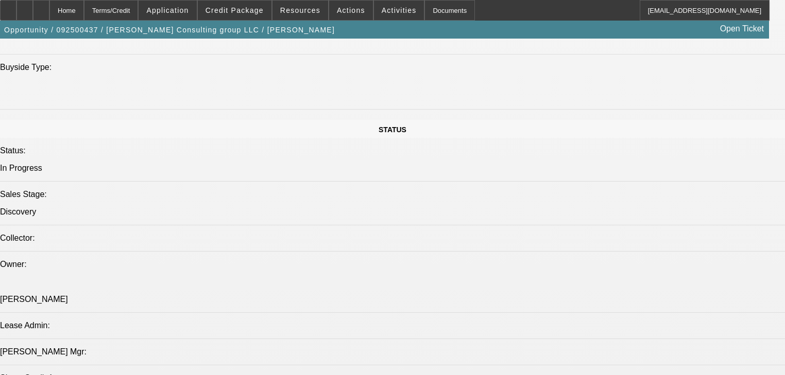
click at [306, 11] on span "Resources" at bounding box center [300, 10] width 40 height 8
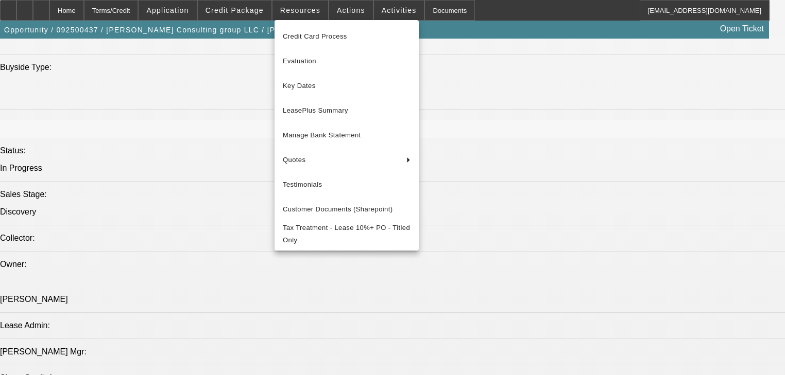
drag, startPoint x: 360, startPoint y: 13, endPoint x: 334, endPoint y: 12, distance: 26.3
click at [360, 13] on div at bounding box center [392, 187] width 785 height 375
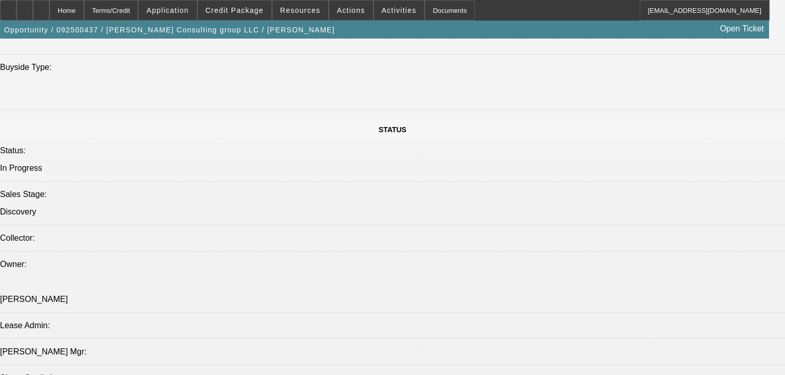
click at [337, 12] on span "Actions" at bounding box center [351, 10] width 28 height 8
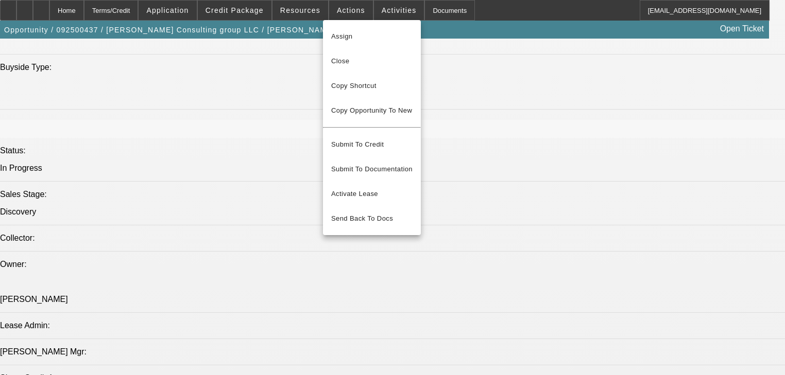
click at [381, 12] on div at bounding box center [392, 187] width 785 height 375
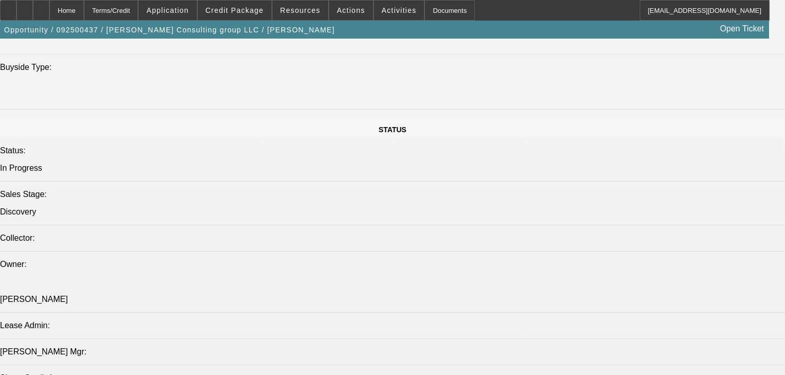
click at [382, 12] on span "Activities" at bounding box center [399, 10] width 35 height 8
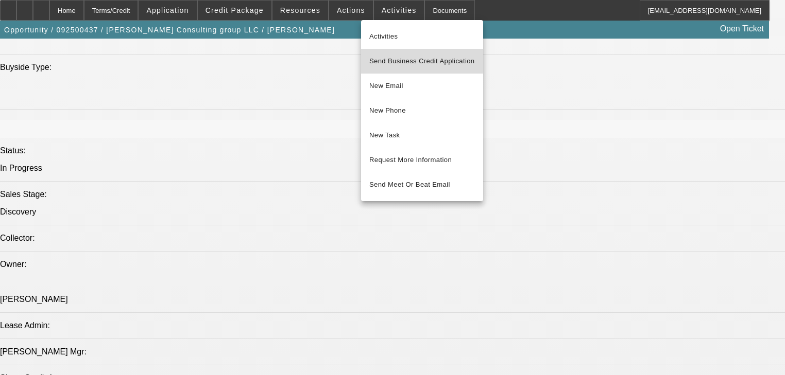
click at [381, 58] on span "Send Business Credit Application" at bounding box center [422, 61] width 106 height 12
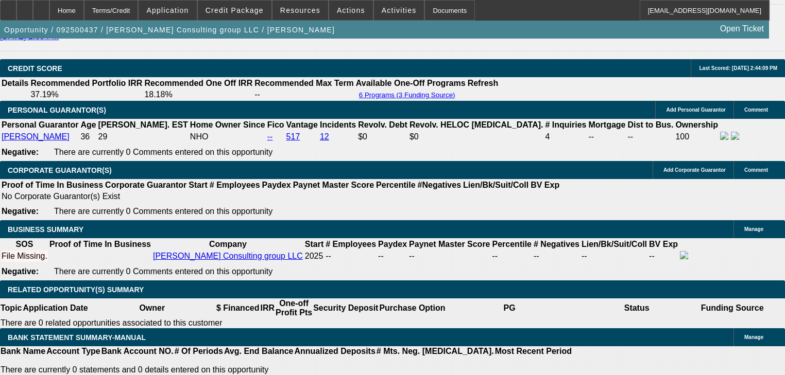
scroll to position [1397, 0]
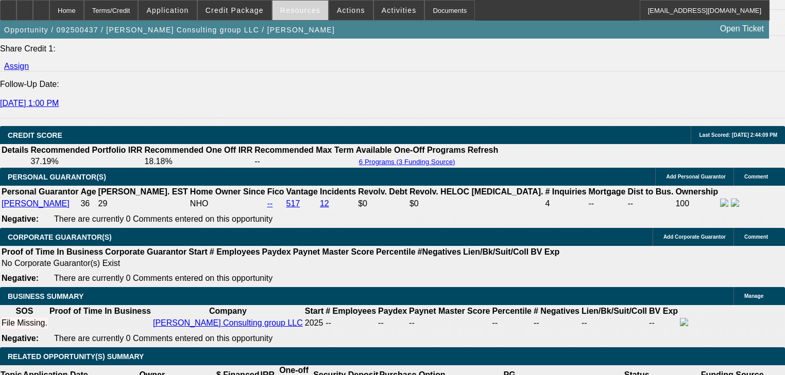
click at [317, 13] on span at bounding box center [300, 10] width 56 height 25
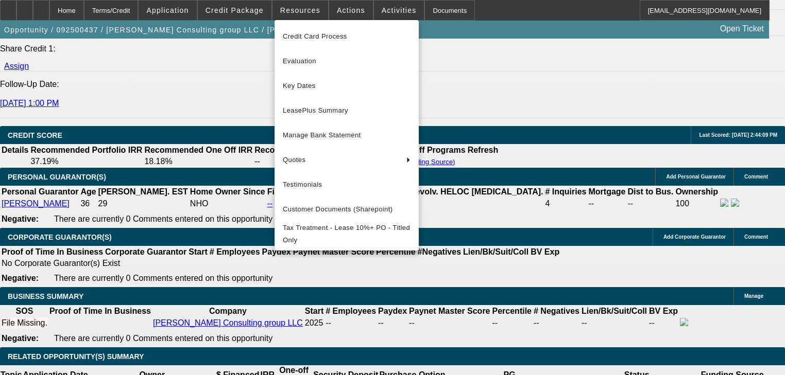
click at [336, 10] on div at bounding box center [392, 187] width 785 height 375
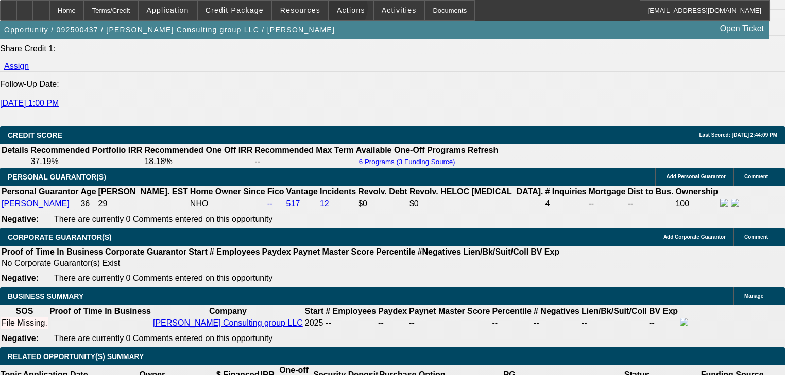
click at [337, 10] on span "Actions" at bounding box center [351, 10] width 28 height 8
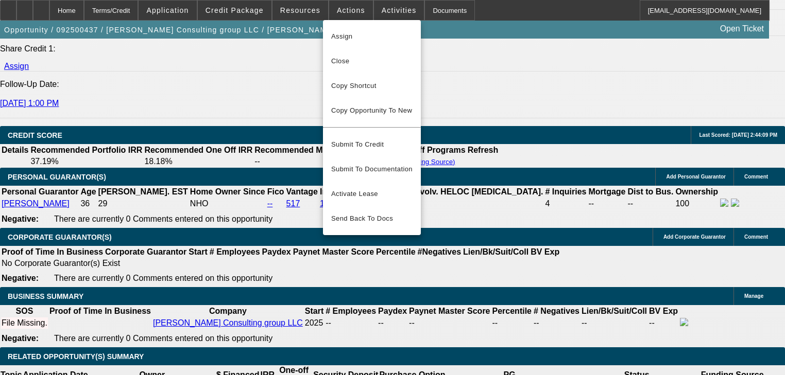
click at [375, 6] on div at bounding box center [392, 187] width 785 height 375
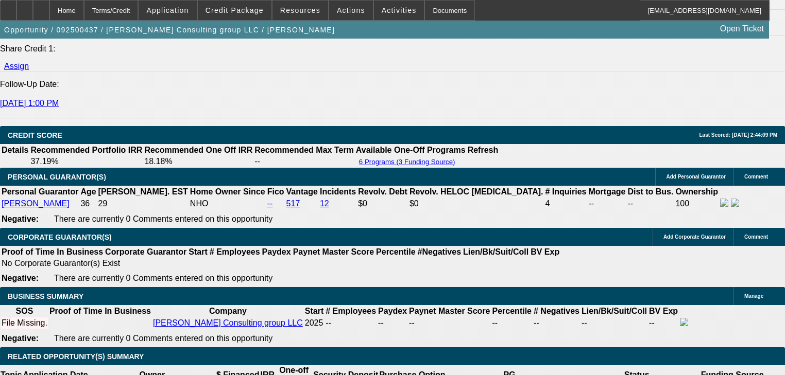
click at [382, 6] on span "Activities" at bounding box center [399, 10] width 35 height 8
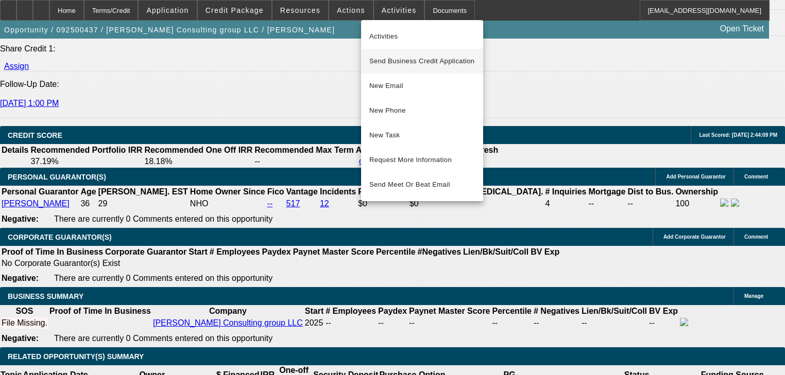
click at [391, 57] on span "Send Business Credit Application" at bounding box center [422, 61] width 106 height 12
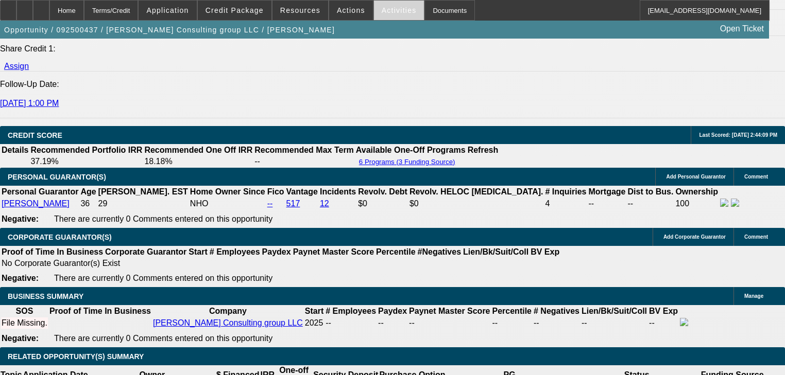
click at [382, 12] on span "Activities" at bounding box center [399, 10] width 35 height 8
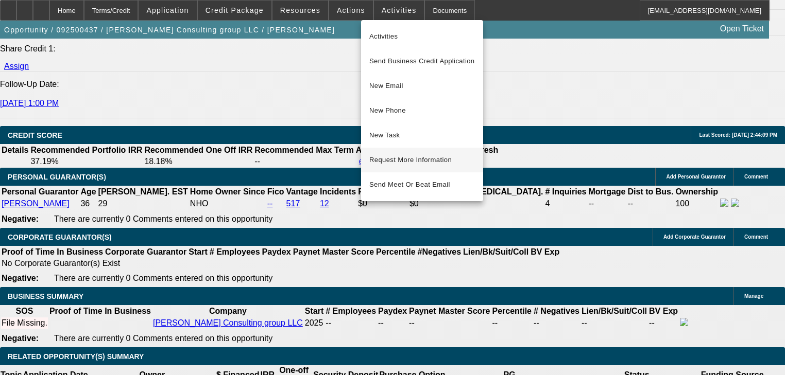
click at [391, 157] on span "Request More Information" at bounding box center [422, 160] width 106 height 12
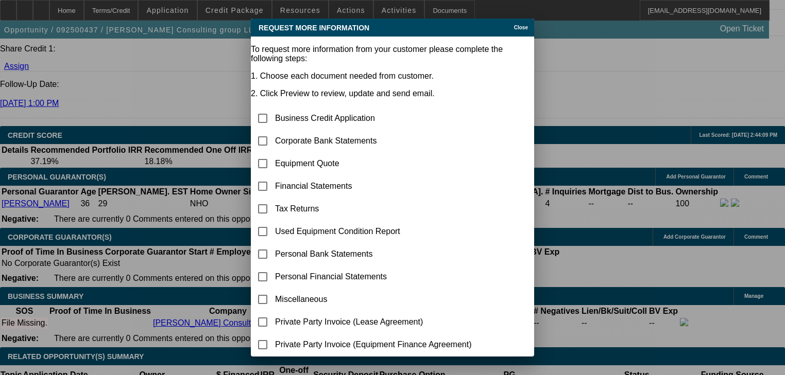
scroll to position [0, 0]
click at [273, 131] on input "checkbox" at bounding box center [262, 141] width 21 height 21
checkbox input "true"
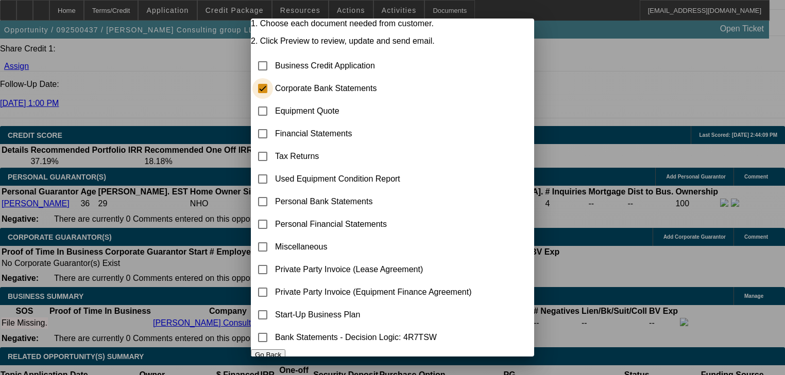
scroll to position [85, 0]
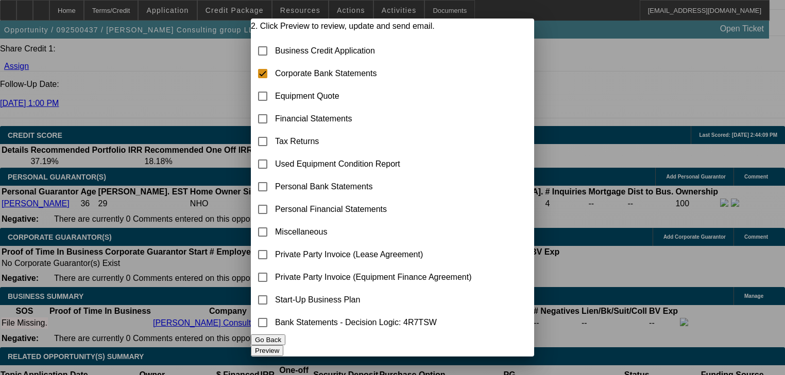
click at [283, 346] on button "Preview" at bounding box center [267, 351] width 32 height 11
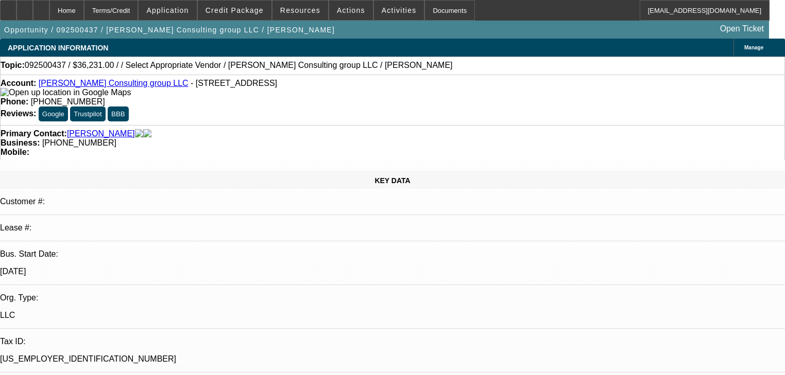
scroll to position [1397, 0]
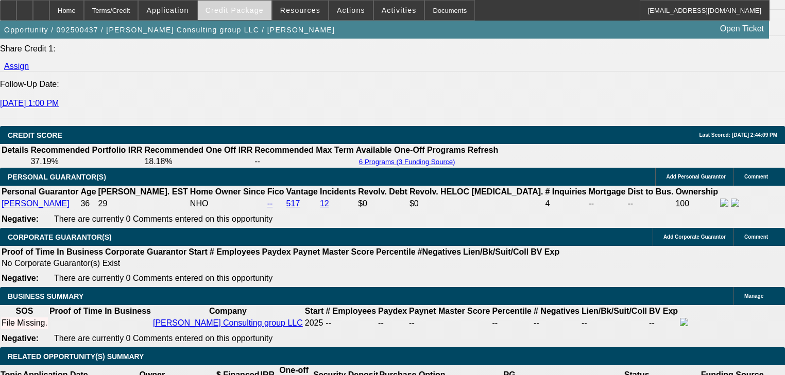
click at [239, 8] on span "Credit Package" at bounding box center [234, 10] width 58 height 8
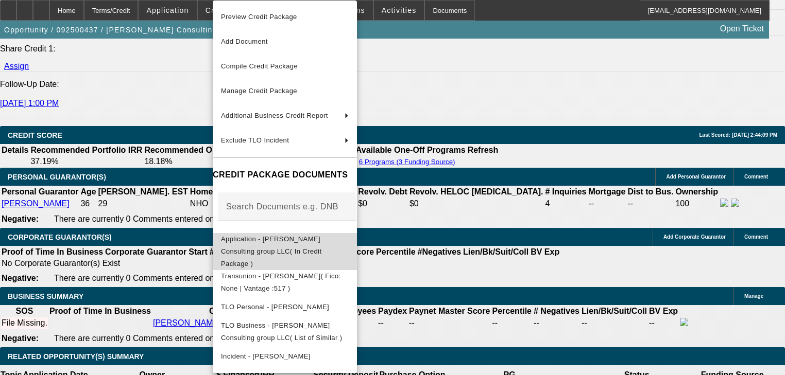
click at [277, 241] on span "Application - Anderson Consulting group LLC( In Credit Package )" at bounding box center [271, 251] width 100 height 32
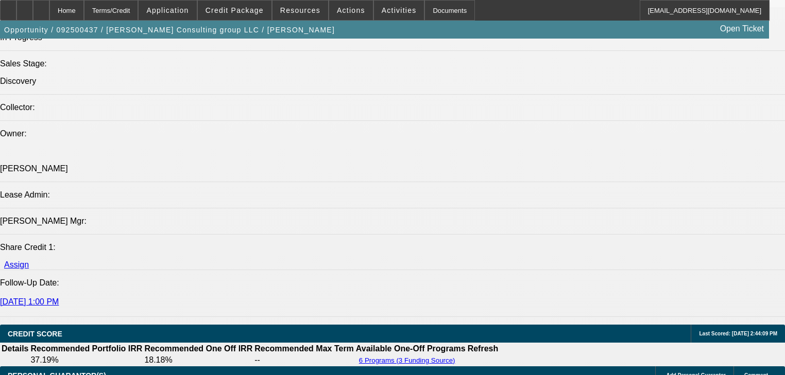
scroll to position [1191, 0]
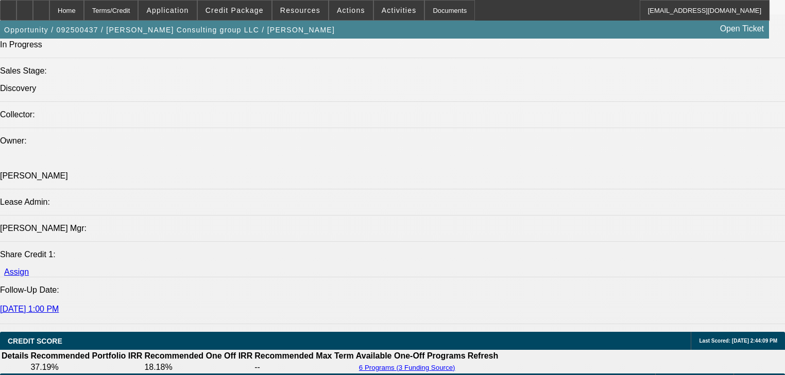
radio input "true"
type textarea "Chevy, dakota, new , quoted."
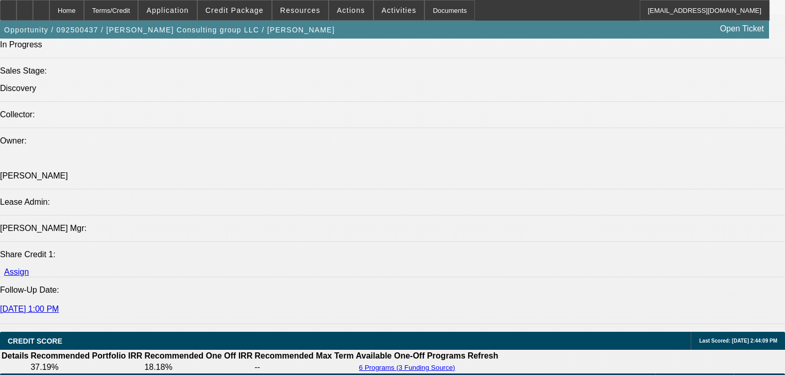
radio input "true"
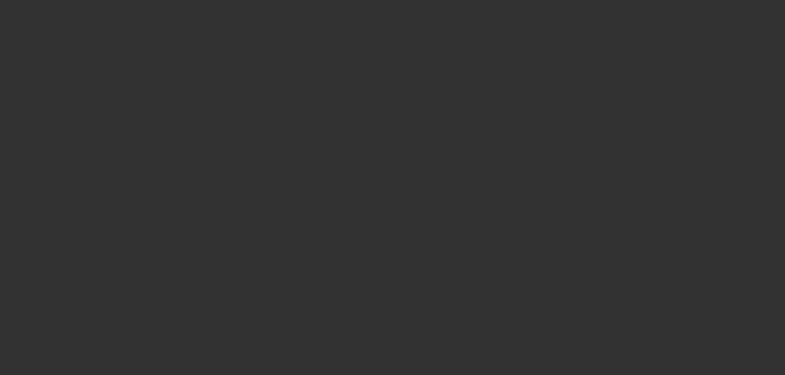
click at [729, 249] on div at bounding box center [392, 187] width 785 height 375
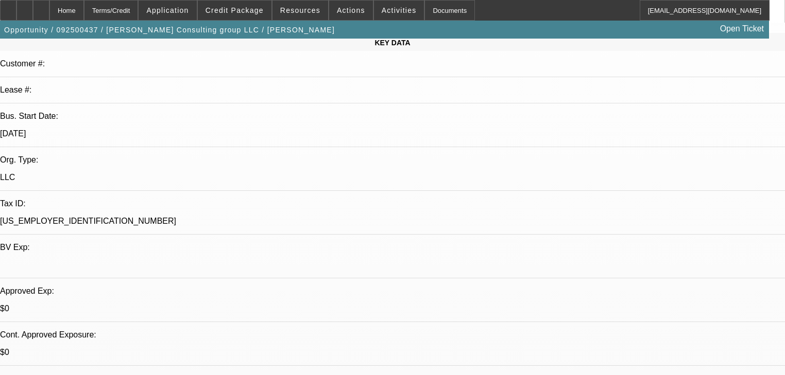
scroll to position [119, 0]
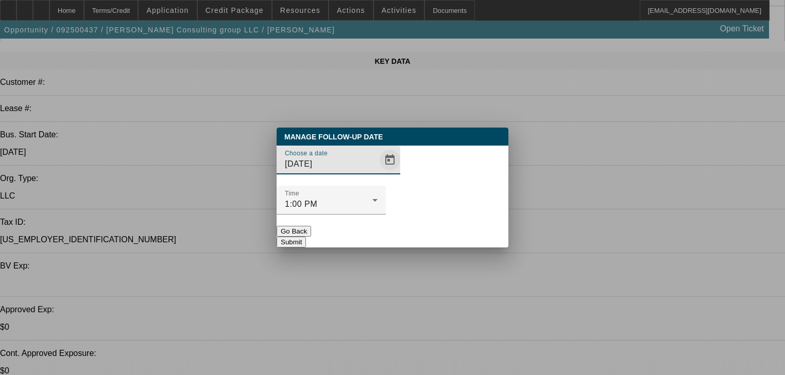
click at [377, 173] on span "Open calendar" at bounding box center [389, 160] width 25 height 25
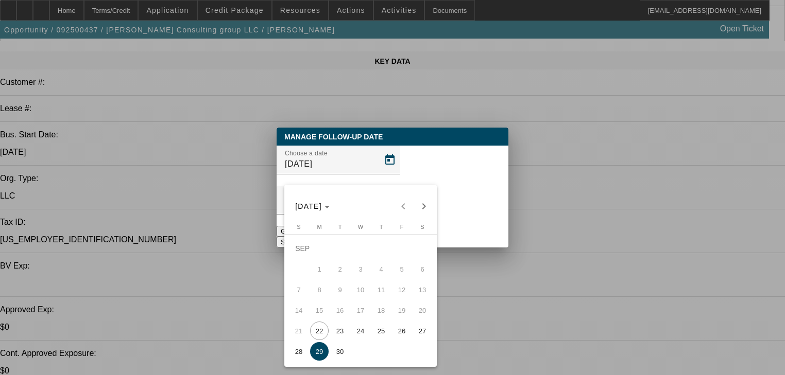
click at [325, 353] on span "29" at bounding box center [319, 351] width 19 height 19
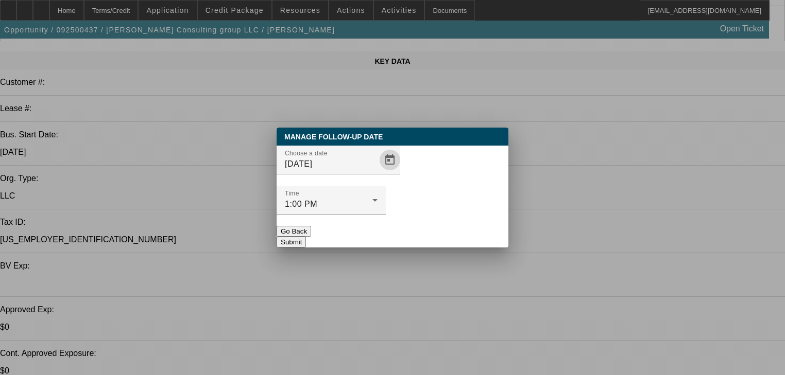
click at [306, 237] on button "Submit" at bounding box center [291, 242] width 29 height 11
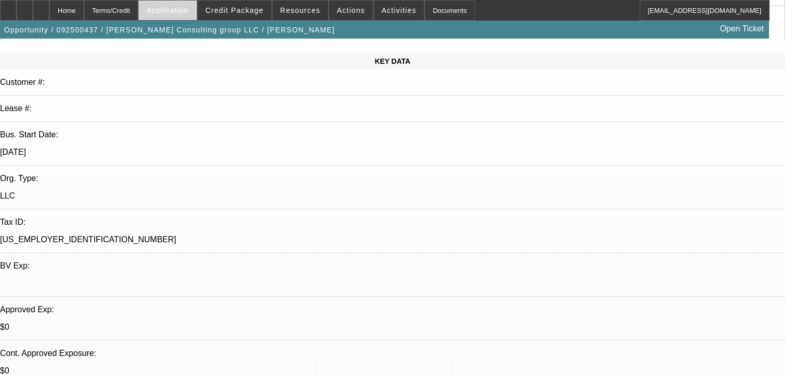
scroll to position [119, 0]
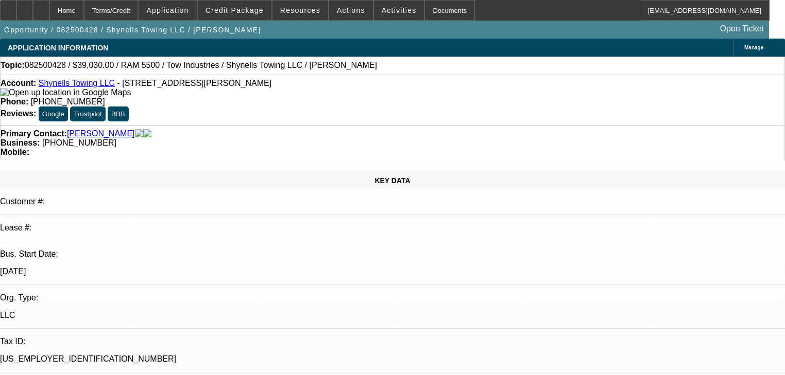
select select "0"
select select "2"
select select "0"
select select "21"
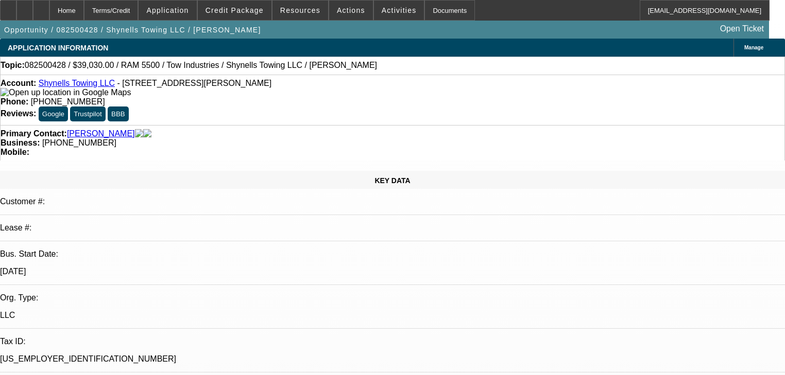
select select "0"
select select "2"
select select "0"
select select "21"
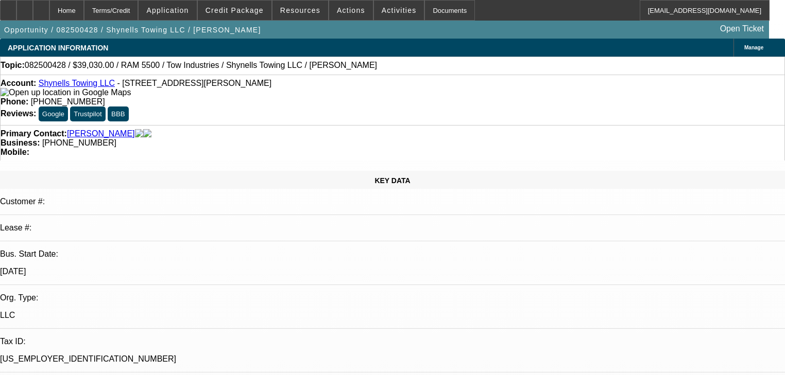
select select "0"
select select "2"
select select "0"
select select "1"
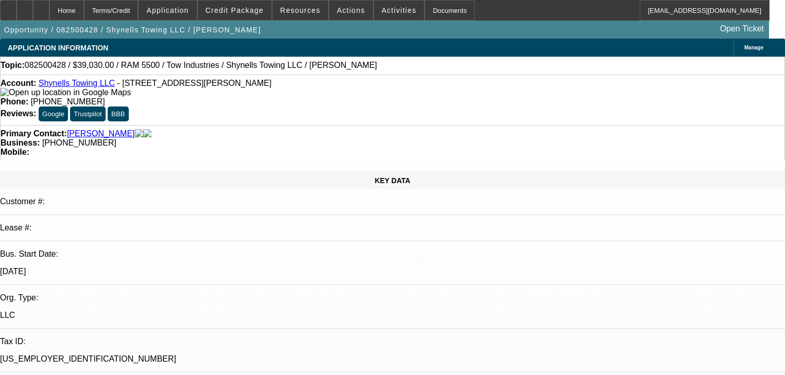
select select "0"
select select "2"
select select "0"
select select "1"
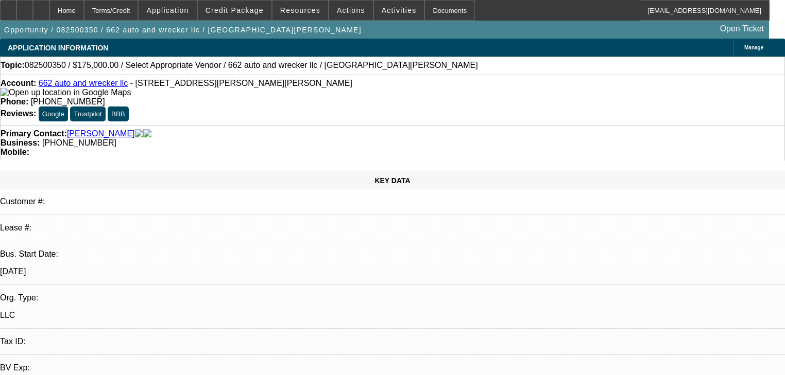
select select "0"
select select "2"
select select "0"
select select "1"
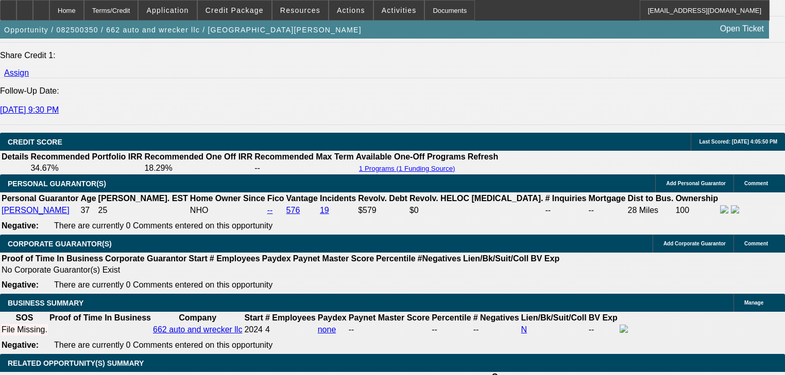
scroll to position [1318, 0]
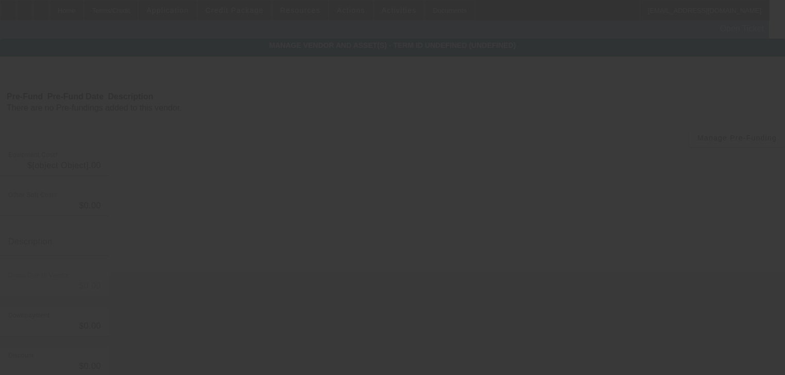
type input "$295,000.00"
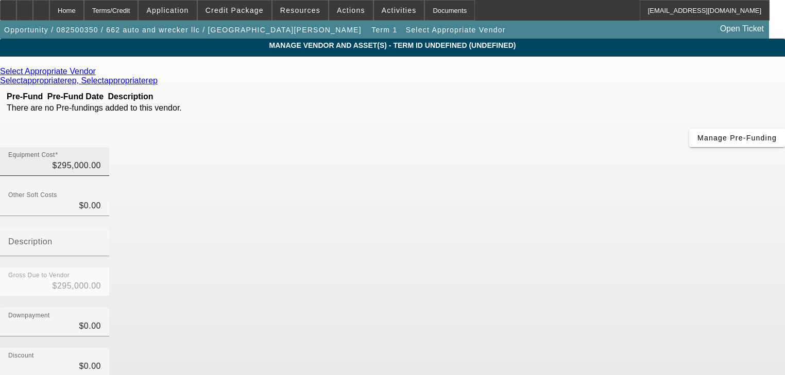
click at [101, 147] on div "Equipment Cost $295,000.00" at bounding box center [54, 161] width 93 height 29
click at [101, 160] on input "295000" at bounding box center [54, 166] width 93 height 12
type input "2"
type input "$2.00"
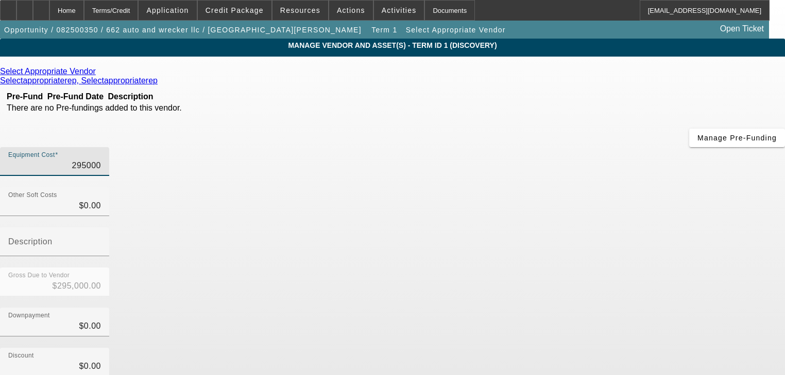
type input "$2.00"
type input "29"
type input "$29.00"
type input "290"
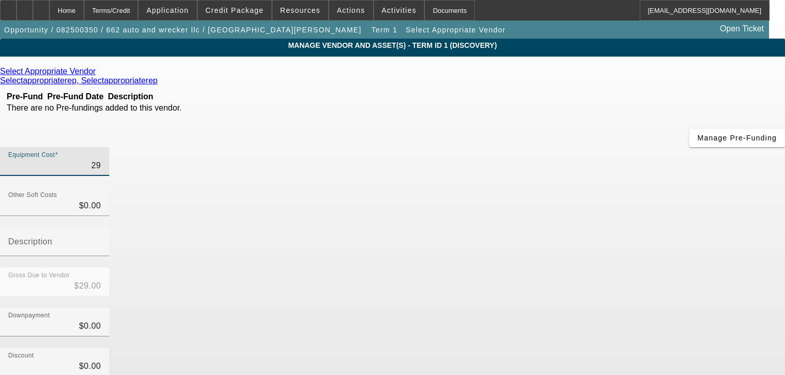
type input "$290.00"
type input "2901"
type input "$2,901.00"
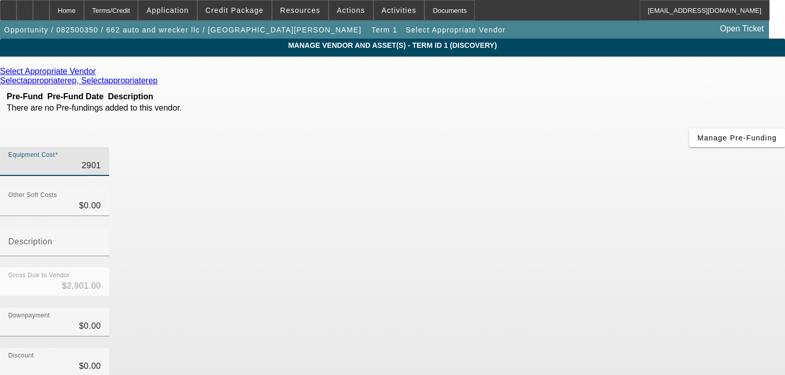
type input "29015"
type input "$29,015.00"
type input "290150"
type input "$290,150.00"
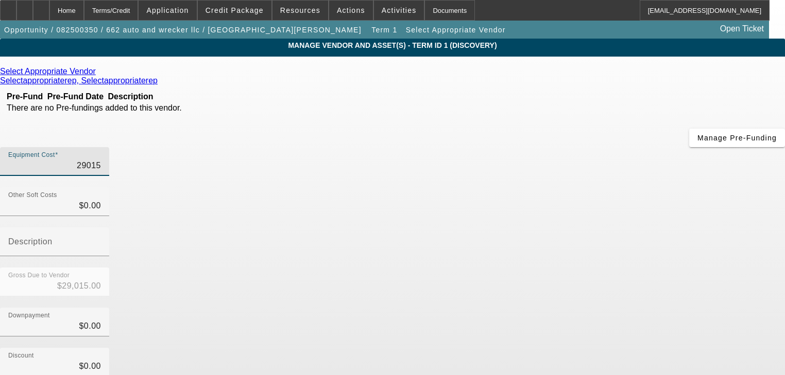
type input "$290,150.00"
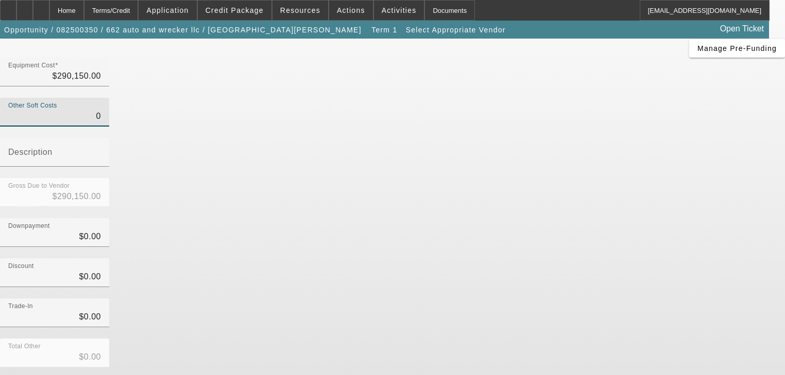
scroll to position [101, 0]
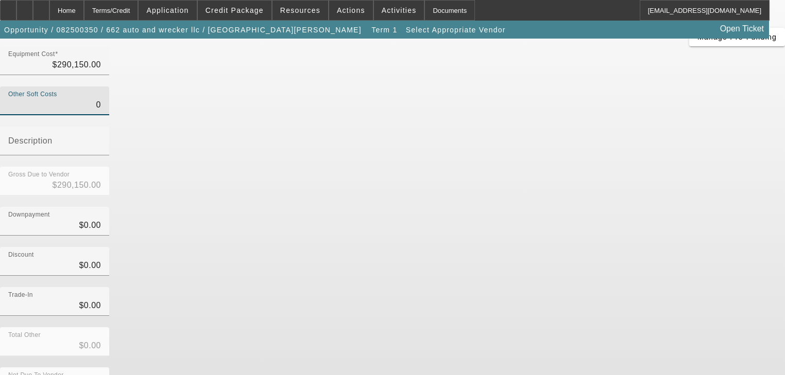
type input "$0.00"
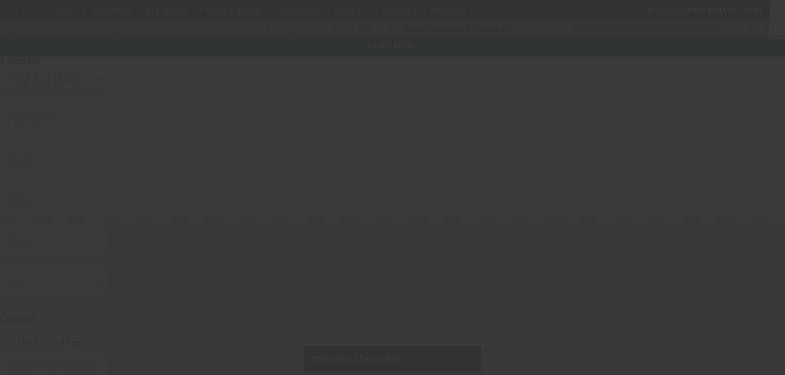
type input "625 Neeley Ave"
type input "Holly Springs"
type input "38635"
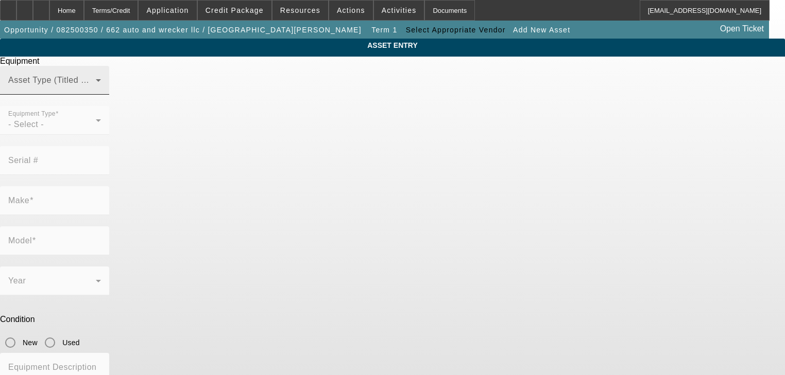
click at [96, 91] on span at bounding box center [52, 84] width 88 height 12
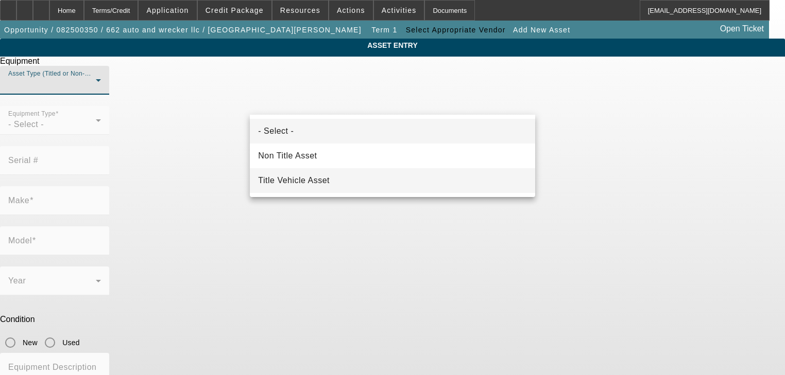
click at [356, 181] on mat-option "Title Vehicle Asset" at bounding box center [392, 180] width 285 height 25
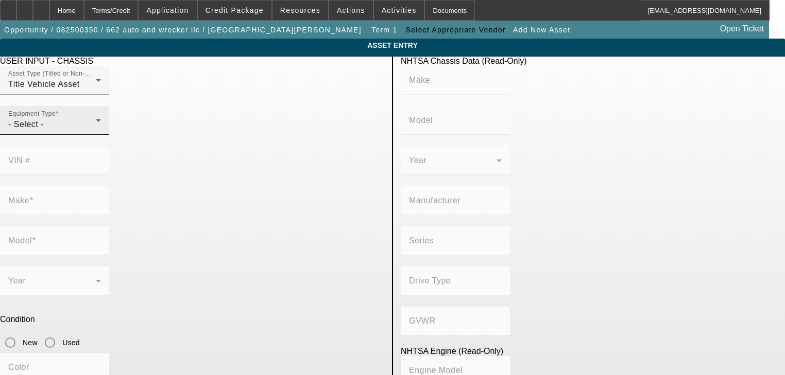
click at [101, 135] on div "Equipment Type - Select -" at bounding box center [54, 120] width 93 height 29
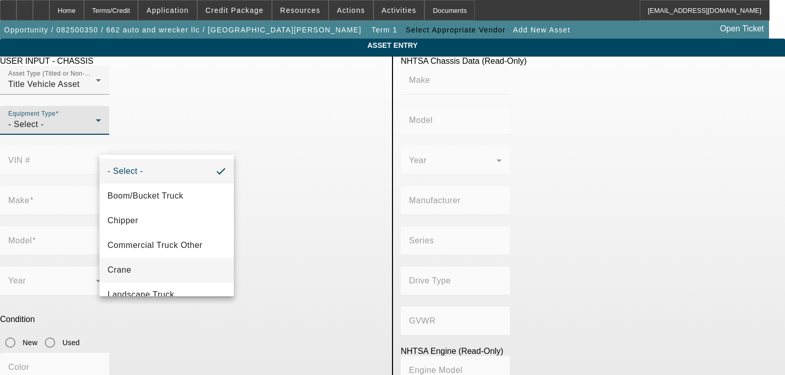
scroll to position [113, 0]
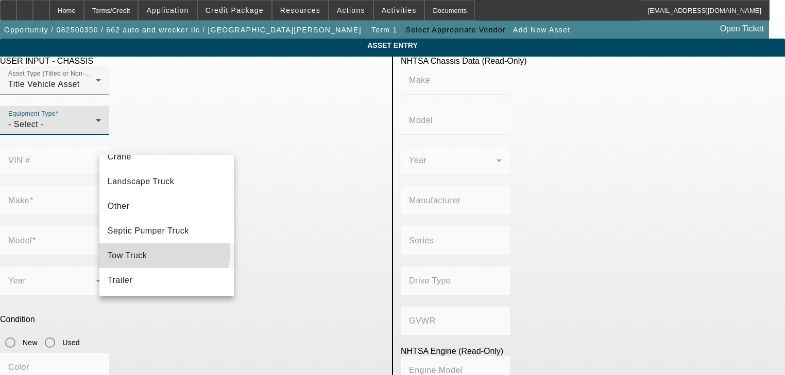
click at [164, 251] on mat-option "Tow Truck" at bounding box center [166, 256] width 135 height 25
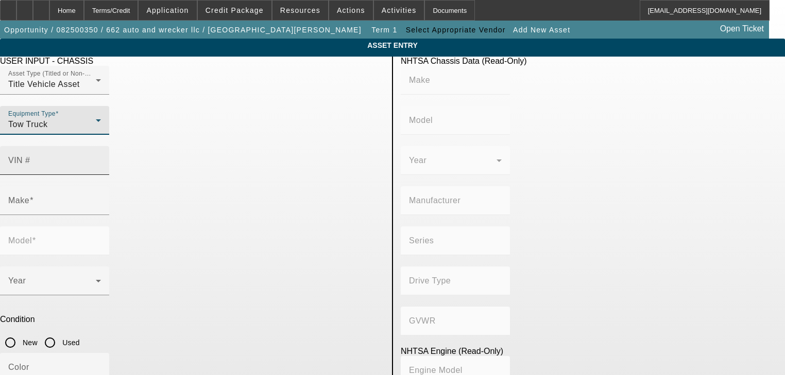
click at [101, 159] on input "VIN #" at bounding box center [54, 165] width 93 height 12
paste input "1XP5DU9X3WN445862"
type input "1XP5DU9X3WN445862"
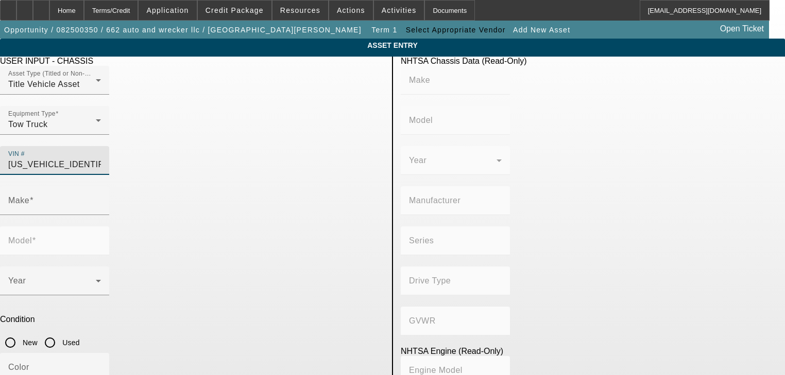
type input "PETERBILT"
type input "379"
type input "PETERBILT MOTORS COMPANY"
type input "6x4"
type input "Class 8: 33,001 lb and above (14,969 kg and above)"
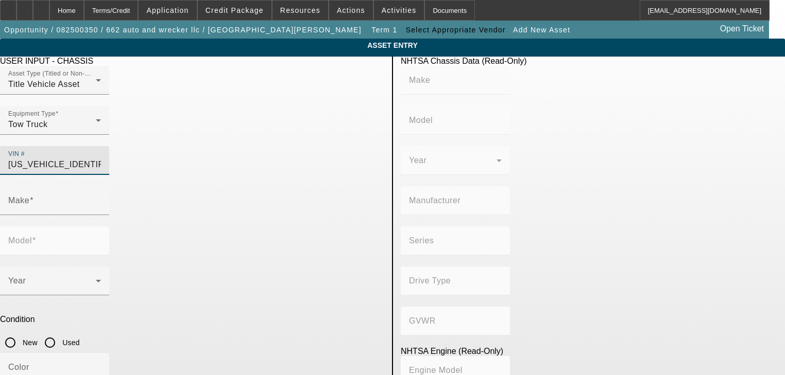
type input "C12/C13"
type input "PETERBILT"
type input "379"
type input "1XP5DU9X3WN445862"
click at [62, 331] on div at bounding box center [50, 343] width 25 height 25
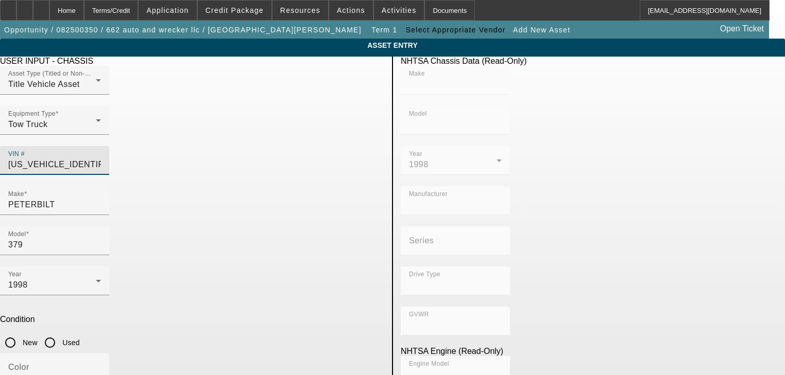
radio input "true"
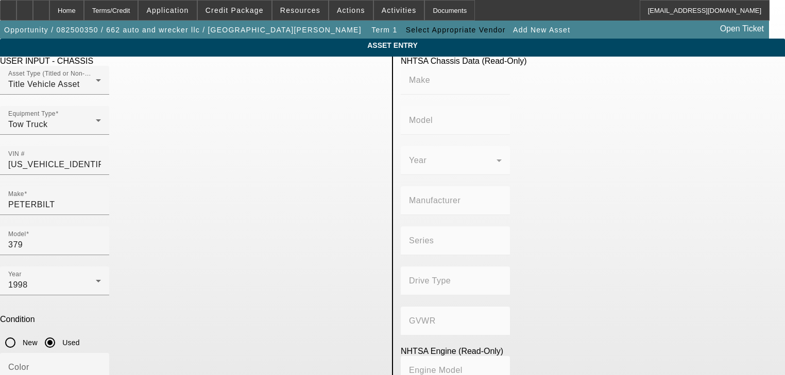
type input "PETERBILT"
type input "379"
type input "PETERBILT MOTORS COMPANY"
type input "6x4"
type input "Class 8: 33,001 lb and above (14,969 kg and above)"
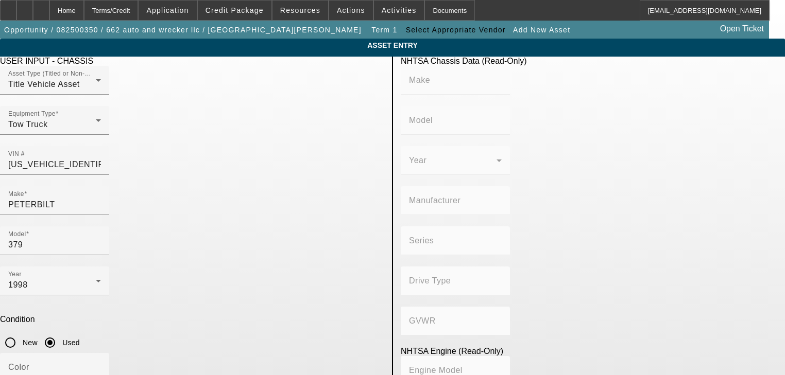
type input "C12/C13"
type textarea "A"
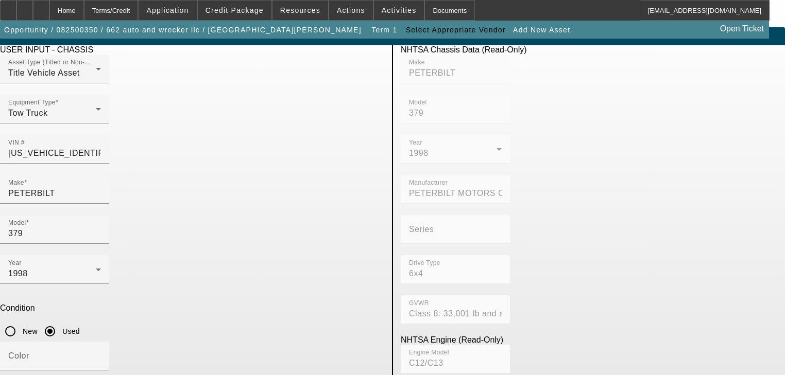
scroll to position [74, 0]
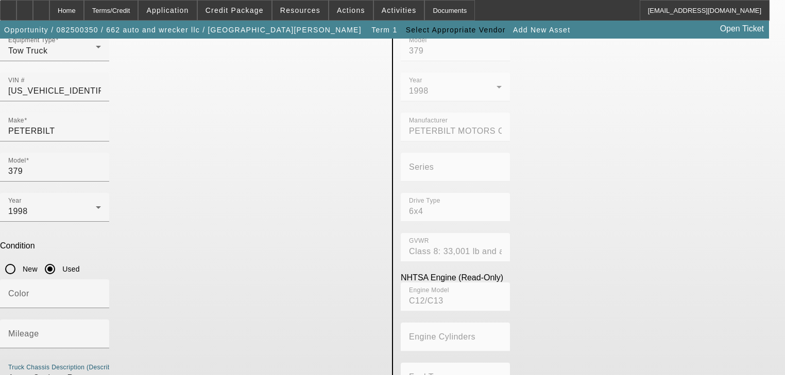
drag, startPoint x: 218, startPoint y: 225, endPoint x: 214, endPoint y: 231, distance: 7.9
type textarea "Aatac Cyclone 50 ton Rotator"
click at [101, 292] on input "Color" at bounding box center [54, 298] width 93 height 12
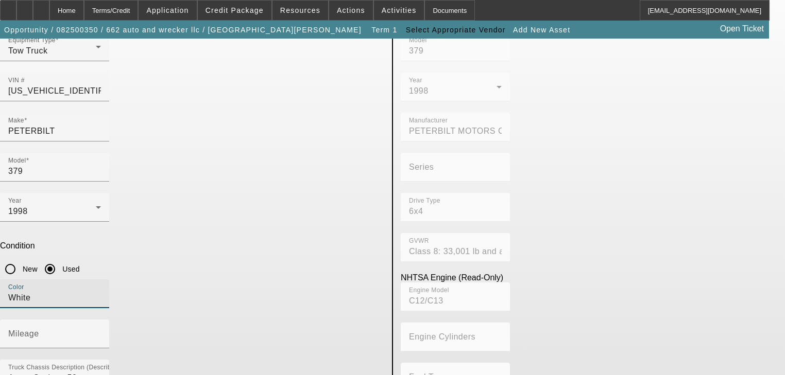
type input "White"
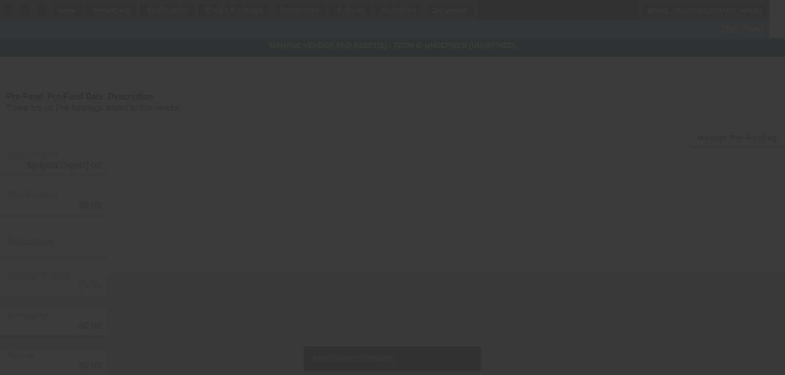
type input "$290,150.00"
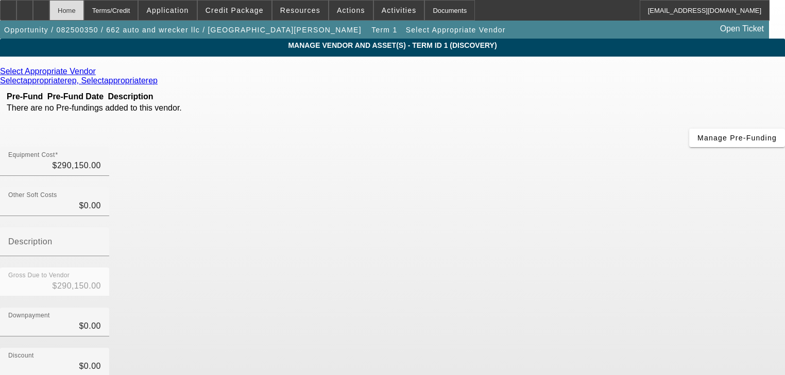
click at [84, 13] on div "Home" at bounding box center [66, 10] width 35 height 21
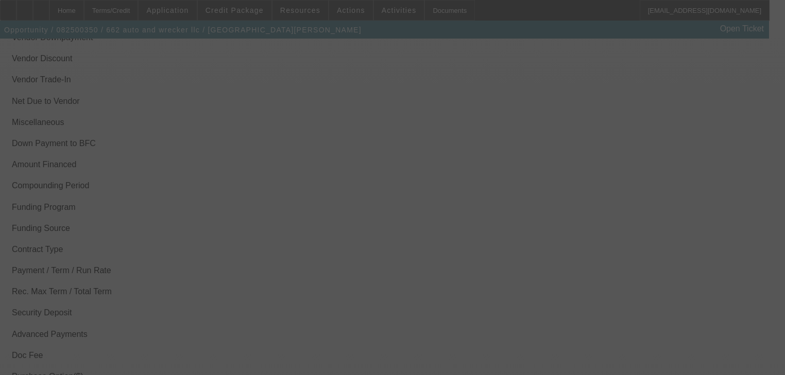
scroll to position [1362, 0]
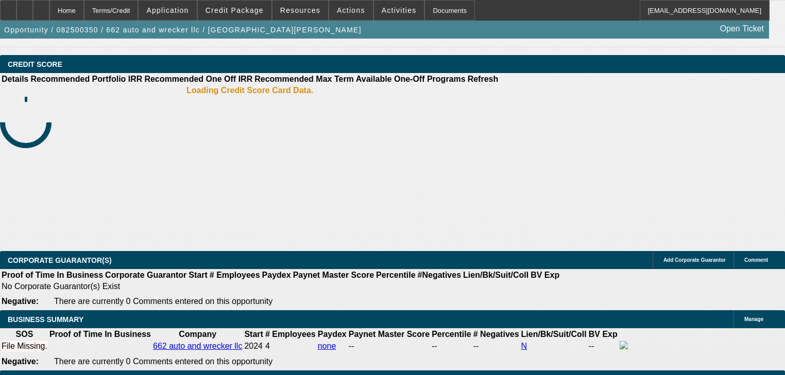
select select "0"
select select "2"
select select "0"
select select "1"
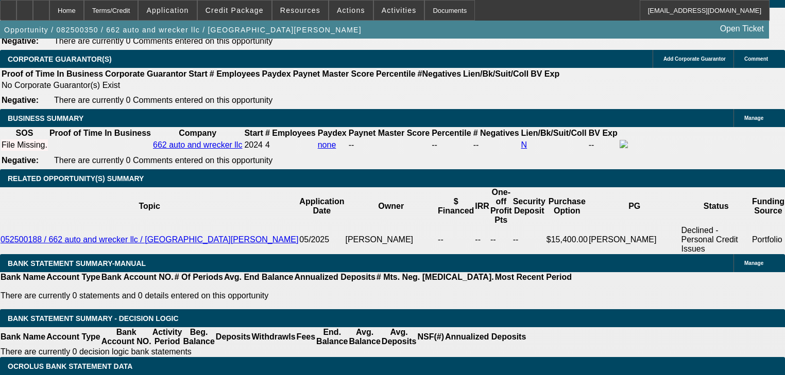
scroll to position [1386, 0]
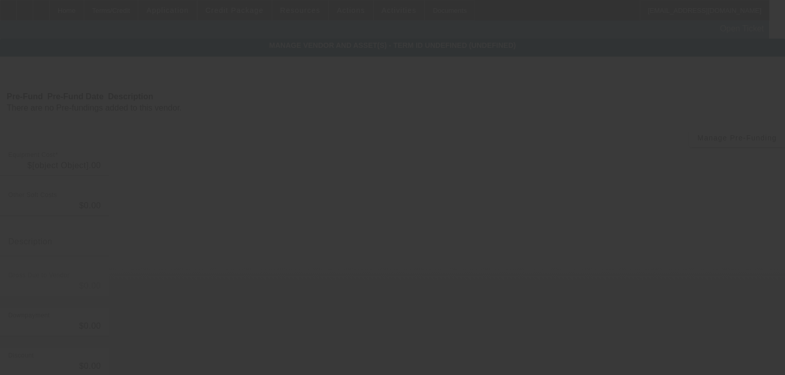
type input "$290,150.00"
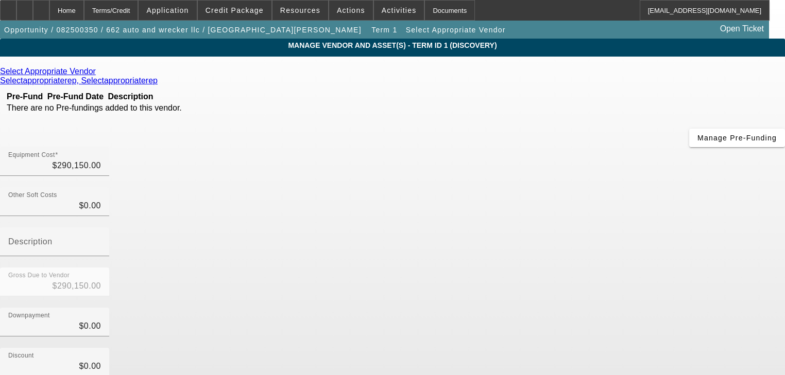
click at [98, 73] on icon at bounding box center [98, 71] width 0 height 9
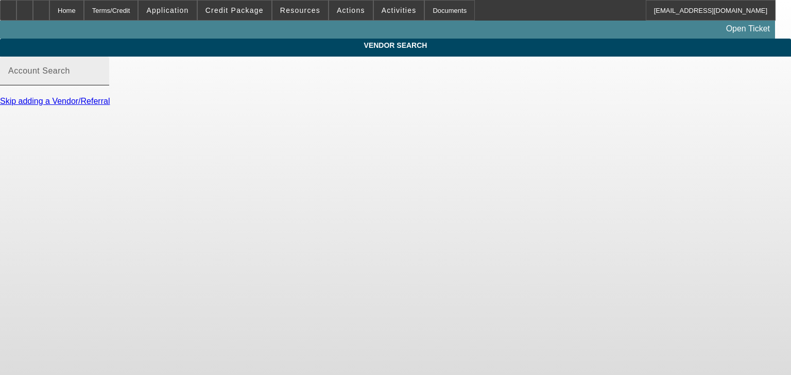
click at [101, 81] on input "Account Search" at bounding box center [54, 75] width 93 height 12
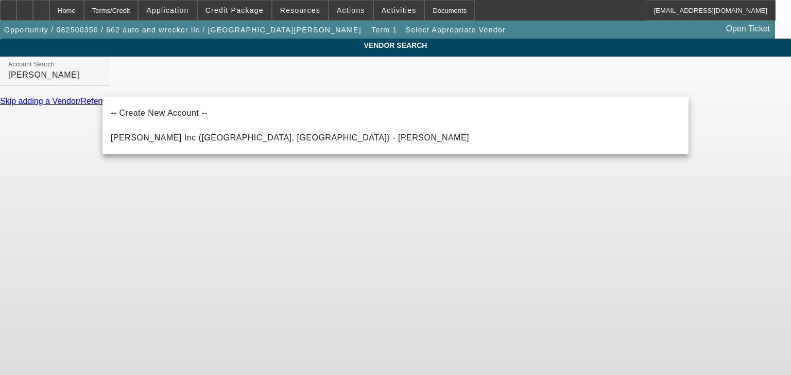
click at [502, 152] on div "-- Create New Account -- Vander Haag's Inc (Spencer, IA) - Vander Haag, John" at bounding box center [395, 126] width 586 height 58
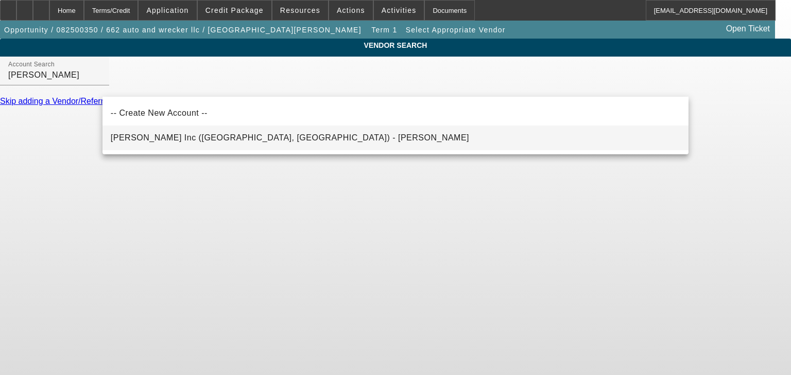
click at [484, 131] on mat-option "Vander Haag's Inc (Spencer, IA) - Vander Haag, John" at bounding box center [395, 138] width 586 height 25
type input "Vander Haag's Inc (Spencer, IA) - Vander Haag, John"
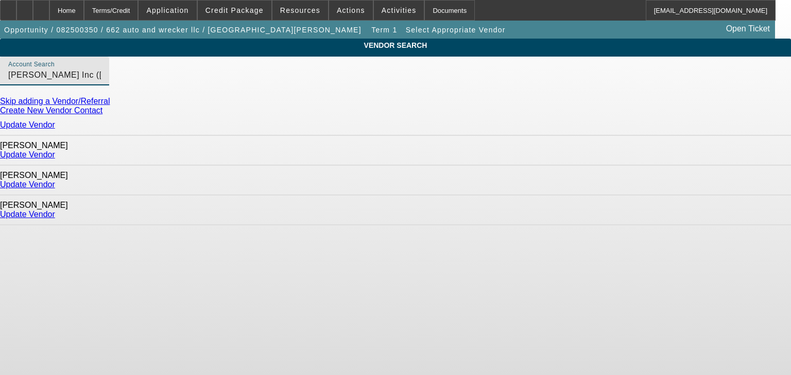
click at [55, 159] on link "Update Vendor" at bounding box center [27, 154] width 55 height 9
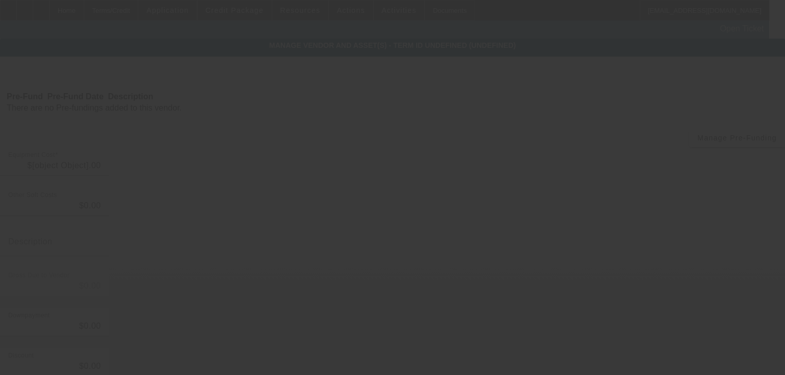
type input "$290,150.00"
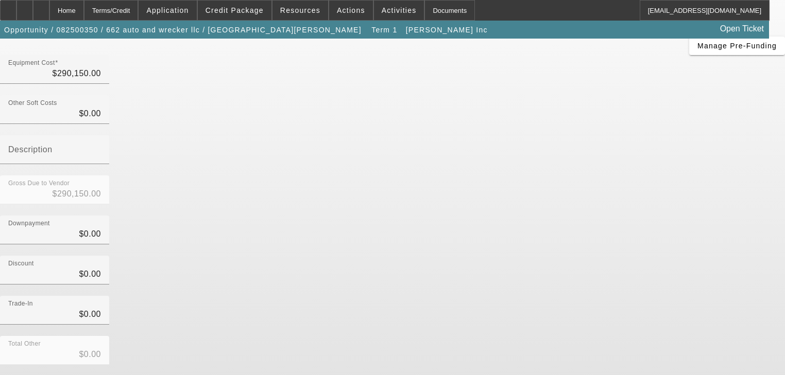
scroll to position [105, 0]
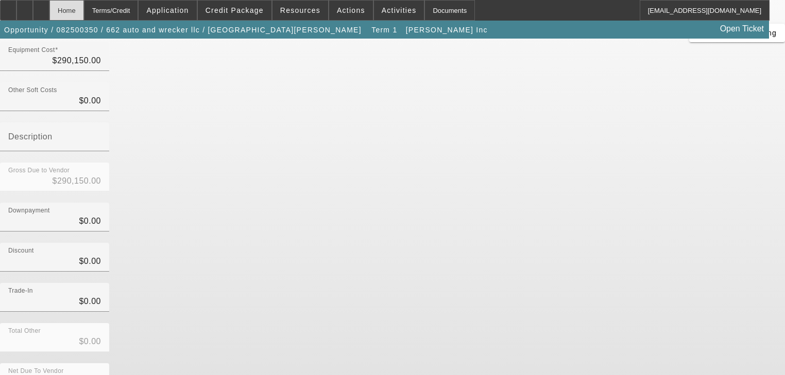
click at [84, 13] on div "Home" at bounding box center [66, 10] width 35 height 21
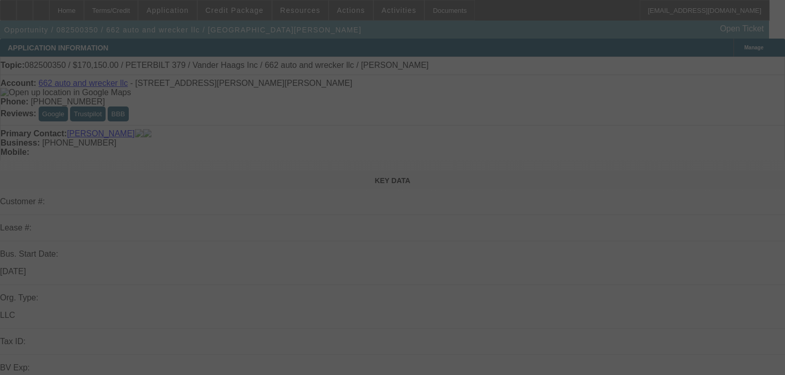
scroll to position [206, 0]
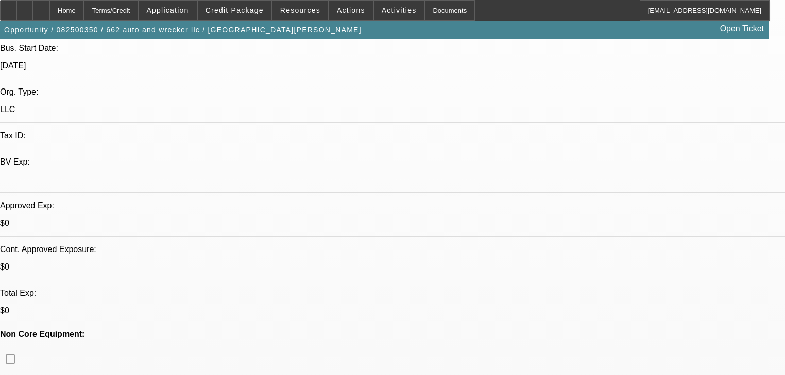
select select "0"
select select "2"
select select "0"
select select "1"
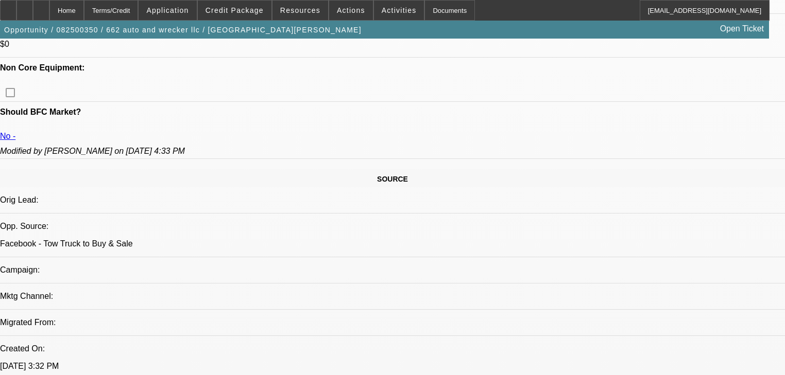
scroll to position [453, 0]
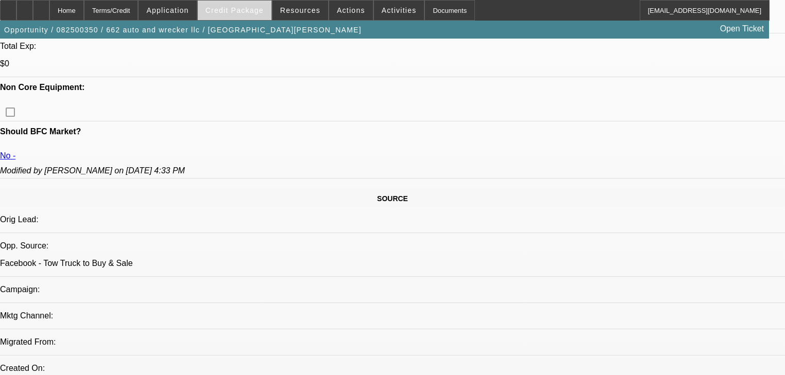
click at [254, 17] on span at bounding box center [235, 10] width 74 height 25
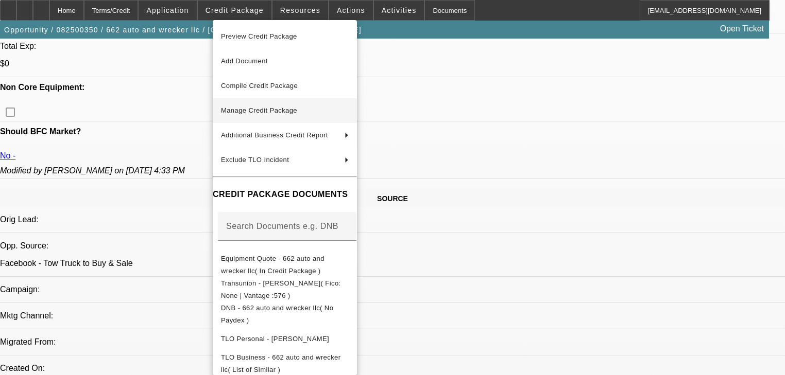
click at [285, 104] on button "Manage Credit Package" at bounding box center [285, 110] width 144 height 25
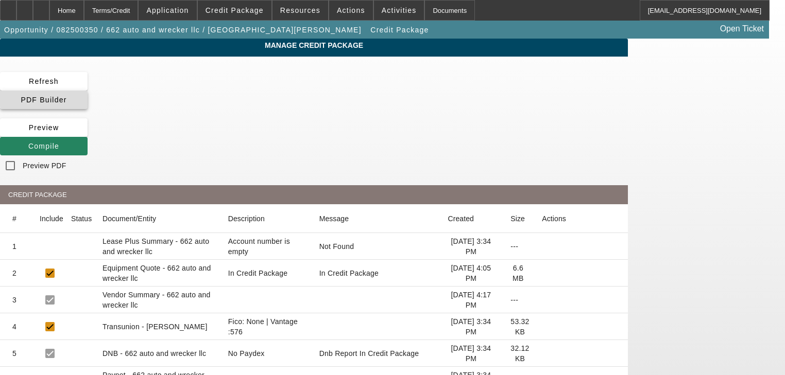
click at [88, 88] on span at bounding box center [44, 100] width 88 height 25
click at [733, 150] on app-manage-credit-package "Manage Credit Package Refresh PDF Builder Preview Compile Preview PDF CREDIT PA…" at bounding box center [392, 313] width 785 height 548
click at [28, 142] on icon at bounding box center [28, 146] width 0 height 8
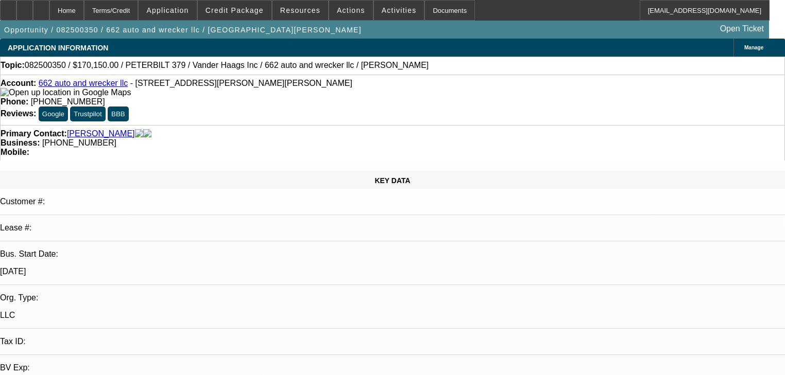
select select "0"
select select "2"
select select "0"
select select "1"
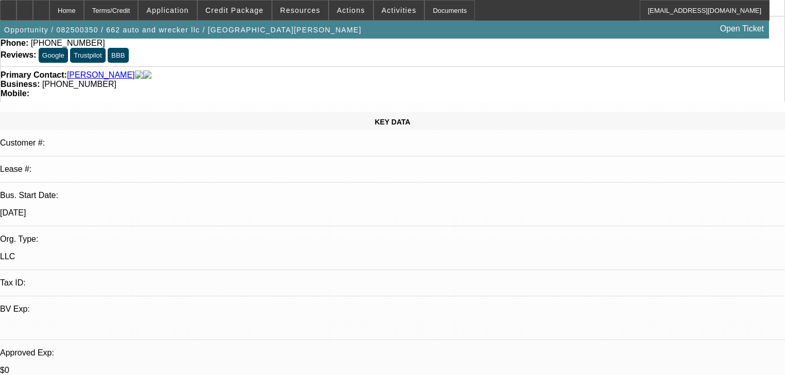
scroll to position [165, 0]
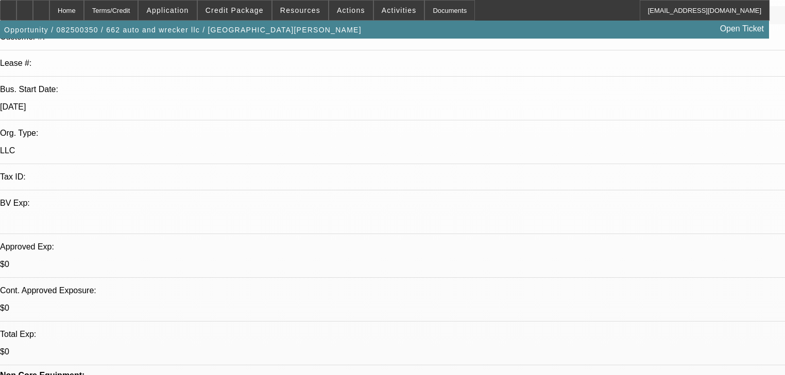
radio input "true"
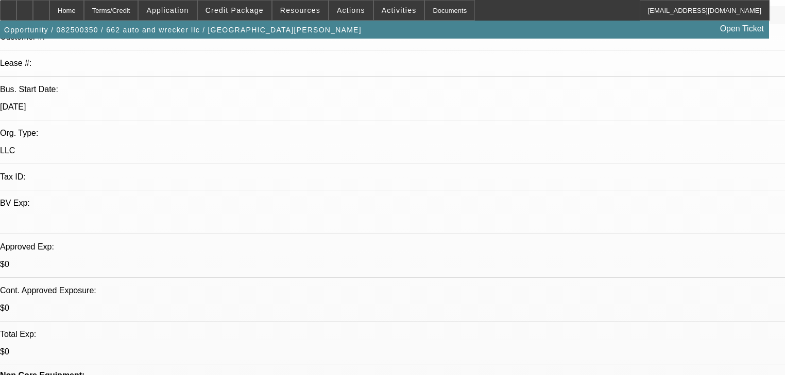
type textarea "Need: ODO picture & confirm bed year"
radio input "true"
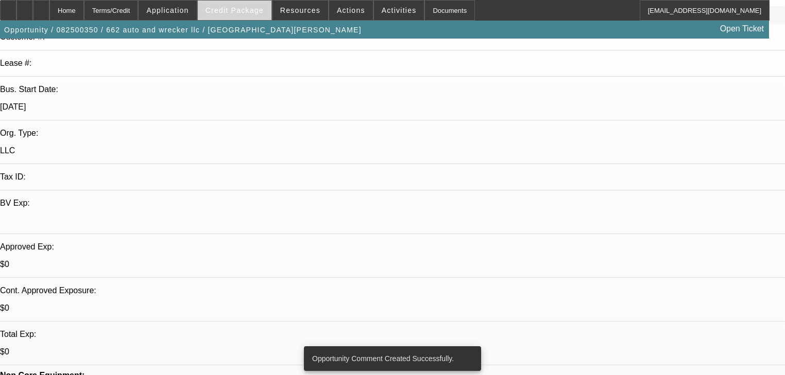
click at [233, 10] on span "Credit Package" at bounding box center [234, 10] width 58 height 8
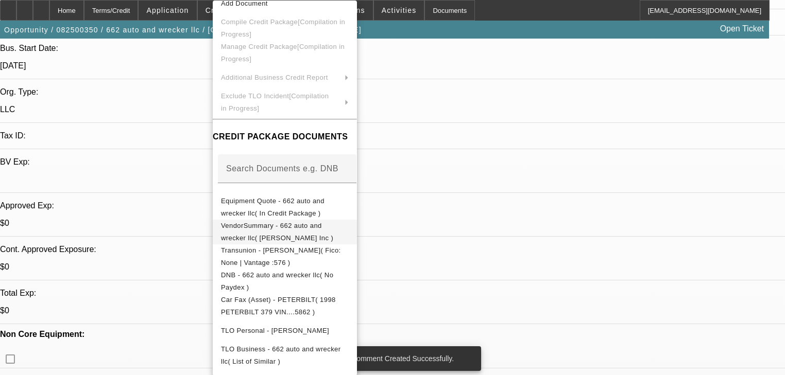
scroll to position [61, 0]
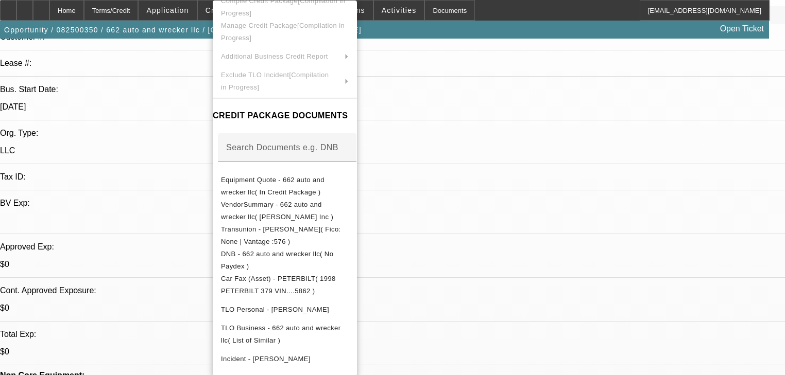
click at [148, 179] on div at bounding box center [392, 187] width 785 height 375
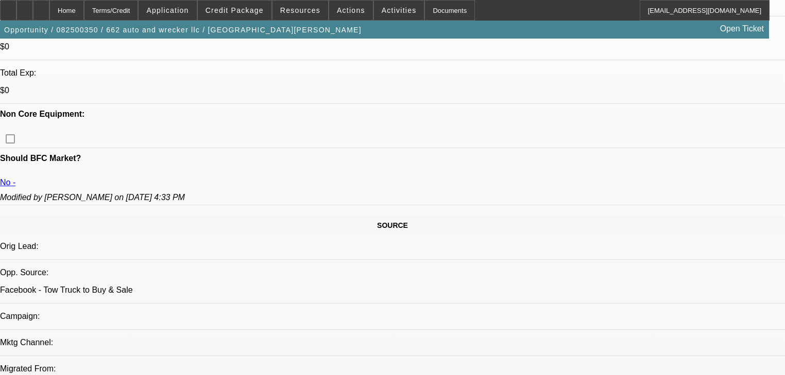
scroll to position [453, 0]
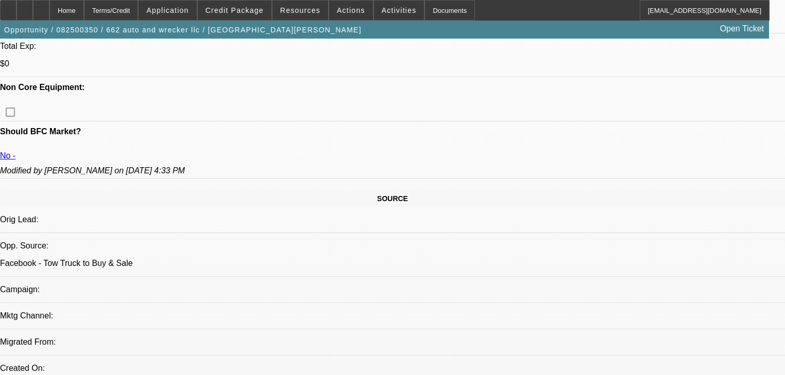
click at [233, 5] on span at bounding box center [235, 10] width 74 height 25
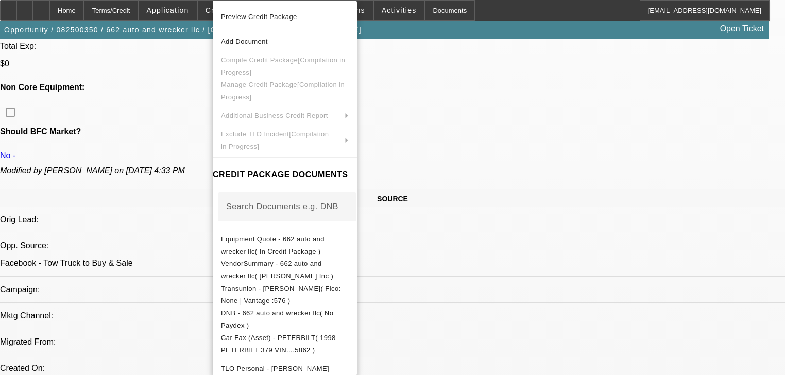
click at [190, 89] on div at bounding box center [392, 187] width 785 height 375
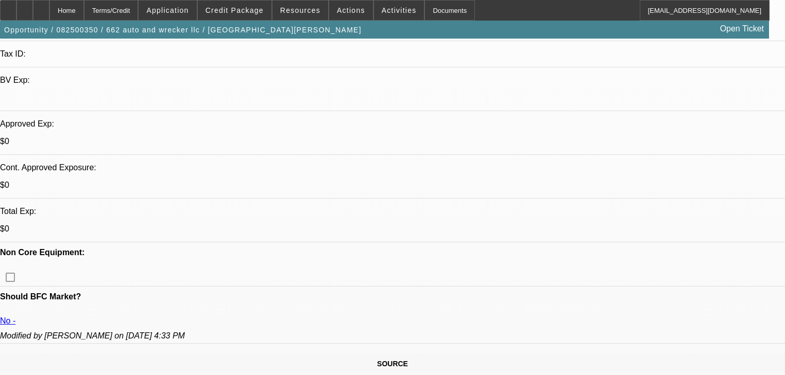
scroll to position [0, 0]
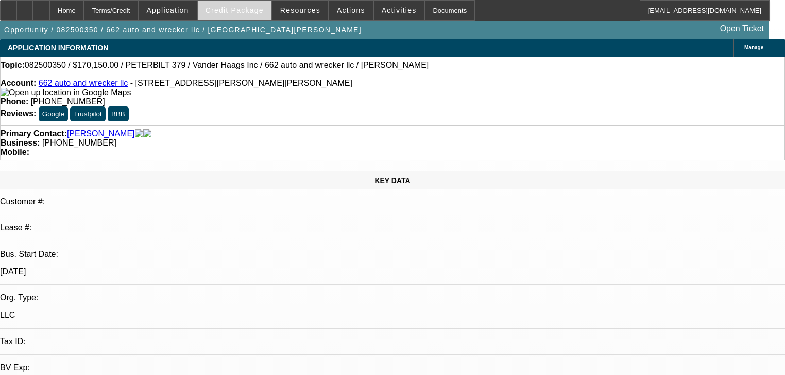
click at [227, 5] on span at bounding box center [235, 10] width 74 height 25
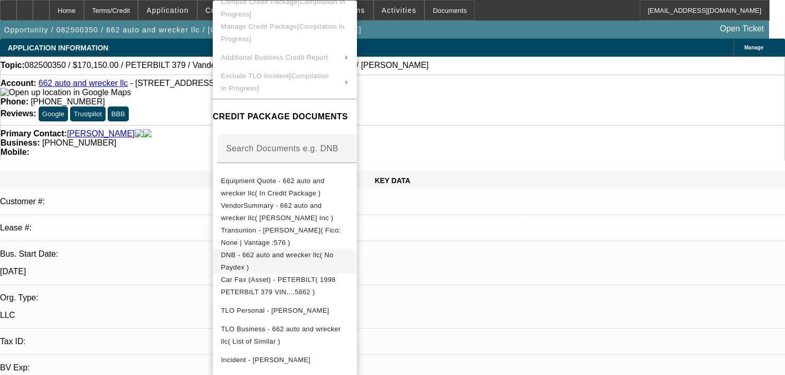
scroll to position [61, 0]
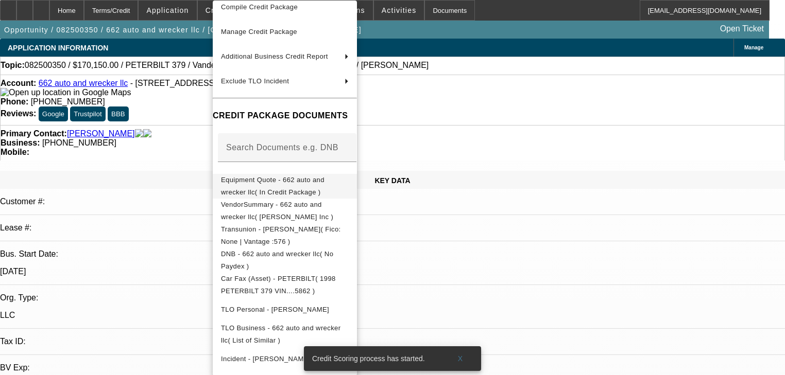
click at [308, 176] on span "Equipment Quote - 662 auto and wrecker llc( In Credit Package )" at bounding box center [285, 186] width 128 height 25
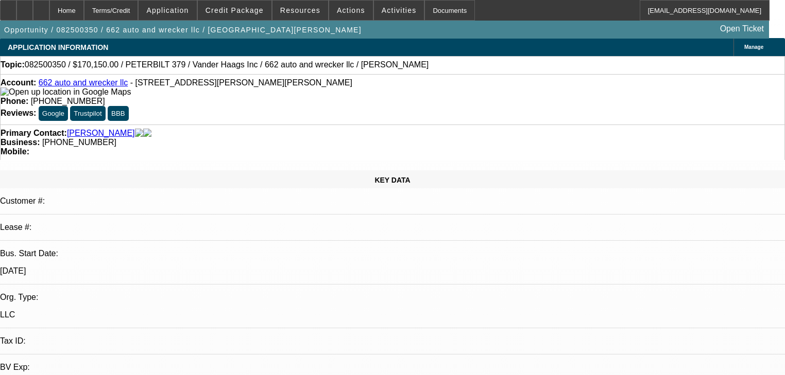
scroll to position [0, 0]
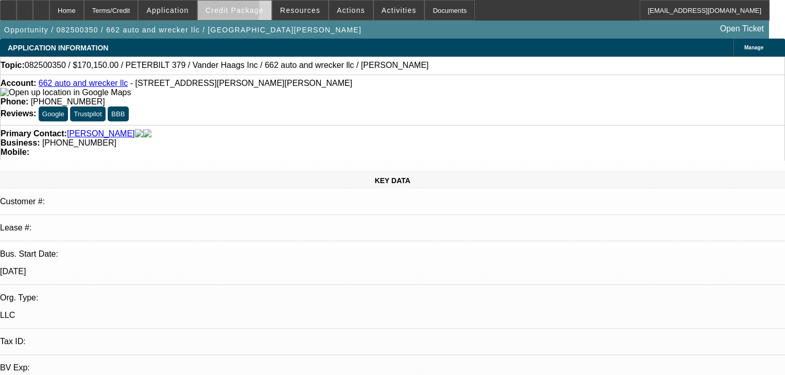
click at [226, 10] on span "Credit Package" at bounding box center [234, 10] width 58 height 8
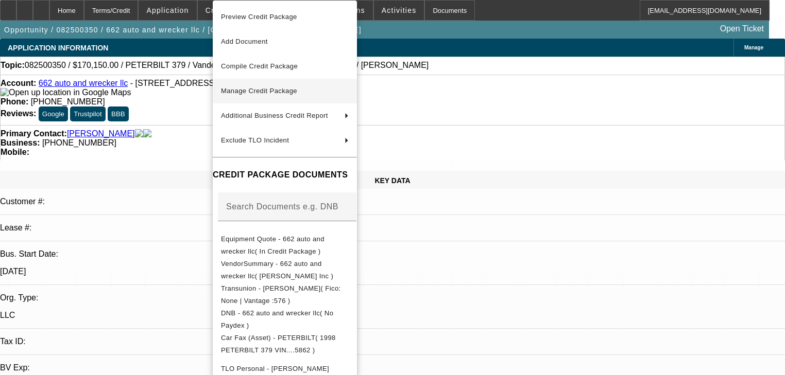
click at [267, 83] on button "Manage Credit Package" at bounding box center [285, 91] width 144 height 25
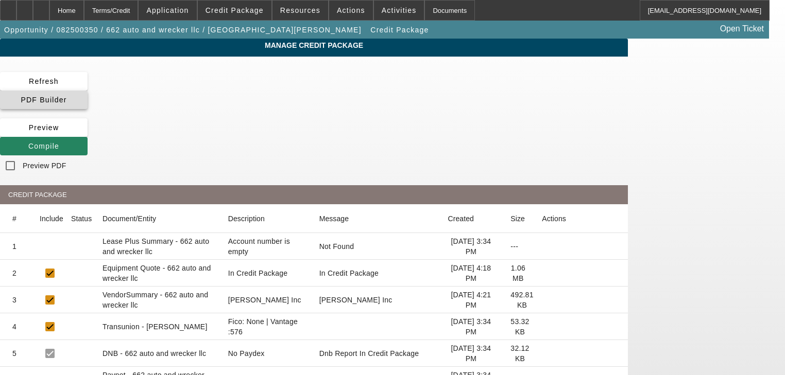
click at [88, 93] on span at bounding box center [44, 100] width 88 height 25
click at [711, 185] on app-manage-credit-package "Manage Credit Package Refresh PDF Builder Preview Compile Preview PDF CREDIT PA…" at bounding box center [392, 313] width 785 height 548
click at [59, 142] on span "Compile" at bounding box center [43, 146] width 31 height 8
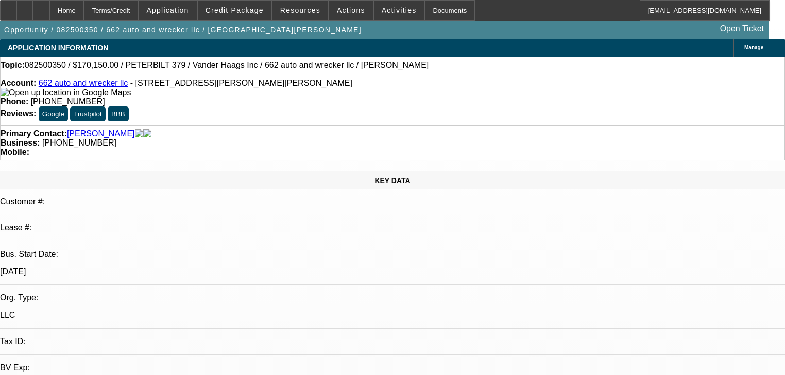
select select "0"
select select "2"
select select "0"
select select "1"
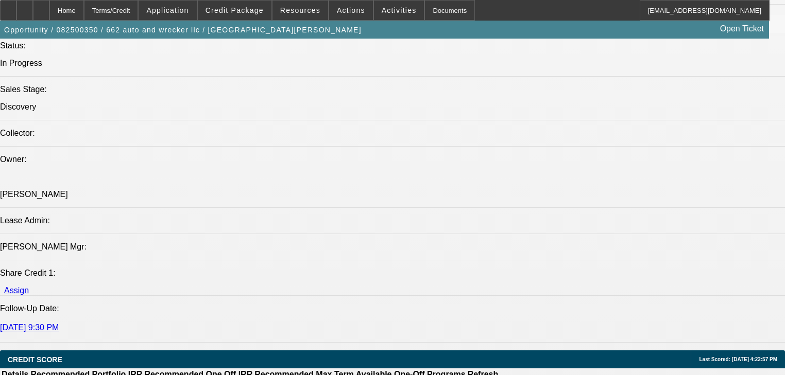
scroll to position [1112, 0]
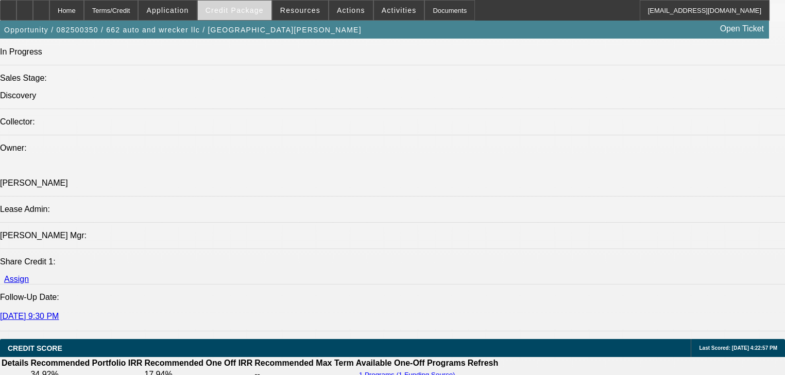
click at [241, 12] on span "Credit Package" at bounding box center [234, 10] width 58 height 8
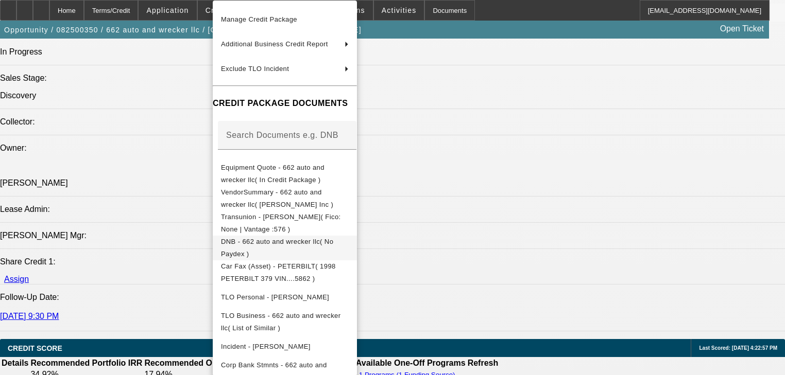
scroll to position [79, 0]
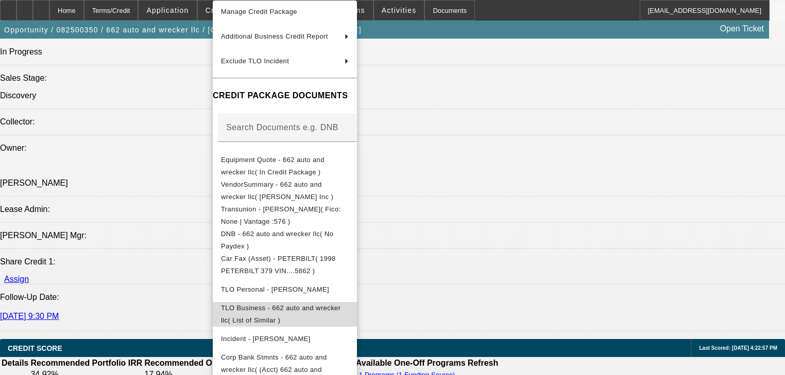
click at [284, 302] on button "TLO Business - 662 auto and wrecker llc( List of Similar )" at bounding box center [285, 314] width 144 height 25
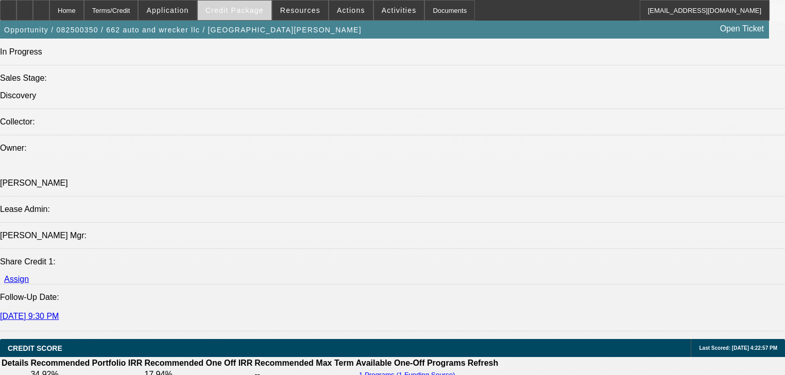
click at [262, 12] on span "Credit Package" at bounding box center [234, 10] width 58 height 8
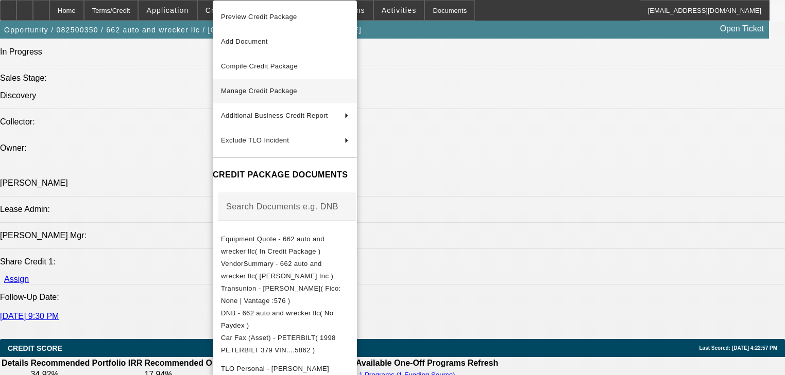
click at [262, 89] on span "Manage Credit Package" at bounding box center [259, 91] width 76 height 8
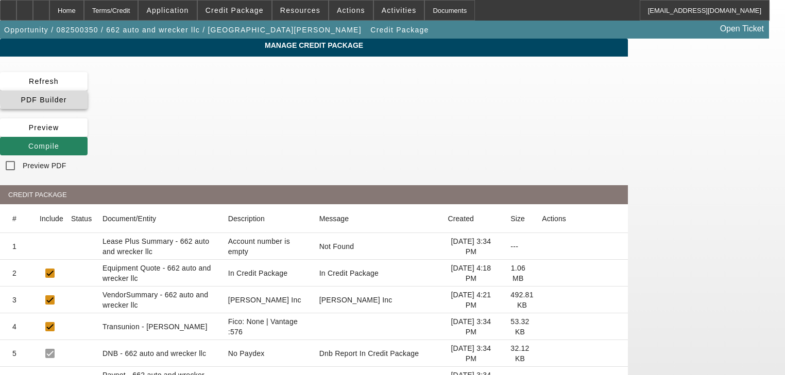
click at [66, 96] on span "PDF Builder" at bounding box center [44, 100] width 46 height 8
click at [336, 83] on div "Refresh PDF Builder Preview Compile Preview PDF" at bounding box center [314, 124] width 628 height 104
click at [59, 142] on span "Compile" at bounding box center [43, 146] width 31 height 8
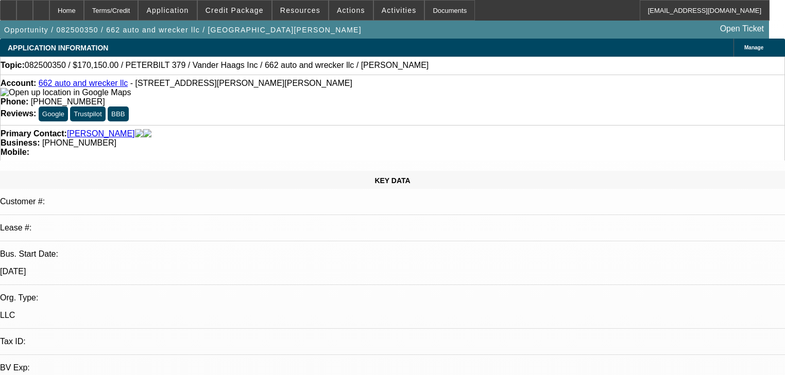
select select "0"
select select "2"
select select "0"
select select "1"
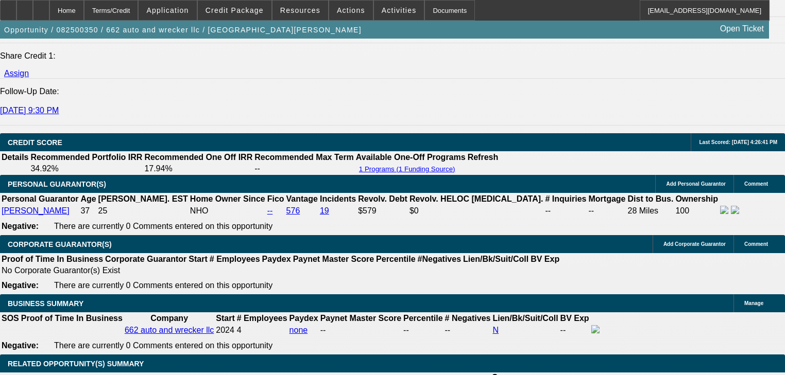
scroll to position [143, 0]
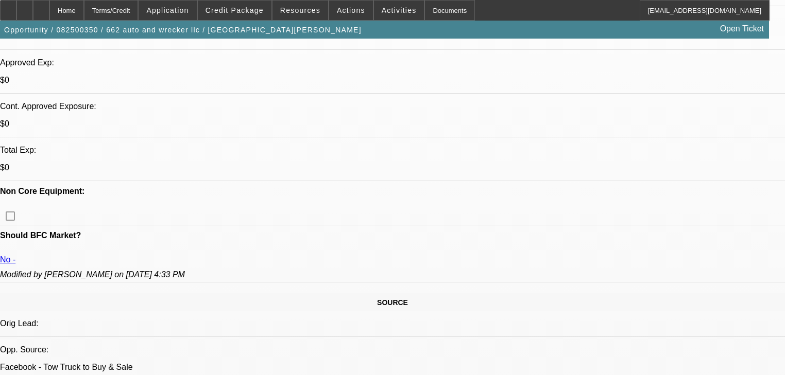
scroll to position [330, 0]
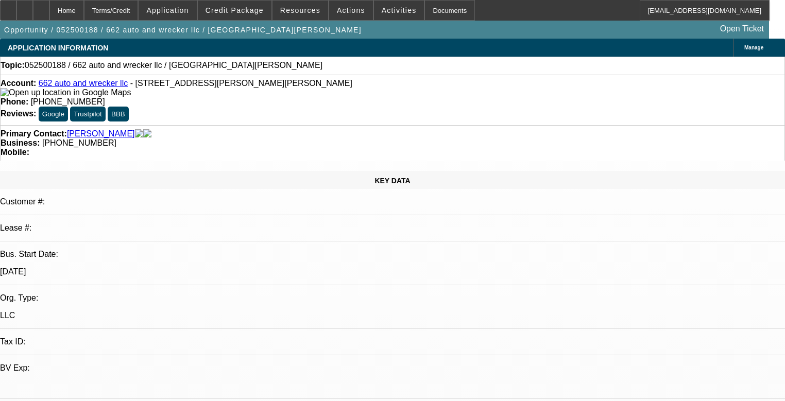
select select "0"
select select "2"
select select "0.1"
select select "4"
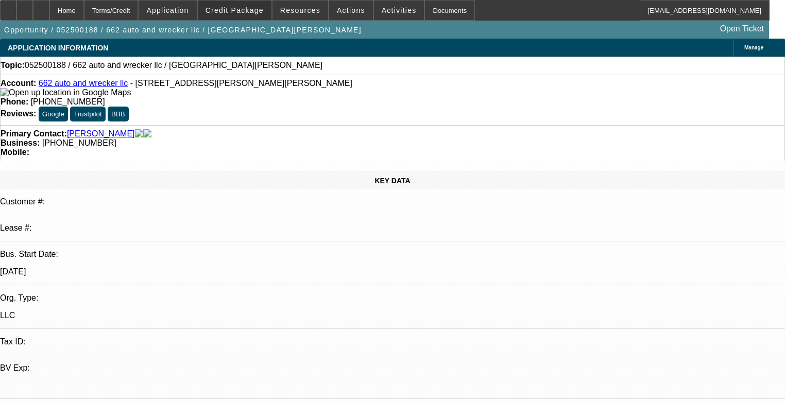
click at [257, 18] on span at bounding box center [235, 10] width 74 height 25
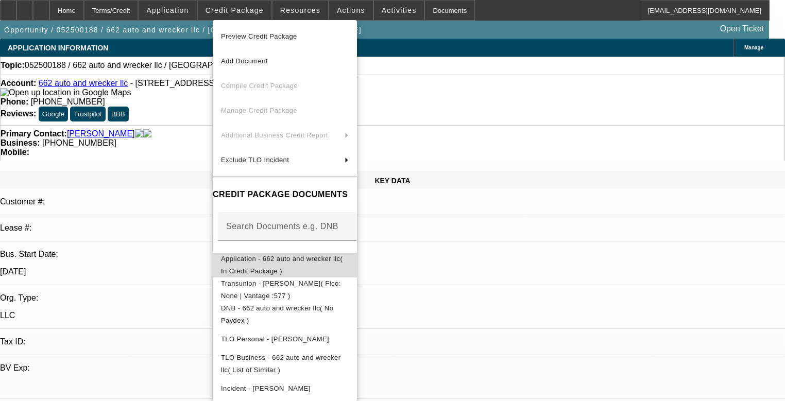
click at [263, 258] on span "Application - 662 auto and wrecker llc( In Credit Package )" at bounding box center [282, 265] width 122 height 20
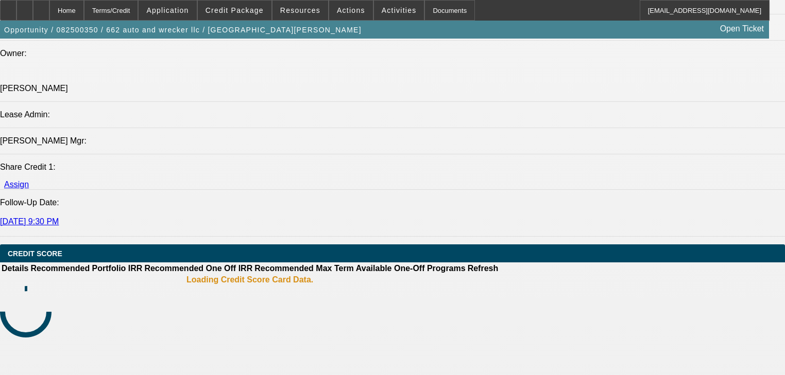
select select "0"
select select "2"
select select "0"
select select "1"
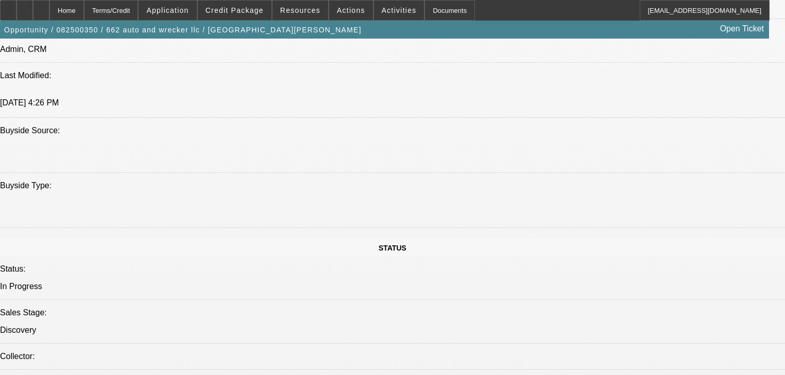
scroll to position [886, 0]
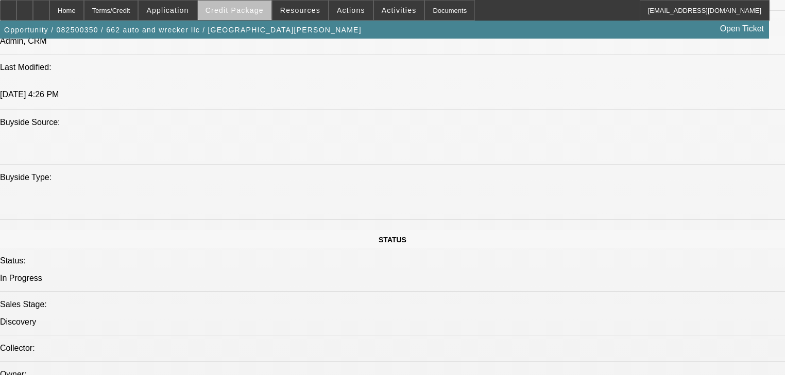
click at [257, 10] on span "Credit Package" at bounding box center [234, 10] width 58 height 8
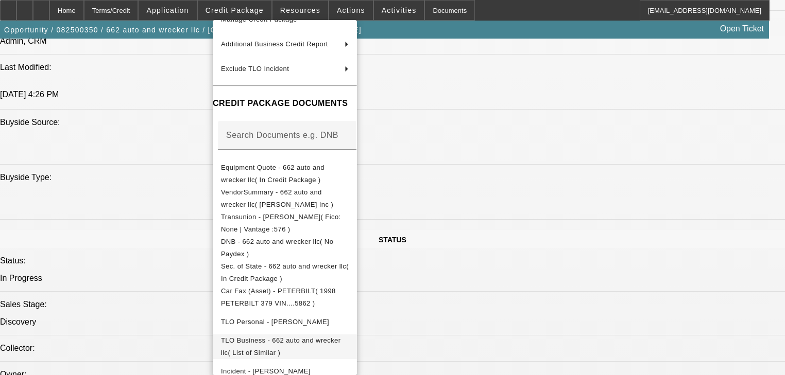
scroll to position [67, 0]
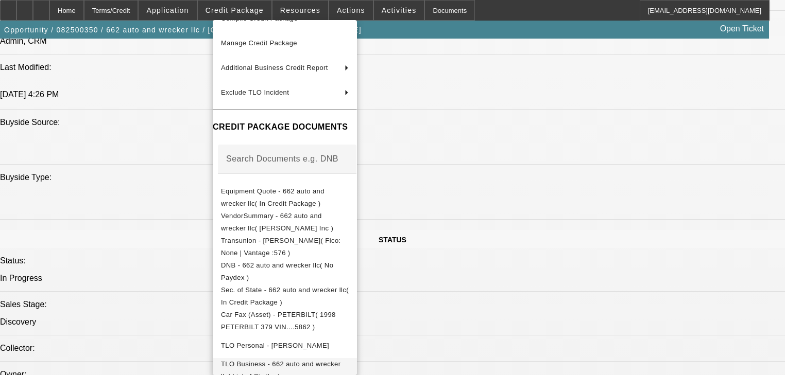
click at [355, 360] on button "TLO Business - 662 auto and wrecker llc( List of Similar )" at bounding box center [285, 370] width 144 height 25
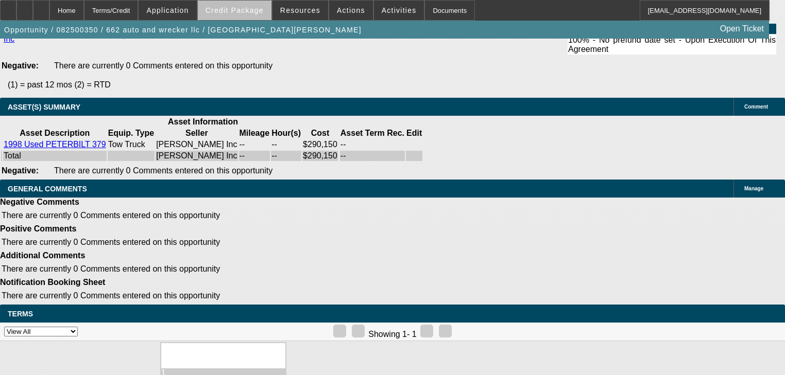
click at [262, 17] on span at bounding box center [235, 10] width 74 height 25
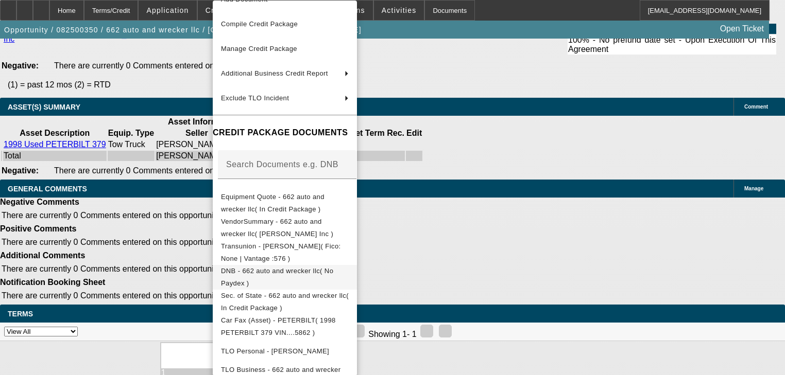
scroll to position [104, 0]
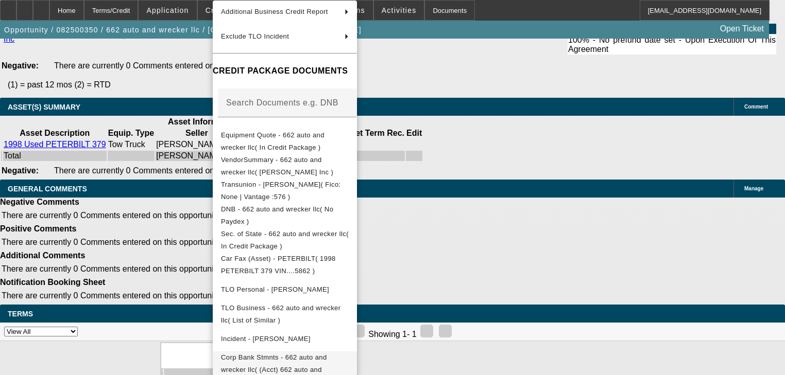
click at [328, 366] on button "Corp Bank Stmnts - 662 auto and wrecker llc( (Acct) 662 auto and wrecker llc )" at bounding box center [285, 370] width 144 height 37
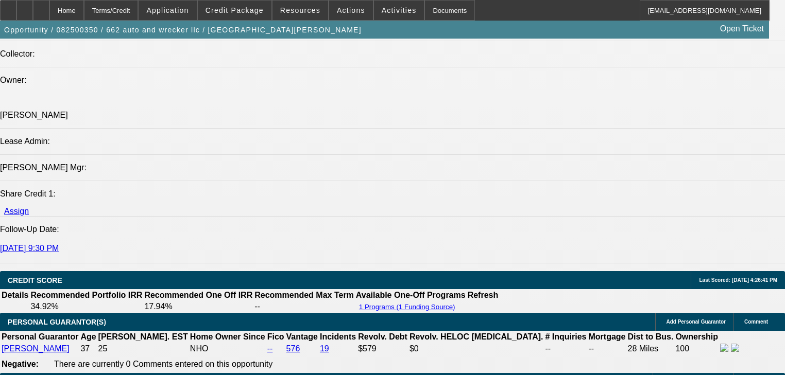
scroll to position [1178, 0]
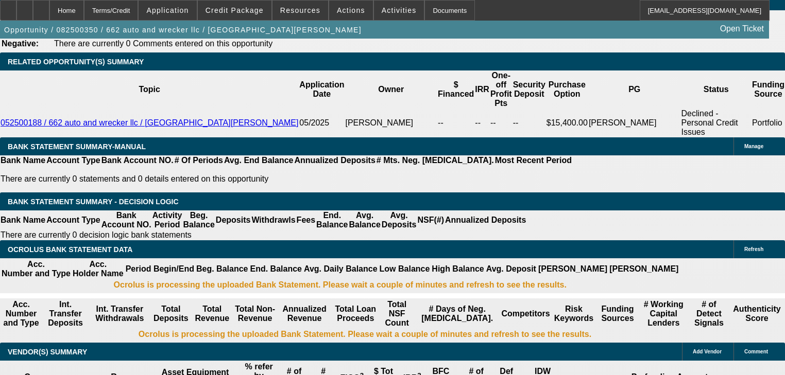
scroll to position [1631, 0]
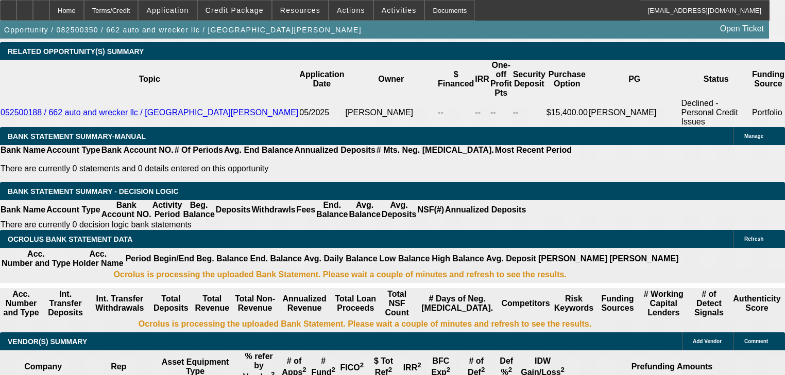
select select "0.2"
type input "$58,030.00"
type input "UNKNOWN"
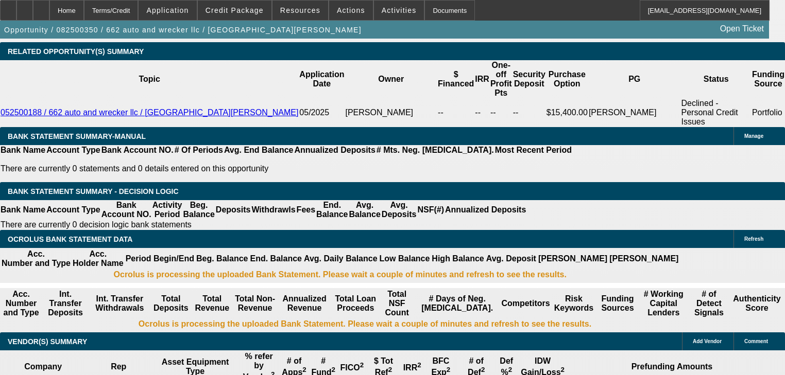
type input "$8,995.03"
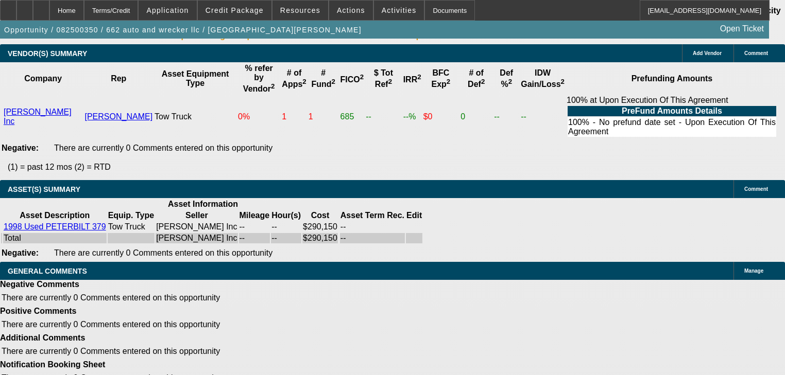
type input "$58,030.00"
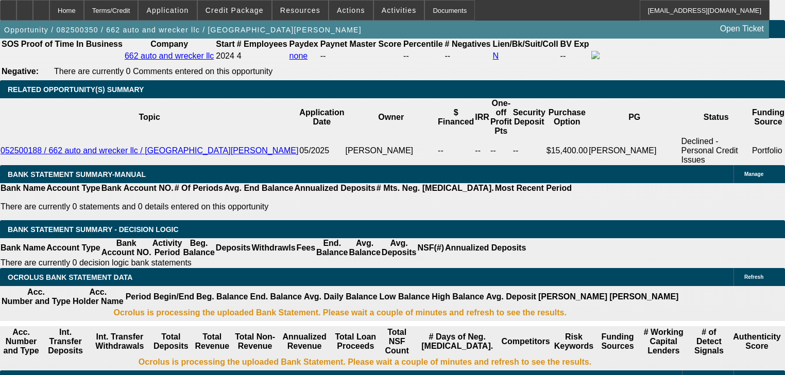
scroll to position [1590, 0]
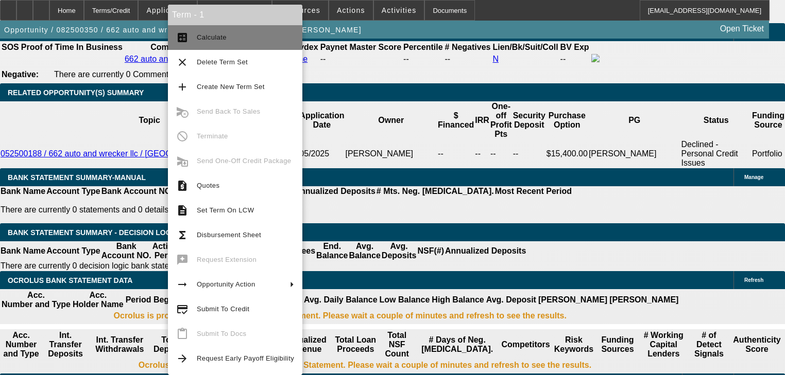
click at [200, 43] on span "Calculate" at bounding box center [245, 37] width 97 height 12
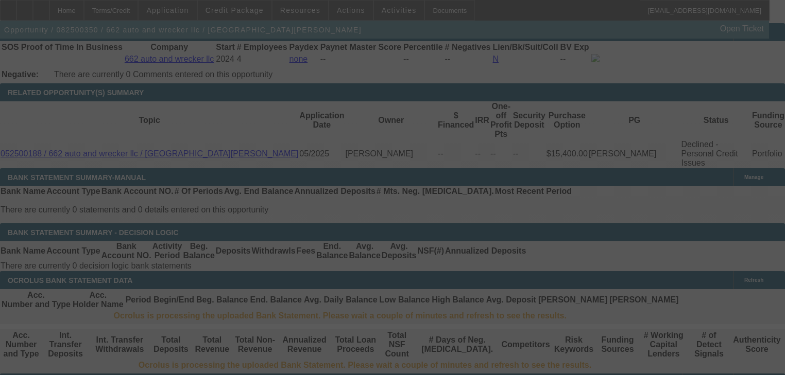
select select "0.2"
select select "0"
select select "2"
select select "0"
select select "1"
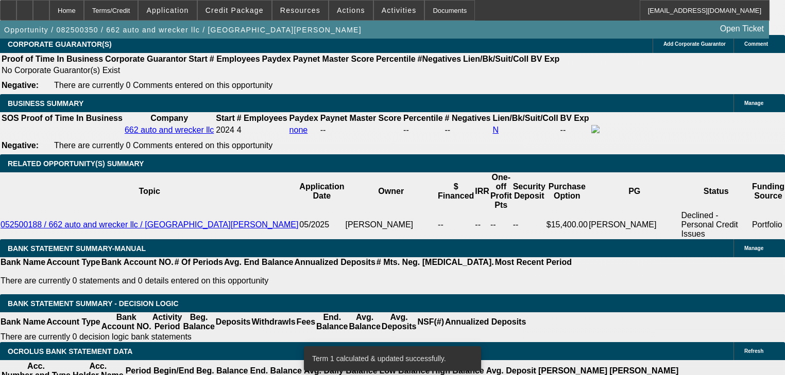
scroll to position [1507, 0]
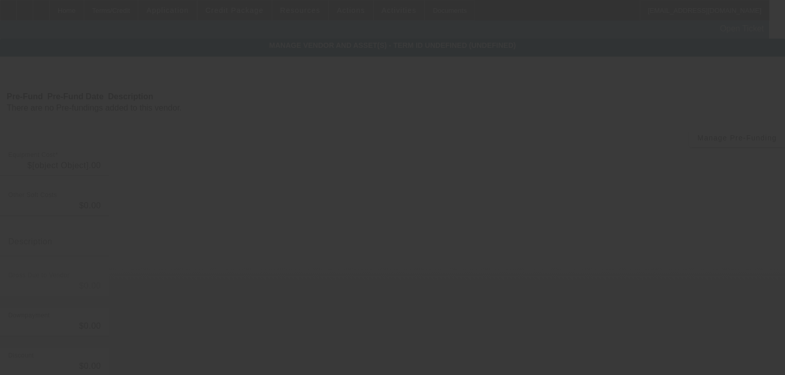
type input "$290,150.00"
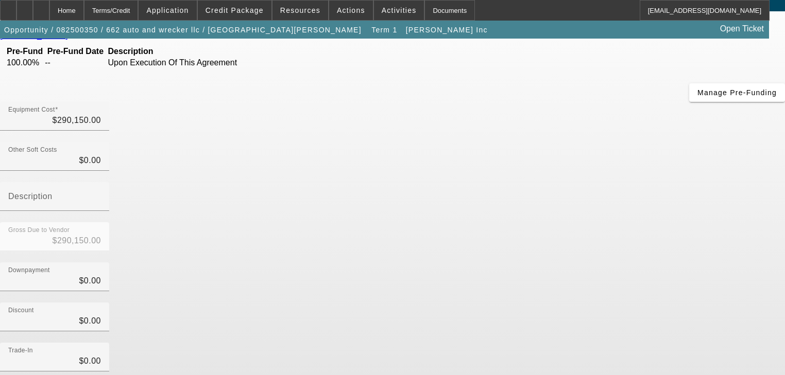
scroll to position [105, 0]
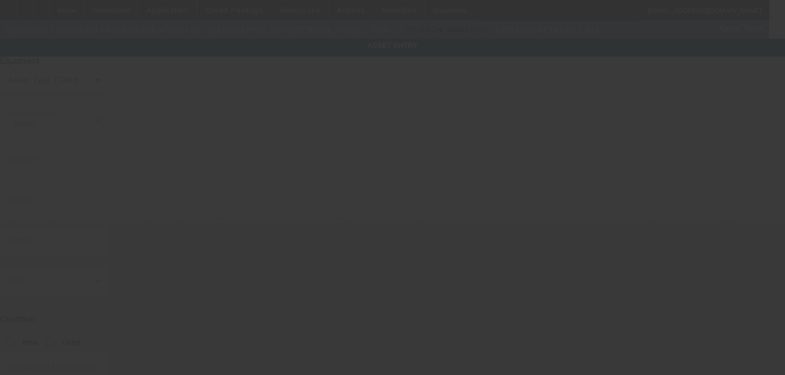
type input "[US_VEHICLE_IDENTIFICATION_NUMBER]"
type input "Peterbilt"
type input "379"
radio input "true"
type textarea "Aatac Cyclone 50 ton Rotator"
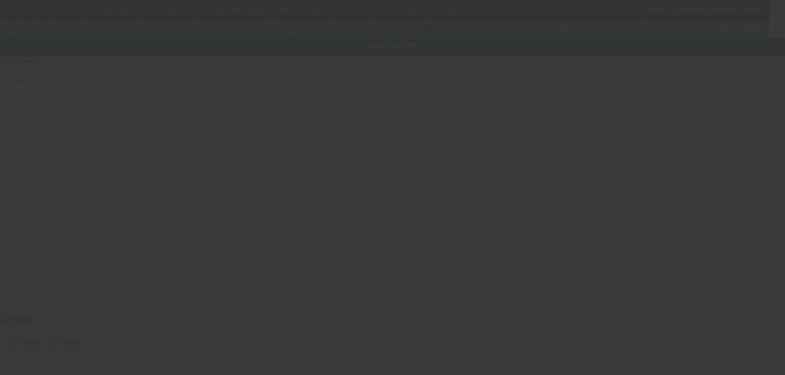
type input "[STREET_ADDRESS][PERSON_NAME]"
type input "[PERSON_NAME][GEOGRAPHIC_DATA]"
type input "38635"
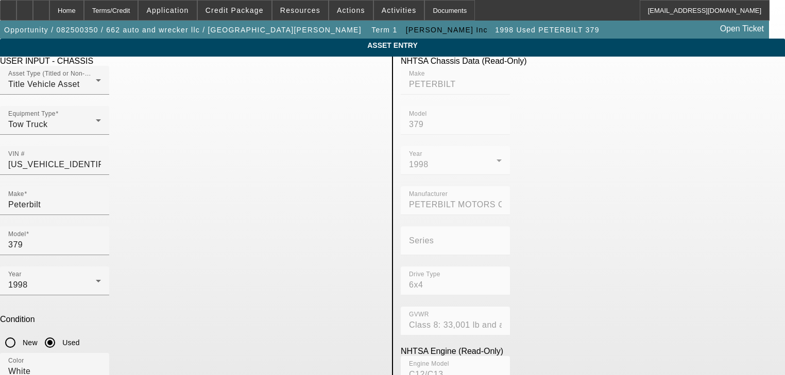
type input "6749814"
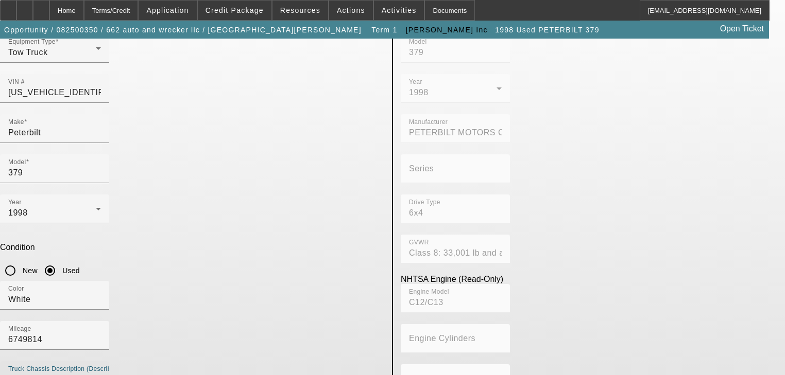
scroll to position [74, 0]
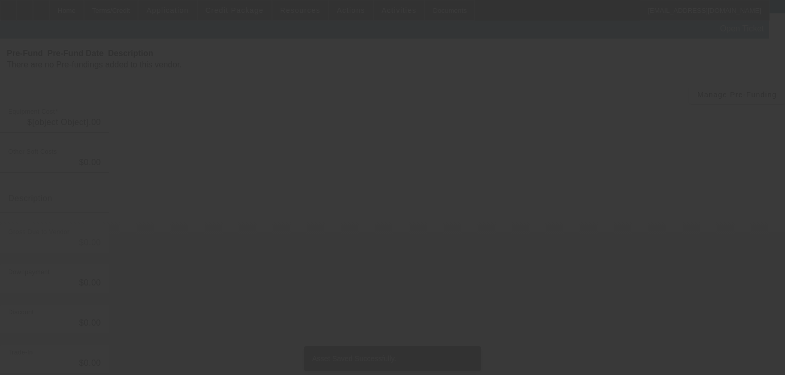
type input "$290,150.00"
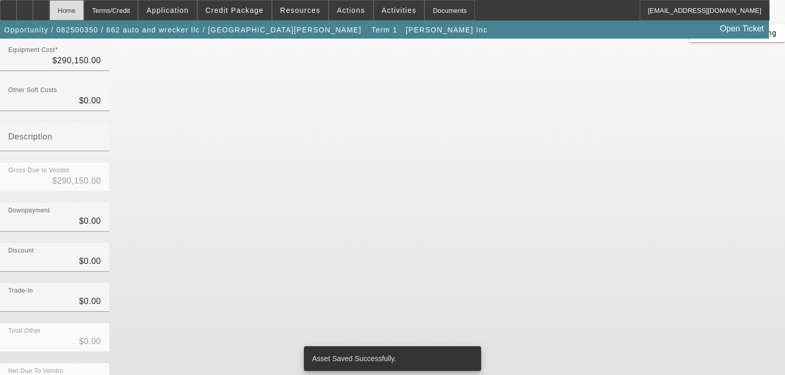
click at [84, 13] on div "Home" at bounding box center [66, 10] width 35 height 21
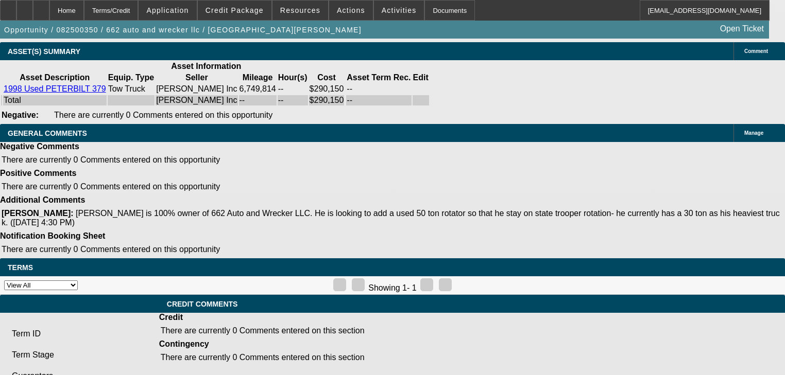
select select "0.2"
select select "0"
select select "2"
select select "0"
select select "1"
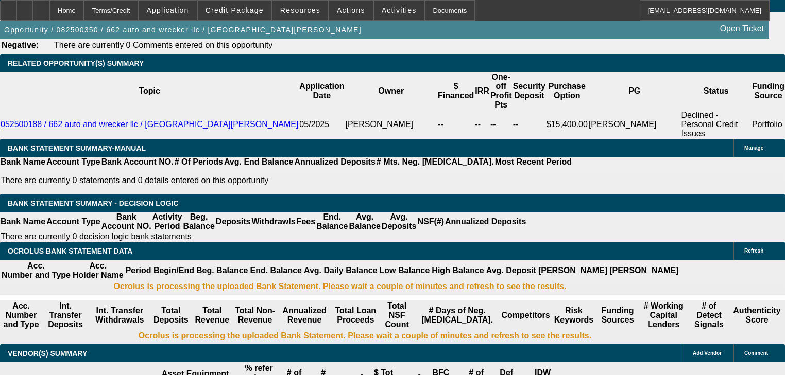
scroll to position [1611, 0]
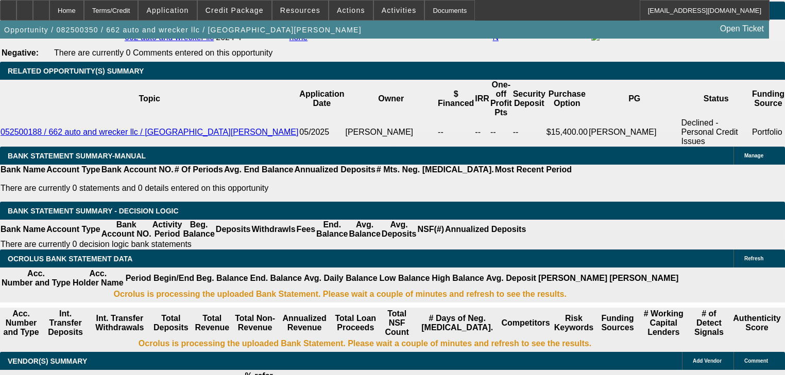
type input "$116,060.00"
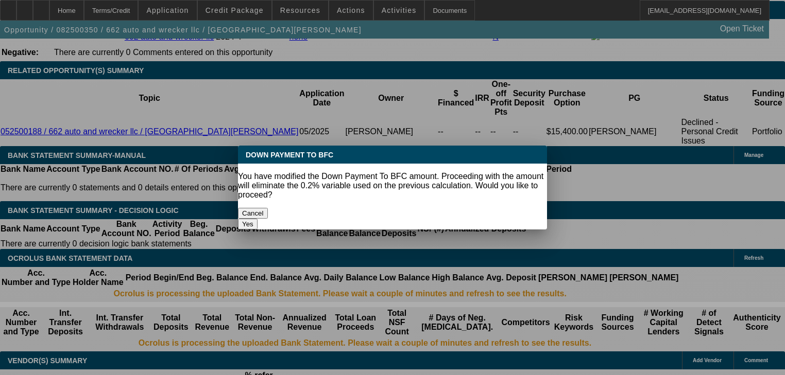
scroll to position [0, 0]
click at [257, 219] on button "Yes" at bounding box center [248, 224] width 20 height 11
select select "0"
type input "UNKNOWN"
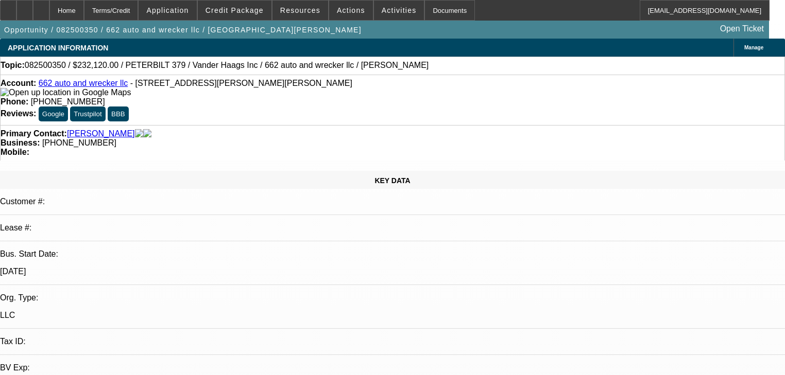
scroll to position [1611, 0]
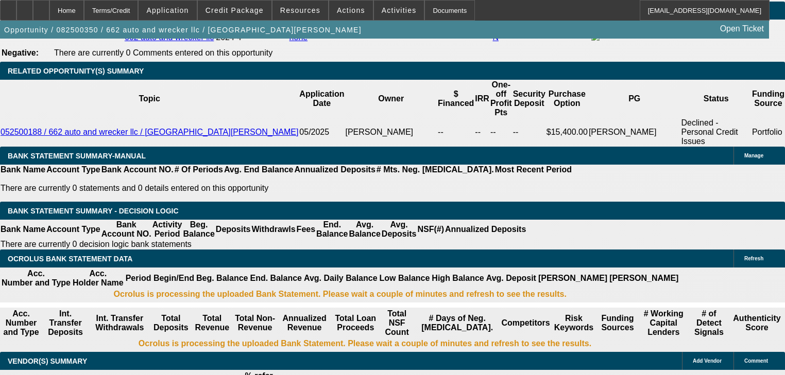
type input "$6,746.27"
type input "$116,060.00"
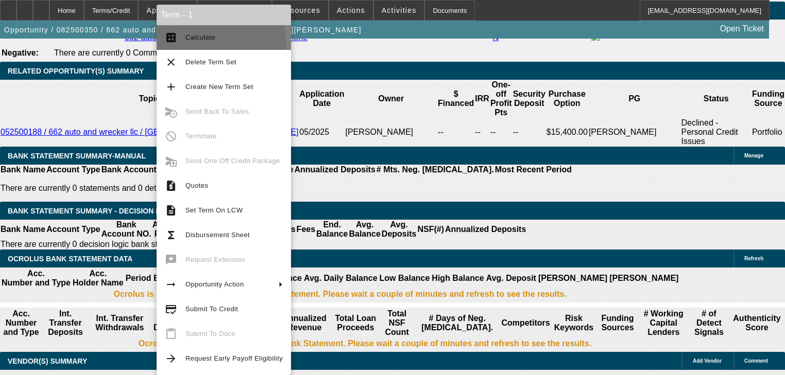
click at [174, 47] on button "calculate Calculate" at bounding box center [224, 37] width 134 height 25
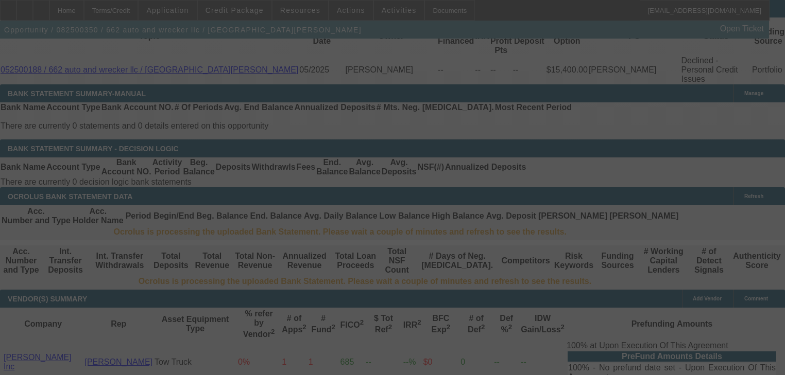
scroll to position [1776, 0]
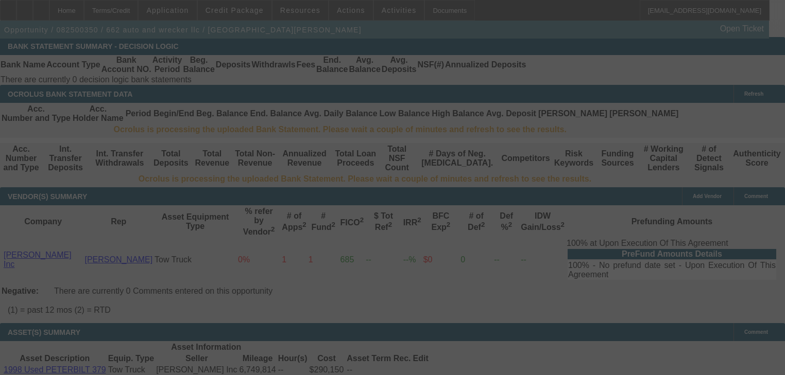
select select "0"
select select "2"
select select "0"
select select "1"
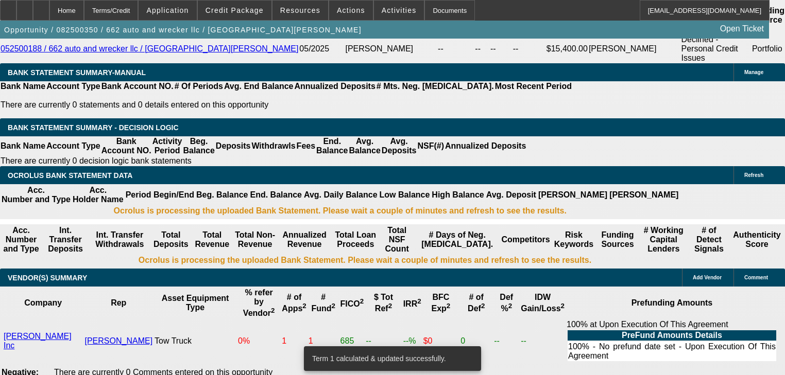
scroll to position [1694, 0]
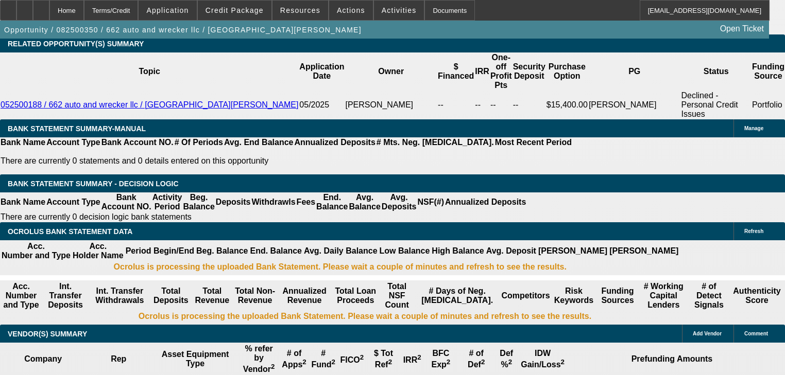
scroll to position [1611, 0]
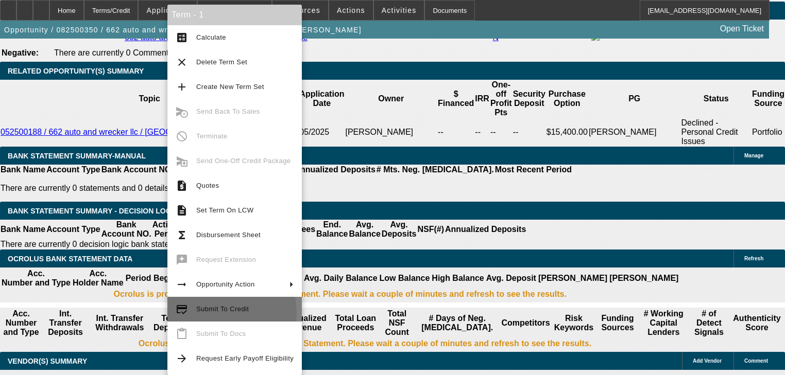
click at [226, 313] on span "Submit To Credit" at bounding box center [222, 309] width 53 height 8
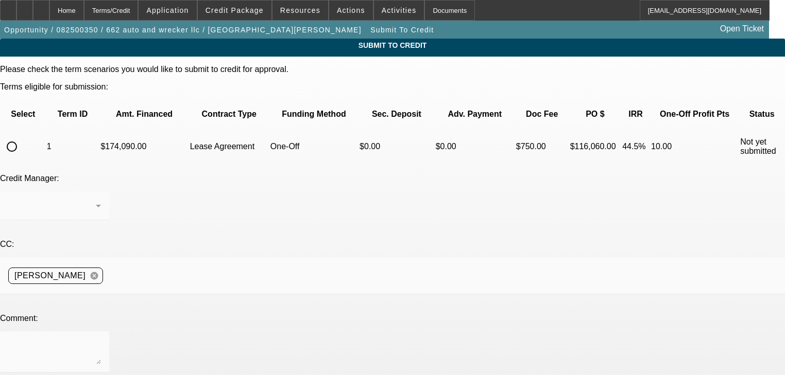
click at [22, 136] on input "radio" at bounding box center [12, 146] width 21 height 21
radio input "true"
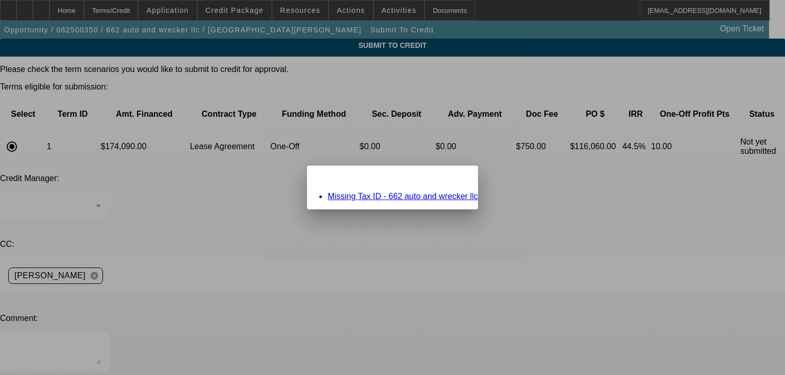
click at [391, 194] on link "Missing Tax ID - 662 auto and wrecker llc" at bounding box center [403, 196] width 150 height 9
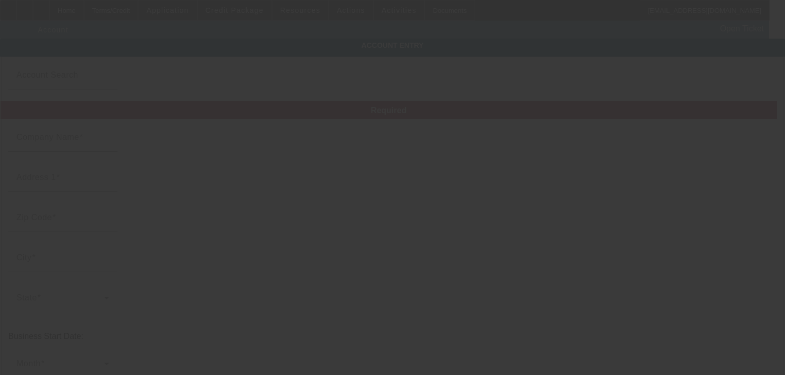
type input "662 auto and wrecker llc"
type input "625 Neeley Ave"
type input "38635"
type input "Holly Springs"
type input "[PHONE_NUMBER]"
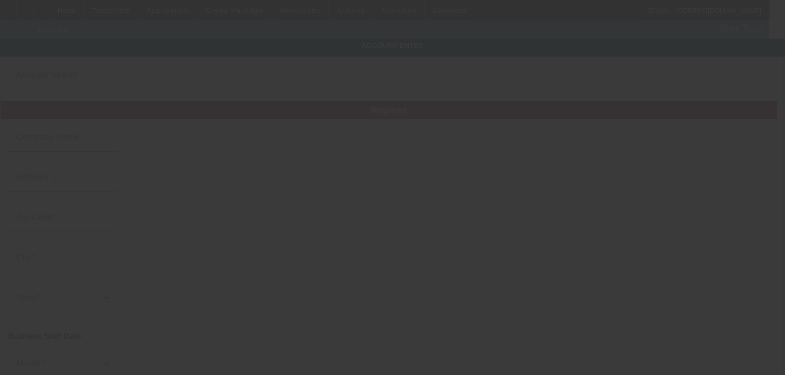
type input "662autoandwreckerllc@gmail.com"
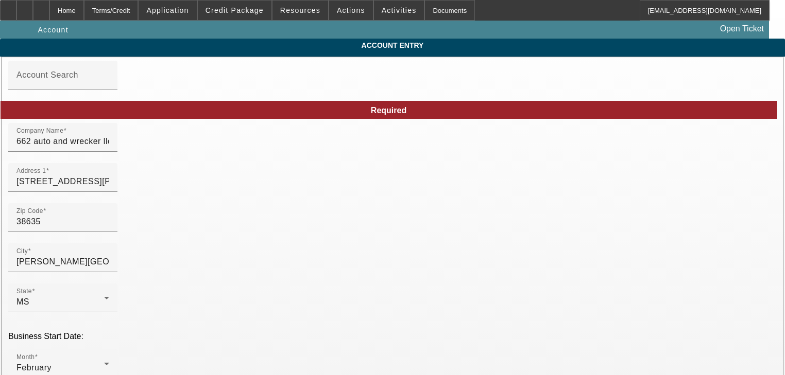
type input "8/13/2025"
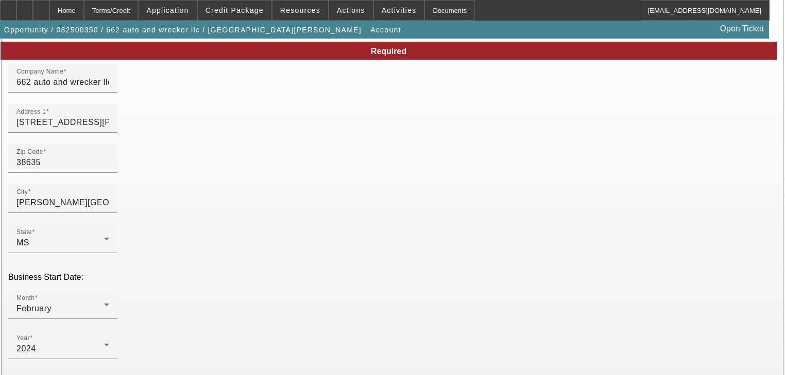
scroll to position [206, 0]
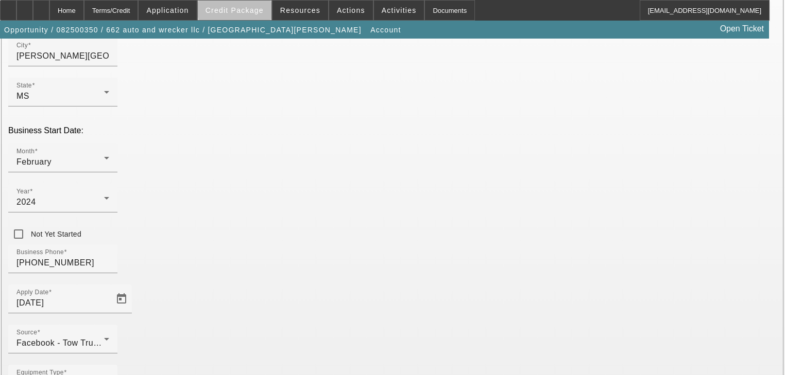
click at [255, 8] on span "Credit Package" at bounding box center [234, 10] width 58 height 8
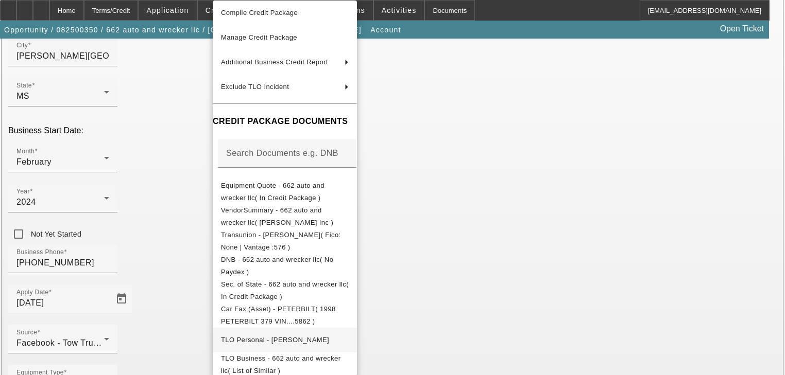
scroll to position [104, 0]
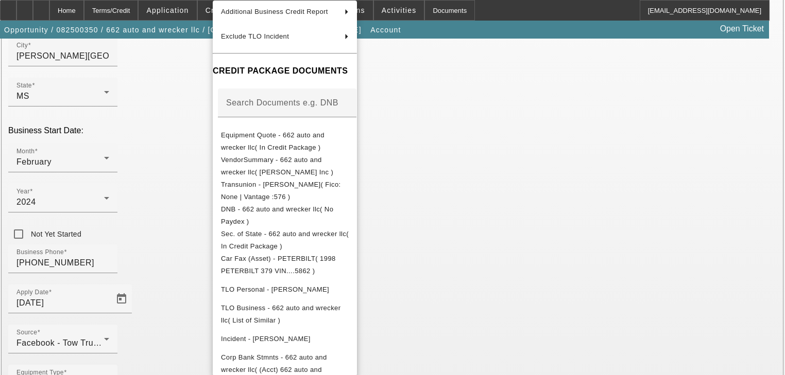
click at [160, 212] on div at bounding box center [392, 187] width 785 height 375
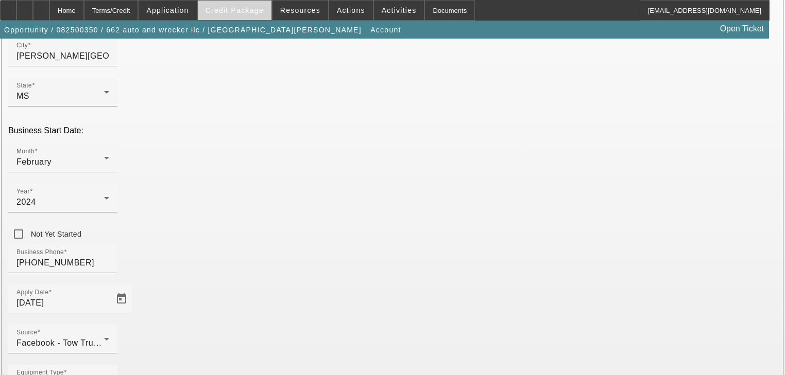
click at [266, 16] on span at bounding box center [235, 10] width 74 height 25
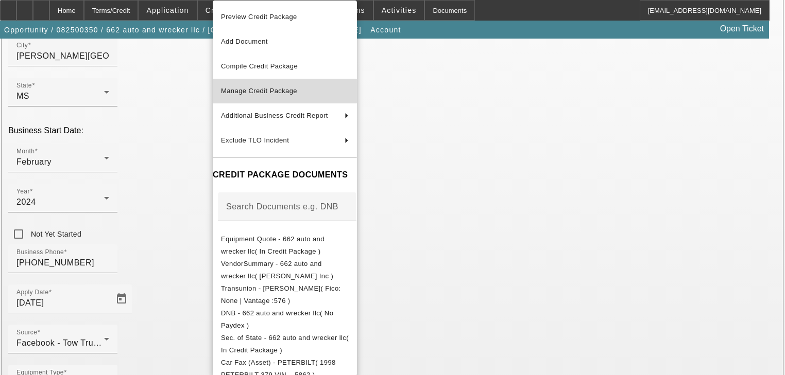
click at [280, 86] on span "Manage Credit Package" at bounding box center [285, 91] width 128 height 12
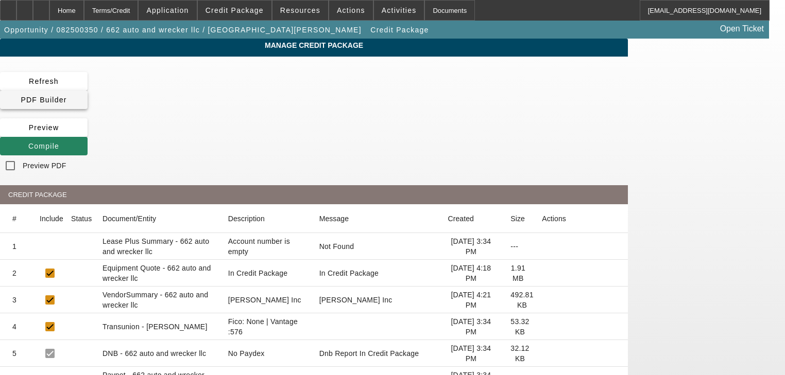
click at [66, 96] on span "PDF Builder" at bounding box center [44, 100] width 46 height 8
click at [88, 134] on span at bounding box center [44, 146] width 88 height 25
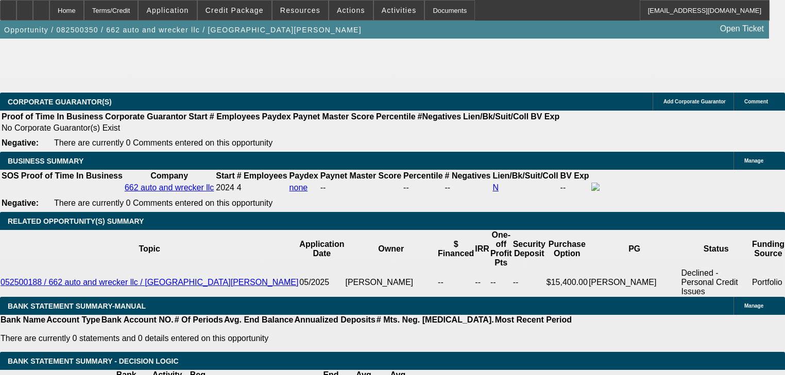
select select "0"
select select "2"
select select "0"
select select "1"
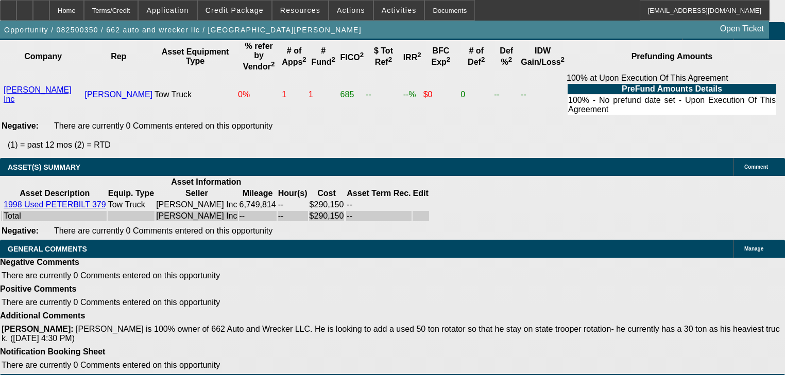
scroll to position [1975, 0]
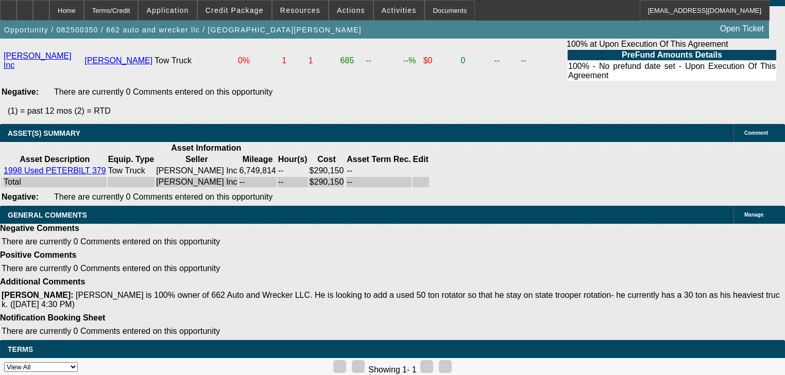
radio input "true"
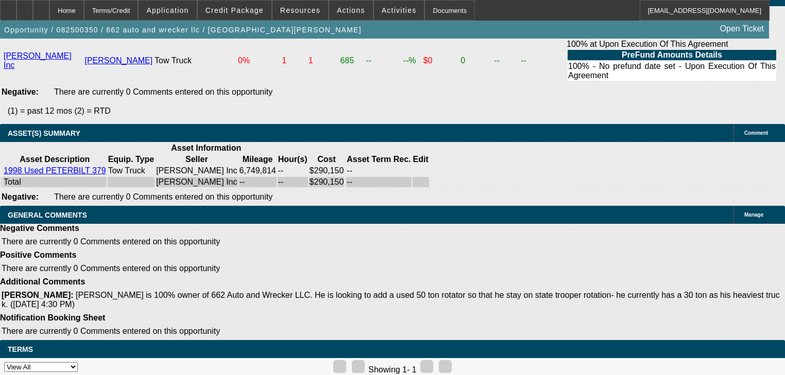
type textarea "NEED: EIN"
radio input "true"
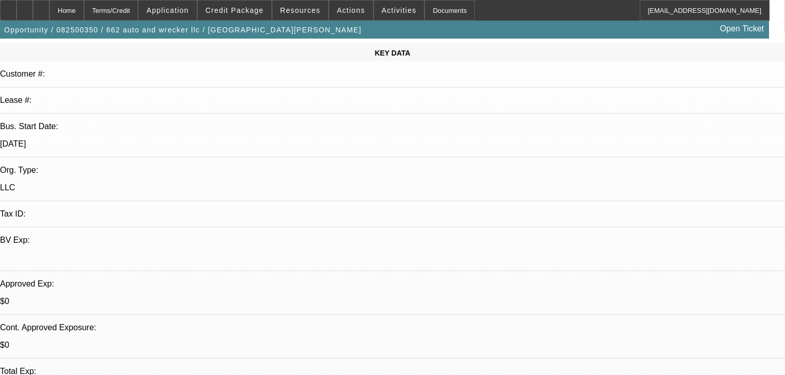
scroll to position [0, 0]
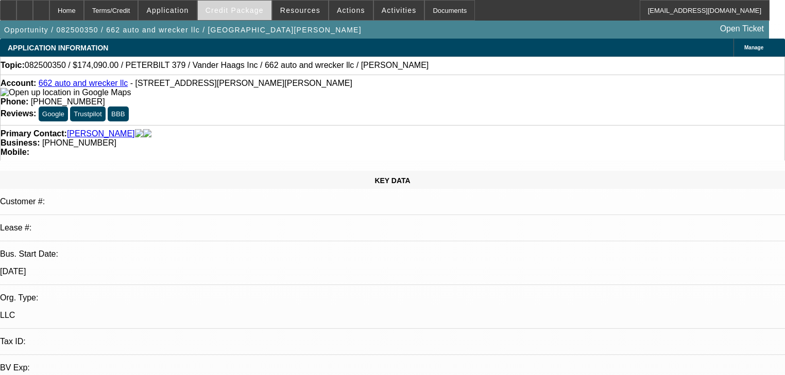
click at [220, 13] on span "Credit Package" at bounding box center [234, 10] width 58 height 8
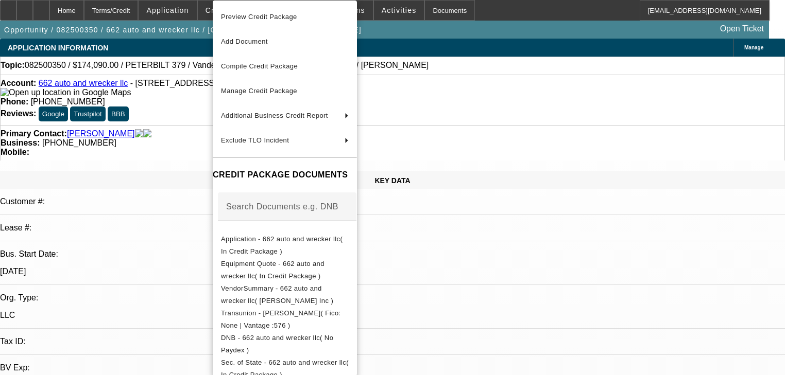
click at [205, 13] on div at bounding box center [392, 187] width 785 height 375
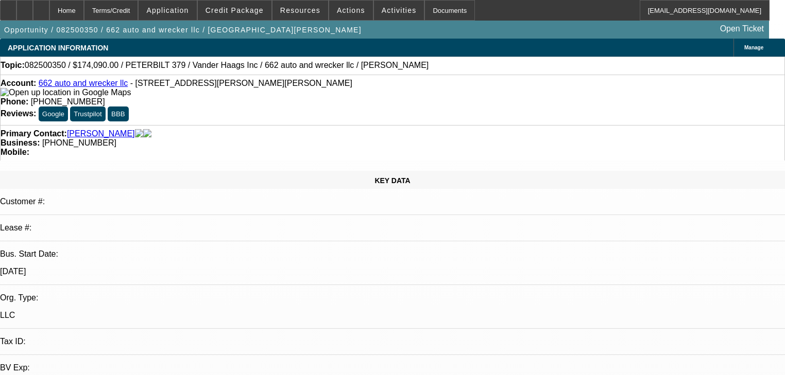
click at [196, 13] on span at bounding box center [168, 10] width 58 height 25
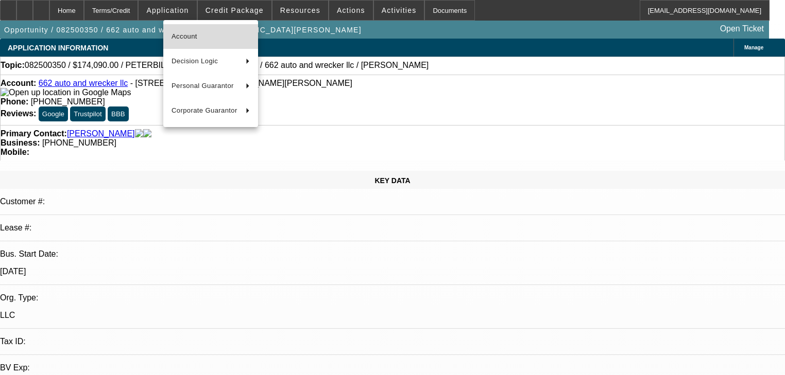
click at [212, 35] on span "Account" at bounding box center [210, 36] width 78 height 12
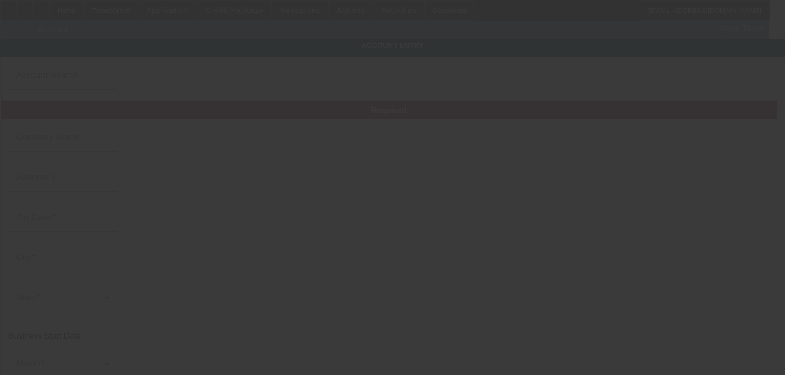
type input "662 auto and wrecker llc"
type input "625 Neeley Ave"
type input "38635"
type input "Holly Springs"
type input "[PHONE_NUMBER]"
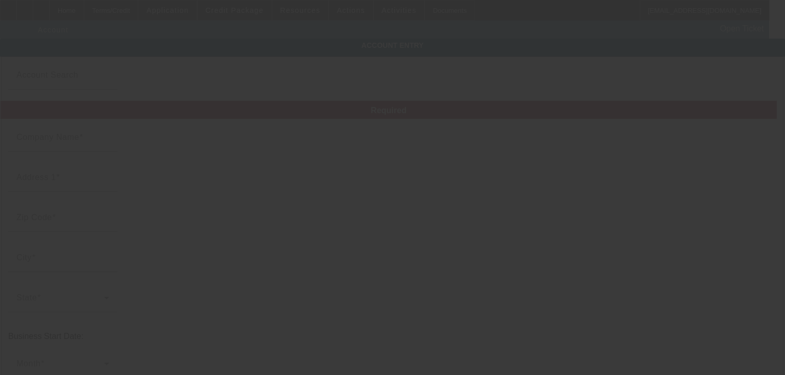
type input "662autoandwreckerllc@gmail.com"
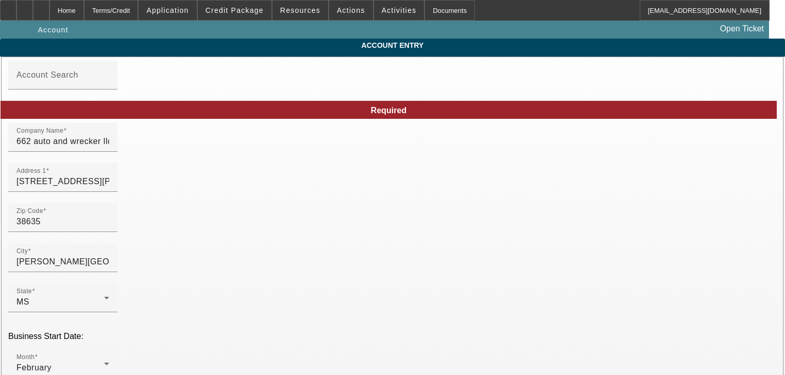
type input "8/13/2025"
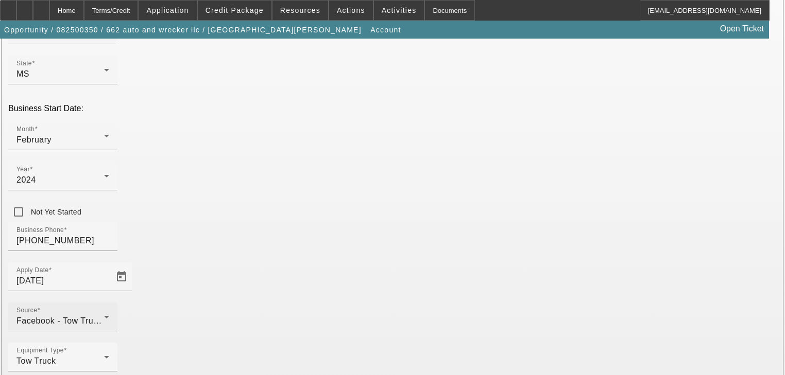
scroll to position [229, 0]
type input "[US_EMPLOYER_IDENTIFICATION_NUMBER]"
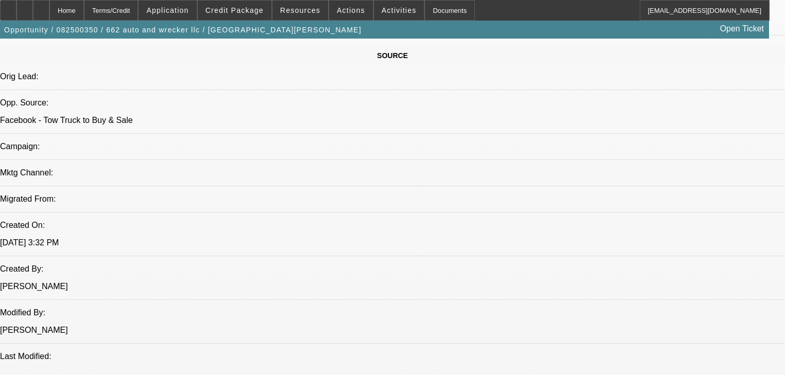
select select "0"
select select "2"
select select "0"
select select "1"
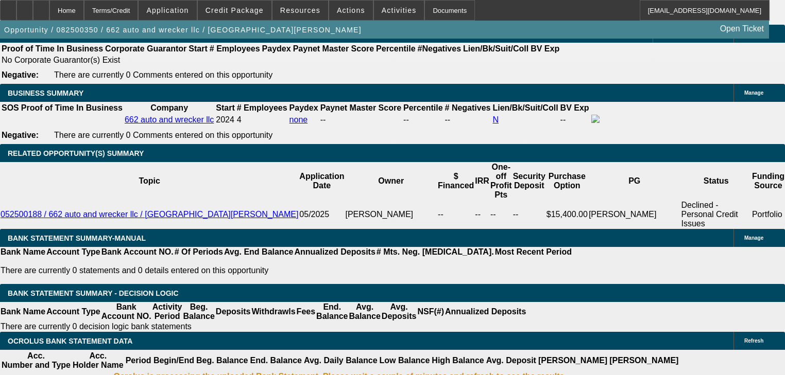
scroll to position [1566, 0]
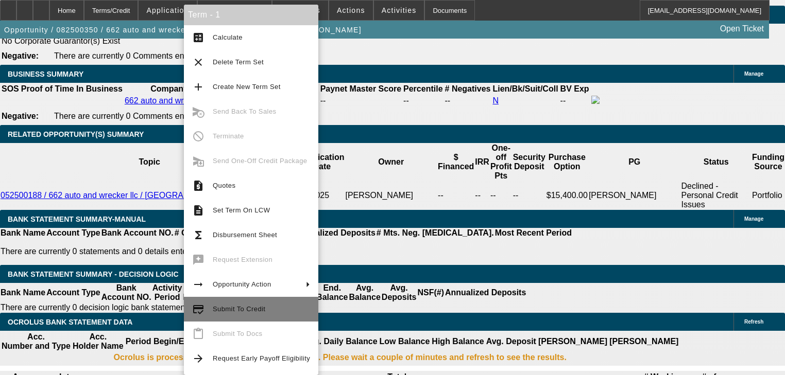
click at [237, 311] on span "Submit To Credit" at bounding box center [239, 309] width 53 height 8
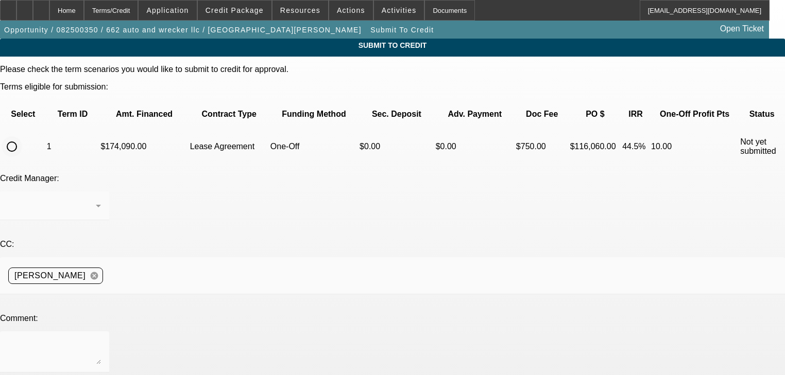
click at [22, 136] on input "radio" at bounding box center [12, 146] width 21 height 21
radio input "true"
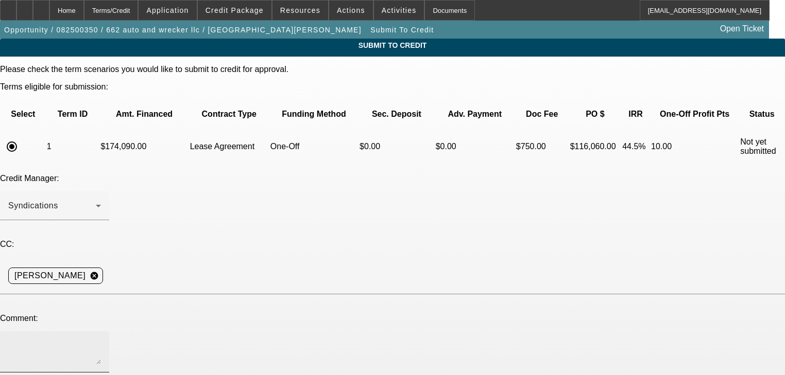
click at [101, 340] on textarea at bounding box center [54, 352] width 93 height 25
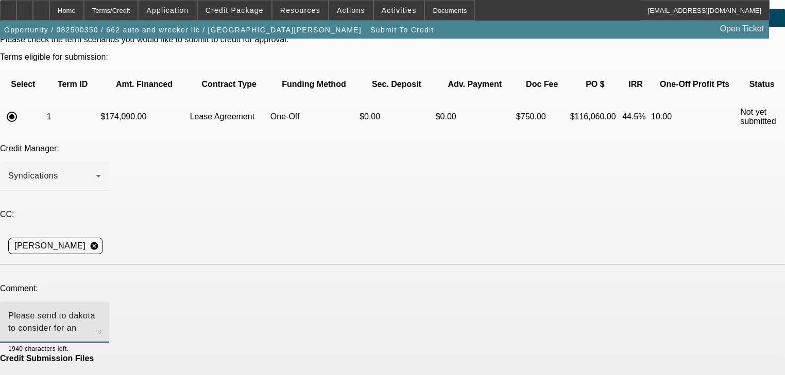
scroll to position [53, 0]
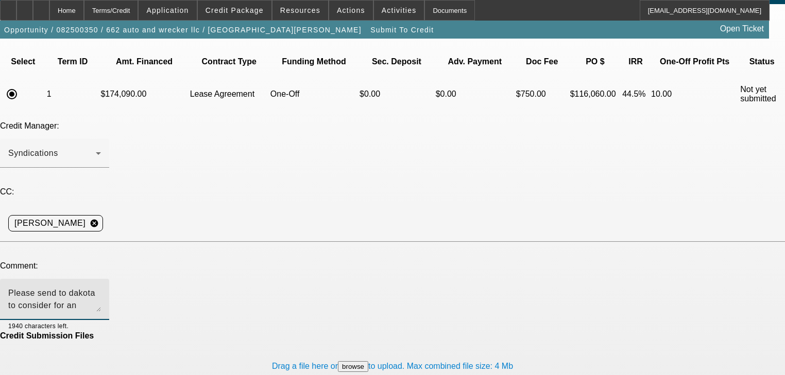
type textarea "Please send to dakota to consider for an approval. Thank you"
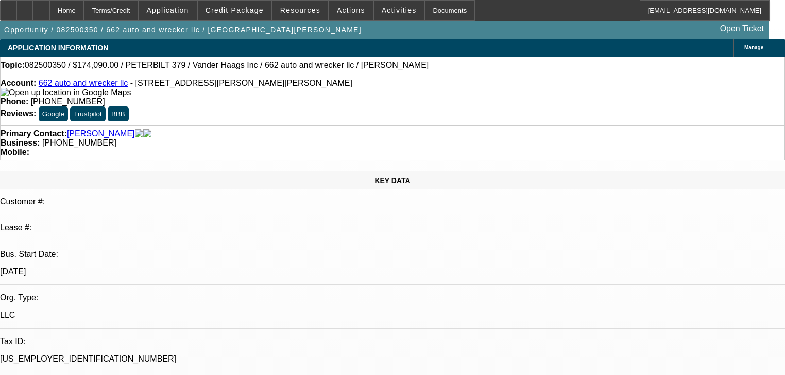
select select "0"
select select "2"
select select "0"
select select "1"
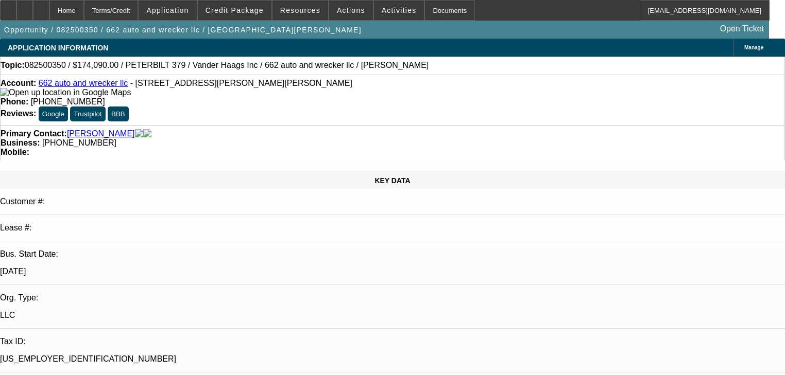
scroll to position [144, 0]
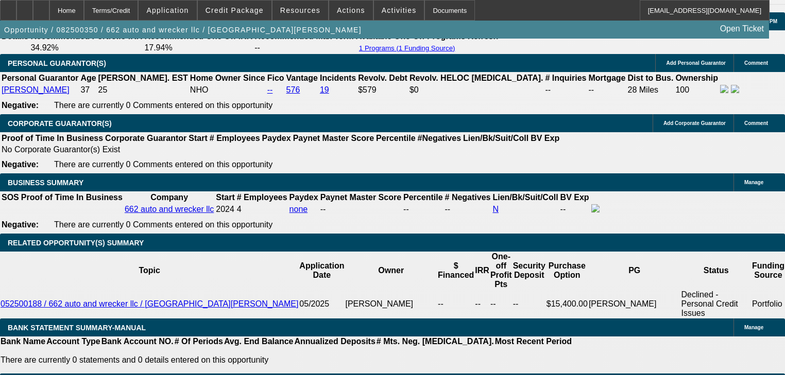
scroll to position [1458, 0]
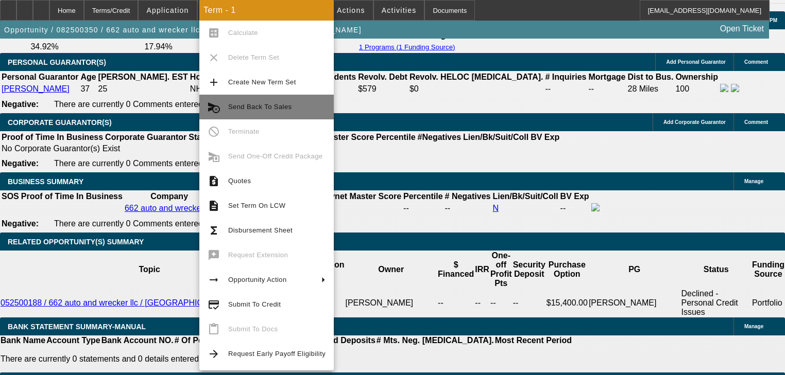
click at [239, 101] on span "Send Back To Sales" at bounding box center [276, 107] width 97 height 12
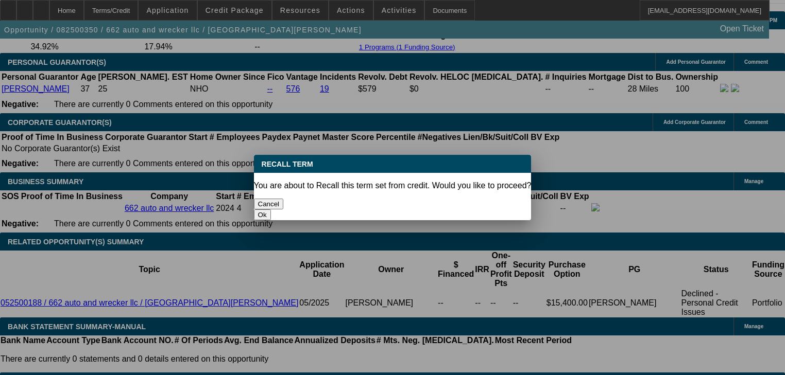
click at [271, 210] on button "Ok" at bounding box center [262, 215] width 17 height 11
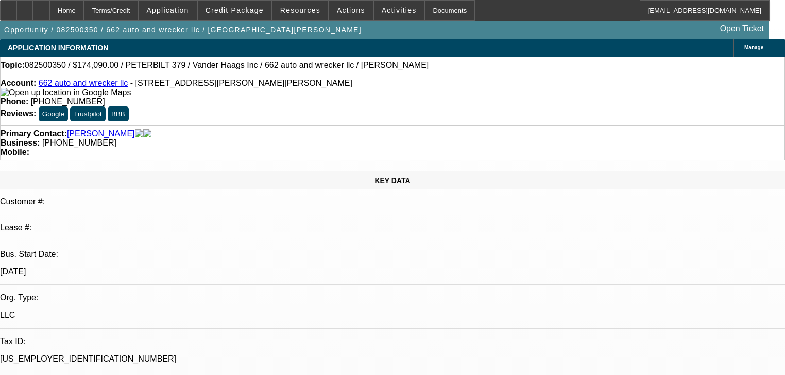
type textarea "Mileage"
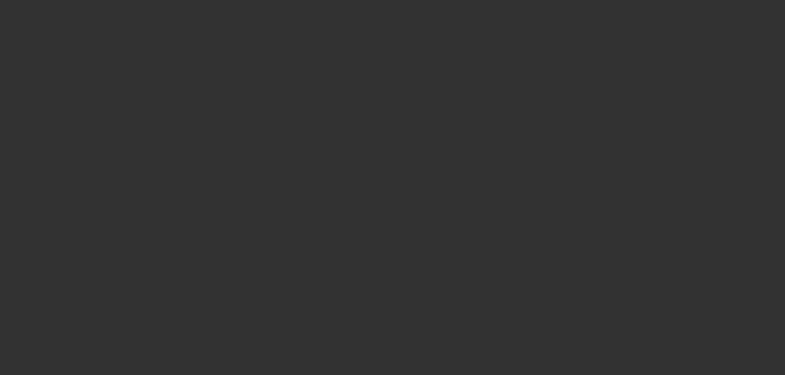
select select "0"
select select "2"
select select "0"
select select "1"
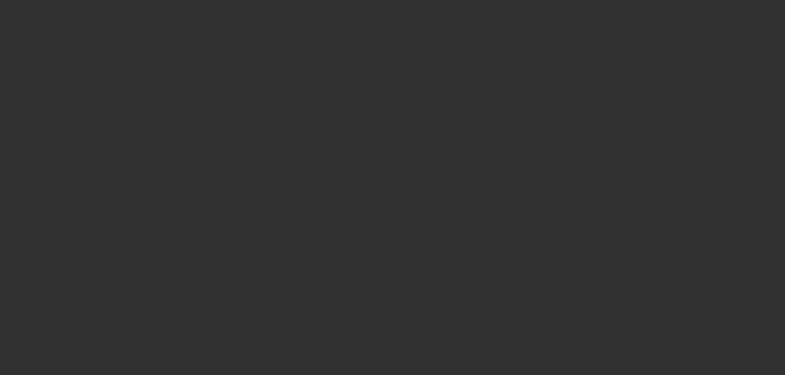
select select "0"
select select "2"
select select "0"
select select "1"
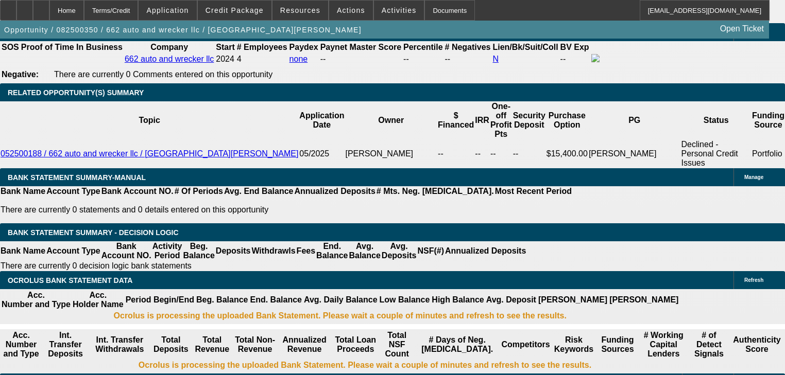
scroll to position [1607, 0]
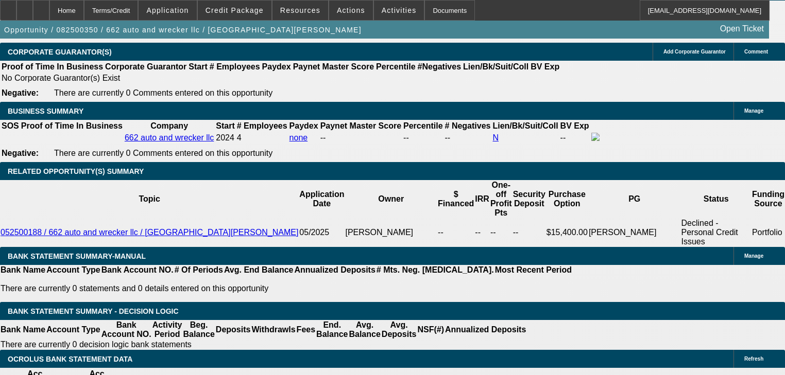
scroll to position [1524, 0]
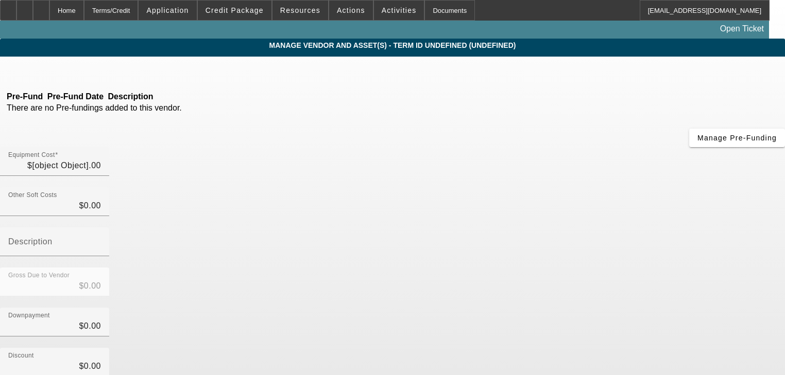
type input "$290,150.00"
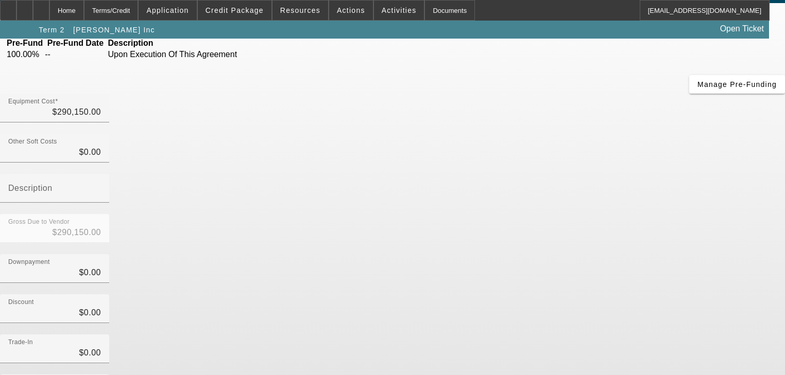
scroll to position [105, 0]
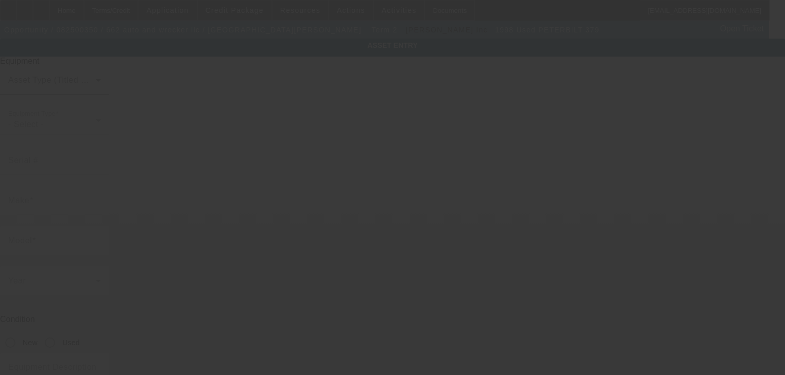
type input "1XP5DU9X3WN445862"
type input "Peterbilt"
type input "379"
radio input "true"
type textarea "Aatac Cyclone 50 ton Rotator"
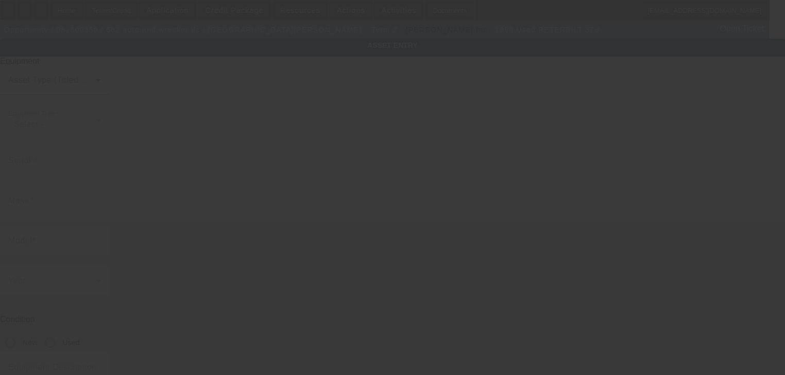
type input "625 Neeley Ave"
type input "Holly Springs"
type input "38635"
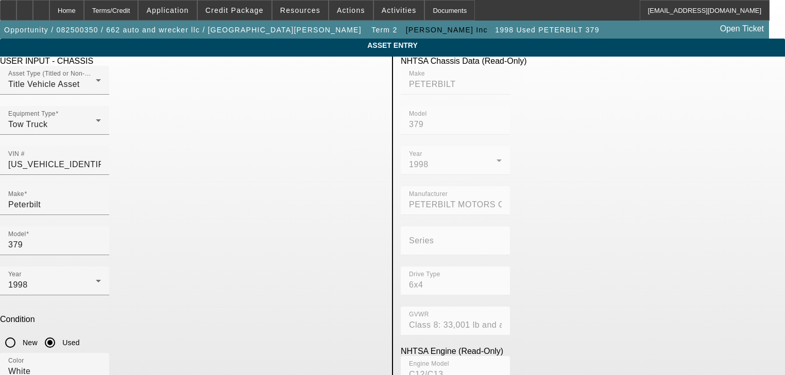
type input "674981"
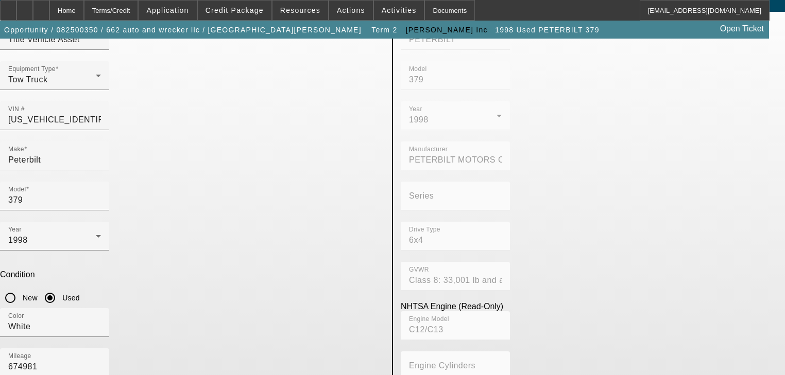
scroll to position [74, 0]
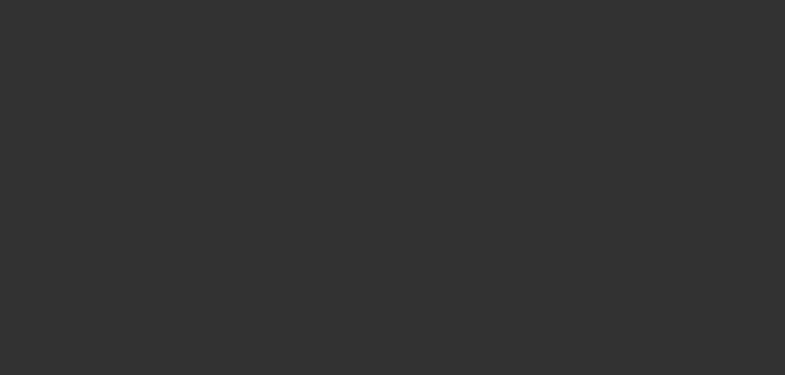
type input "$290,150.00"
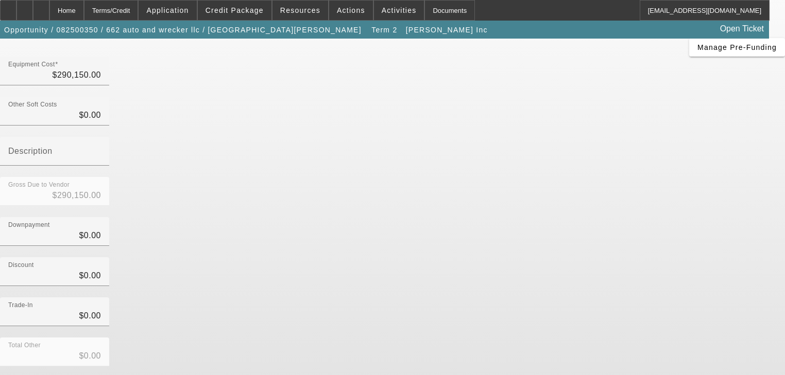
scroll to position [105, 0]
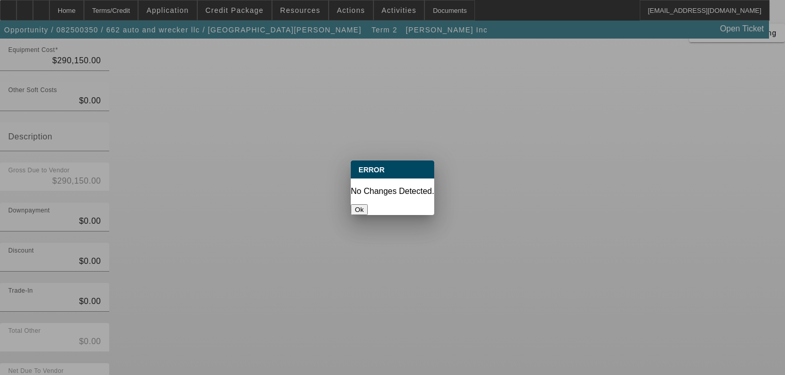
scroll to position [0, 0]
click at [368, 204] on button "Ok" at bounding box center [359, 209] width 17 height 11
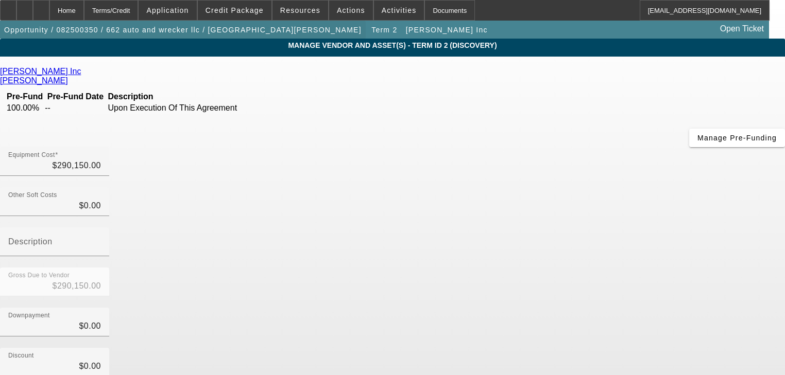
scroll to position [105, 0]
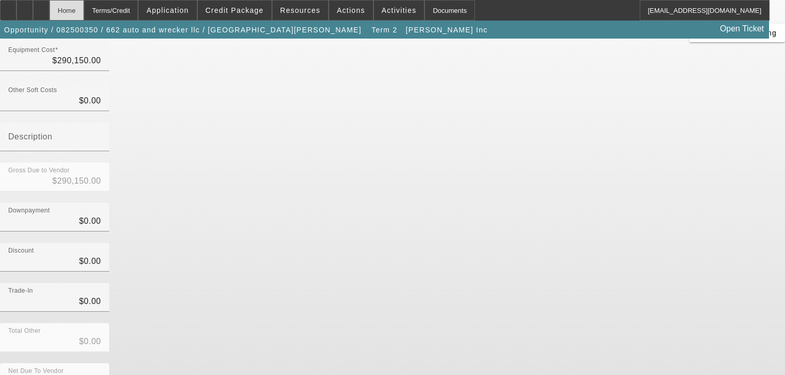
click at [84, 11] on div "Home" at bounding box center [66, 10] width 35 height 21
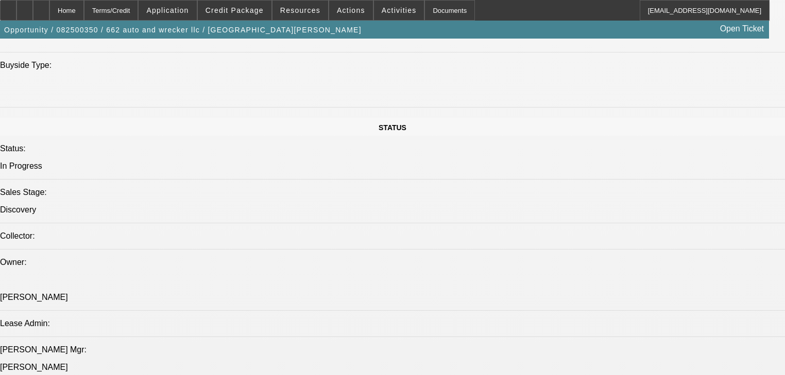
select select "0"
select select "2"
select select "0"
select select "1"
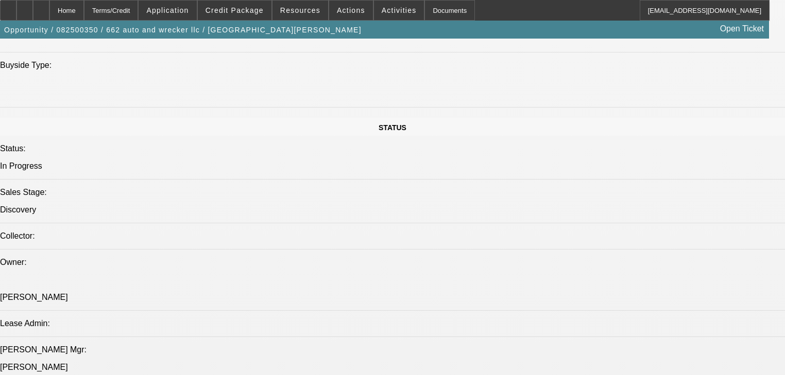
select select "0"
select select "2"
select select "0"
select select "1"
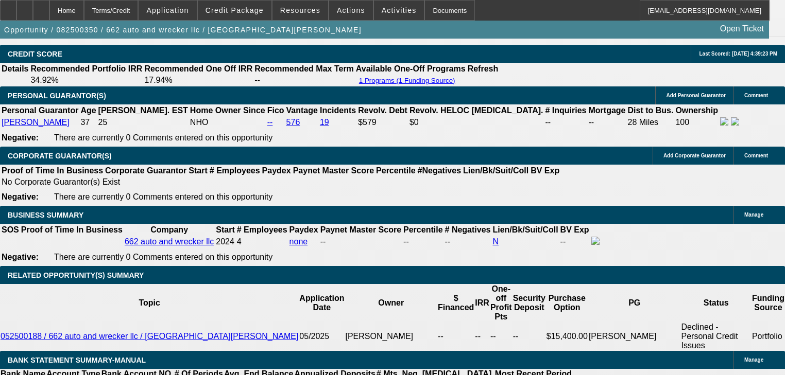
scroll to position [1607, 0]
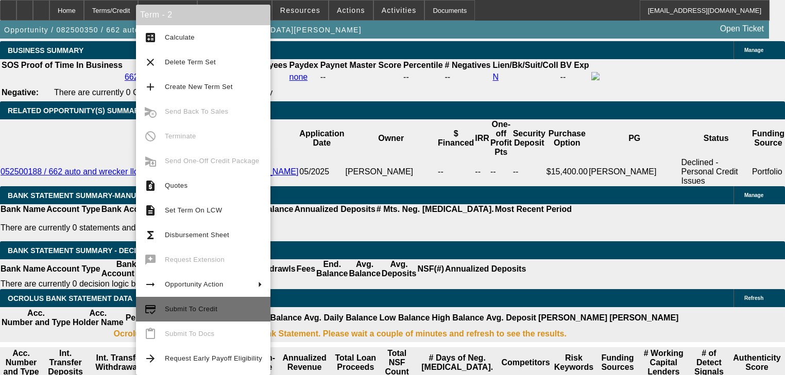
click at [203, 314] on span "Submit To Credit" at bounding box center [213, 309] width 97 height 12
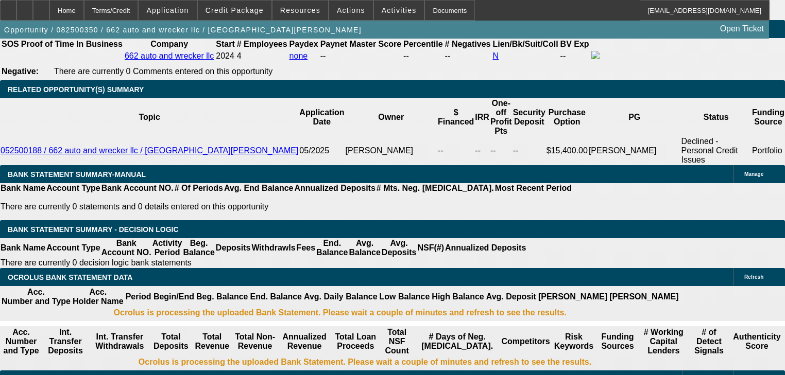
scroll to position [1648, 0]
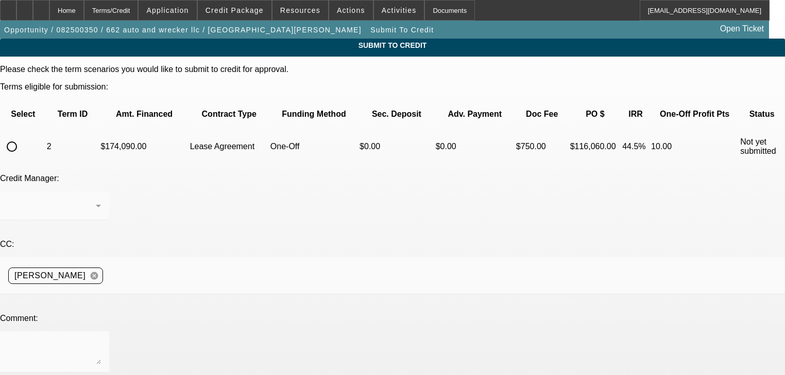
click at [22, 136] on input "radio" at bounding box center [12, 146] width 21 height 21
radio input "true"
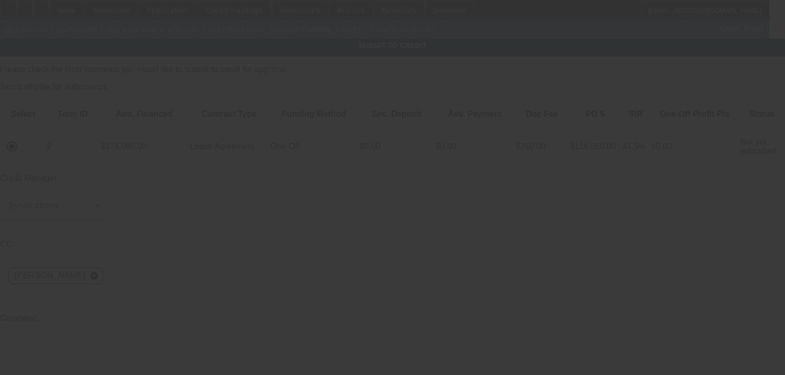
click at [101, 340] on textarea at bounding box center [54, 352] width 93 height 25
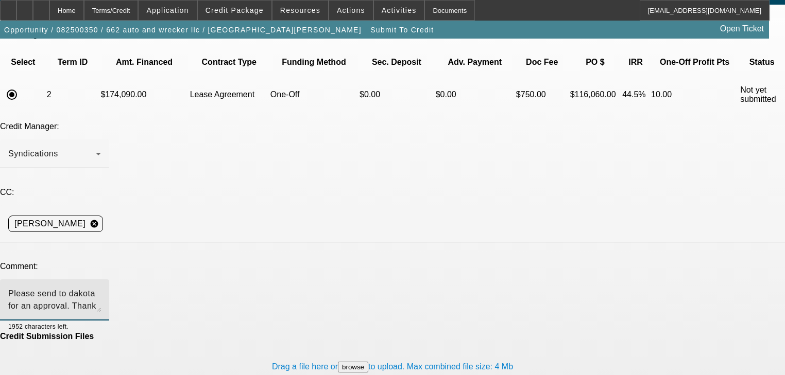
scroll to position [53, 0]
type textarea "Please send to dakota for an approval. Thank you"
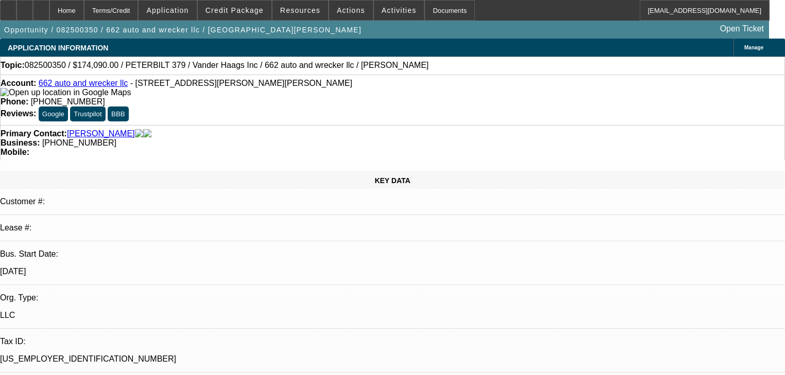
select select "0"
select select "2"
select select "0"
select select "1"
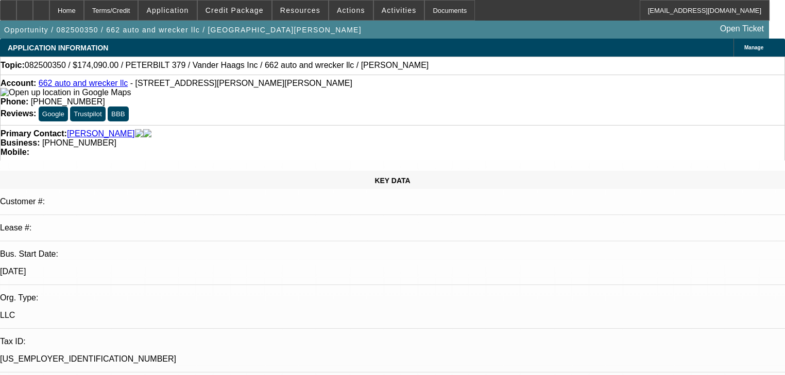
select select "0"
select select "2"
select select "0"
select select "1"
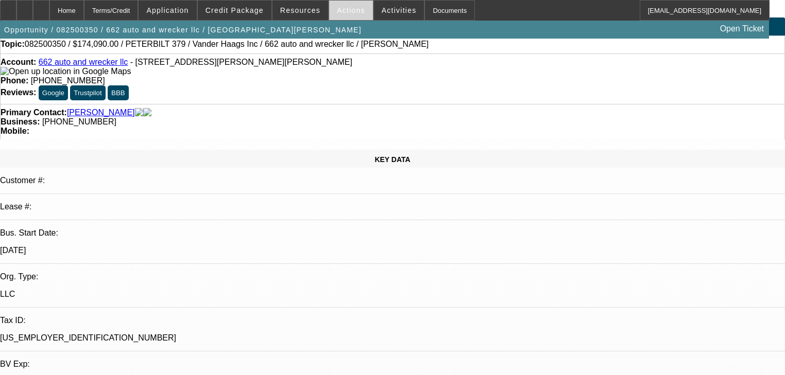
scroll to position [41, 0]
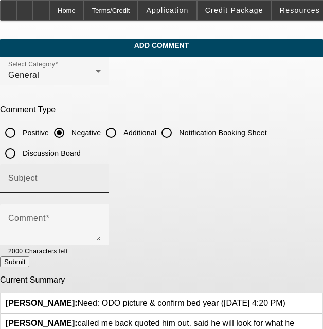
drag, startPoint x: 124, startPoint y: 132, endPoint x: 110, endPoint y: 176, distance: 45.9
click at [122, 132] on input "Additional" at bounding box center [111, 133] width 21 height 21
radio input "true"
click at [93, 183] on input "Subject" at bounding box center [54, 182] width 93 height 12
type input "L"
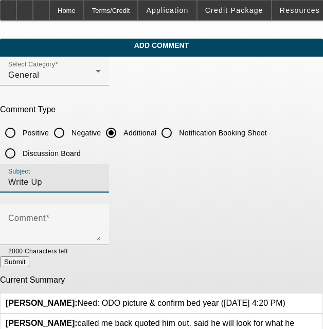
type input "Write Up"
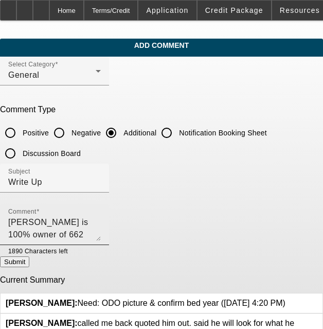
click at [80, 235] on textarea "[PERSON_NAME] is 100% owner of 662 Auto and Wrecker LLC. He is looking to add a…" at bounding box center [54, 228] width 93 height 25
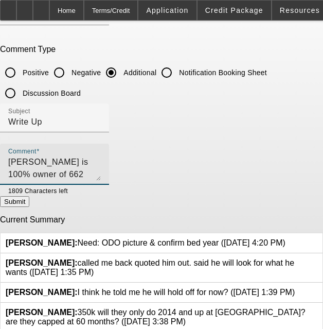
scroll to position [67, 0]
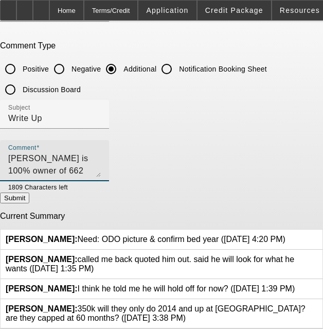
type textarea "Larri Roland is 100% owner of 662 Auto and Wrecker LLC. He is looking to add a …"
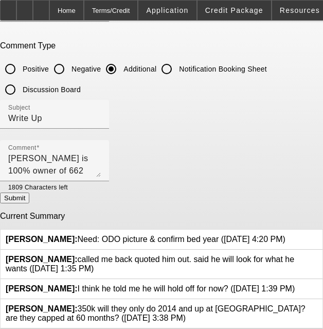
click at [29, 193] on button "Submit" at bounding box center [14, 198] width 29 height 11
radio input "true"
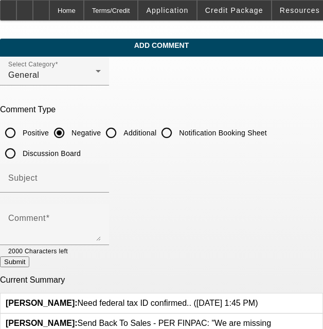
scroll to position [206, 0]
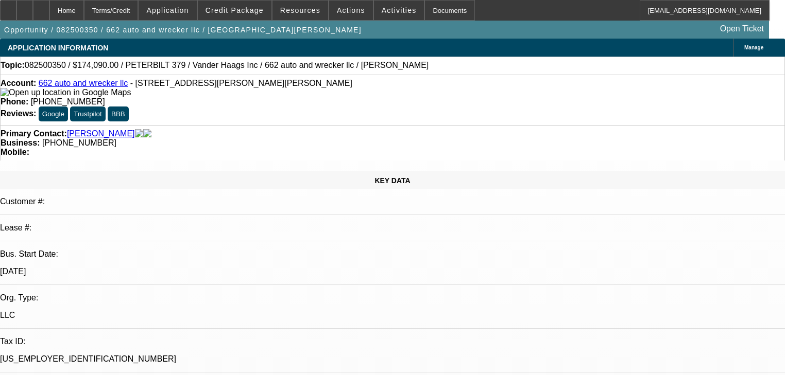
select select "0"
select select "2"
select select "0"
select select "1"
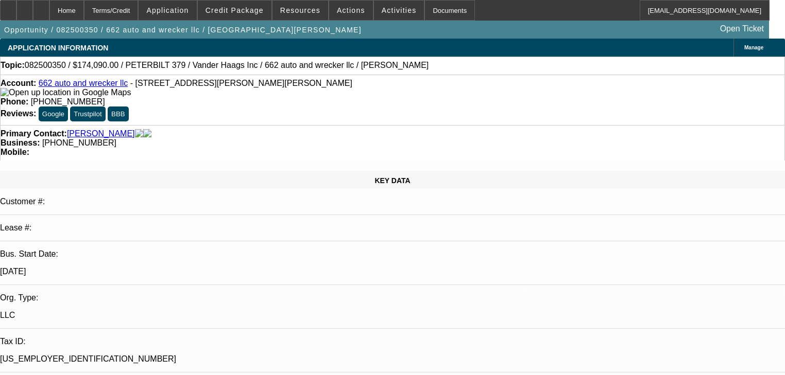
select select "0"
select select "2"
select select "0"
select select "1"
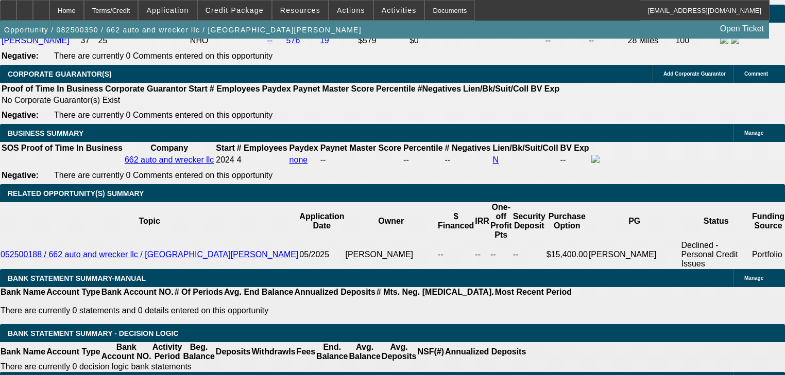
scroll to position [1524, 0]
